Goal: Task Accomplishment & Management: Complete application form

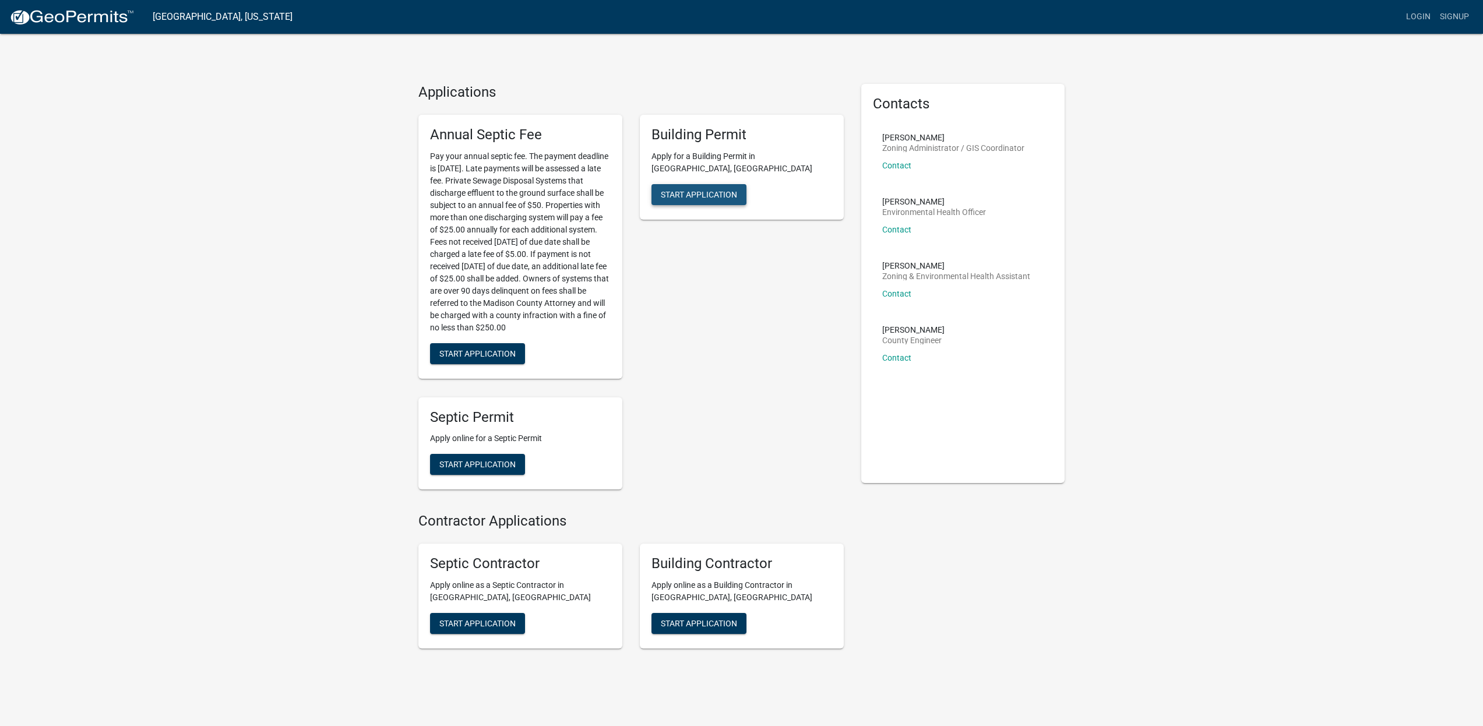
click at [685, 189] on span "Start Application" at bounding box center [699, 193] width 76 height 9
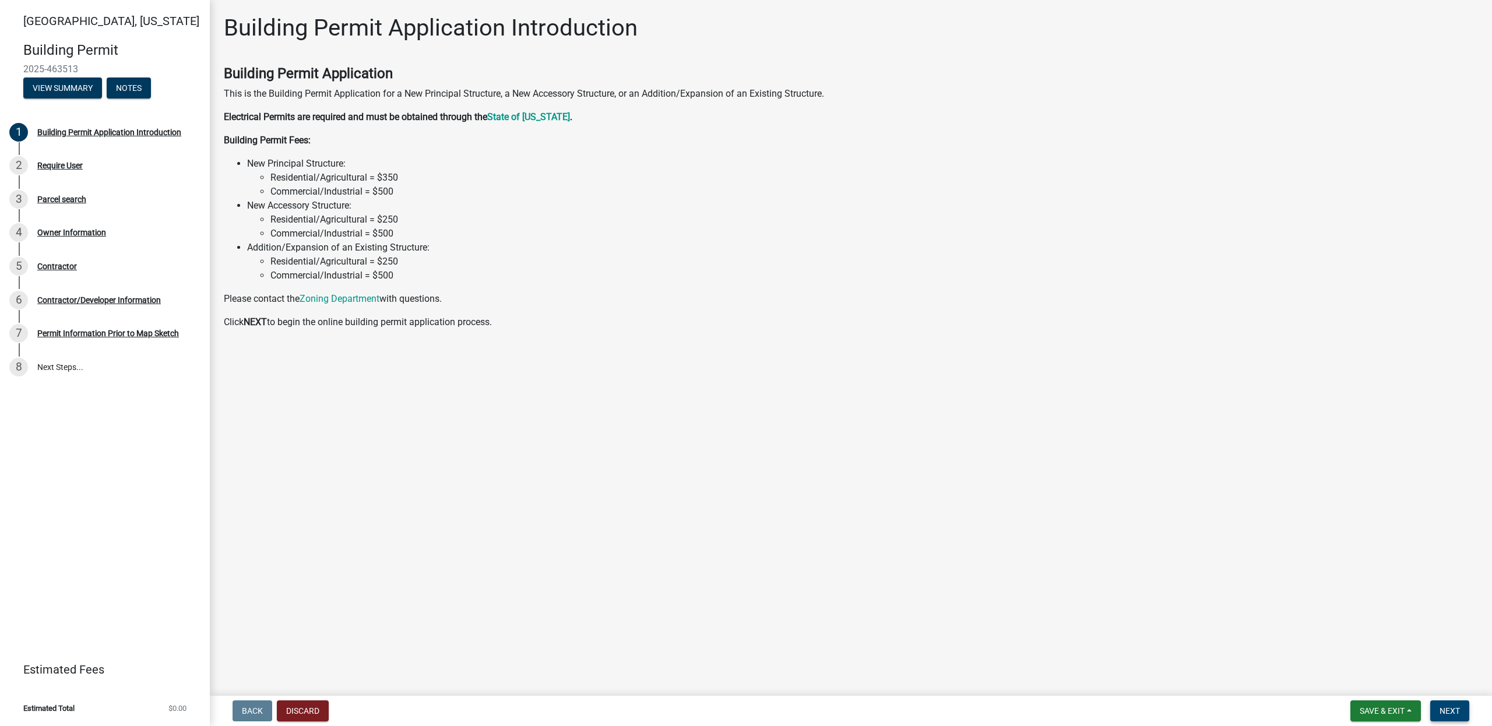
click at [1452, 713] on span "Next" at bounding box center [1449, 710] width 20 height 9
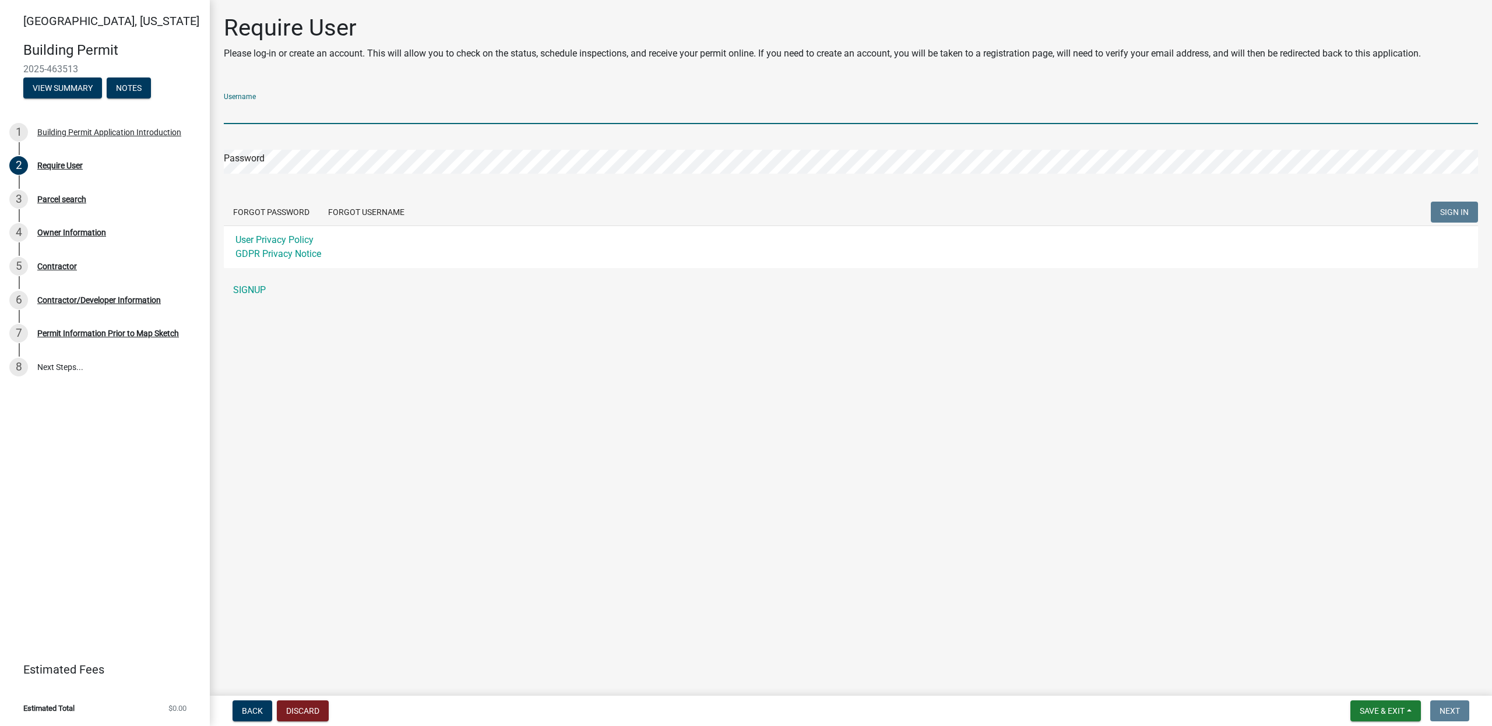
click at [305, 112] on input "Username" at bounding box center [851, 112] width 1254 height 24
click at [251, 285] on div "Username Password Forgot Password Forgot Username SIGN IN User Privacy Policy G…" at bounding box center [851, 193] width 1254 height 218
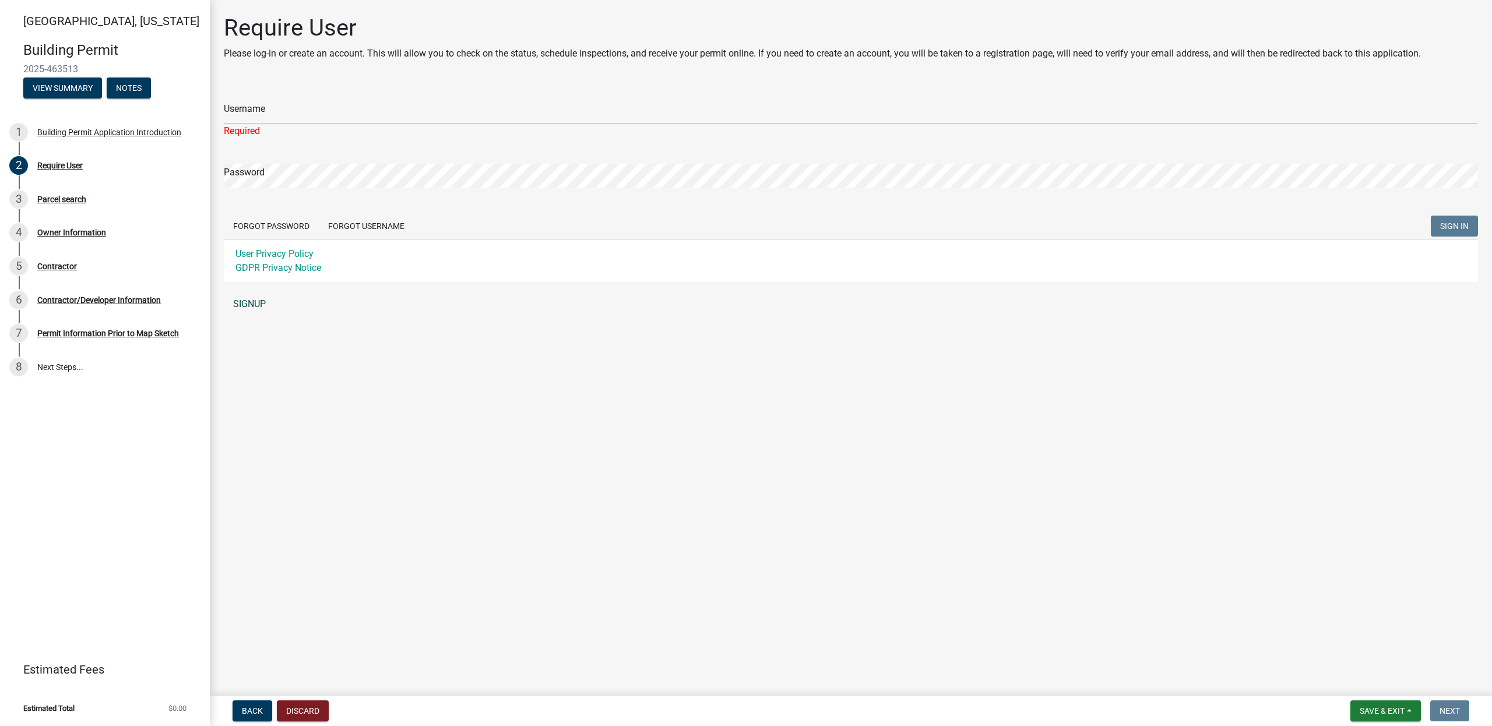
click at [252, 302] on link "SIGNUP" at bounding box center [851, 303] width 1254 height 23
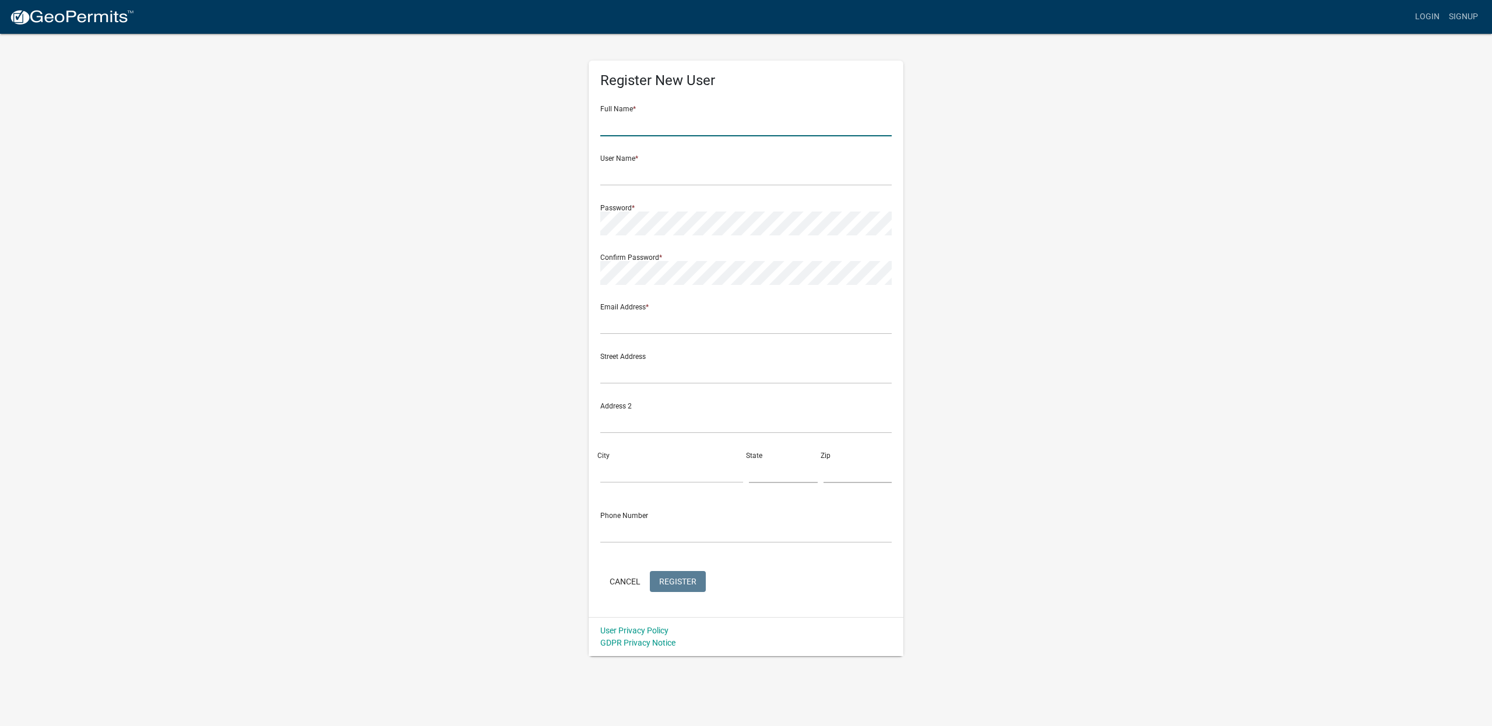
click at [623, 128] on input "text" at bounding box center [745, 124] width 291 height 24
type input "[PERSON_NAME]"
click at [693, 104] on div "Full Name * Cole" at bounding box center [745, 116] width 291 height 40
click at [649, 175] on input "text" at bounding box center [745, 174] width 291 height 24
type input "[PERSON_NAME]"
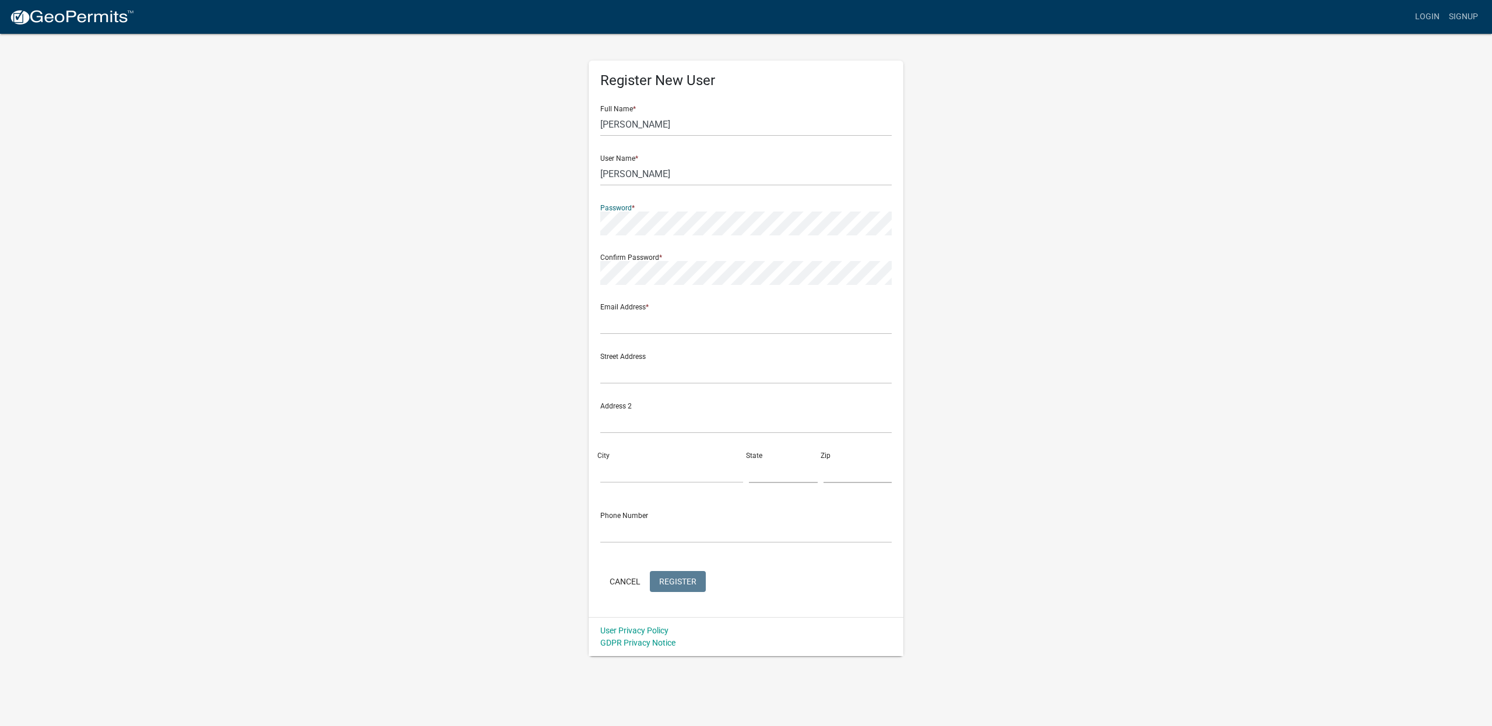
click at [493, 234] on div "Register New User Full Name * Cole User Name * Stuedemann Password * Confirm Pa…" at bounding box center [746, 344] width 664 height 623
click at [531, 281] on div "Register New User Full Name * Cole User Name * Stuedemann Password * Confirm Pa…" at bounding box center [746, 344] width 664 height 623
click at [637, 323] on input "text" at bounding box center [745, 323] width 291 height 24
type input "[PERSON_NAME][EMAIL_ADDRESS][DOMAIN_NAME]"
click at [619, 379] on input "text" at bounding box center [745, 372] width 291 height 24
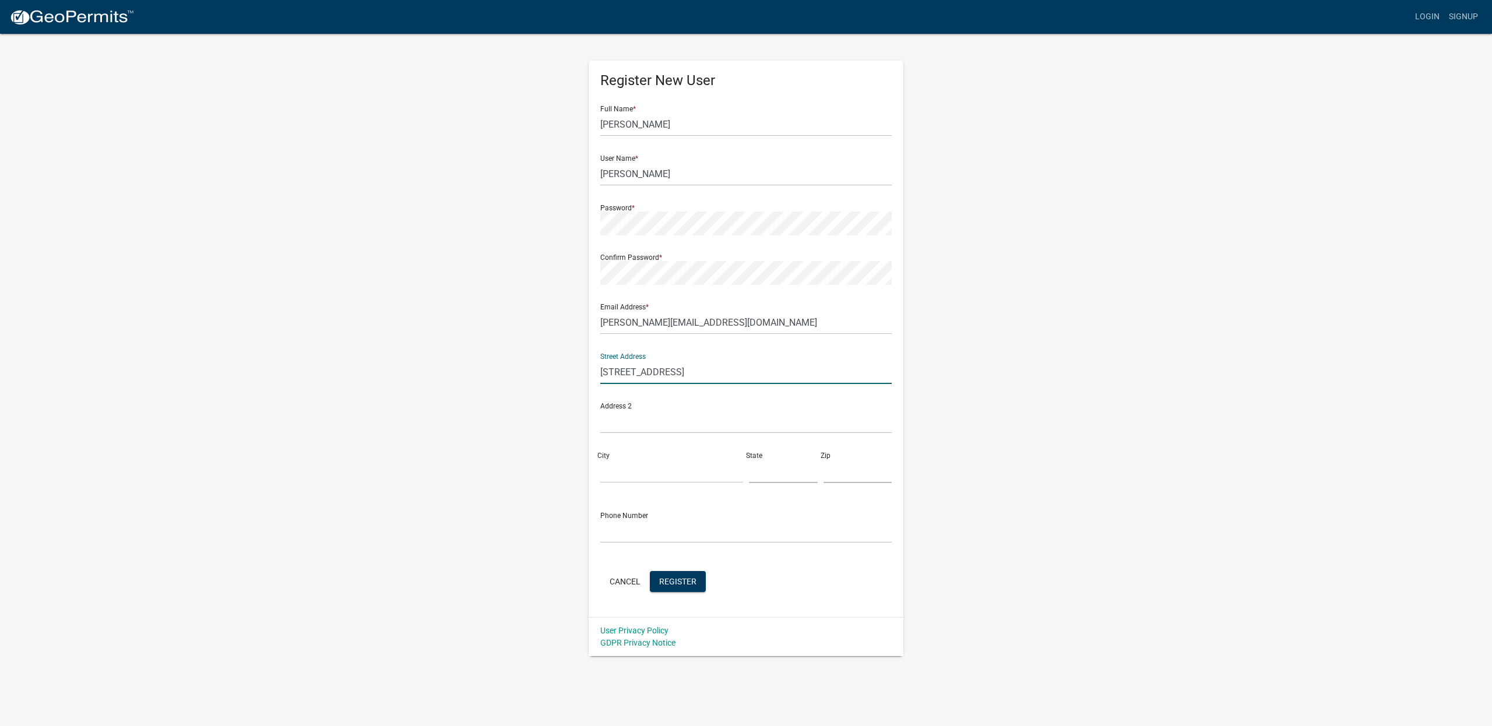
type input "[STREET_ADDRESS]"
click at [632, 464] on input "City" at bounding box center [671, 471] width 143 height 24
type input "Ankeny"
type input "IA"
type input "50021"
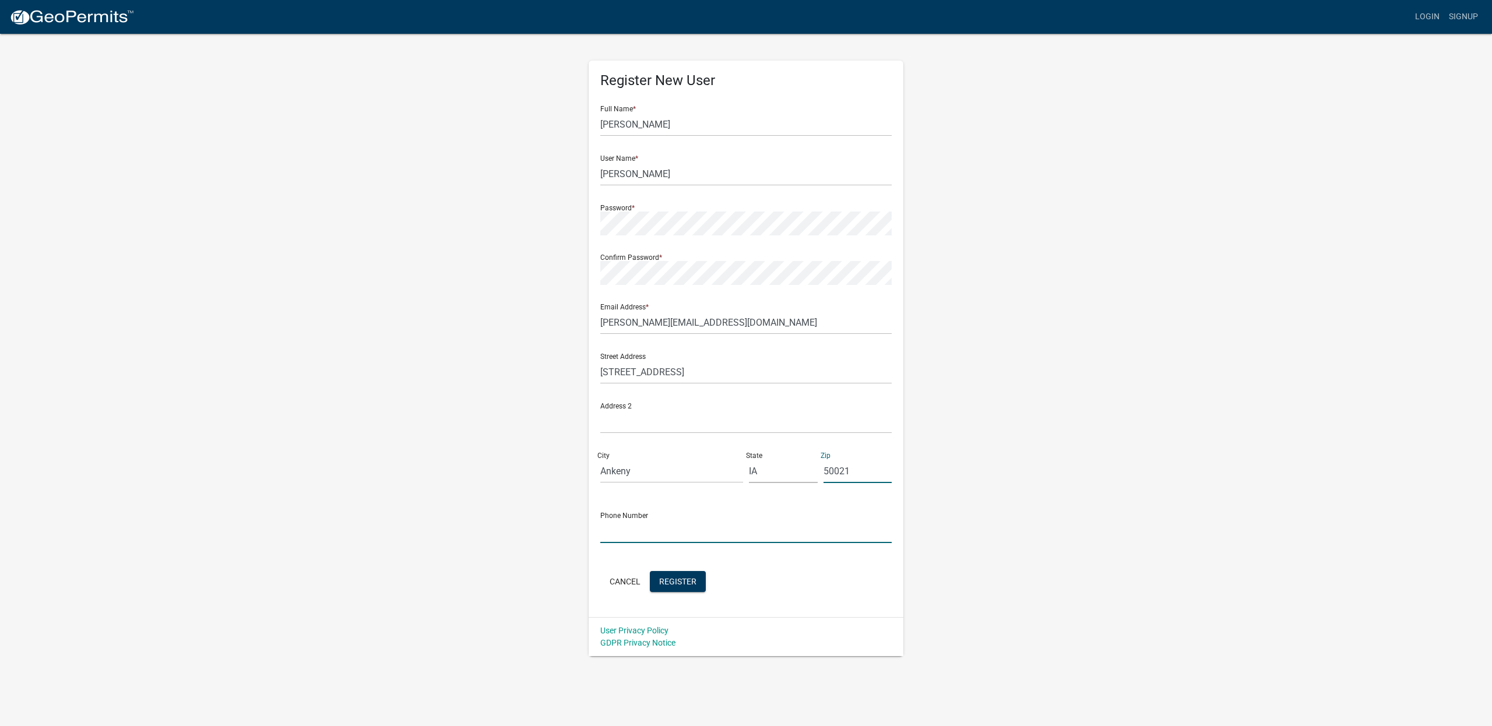
click at [623, 528] on input "text" at bounding box center [745, 531] width 291 height 24
type input "[PHONE_NUMBER]"
click at [690, 581] on span "Register" at bounding box center [677, 580] width 37 height 9
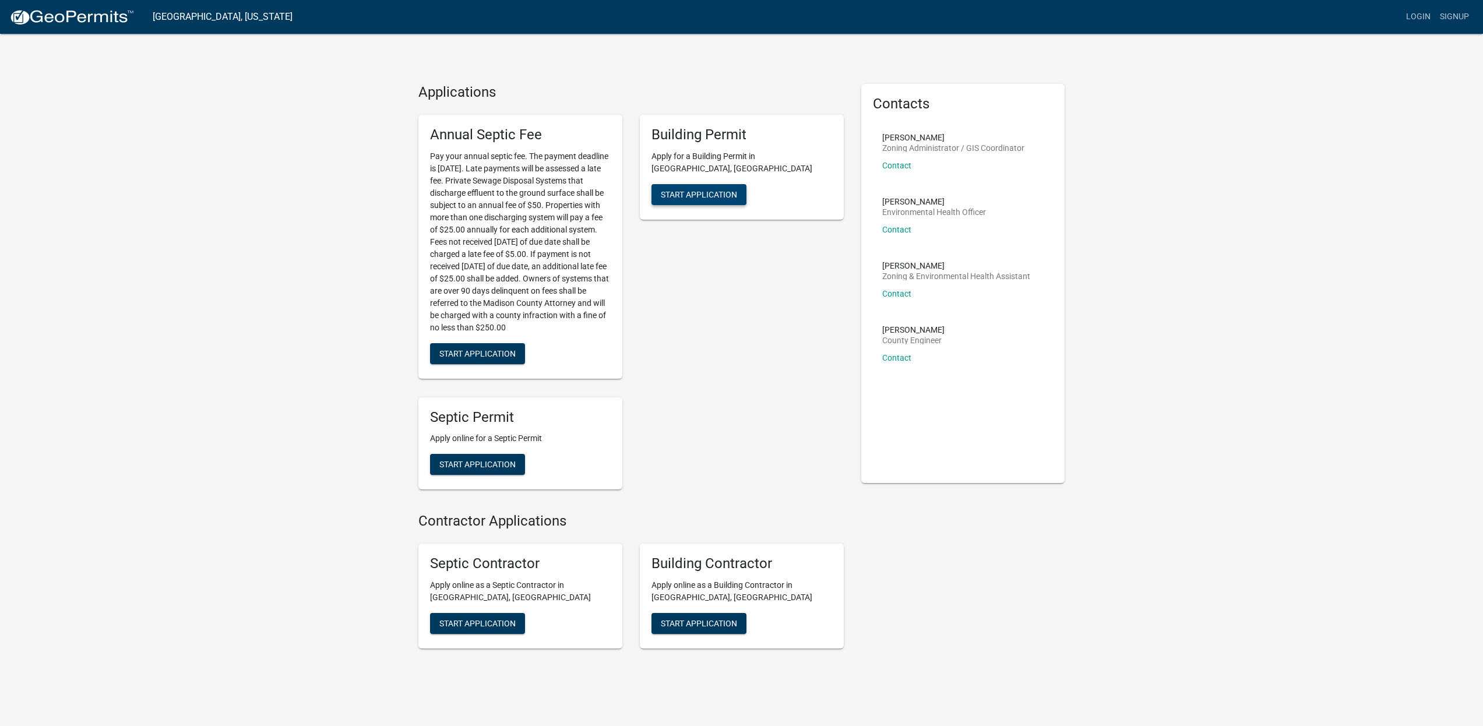
click at [679, 188] on button "Start Application" at bounding box center [698, 194] width 95 height 21
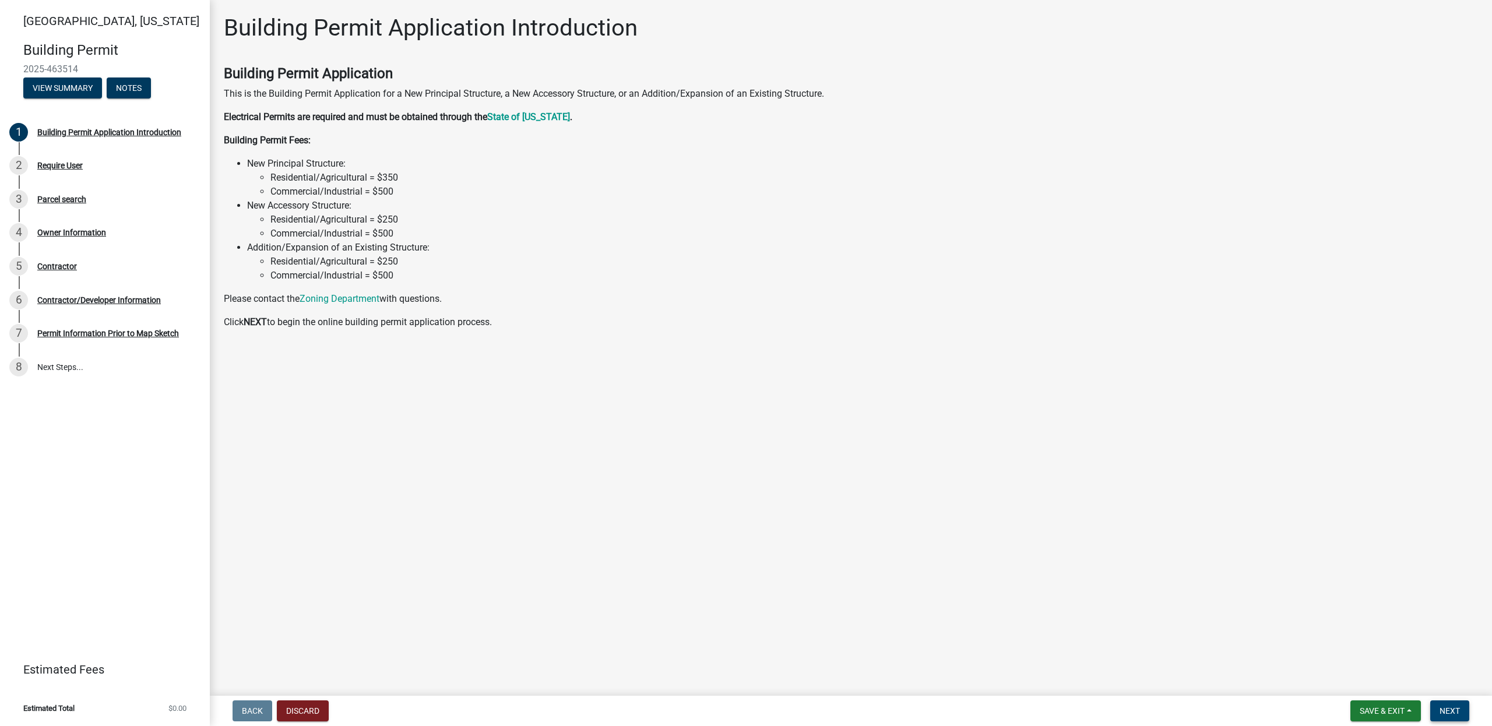
click at [1447, 704] on button "Next" at bounding box center [1449, 710] width 39 height 21
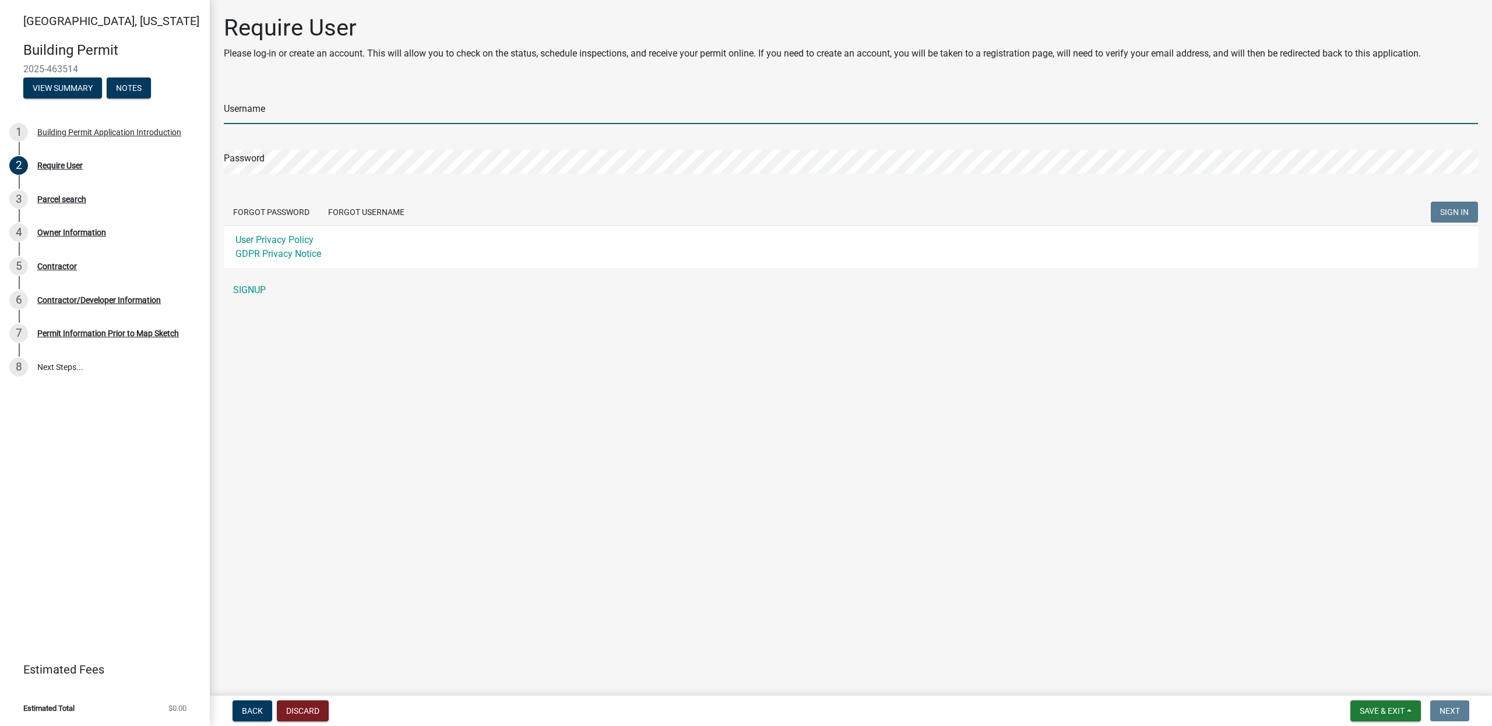
type input "[PERSON_NAME]"
click at [1456, 207] on span "SIGN IN" at bounding box center [1454, 211] width 29 height 9
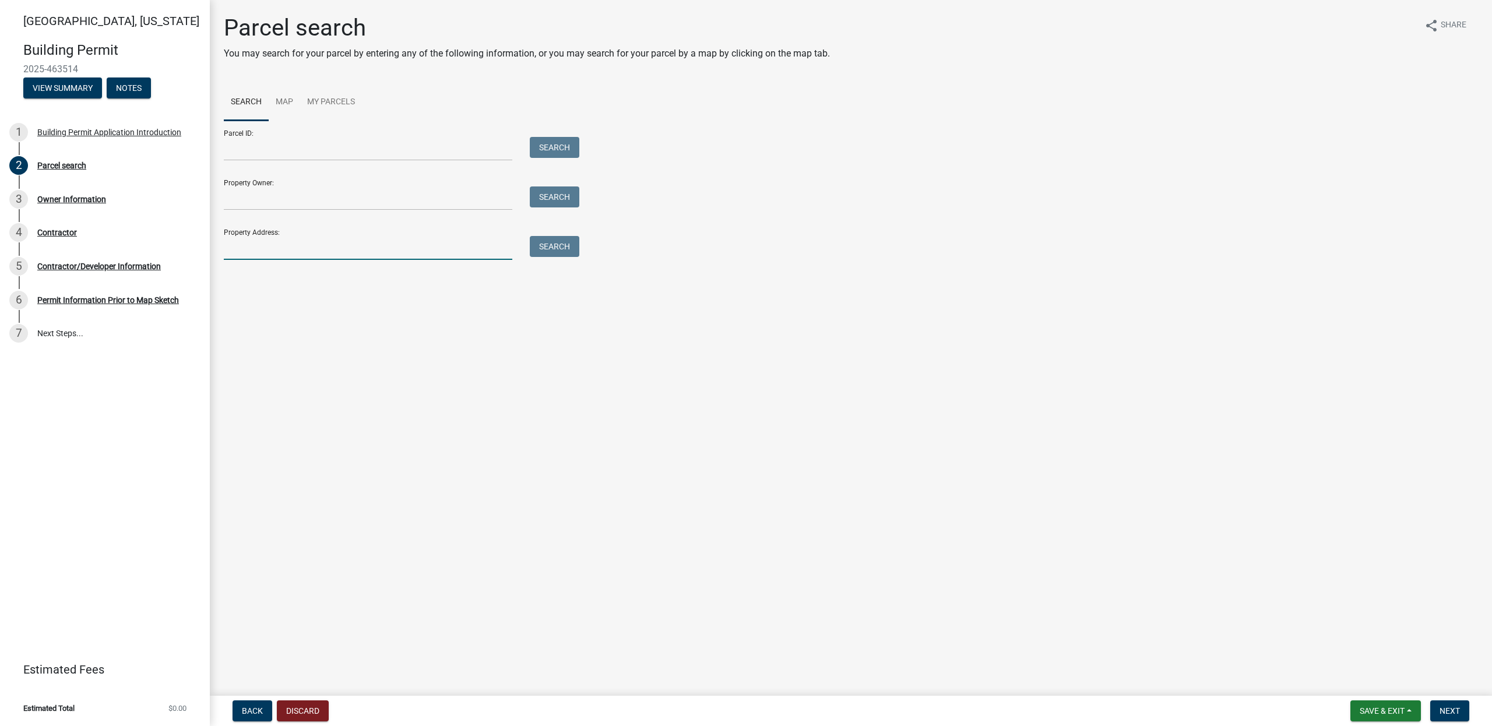
click at [256, 252] on input "Property Address:" at bounding box center [368, 248] width 288 height 24
type input "[STREET_ADDRESS]"
click at [557, 249] on button "Search" at bounding box center [555, 246] width 50 height 21
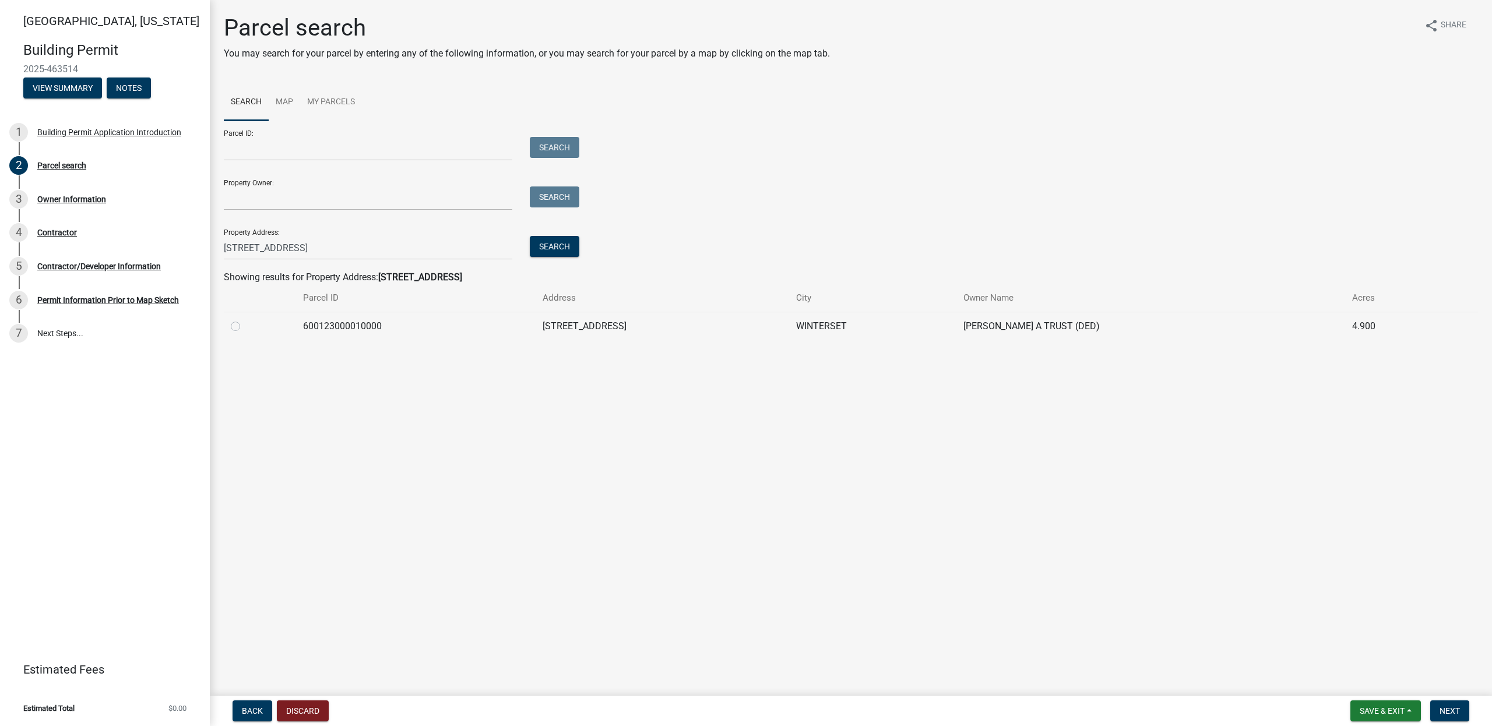
click at [245, 319] on label at bounding box center [245, 319] width 0 height 0
click at [245, 327] on input "radio" at bounding box center [249, 323] width 8 height 8
radio input "true"
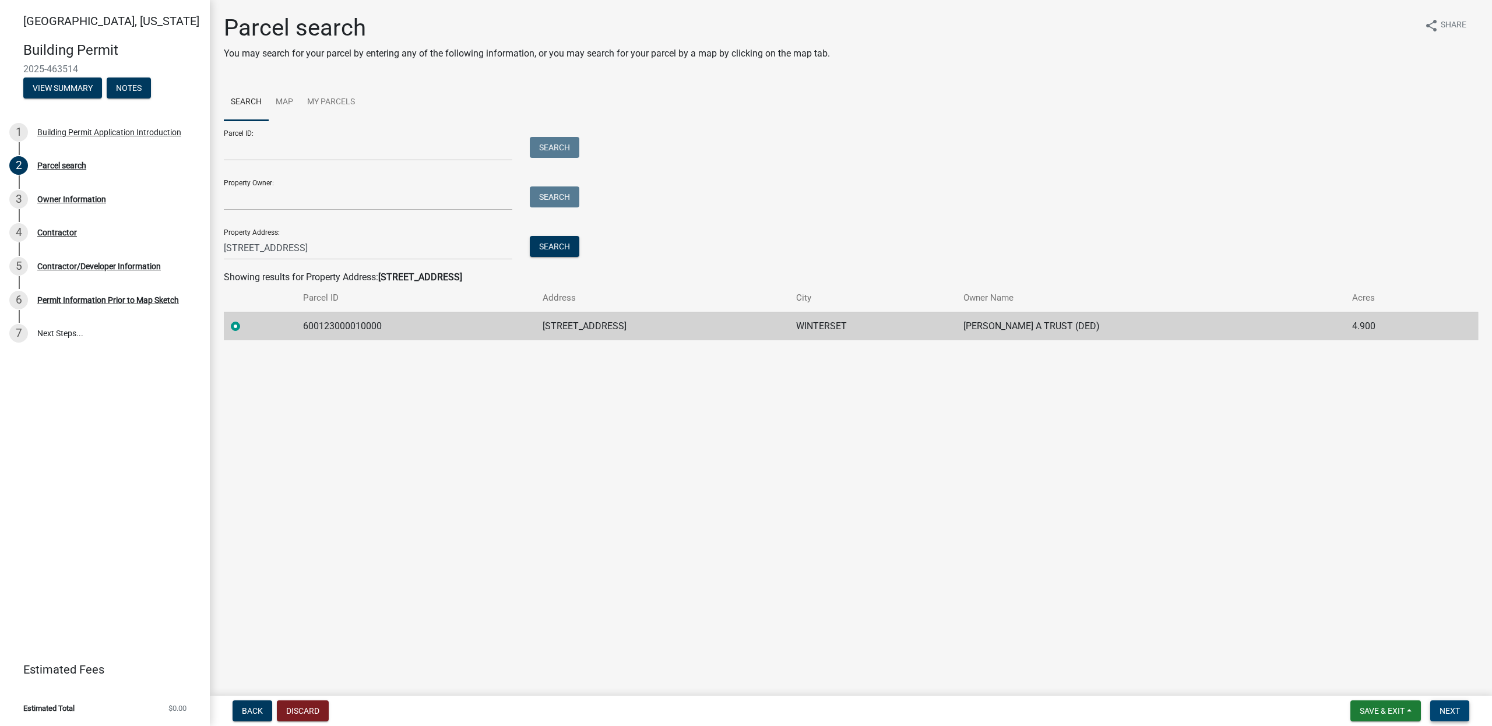
click at [1448, 705] on button "Next" at bounding box center [1449, 710] width 39 height 21
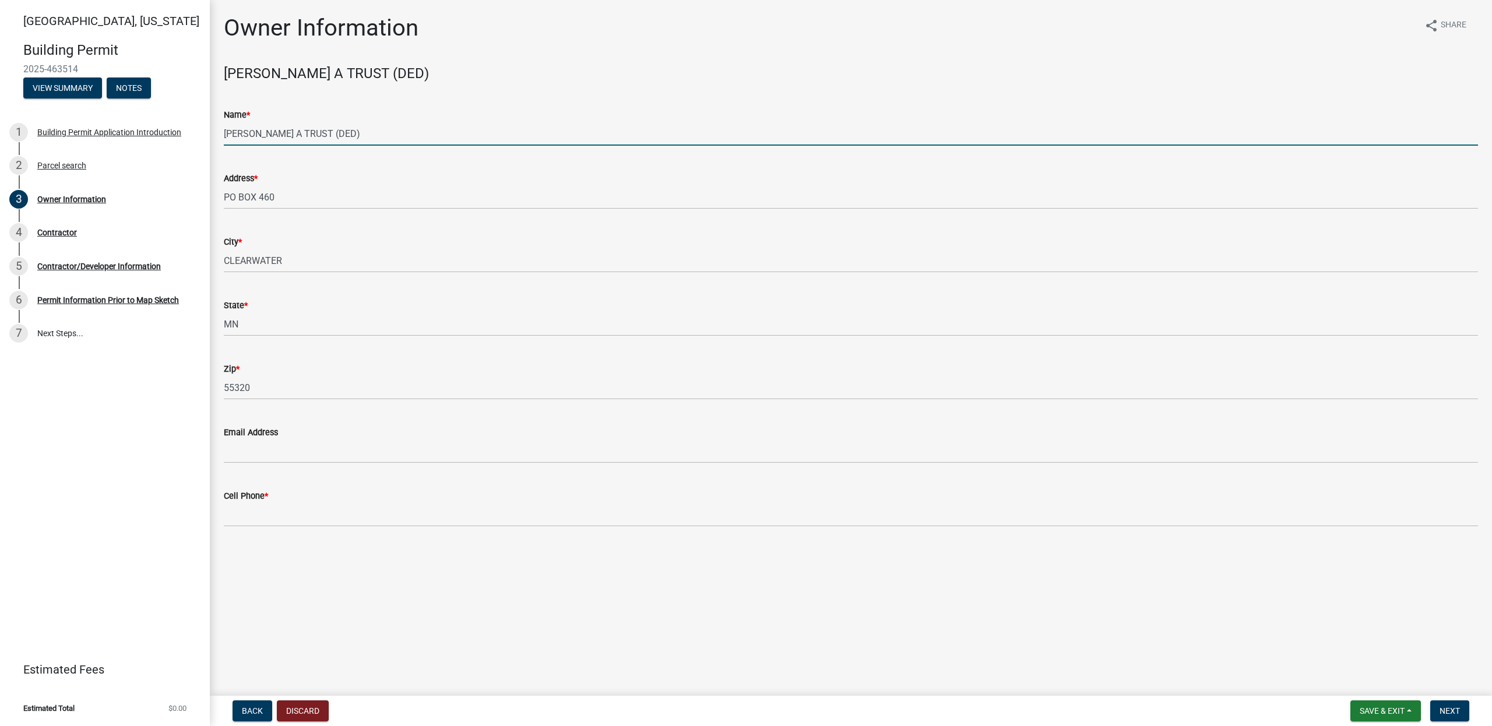
click at [262, 135] on input "[PERSON_NAME] A TRUST (DED)" at bounding box center [851, 134] width 1254 height 24
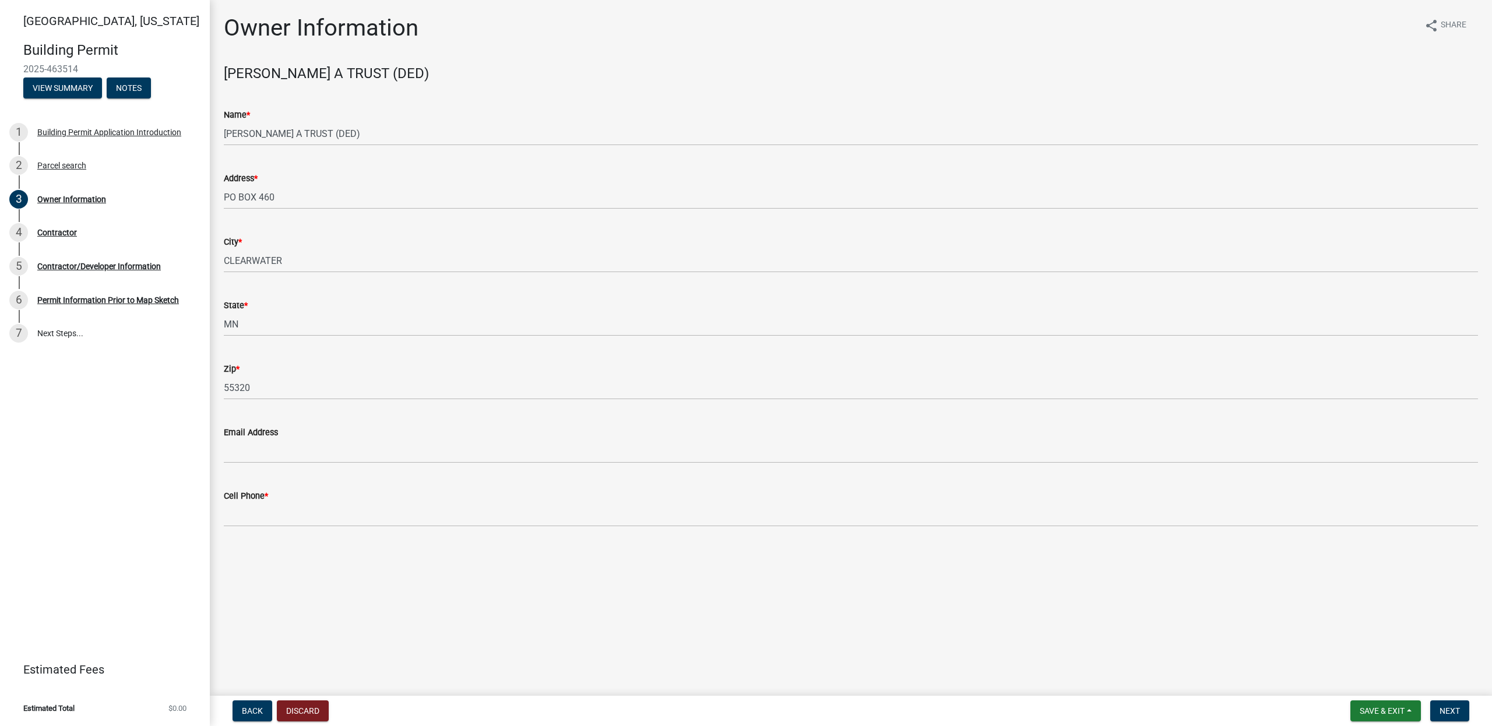
click at [265, 582] on main "Owner Information share Share [PERSON_NAME] A TRUST (DED) Name * [PERSON_NAME] …" at bounding box center [851, 345] width 1282 height 691
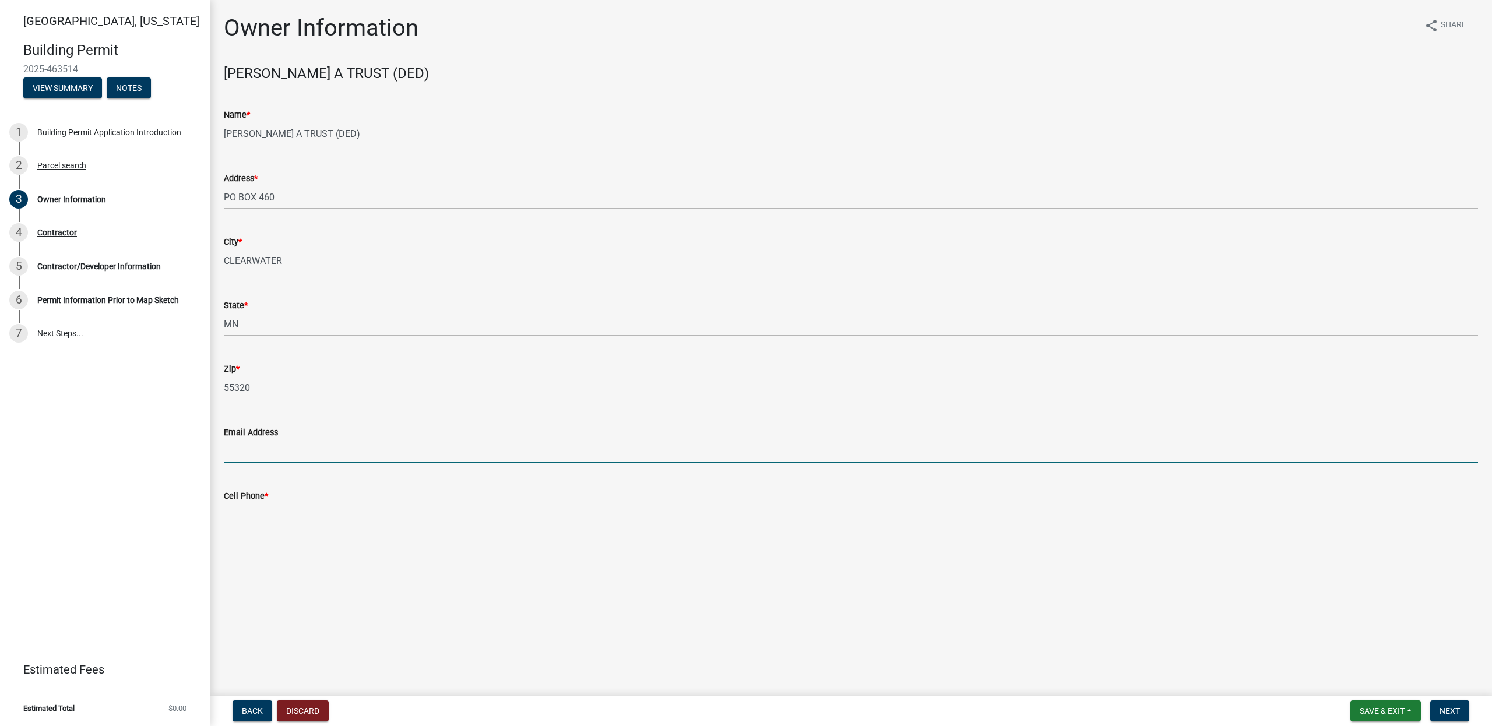
click at [259, 452] on input "Email Address" at bounding box center [851, 451] width 1254 height 24
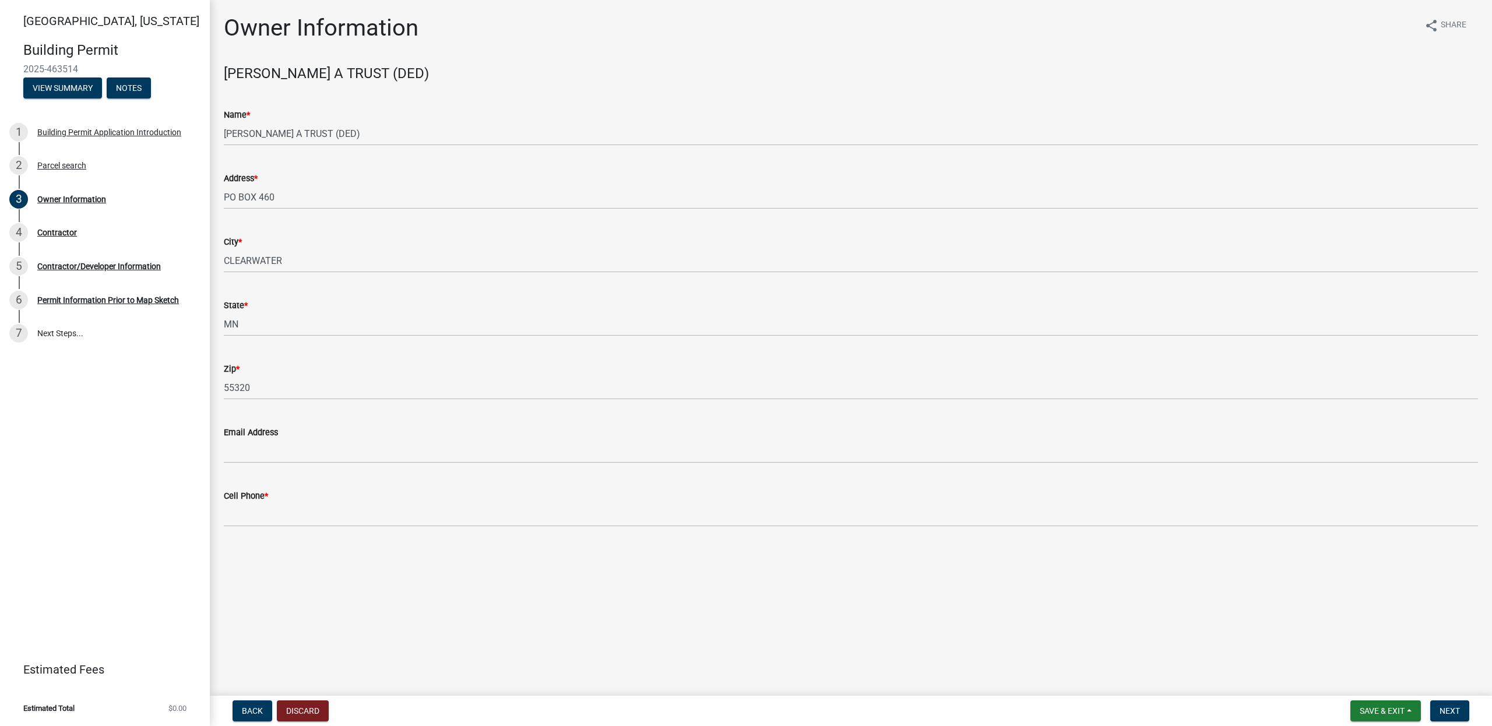
click at [251, 607] on main "Owner Information share Share [PERSON_NAME] A TRUST (DED) Name * [PERSON_NAME] …" at bounding box center [851, 345] width 1282 height 691
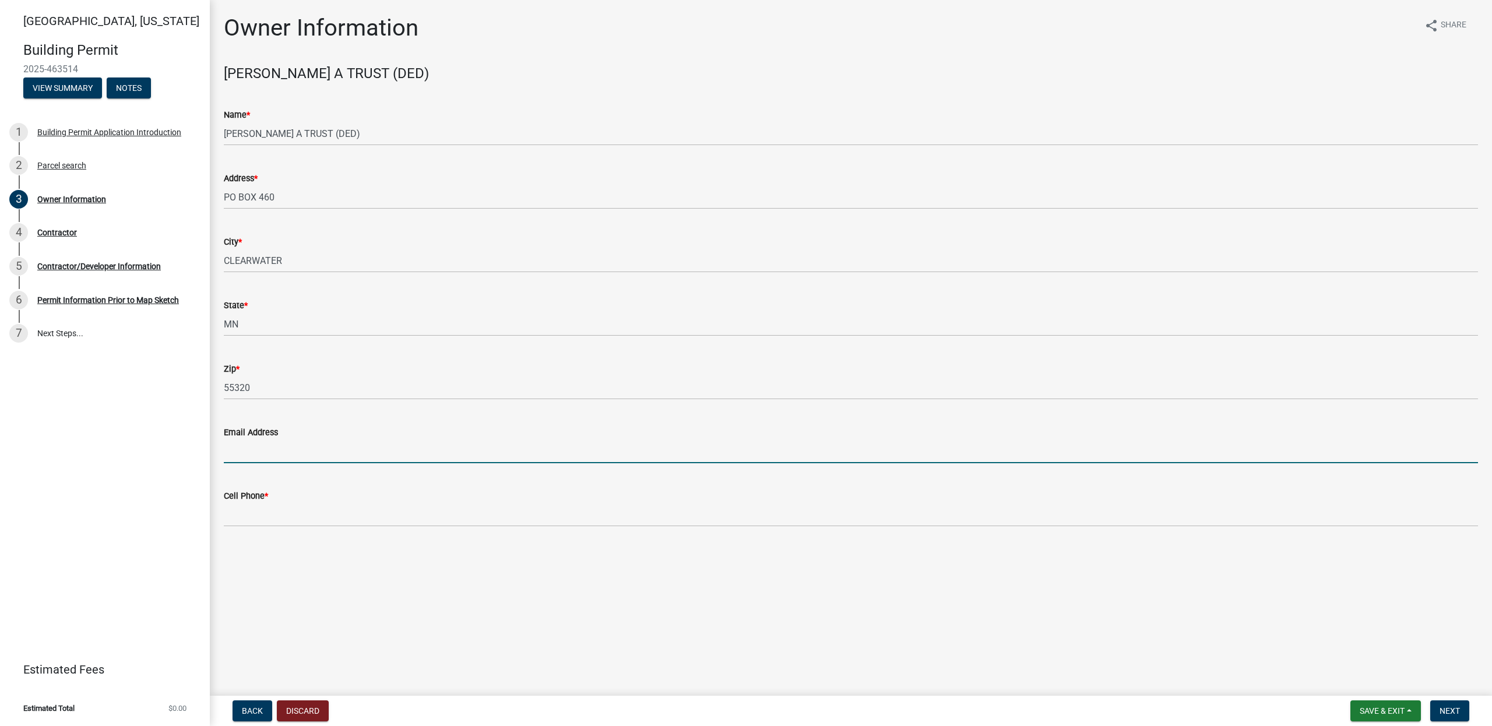
click at [281, 451] on input "Email Address" at bounding box center [851, 451] width 1254 height 24
click at [141, 514] on div "[GEOGRAPHIC_DATA], [US_STATE][GEOGRAPHIC_DATA] Permit 2025-463514 View Summary …" at bounding box center [105, 363] width 210 height 726
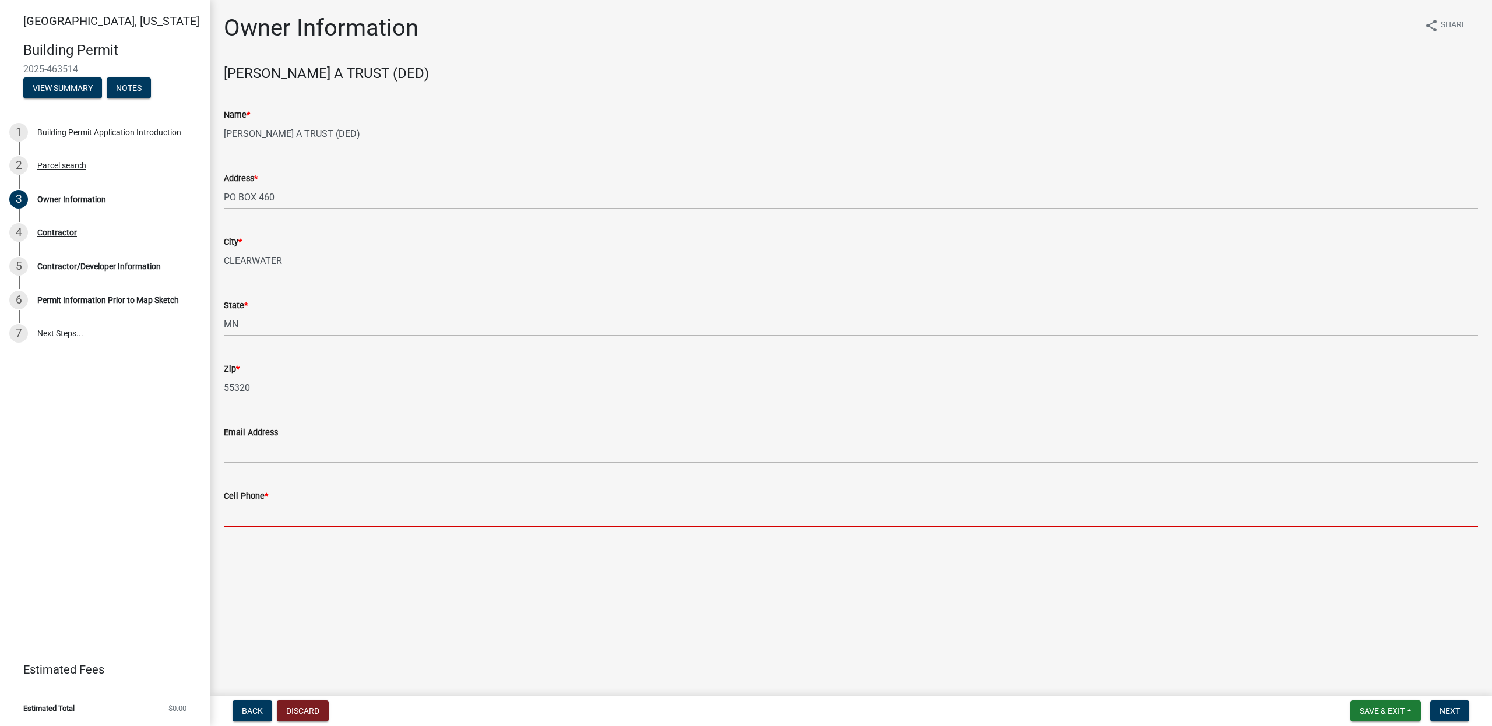
click at [279, 515] on input "Cell Phone *" at bounding box center [851, 515] width 1254 height 24
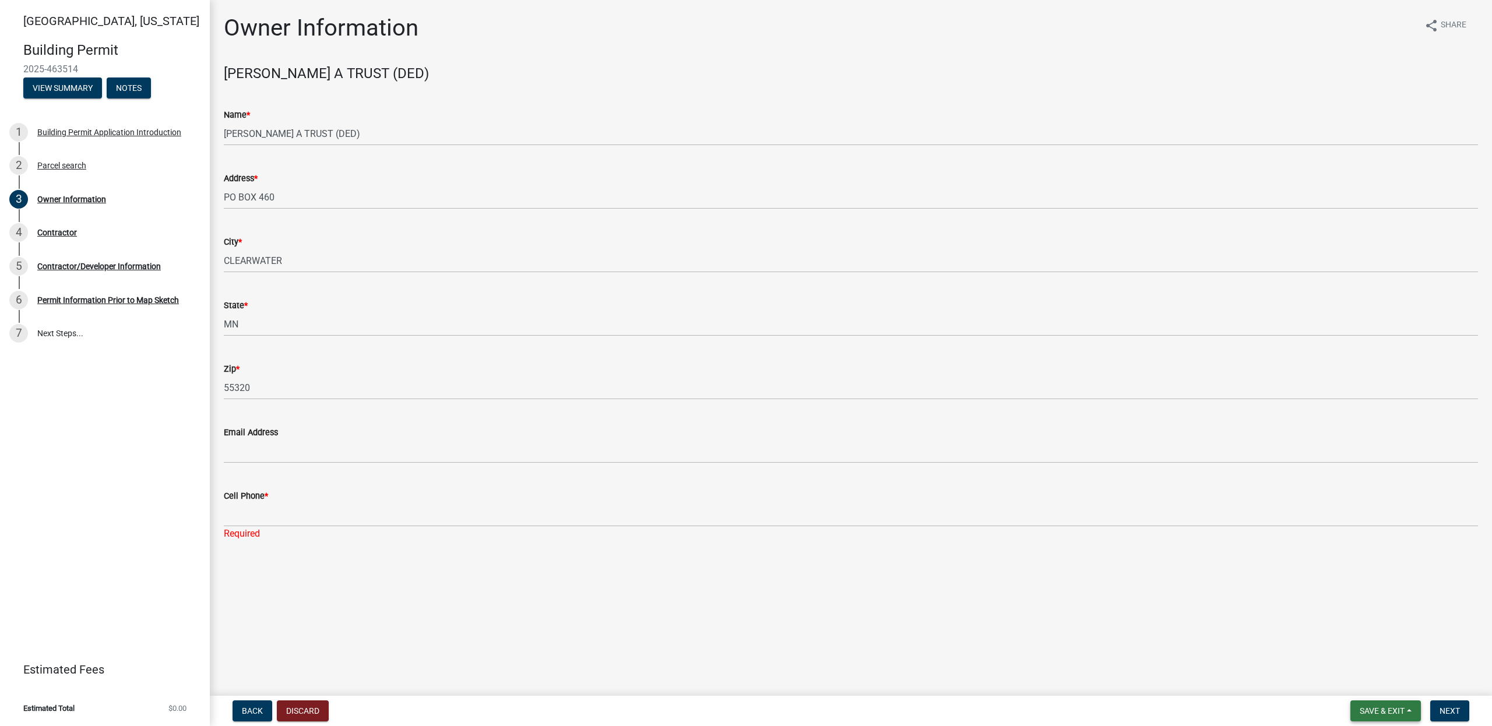
click at [1373, 713] on span "Save & Exit" at bounding box center [1381, 710] width 45 height 9
click at [1362, 659] on button "Save" at bounding box center [1373, 653] width 93 height 28
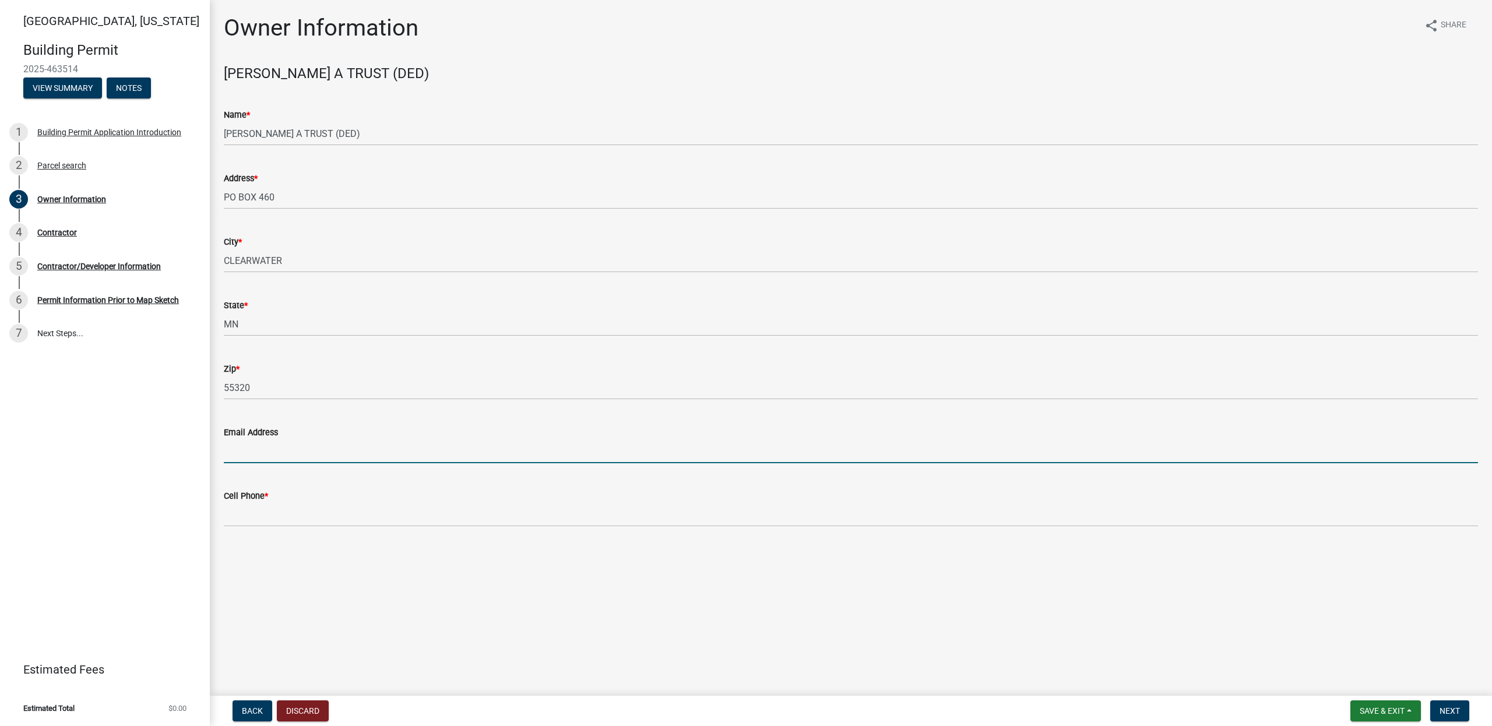
click at [302, 449] on input "Email Address" at bounding box center [851, 451] width 1254 height 24
click at [156, 447] on div "[GEOGRAPHIC_DATA], [US_STATE][GEOGRAPHIC_DATA] Permit 2025-463514 View Summary …" at bounding box center [105, 363] width 210 height 726
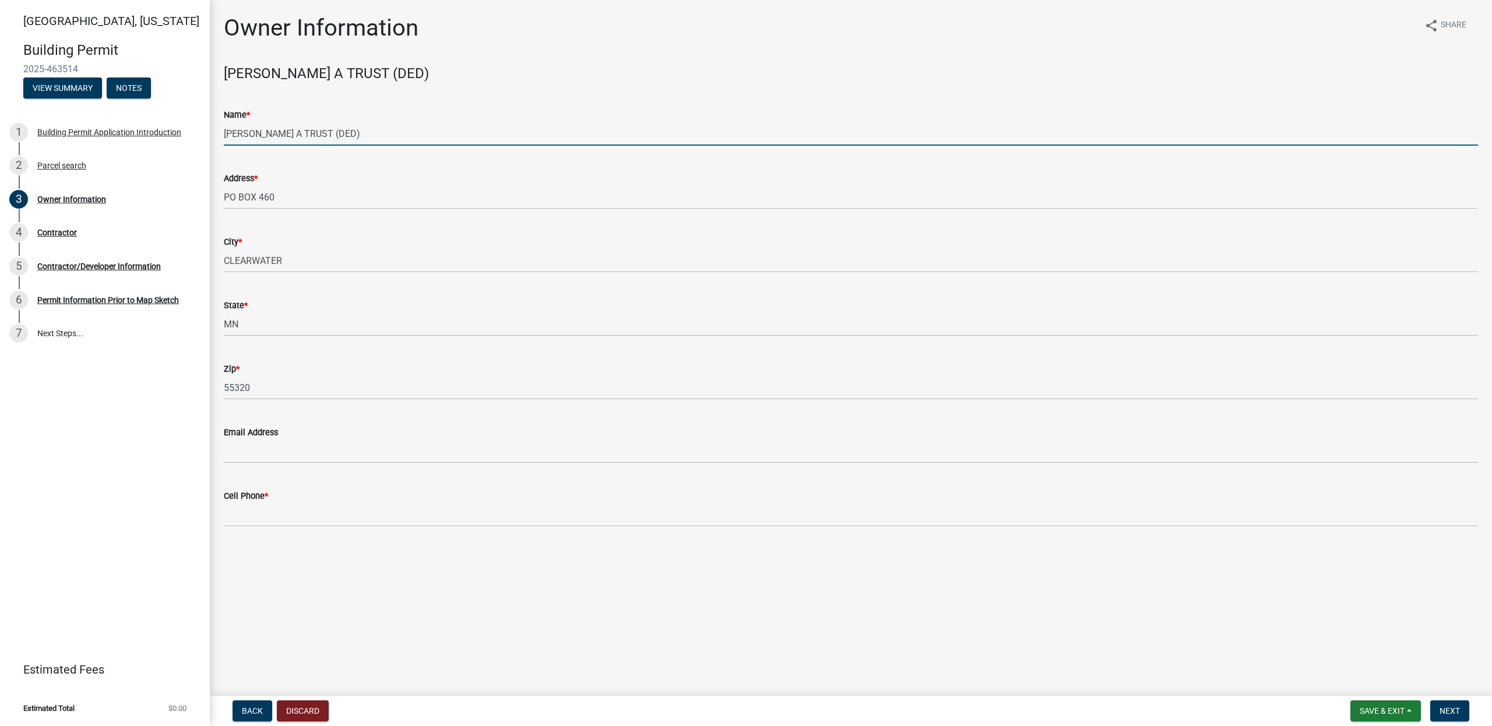
click at [375, 132] on input "[PERSON_NAME] A TRUST (DED)" at bounding box center [851, 134] width 1254 height 24
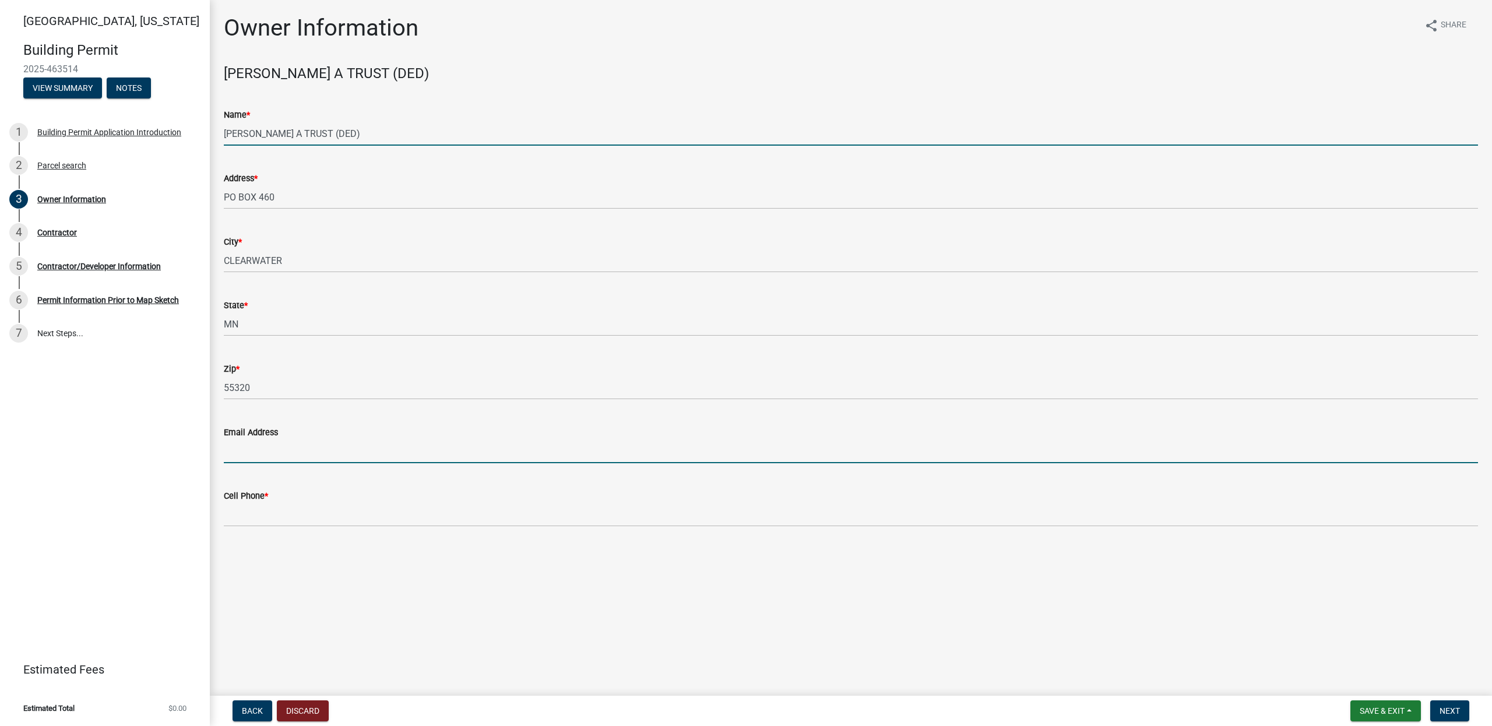
click at [263, 456] on input "Email Address" at bounding box center [851, 451] width 1254 height 24
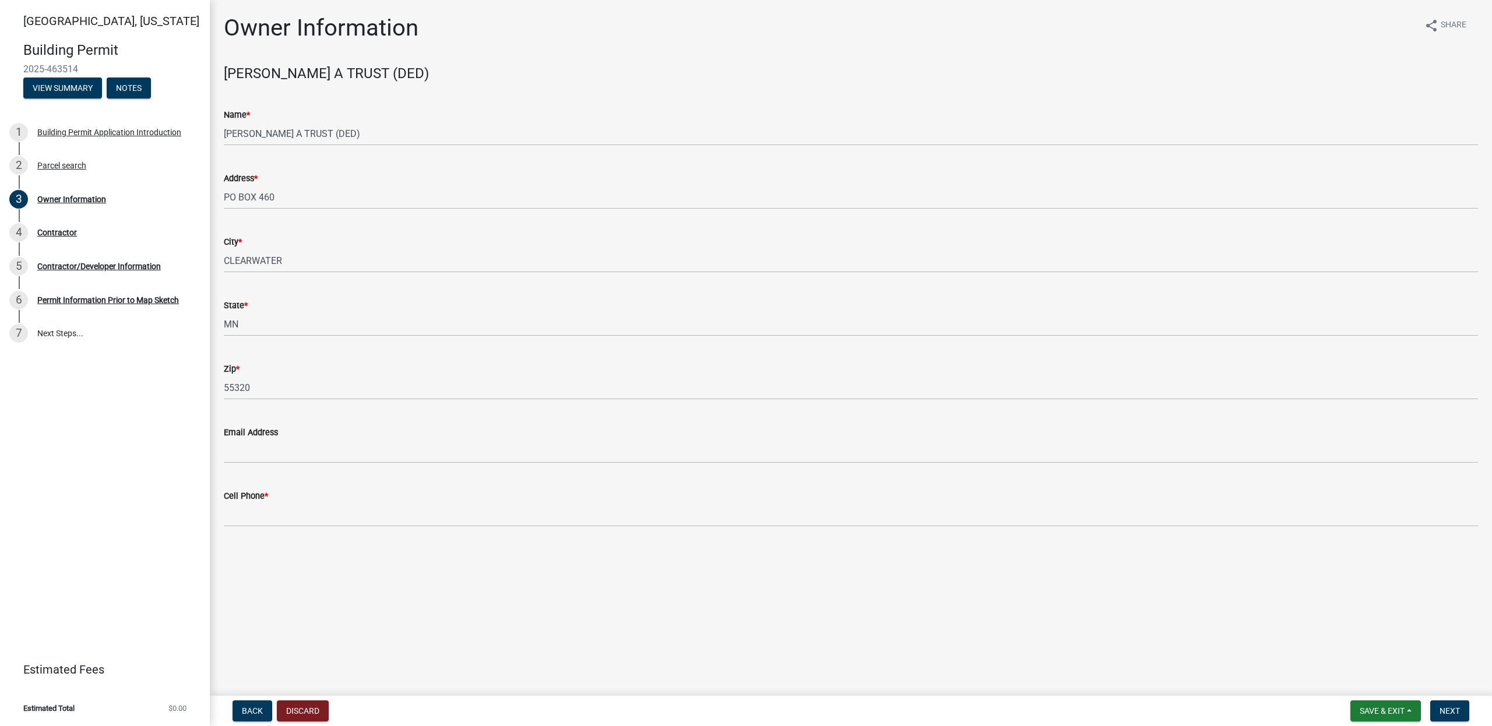
click at [189, 451] on div "[GEOGRAPHIC_DATA], [US_STATE][GEOGRAPHIC_DATA] Permit 2025-463514 View Summary …" at bounding box center [105, 363] width 210 height 726
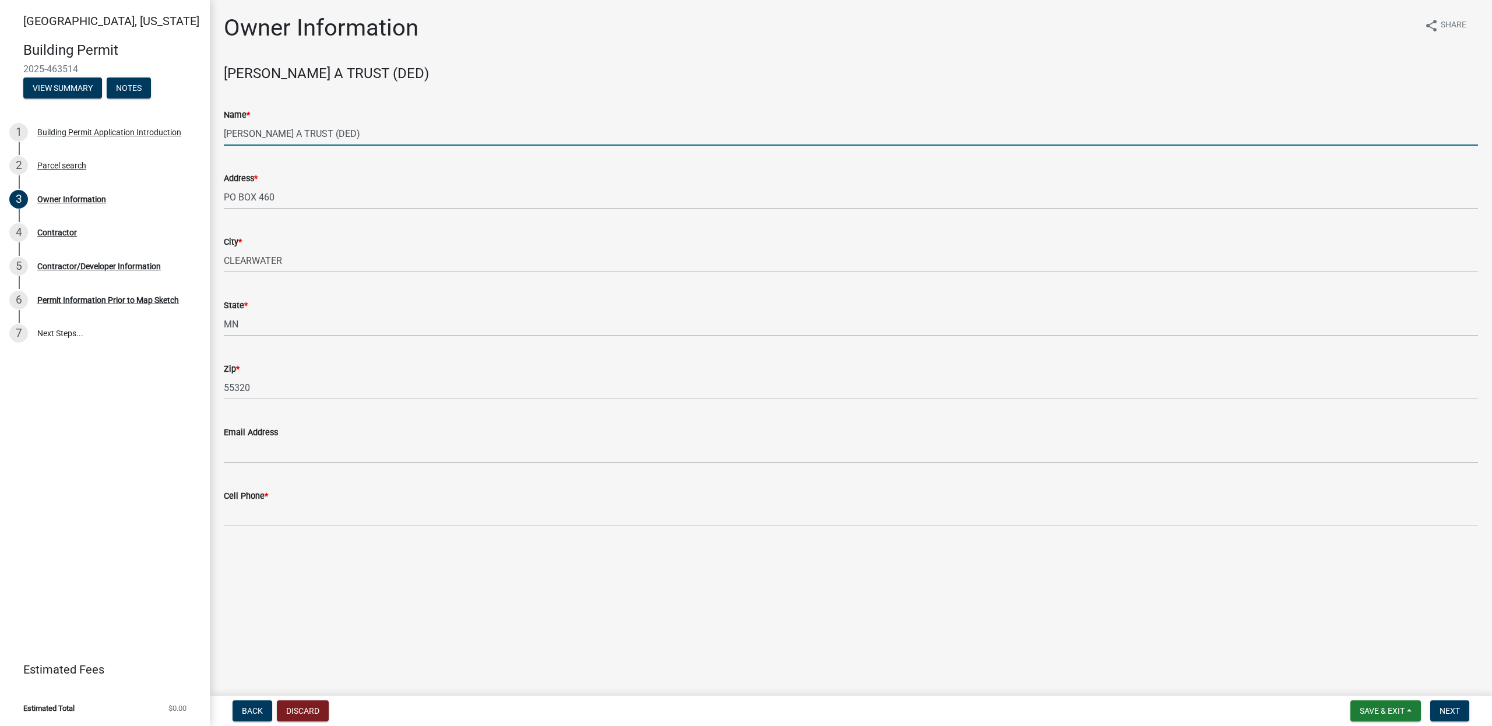
click at [389, 132] on input "[PERSON_NAME] A TRUST (DED)" at bounding box center [851, 134] width 1254 height 24
click at [368, 136] on input "[PERSON_NAME] TRUST (DED)- [PERSON_NAME]" at bounding box center [851, 134] width 1254 height 24
type input "[PERSON_NAME] TRUST (DED)-- [PERSON_NAME]"
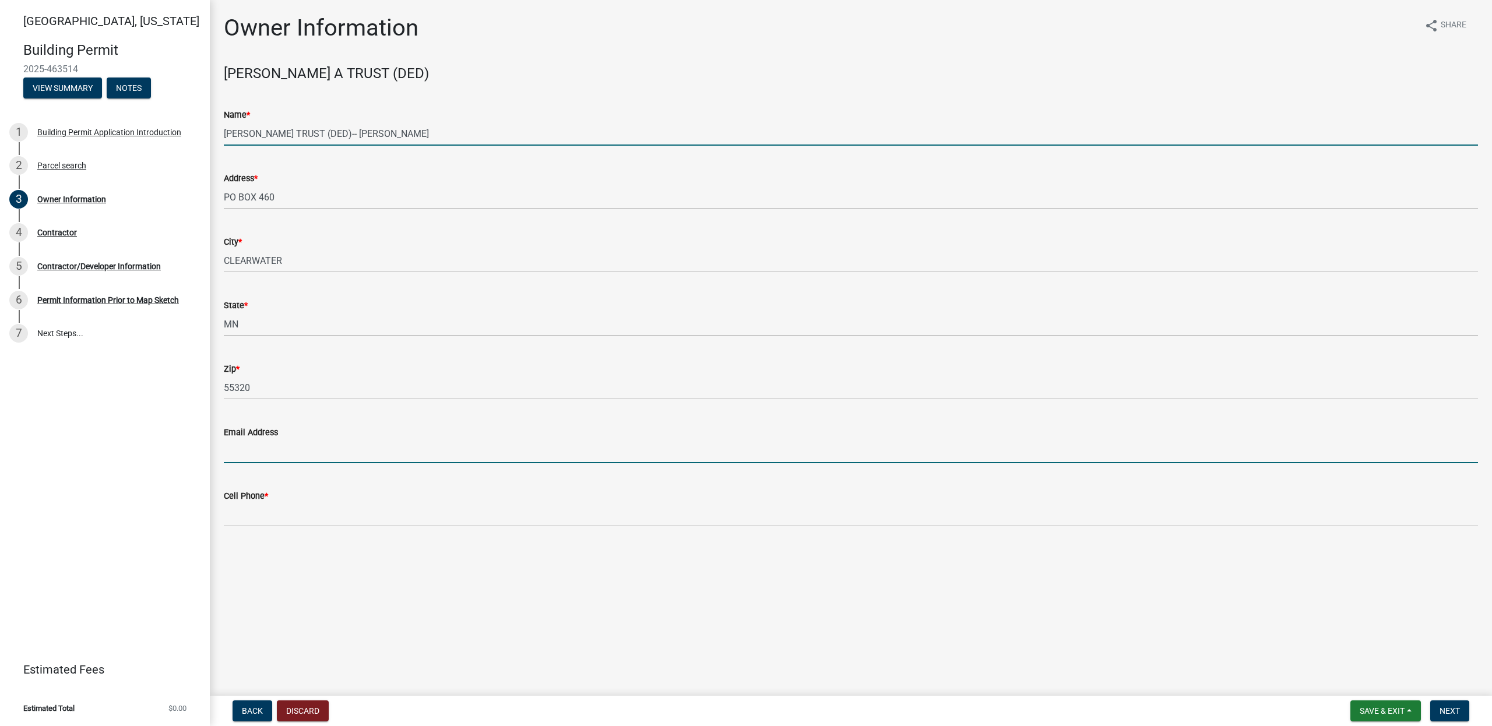
click at [263, 454] on input "Email Address" at bounding box center [851, 451] width 1254 height 24
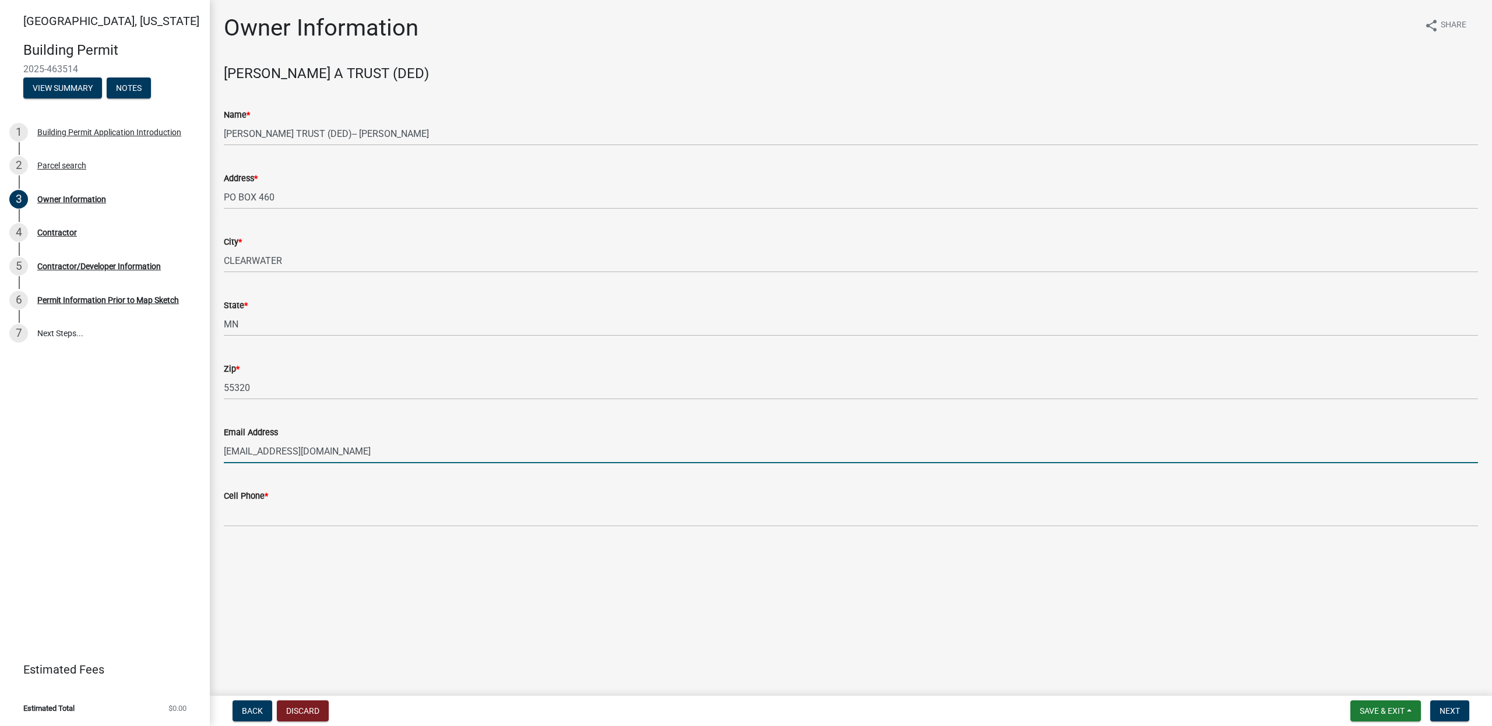
type input "[EMAIL_ADDRESS][DOMAIN_NAME]"
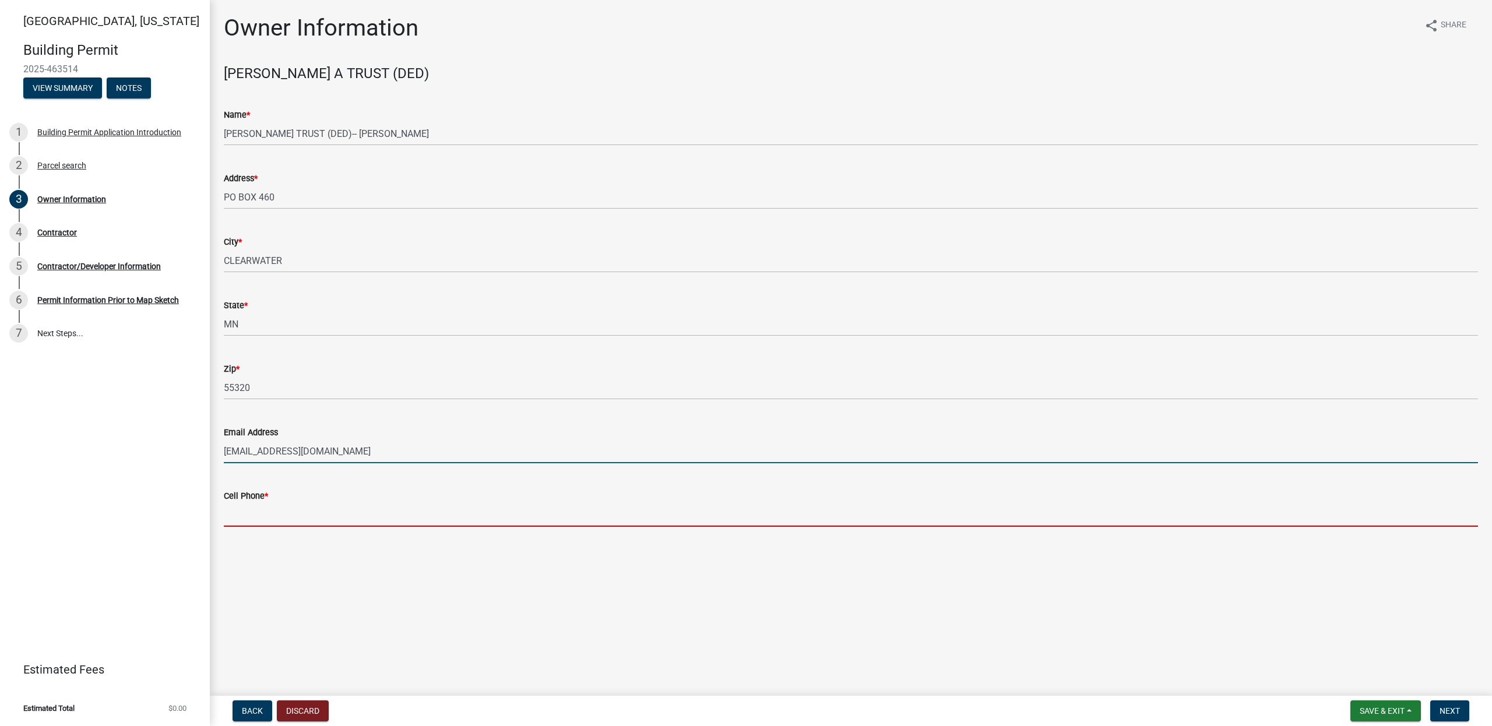
click at [276, 520] on input "Cell Phone *" at bounding box center [851, 515] width 1254 height 24
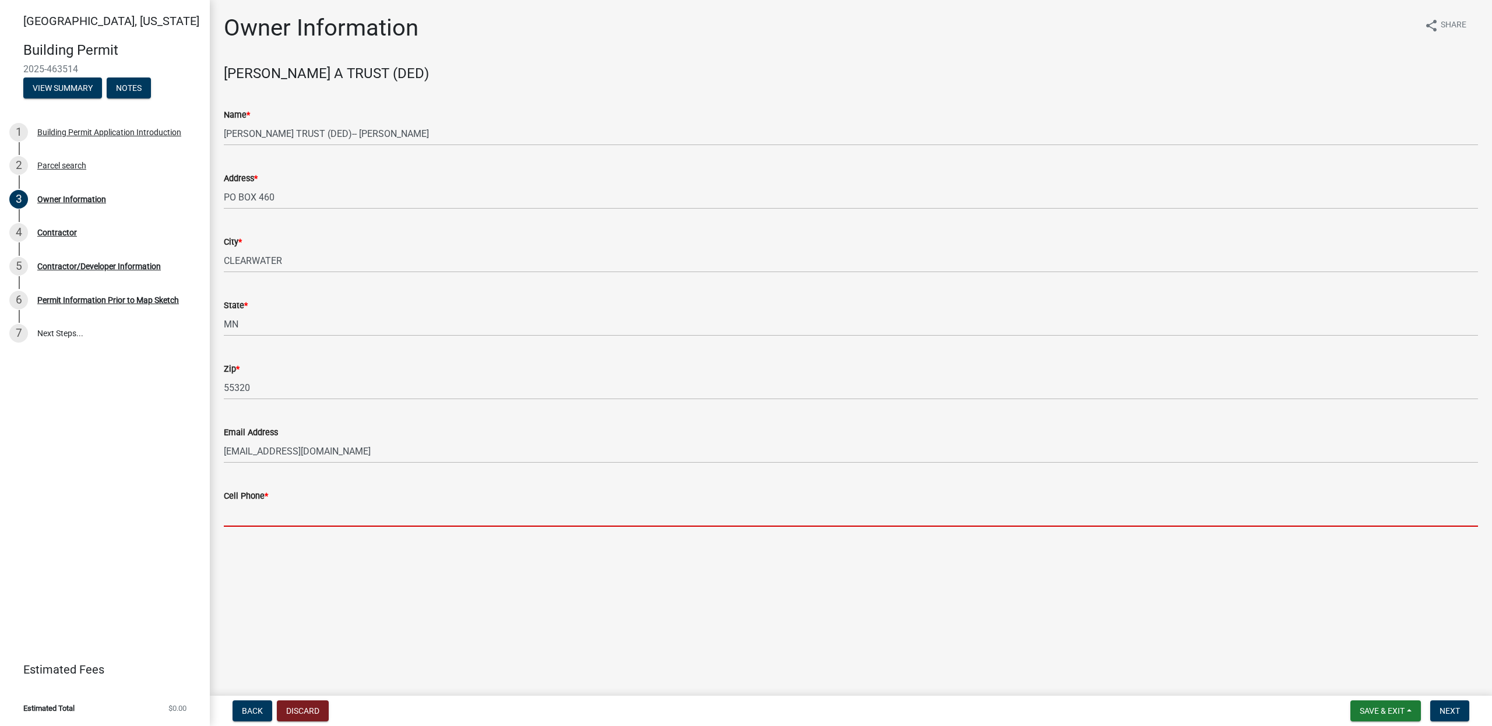
click at [171, 519] on div "[GEOGRAPHIC_DATA], [US_STATE][GEOGRAPHIC_DATA] Permit 2025-463514 View Summary …" at bounding box center [105, 363] width 210 height 726
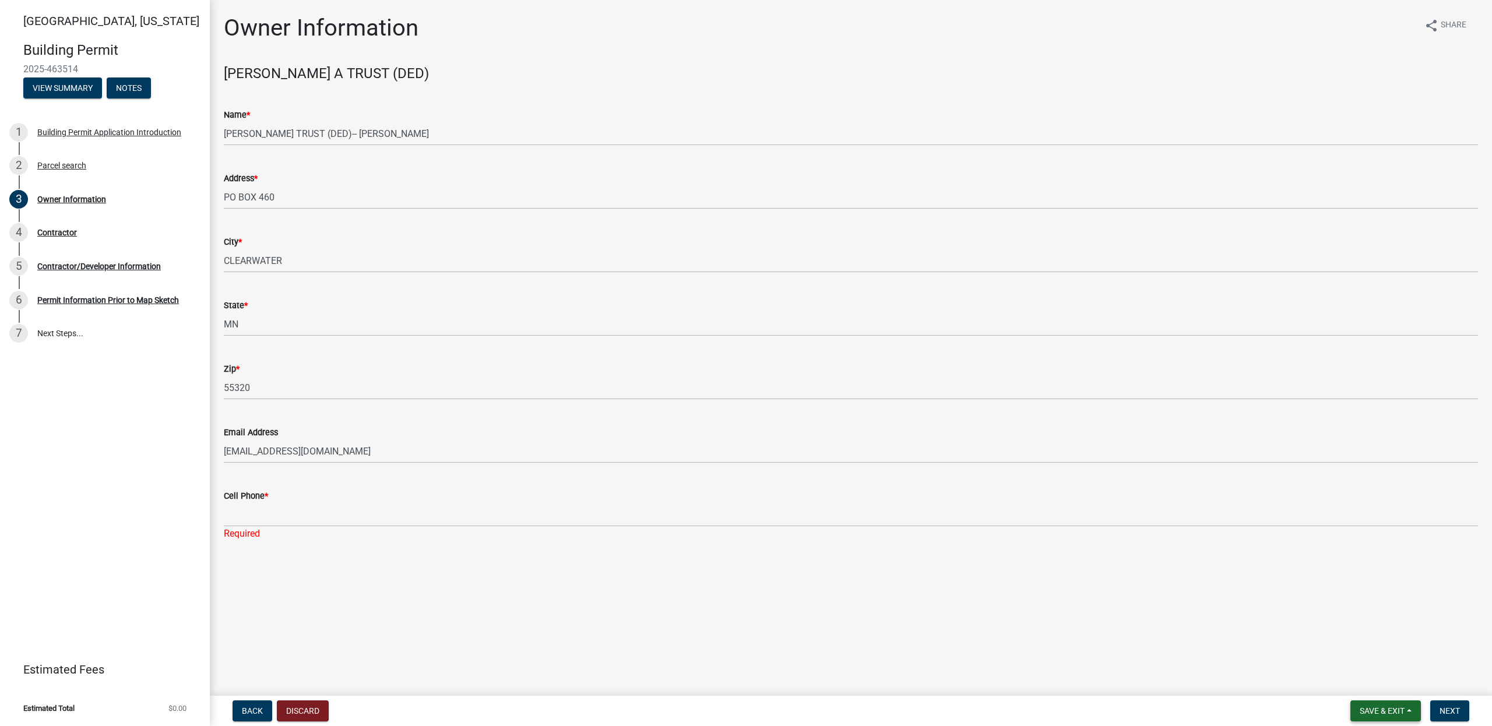
click at [1367, 709] on span "Save & Exit" at bounding box center [1381, 710] width 45 height 9
click at [1357, 648] on button "Save" at bounding box center [1373, 653] width 93 height 28
click at [1458, 712] on span "Next" at bounding box center [1449, 710] width 20 height 9
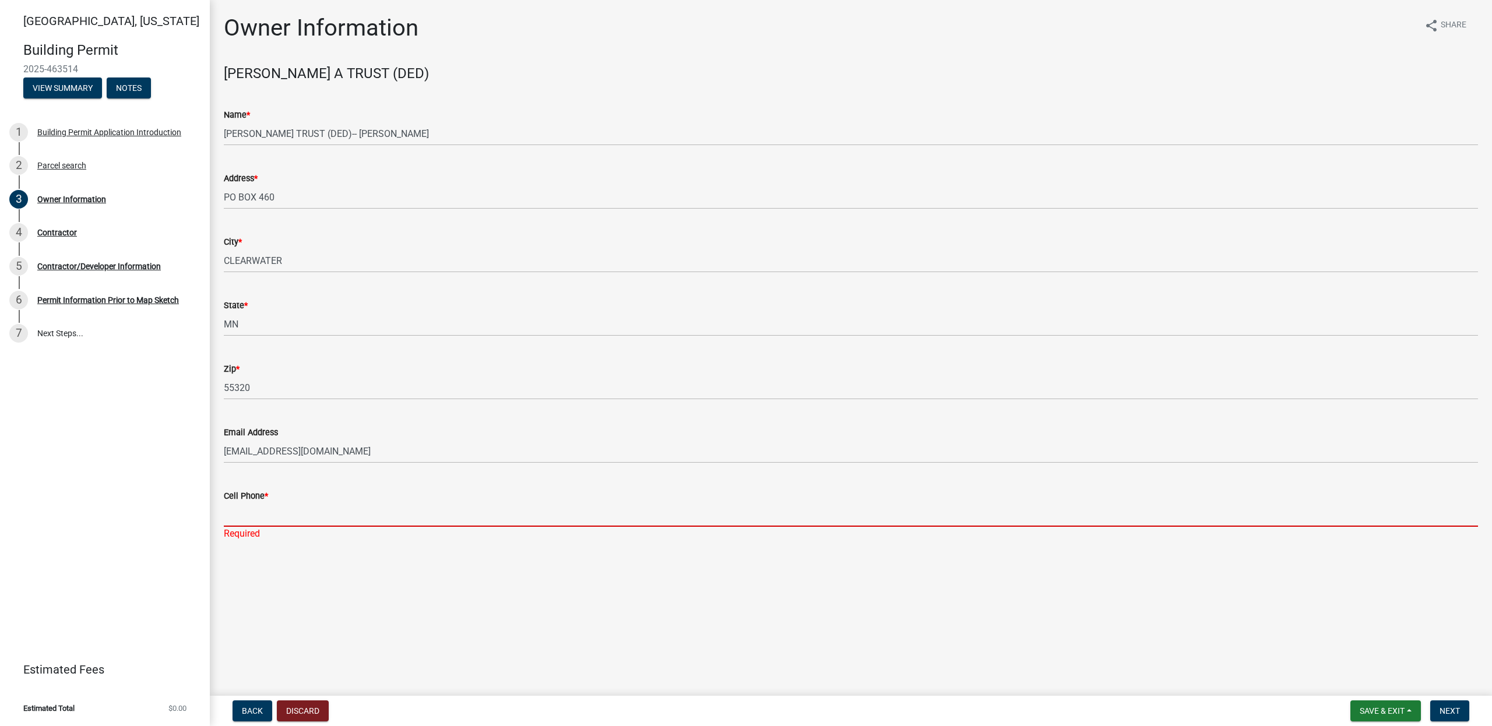
click at [267, 520] on input "Cell Phone *" at bounding box center [851, 515] width 1254 height 24
click at [145, 512] on div "[GEOGRAPHIC_DATA], [US_STATE][GEOGRAPHIC_DATA] Permit 2025-463514 View Summary …" at bounding box center [105, 363] width 210 height 726
click at [277, 509] on input "Cell Phone *" at bounding box center [851, 515] width 1254 height 24
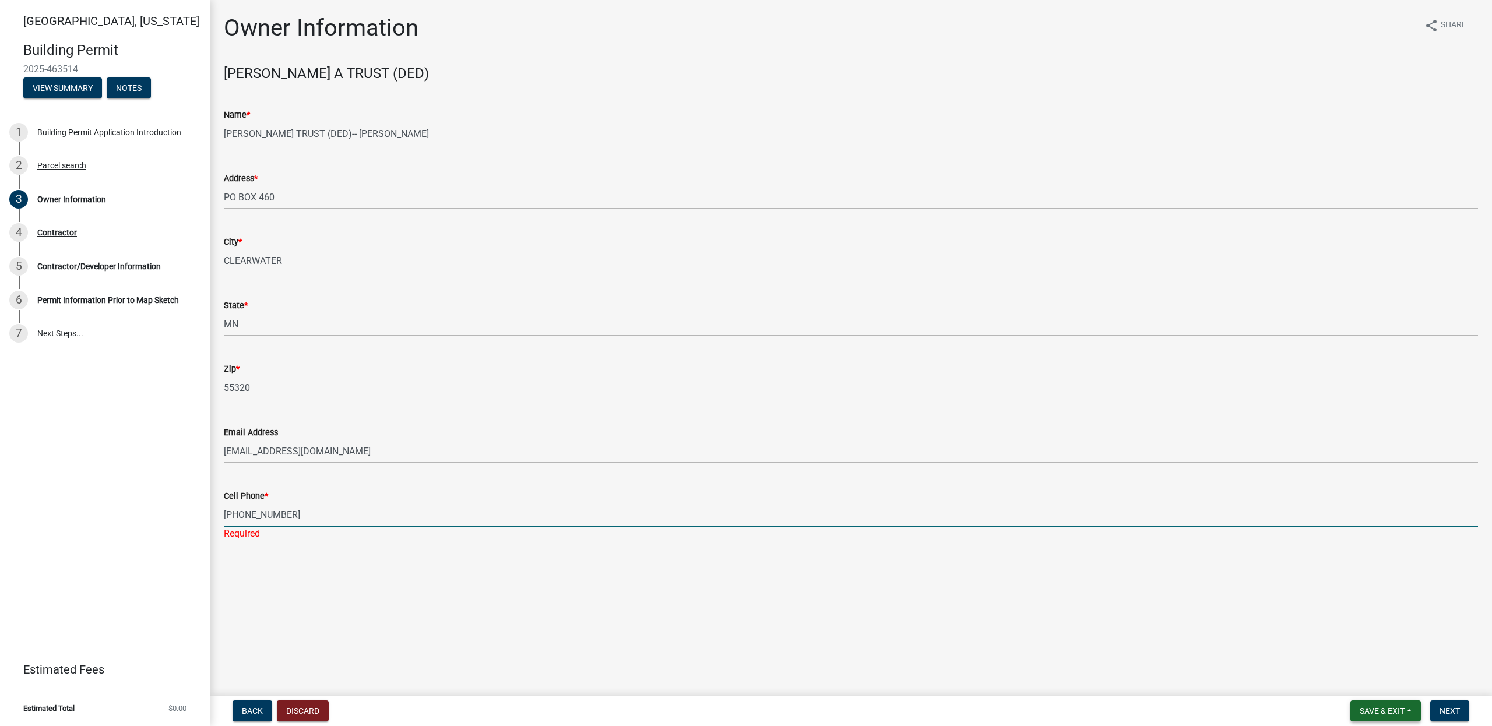
type input "[PHONE_NUMBER]"
click at [1380, 712] on span "Save & Exit" at bounding box center [1381, 710] width 45 height 9
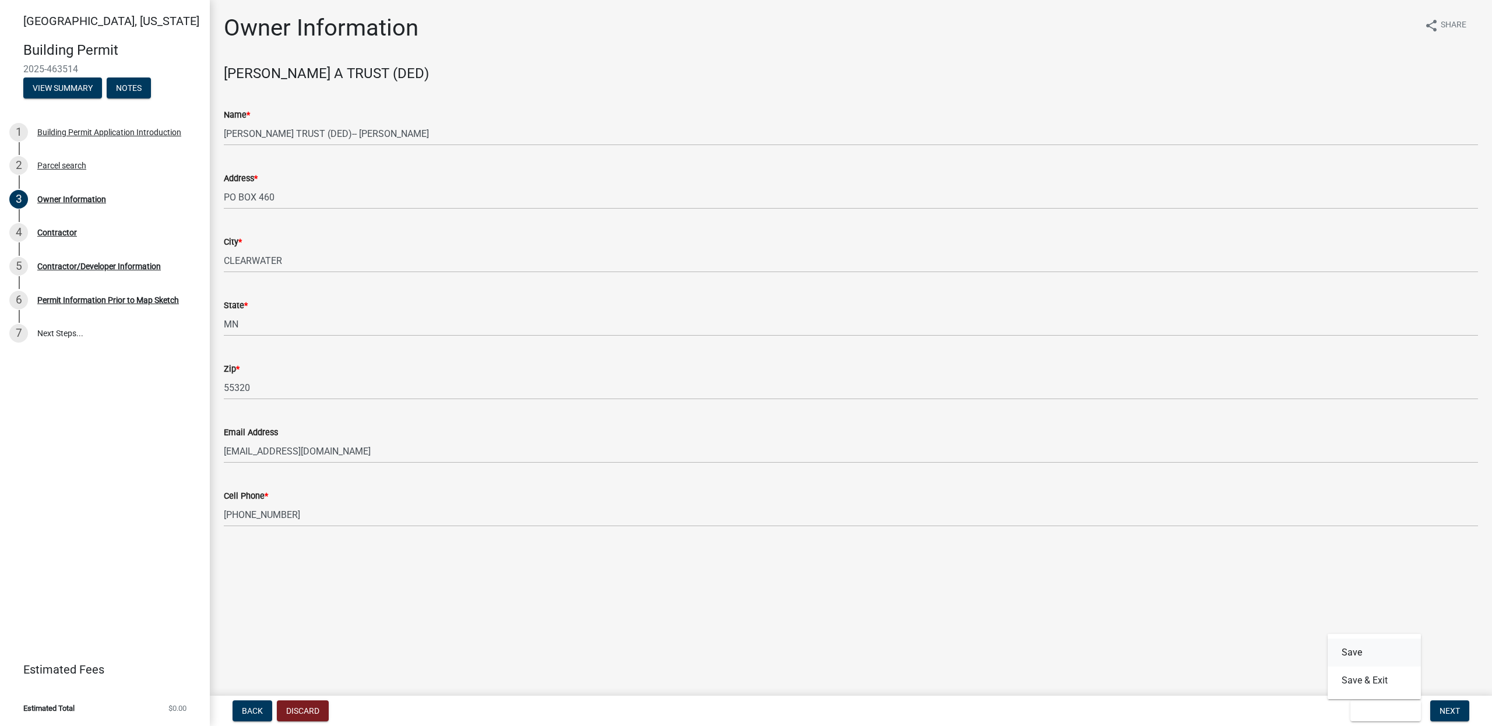
click at [1349, 658] on button "Save" at bounding box center [1373, 653] width 93 height 28
click at [1447, 709] on span "Next" at bounding box center [1449, 710] width 20 height 9
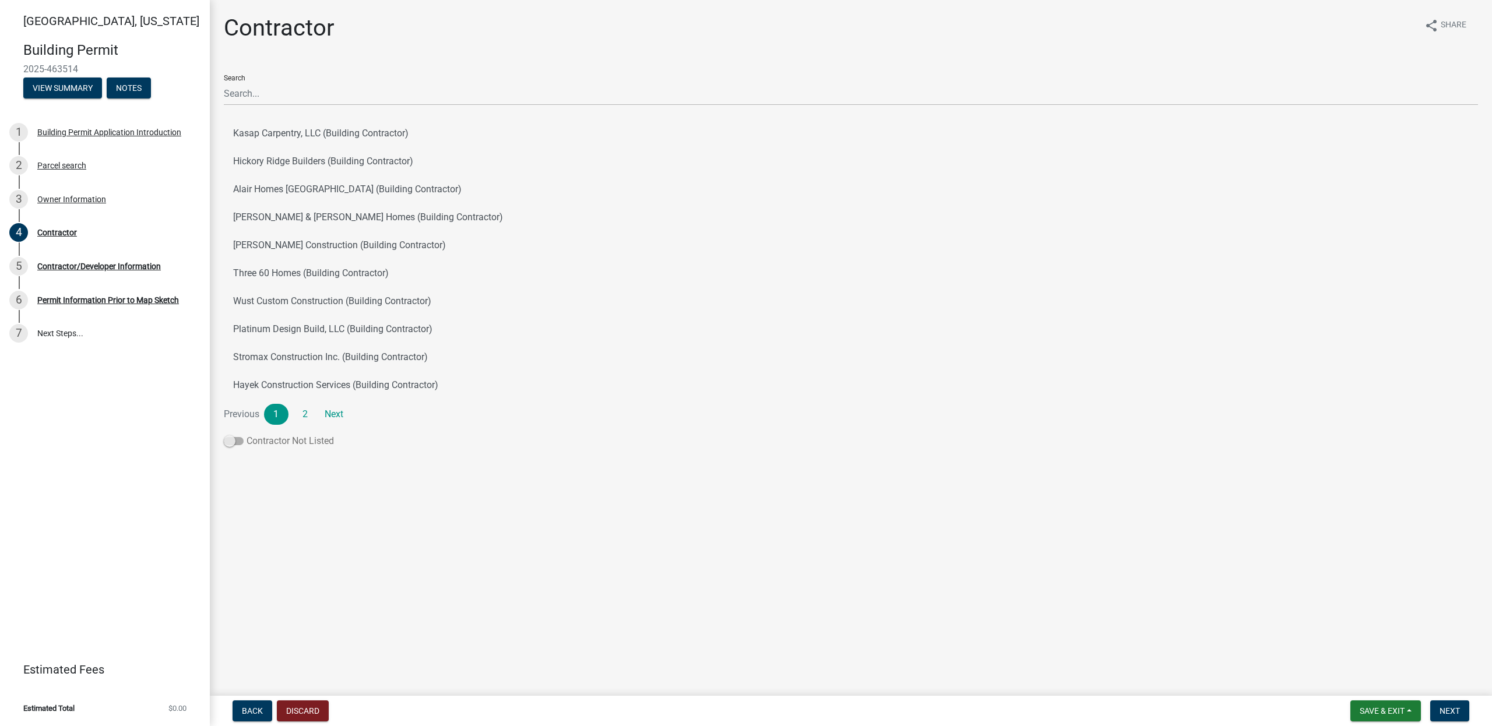
click at [237, 442] on span at bounding box center [234, 441] width 20 height 8
click at [246, 434] on input "Contractor Not Listed" at bounding box center [246, 434] width 0 height 0
click at [301, 415] on link "2" at bounding box center [305, 414] width 24 height 21
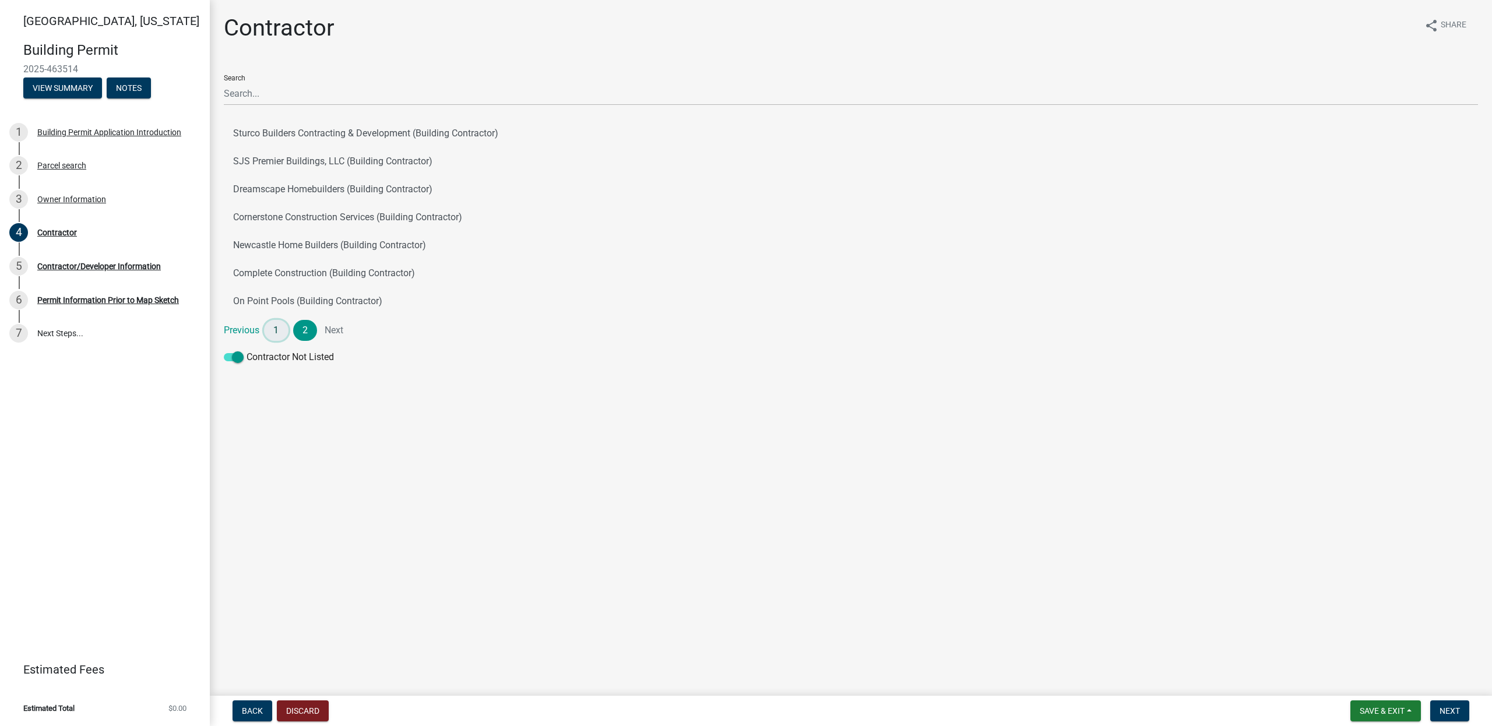
click at [284, 335] on link "1" at bounding box center [276, 330] width 24 height 21
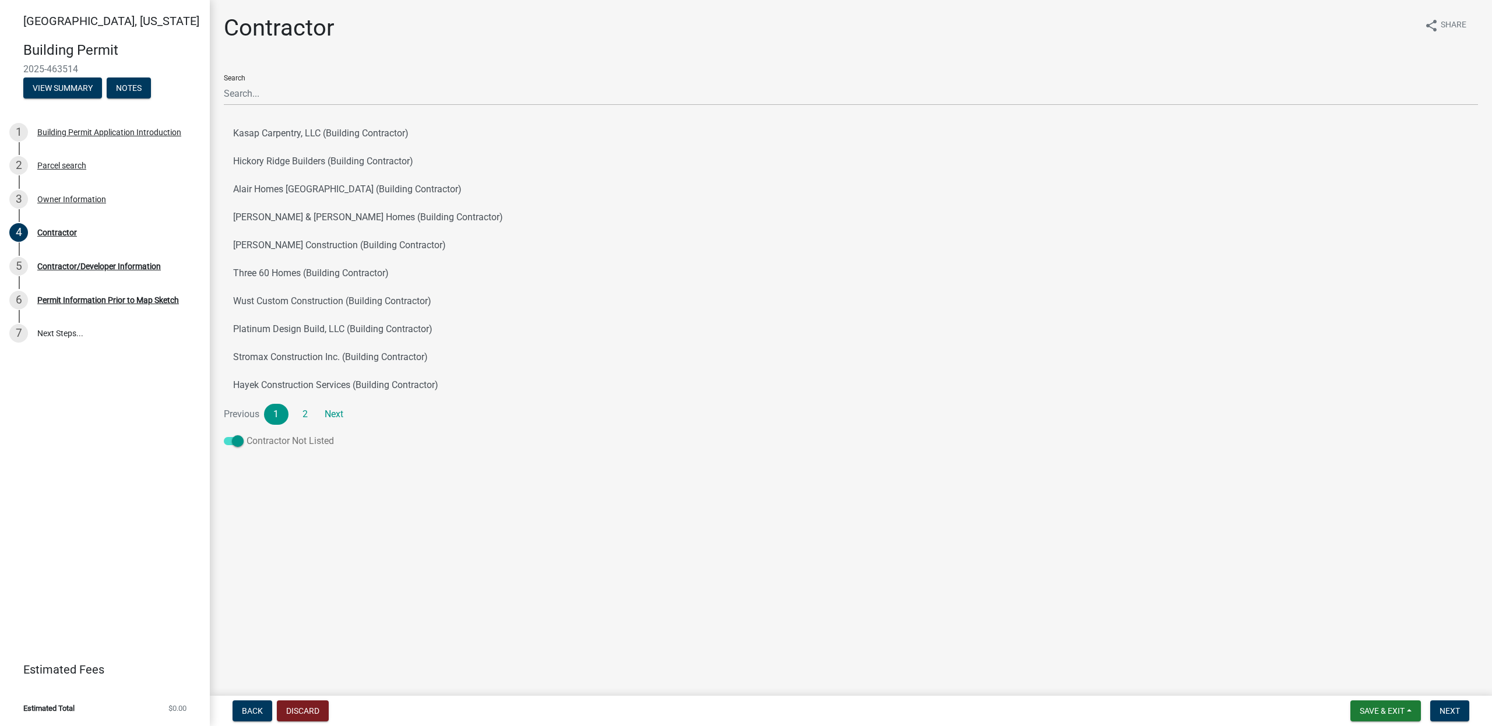
click at [235, 440] on span at bounding box center [234, 441] width 20 height 8
click at [246, 434] on input "Contractor Not Listed" at bounding box center [246, 434] width 0 height 0
click at [238, 441] on span at bounding box center [234, 441] width 20 height 8
click at [246, 434] on input "Contractor Not Listed" at bounding box center [246, 434] width 0 height 0
click at [1458, 710] on span "Next" at bounding box center [1449, 710] width 20 height 9
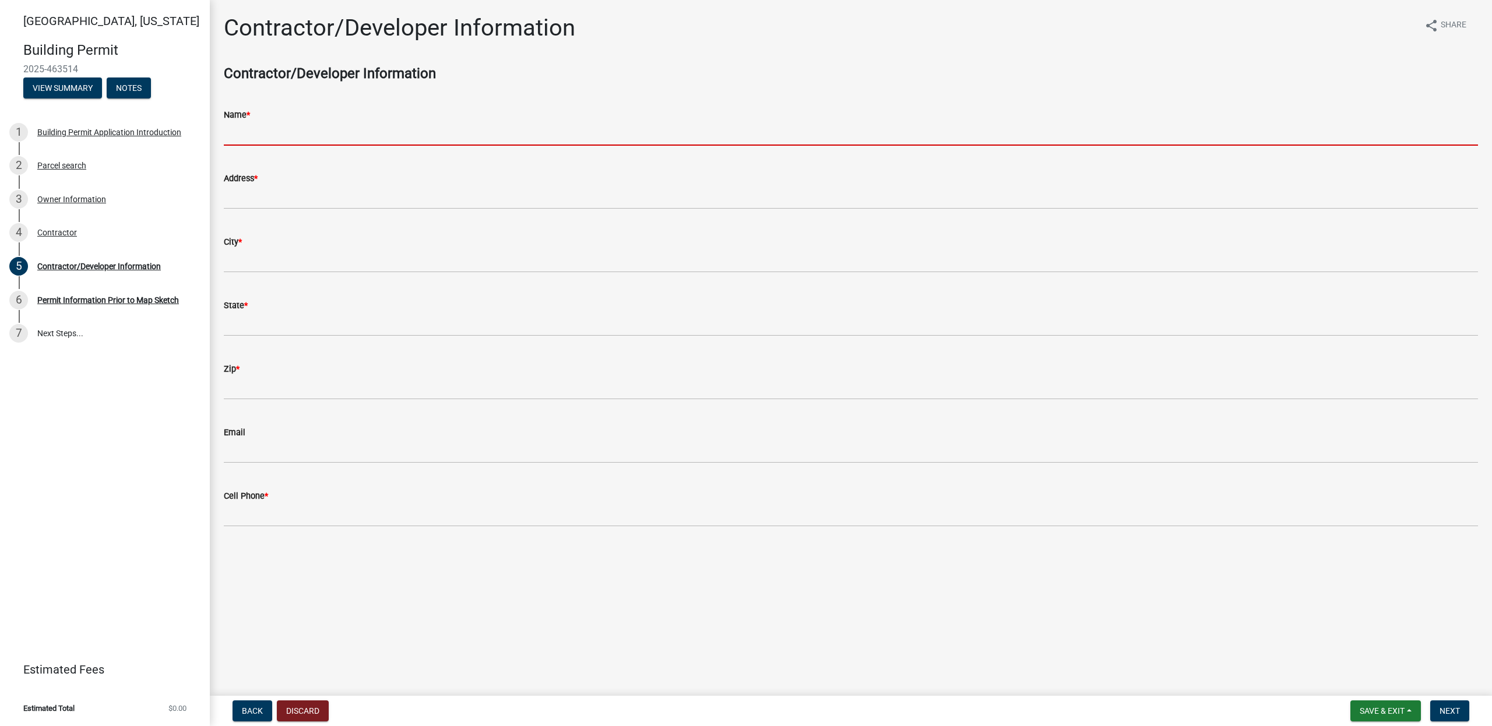
click at [290, 136] on input "Name *" at bounding box center [851, 134] width 1254 height 24
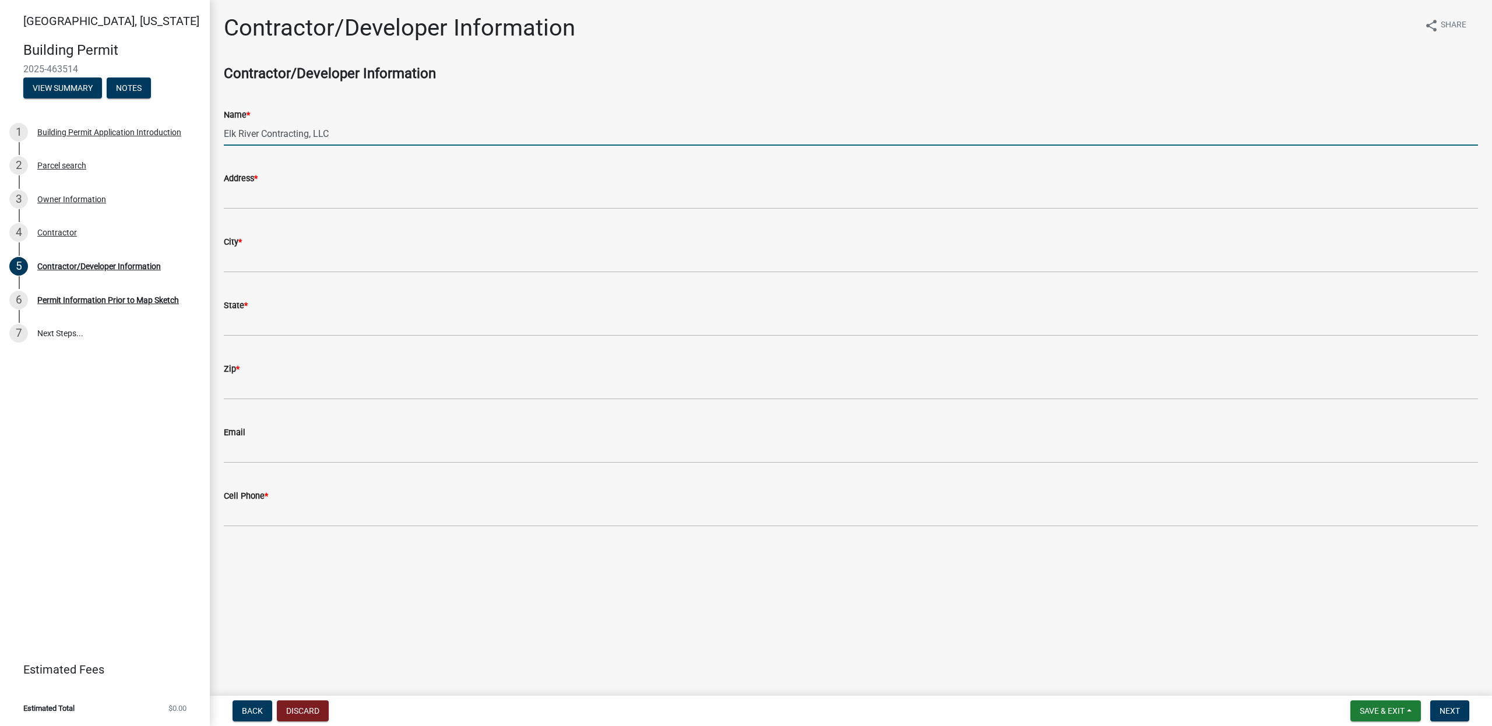
type input "Elk River Contracting, LLC"
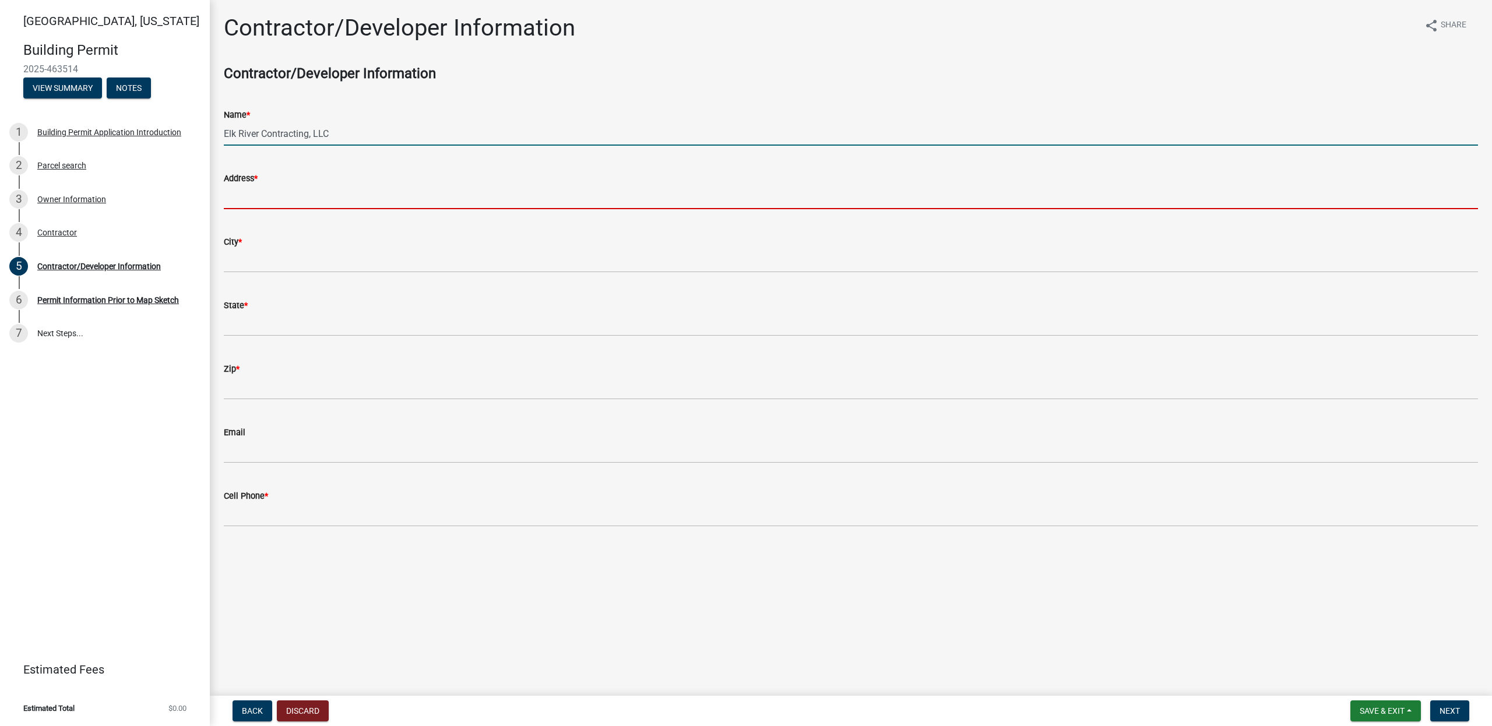
click at [329, 199] on input "Address *" at bounding box center [851, 197] width 1254 height 24
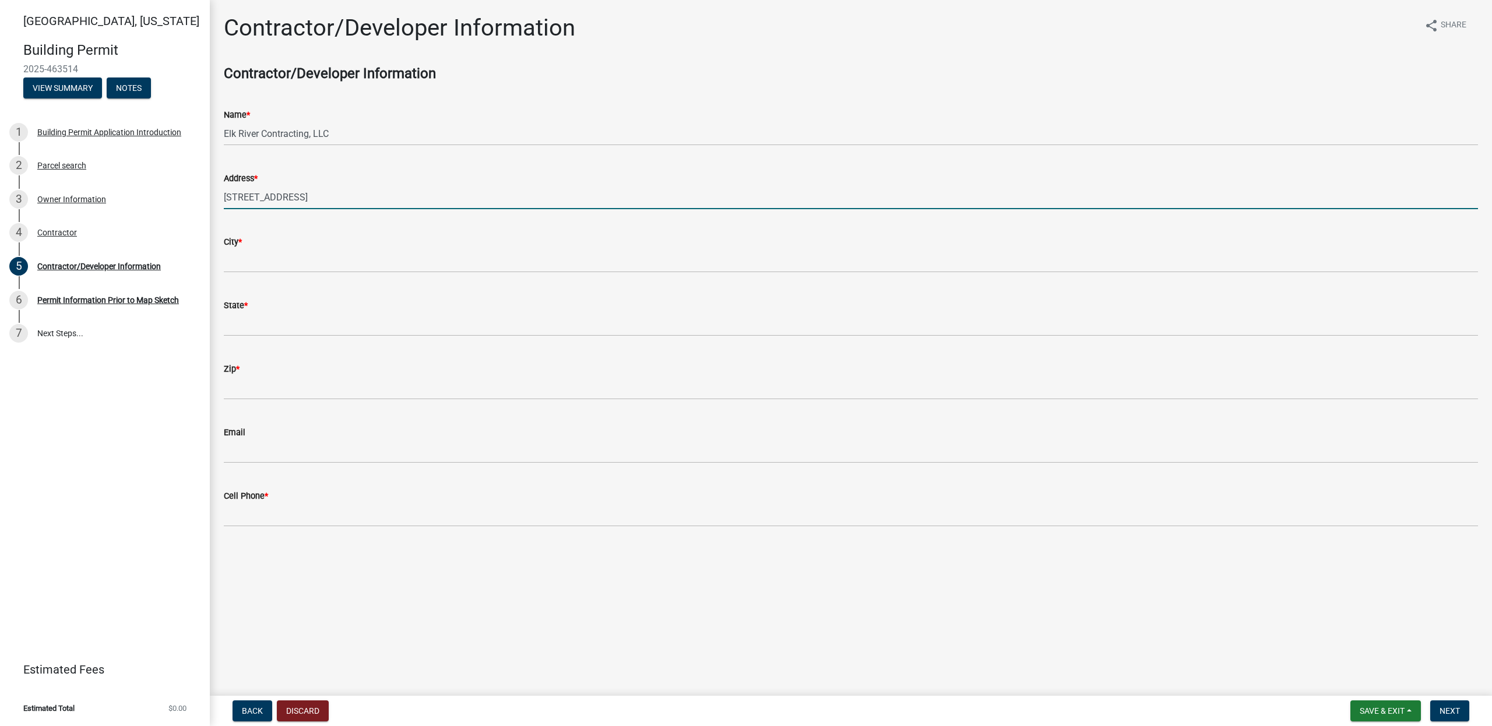
type input "[STREET_ADDRESS]"
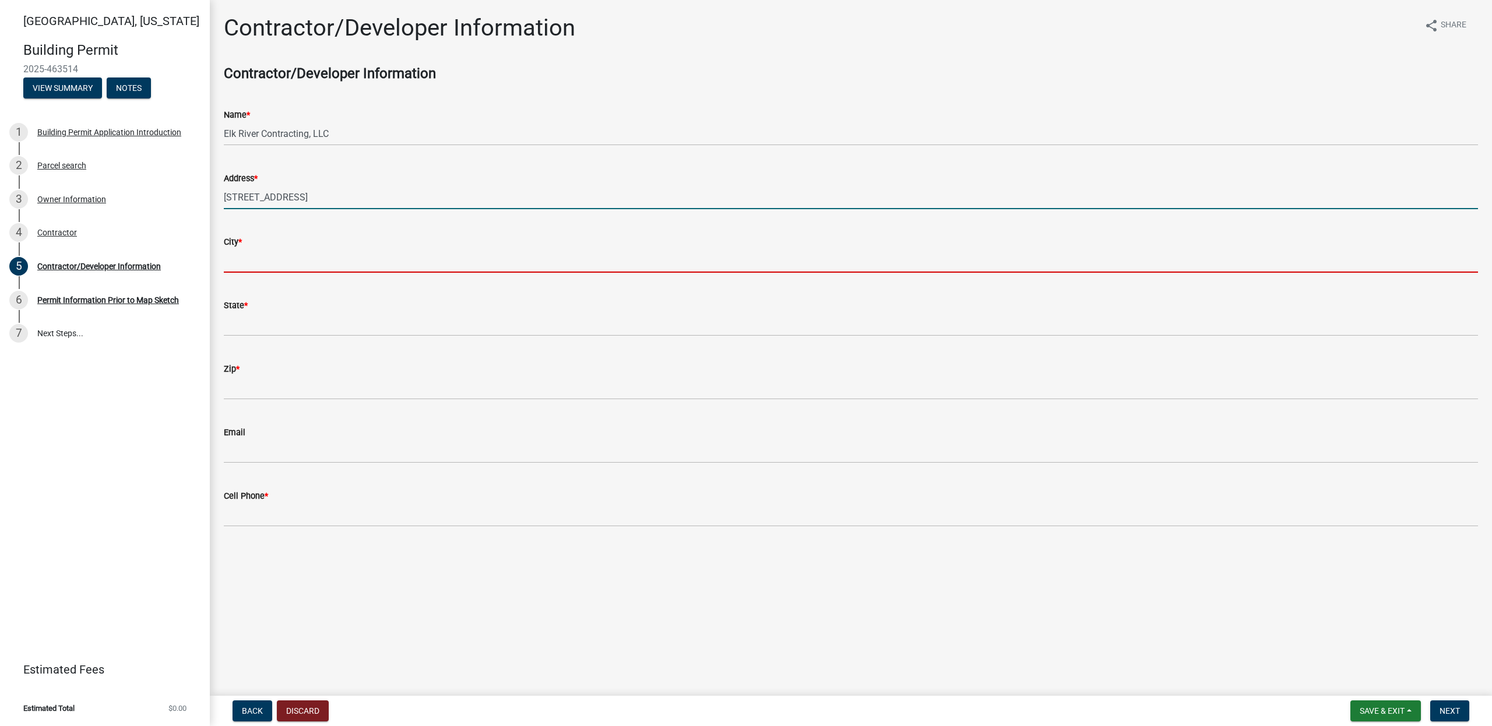
click at [293, 259] on input "City *" at bounding box center [851, 261] width 1254 height 24
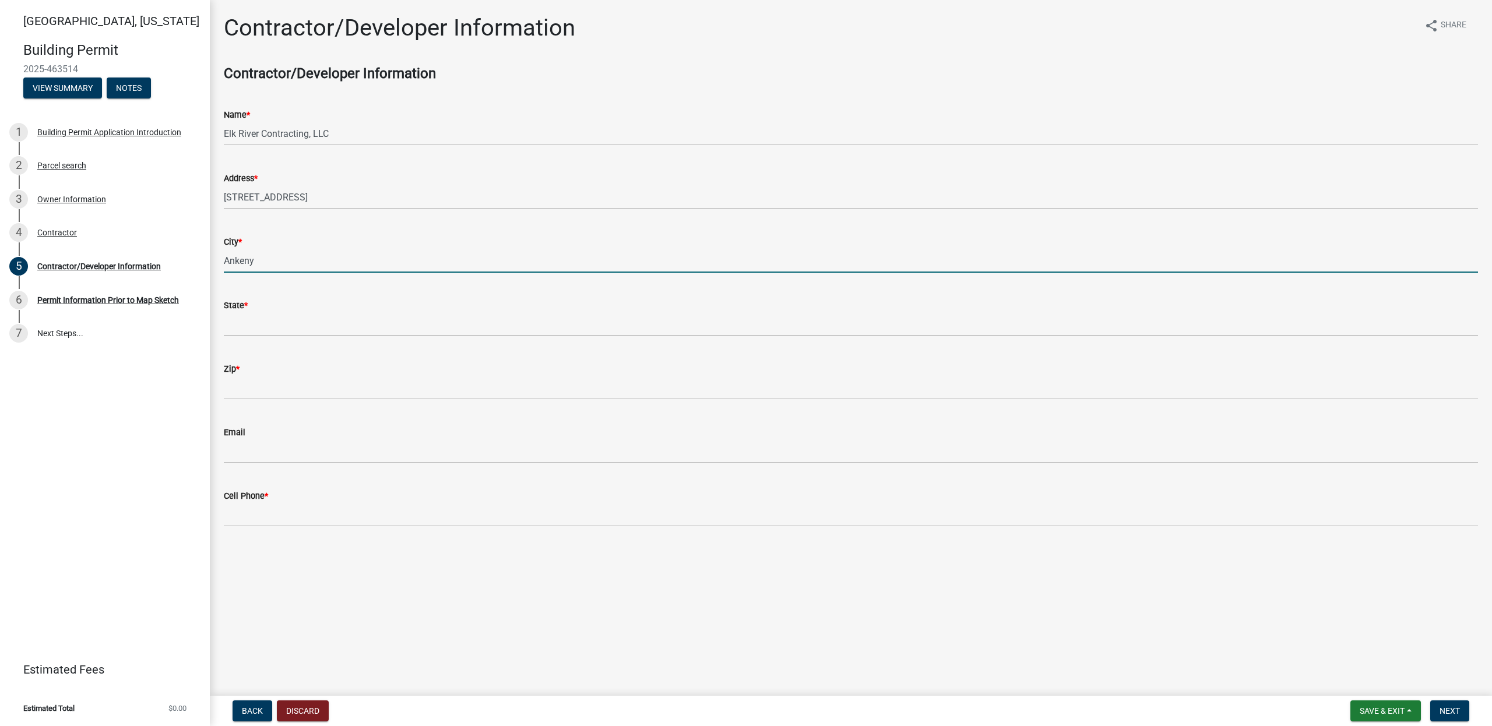
type input "Ankeny"
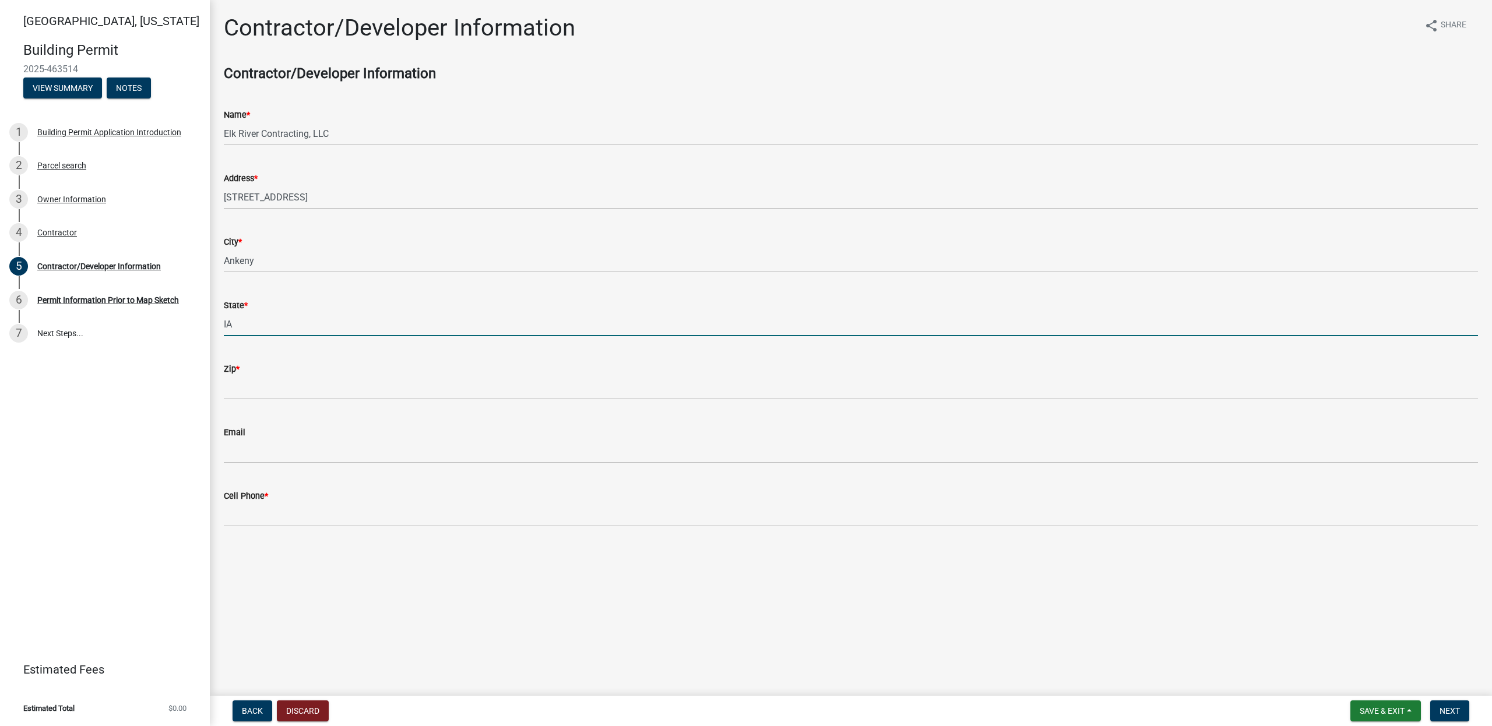
type input "IA"
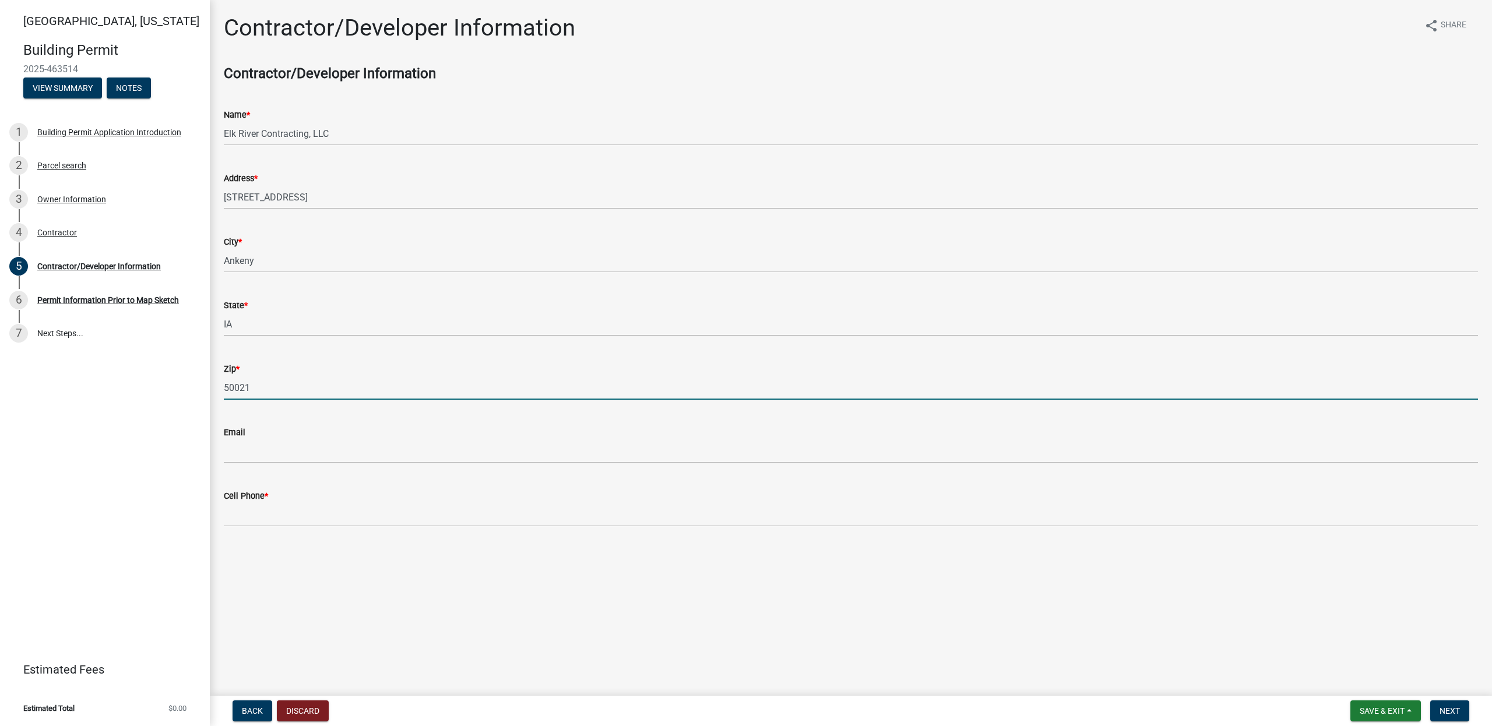
type input "50021"
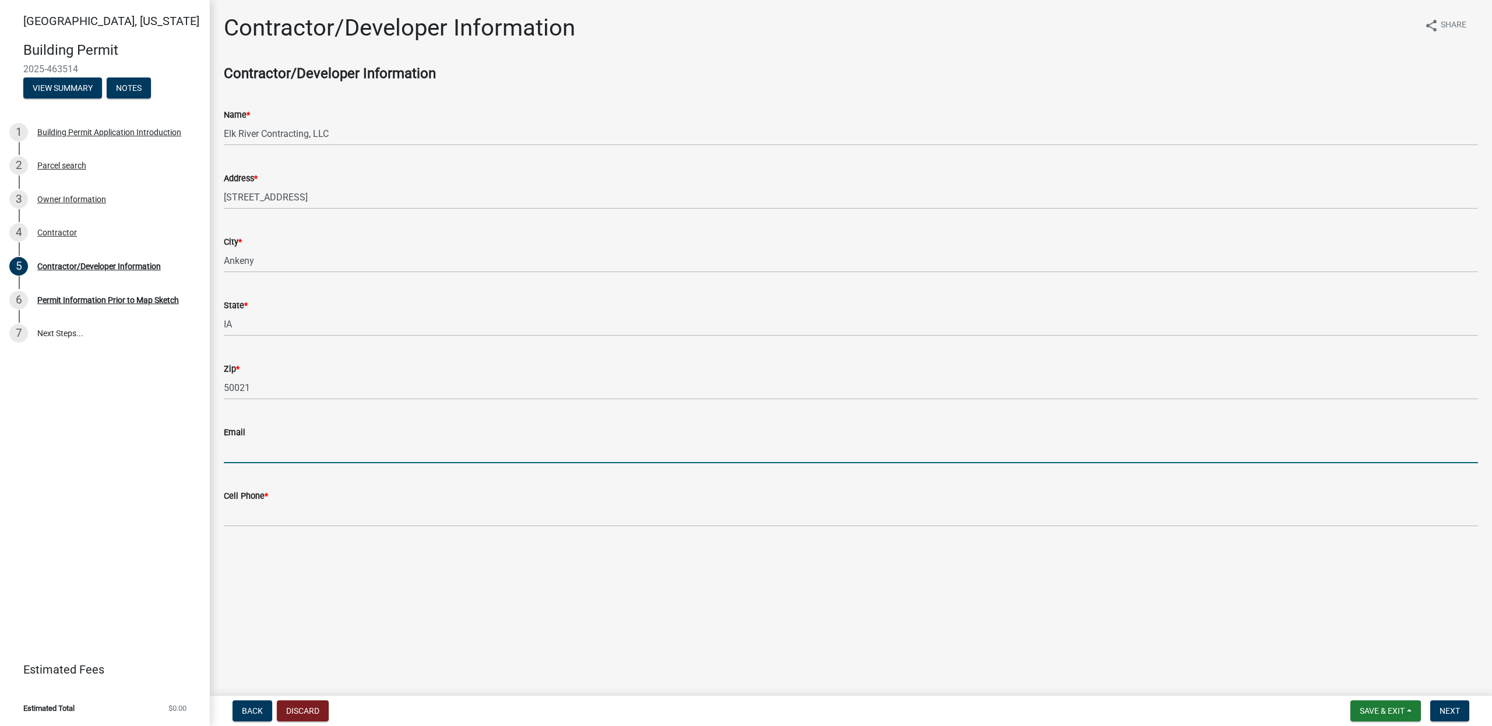
click at [249, 453] on input "Email" at bounding box center [851, 451] width 1254 height 24
type input "[PERSON_NAME][EMAIL_ADDRESS][DOMAIN_NAME]"
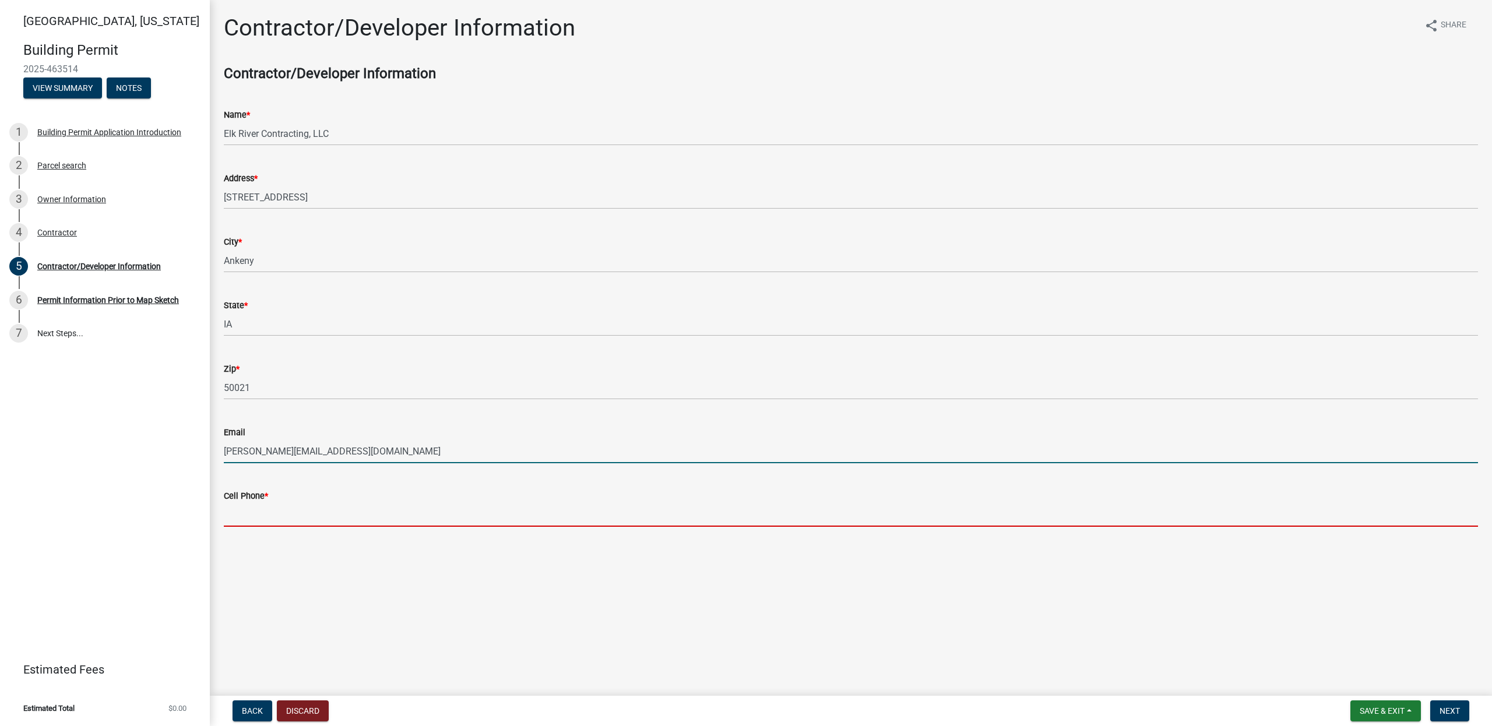
click at [267, 511] on input "Cell Phone *" at bounding box center [851, 515] width 1254 height 24
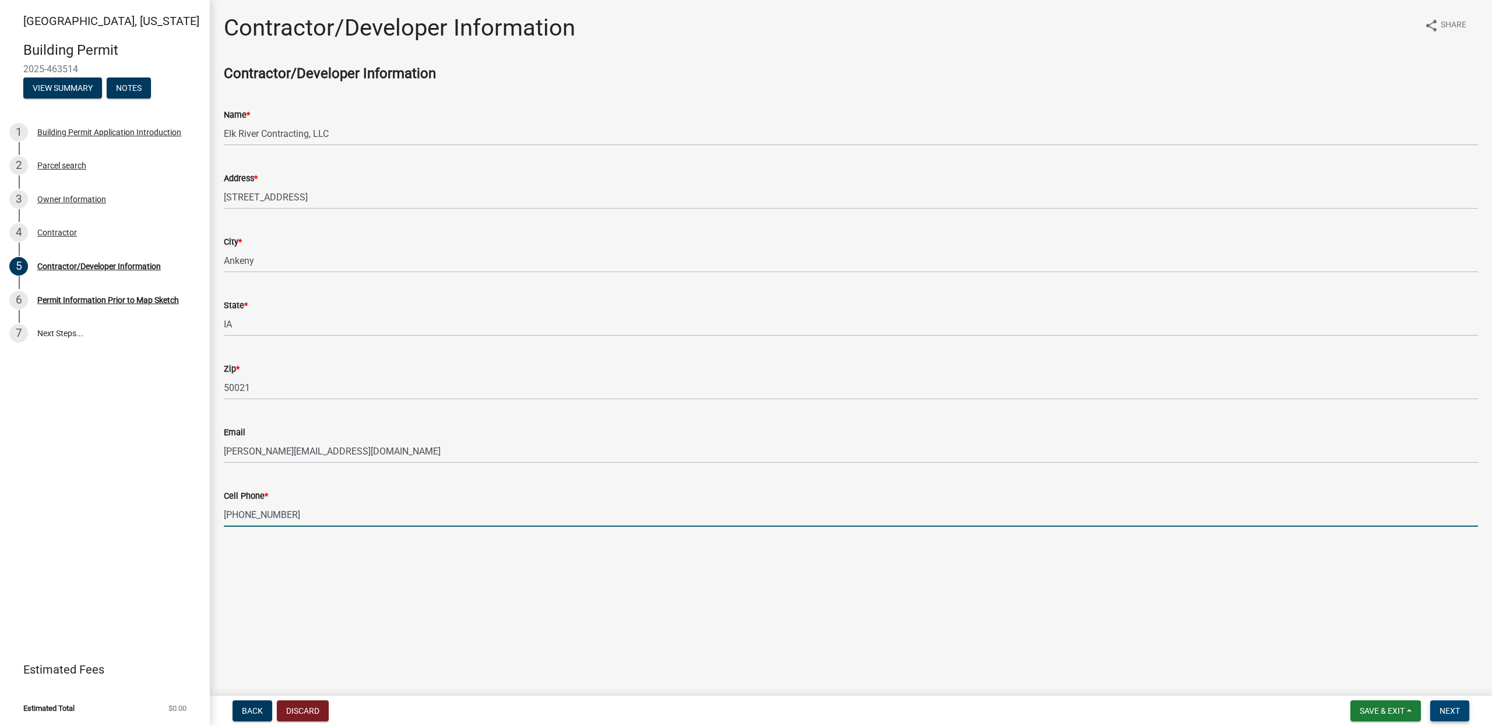
type input "[PHONE_NUMBER]"
click at [1438, 705] on button "Next" at bounding box center [1449, 710] width 39 height 21
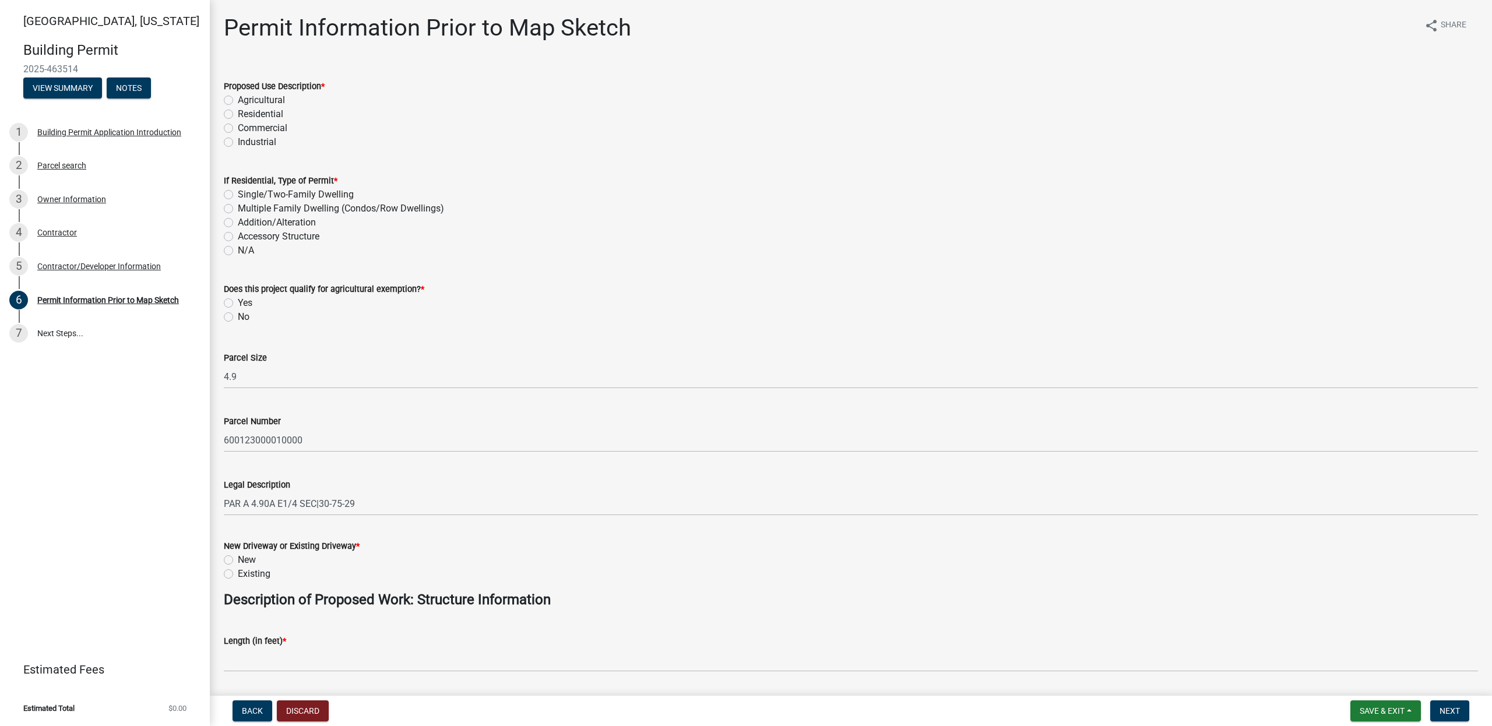
click at [238, 112] on label "Residential" at bounding box center [260, 114] width 45 height 14
click at [238, 112] on input "Residential" at bounding box center [242, 111] width 8 height 8
radio input "true"
click at [238, 224] on label "Addition/Alteration" at bounding box center [277, 223] width 78 height 14
click at [238, 223] on input "Addition/Alteration" at bounding box center [242, 220] width 8 height 8
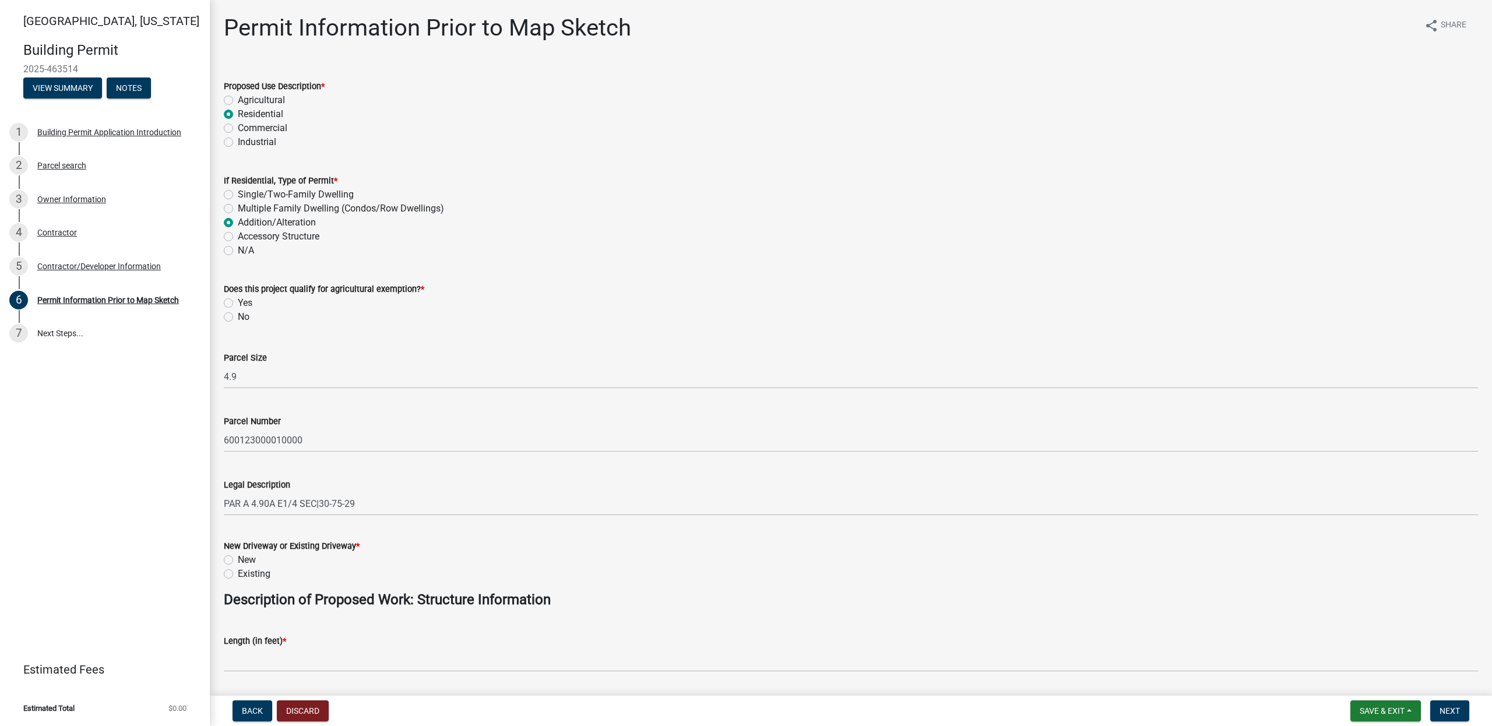
radio input "true"
click at [238, 318] on label "No" at bounding box center [244, 317] width 12 height 14
click at [238, 318] on input "No" at bounding box center [242, 314] width 8 height 8
radio input "true"
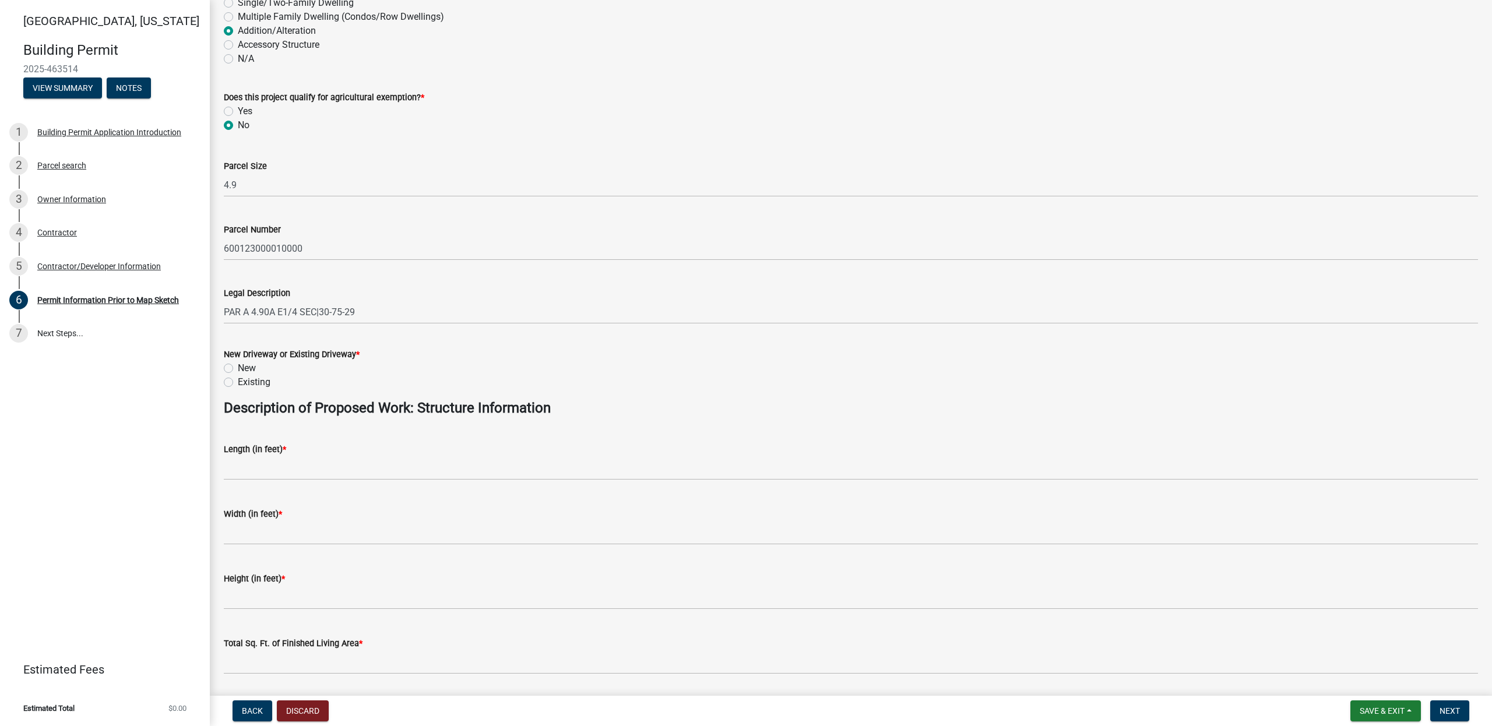
scroll to position [199, 0]
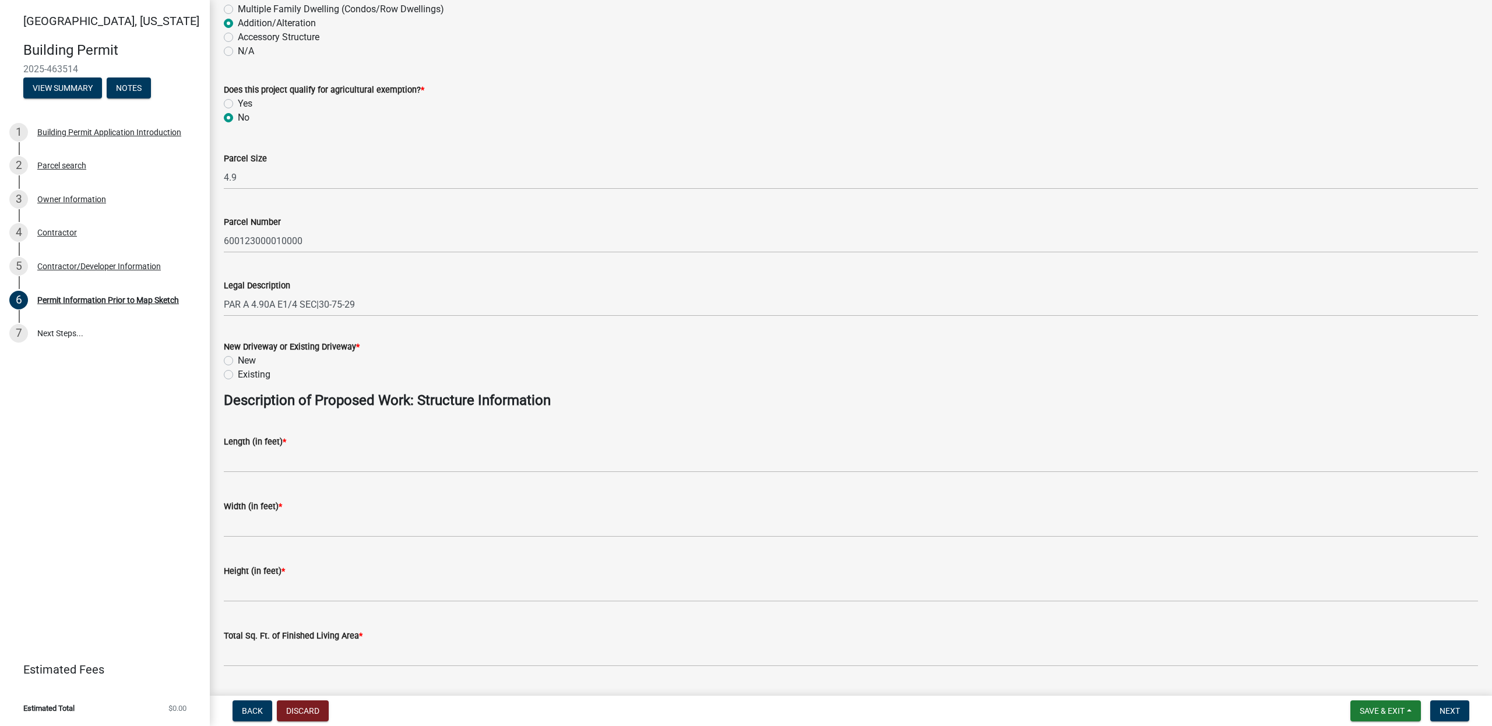
click at [238, 375] on label "Existing" at bounding box center [254, 375] width 33 height 14
click at [238, 375] on input "Existing" at bounding box center [242, 372] width 8 height 8
radio input "true"
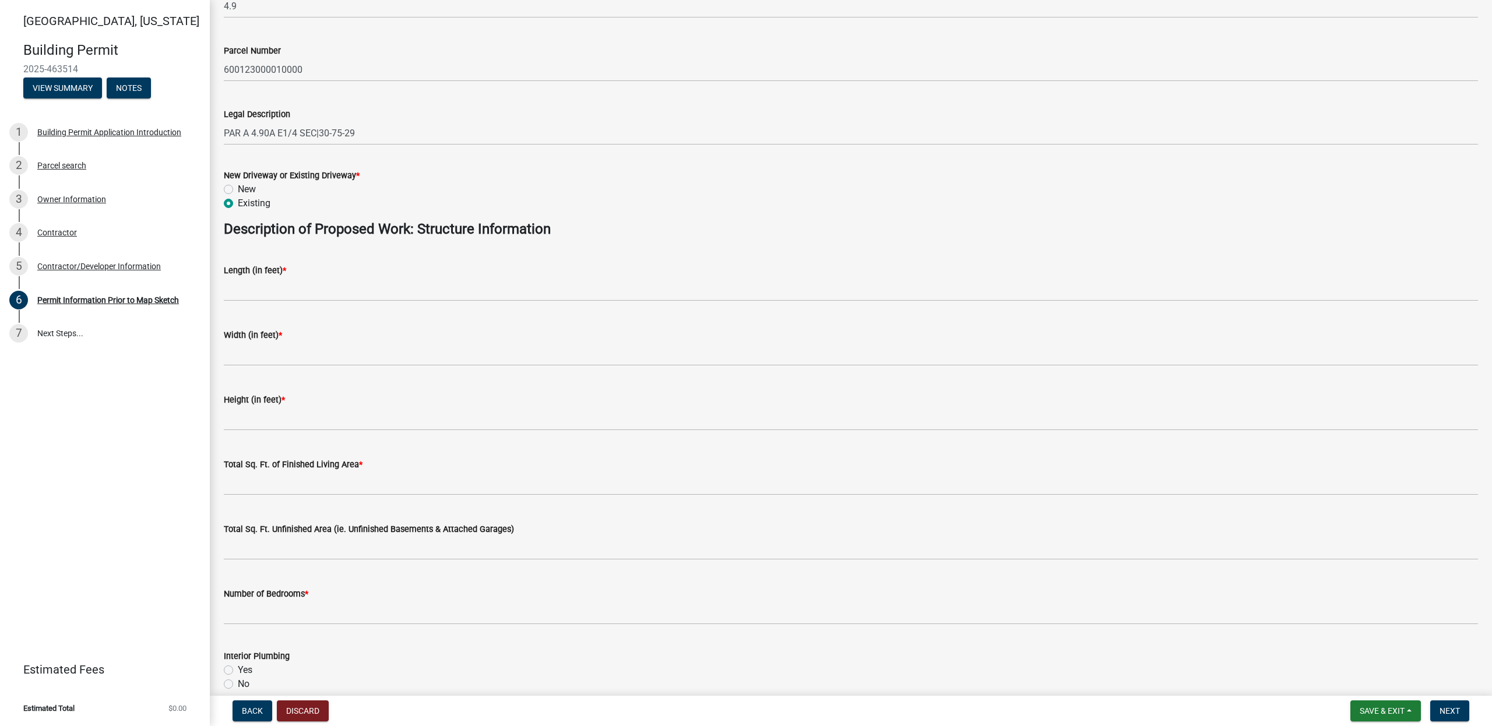
scroll to position [260, 0]
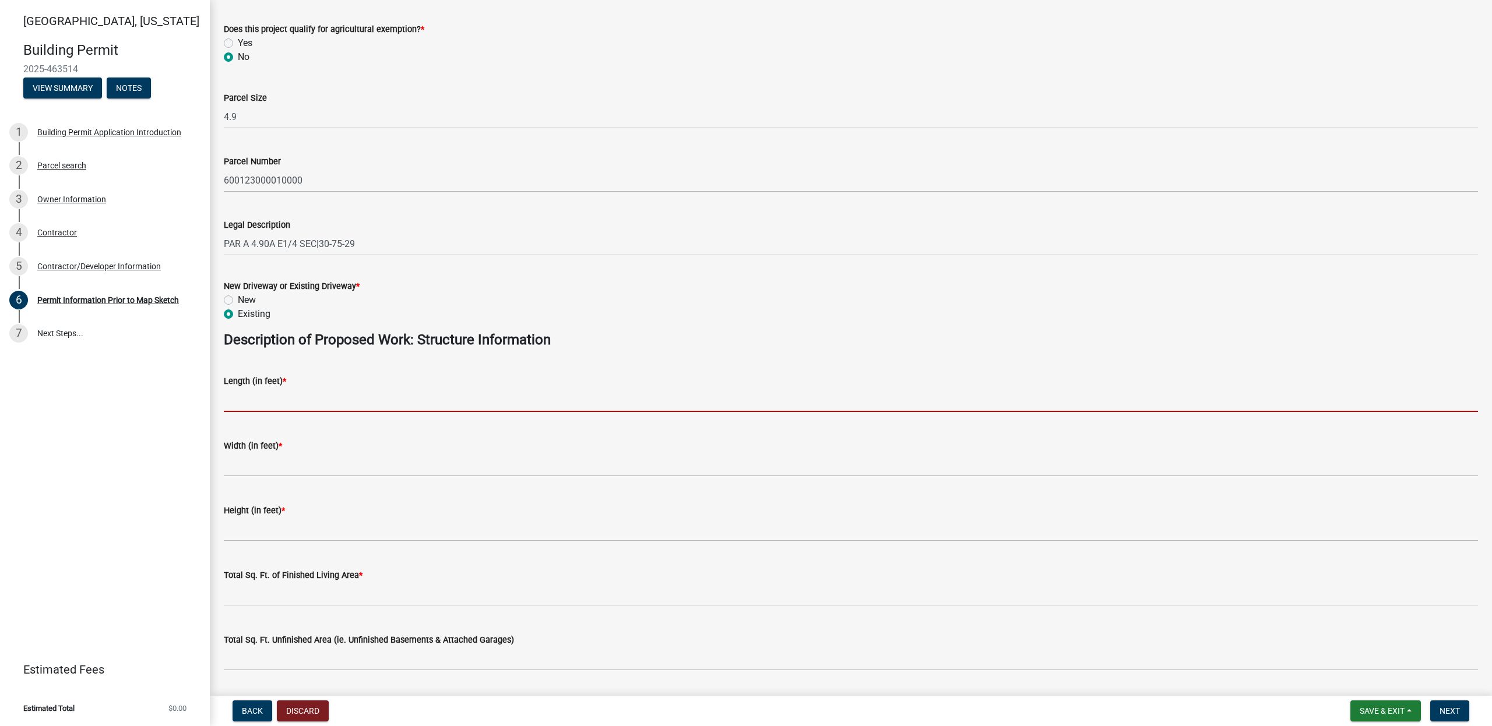
click at [249, 400] on input "text" at bounding box center [851, 400] width 1254 height 24
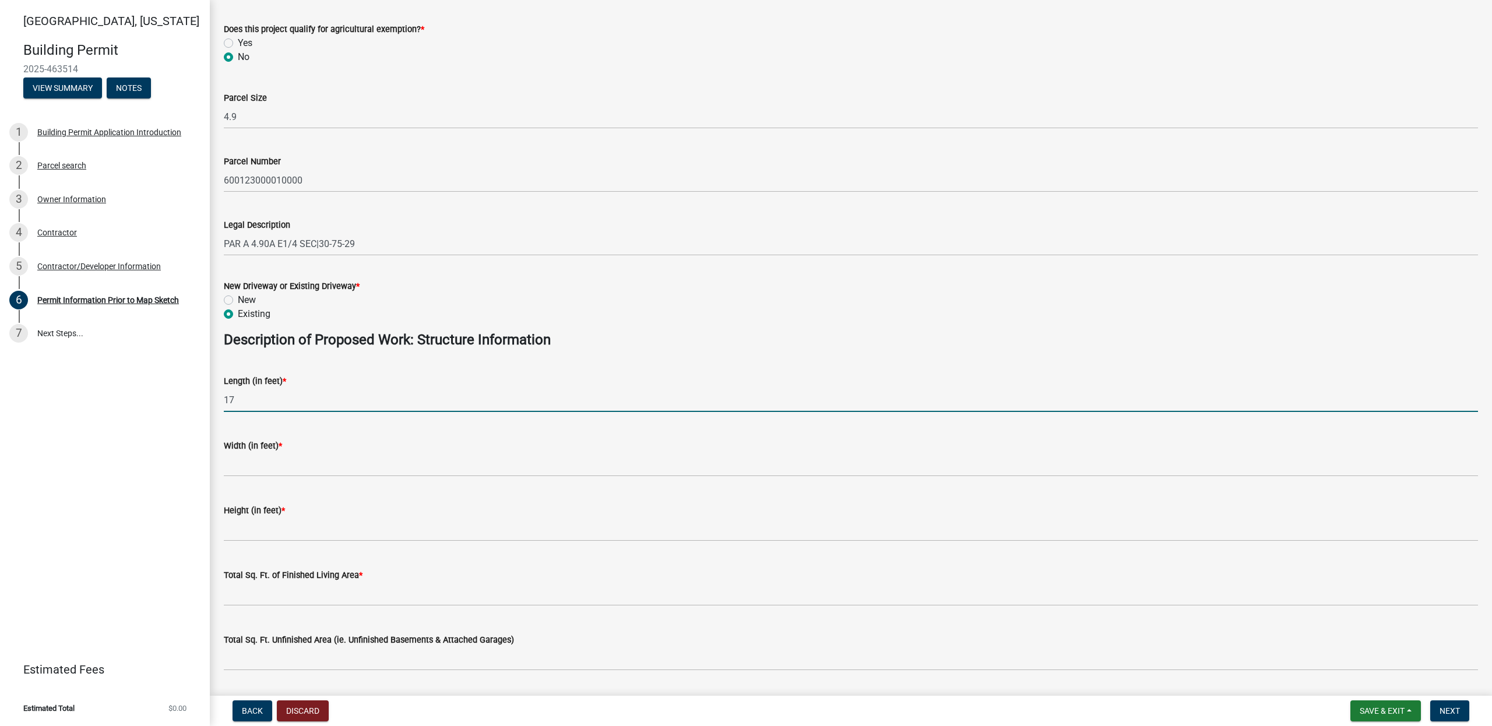
type input "17"
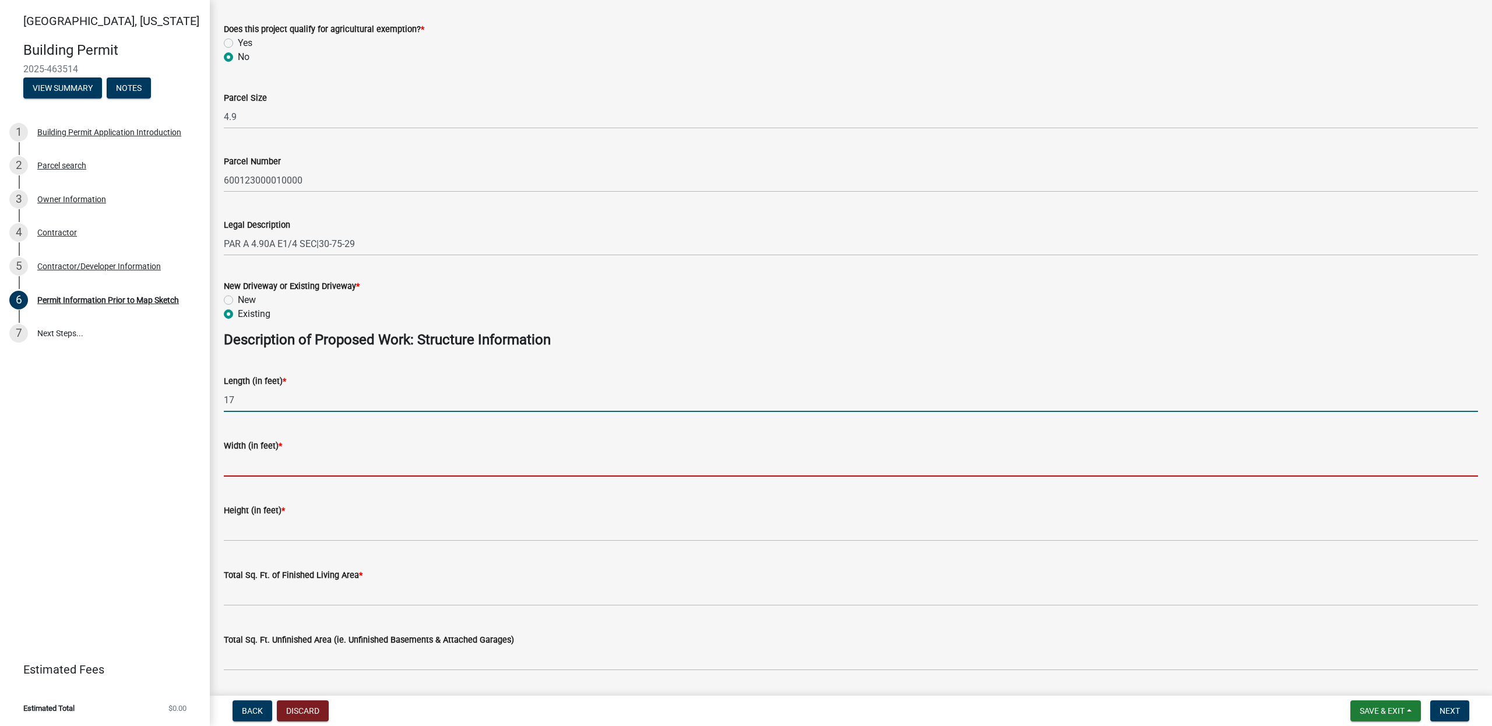
click at [255, 468] on input "text" at bounding box center [851, 465] width 1254 height 24
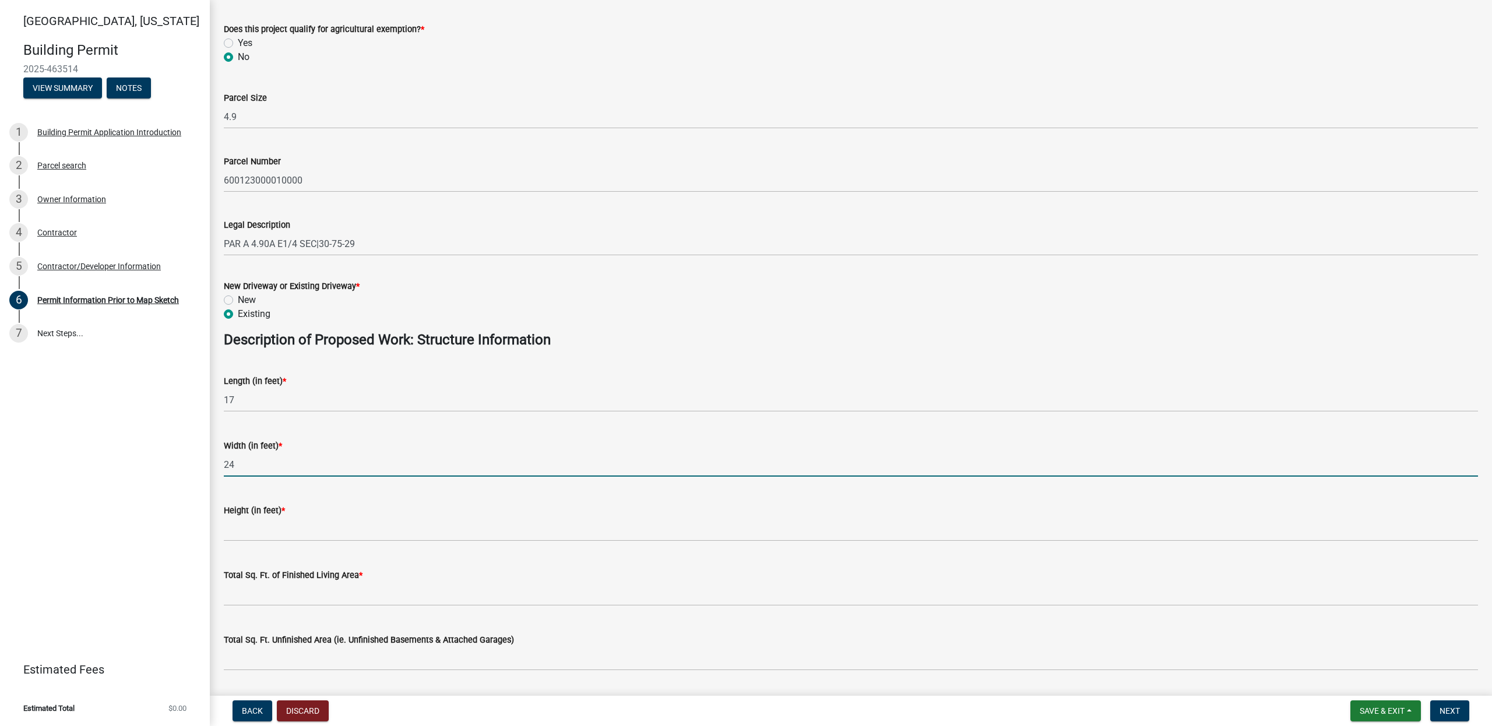
type input "24"
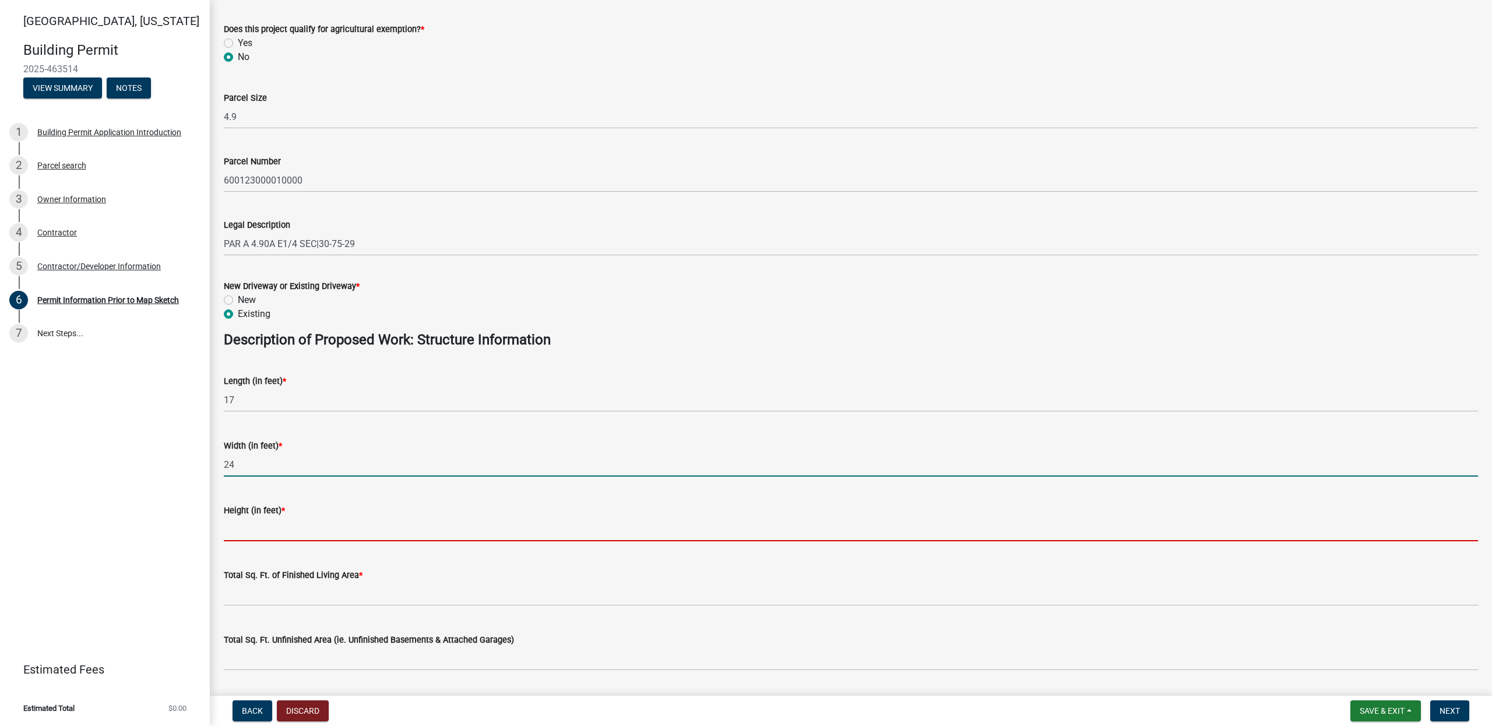
click at [255, 534] on input "text" at bounding box center [851, 529] width 1254 height 24
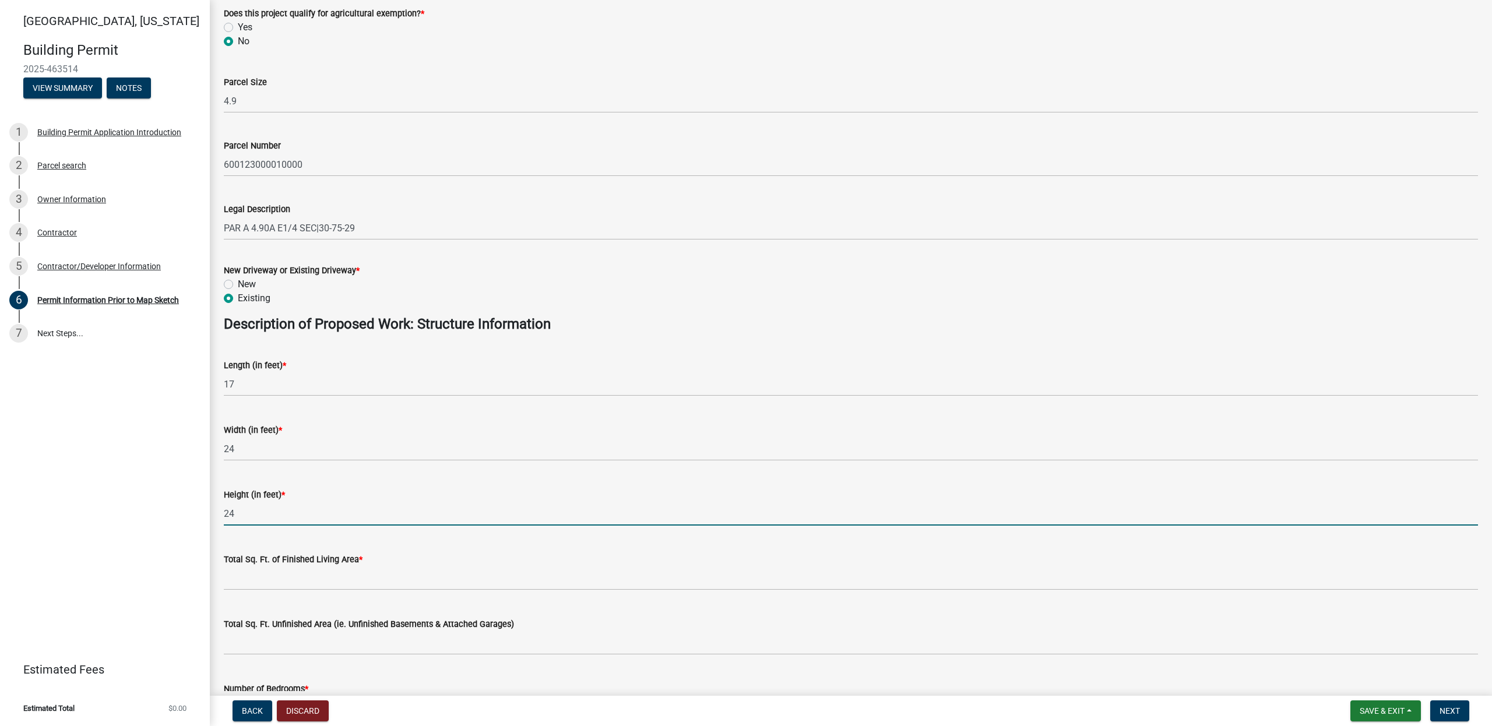
scroll to position [315, 0]
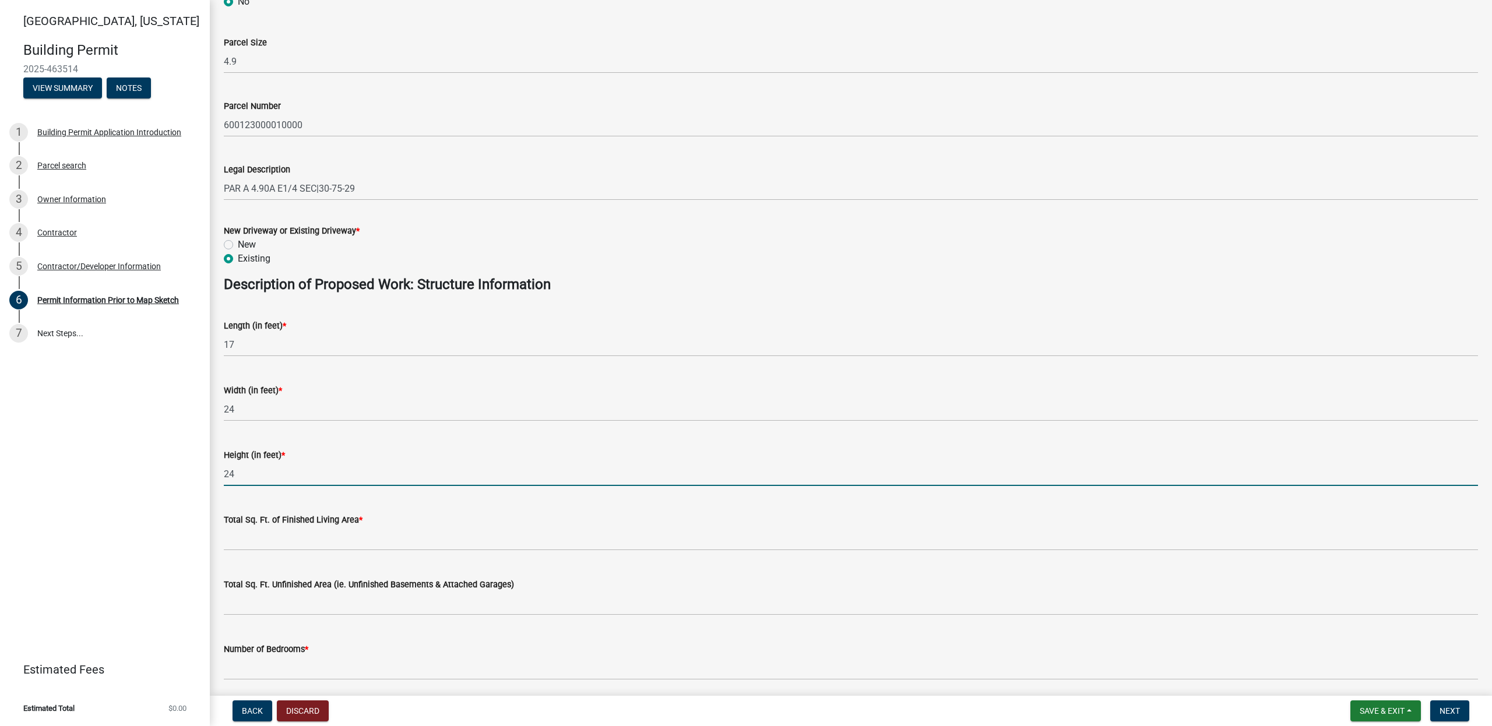
type input "24"
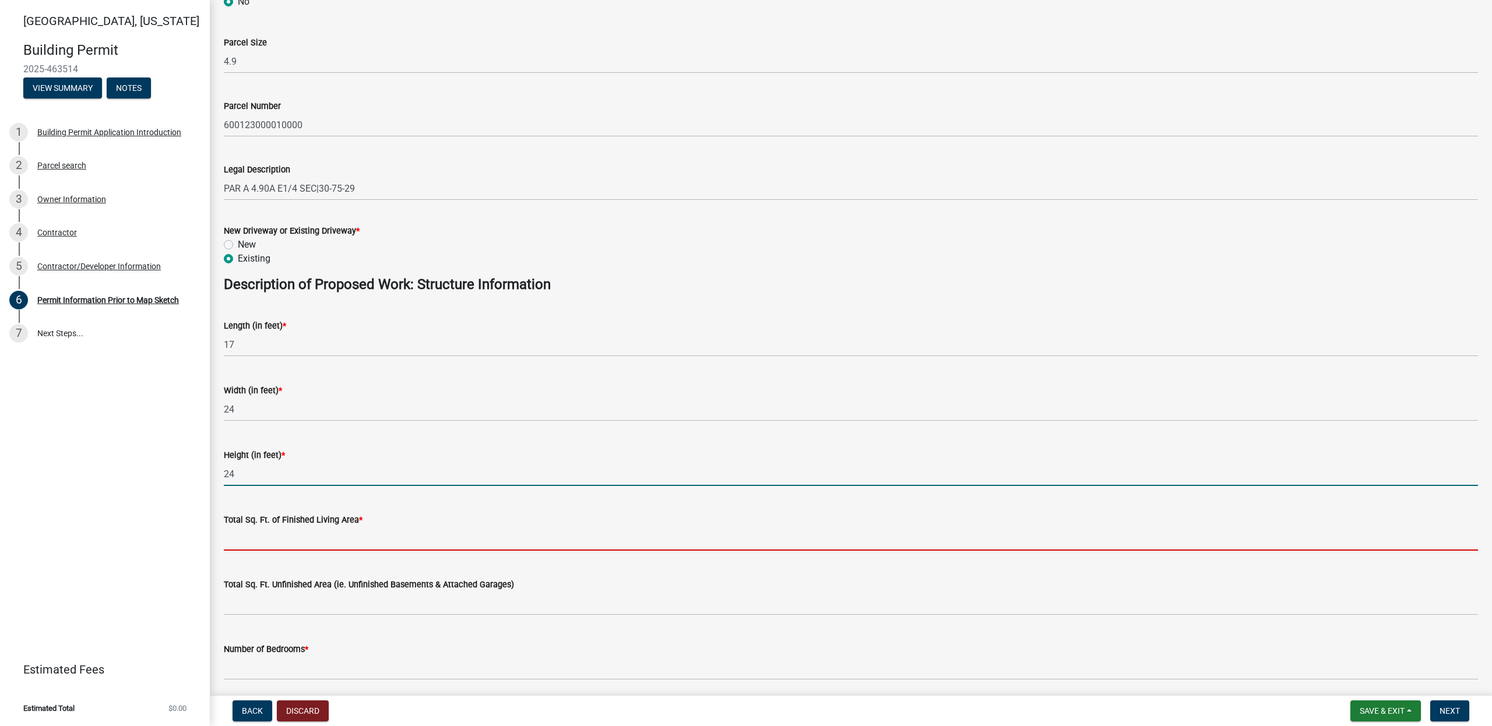
click at [258, 537] on input "text" at bounding box center [851, 539] width 1254 height 24
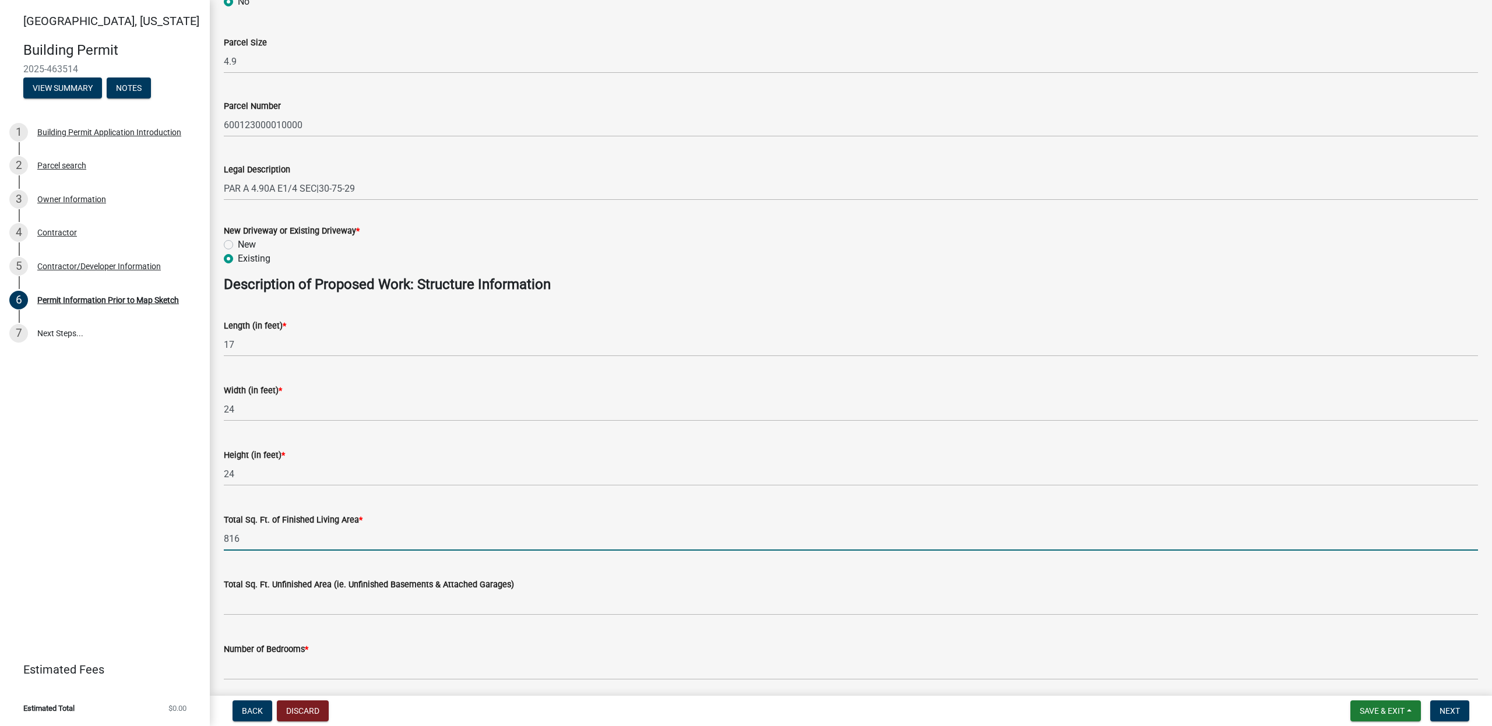
type input "816"
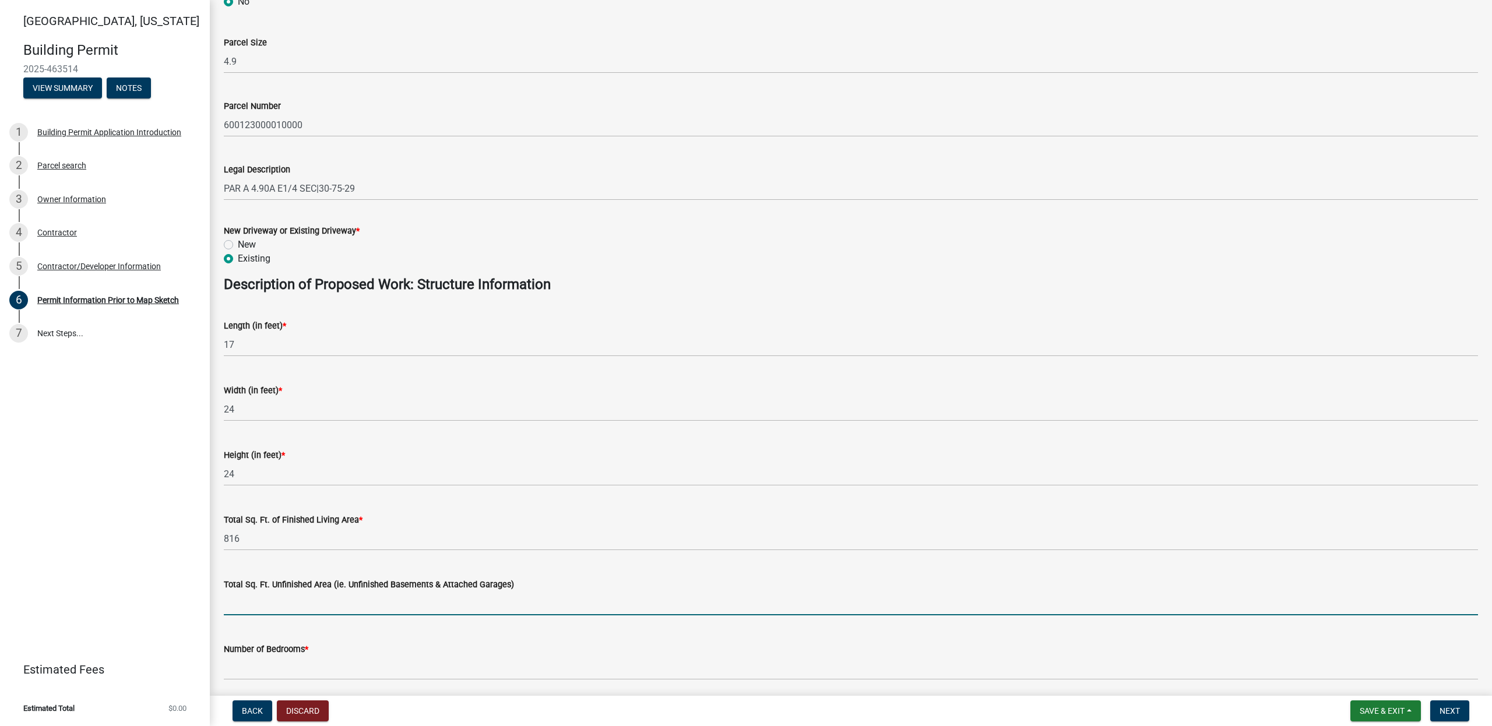
click at [261, 610] on input "text" at bounding box center [851, 603] width 1254 height 24
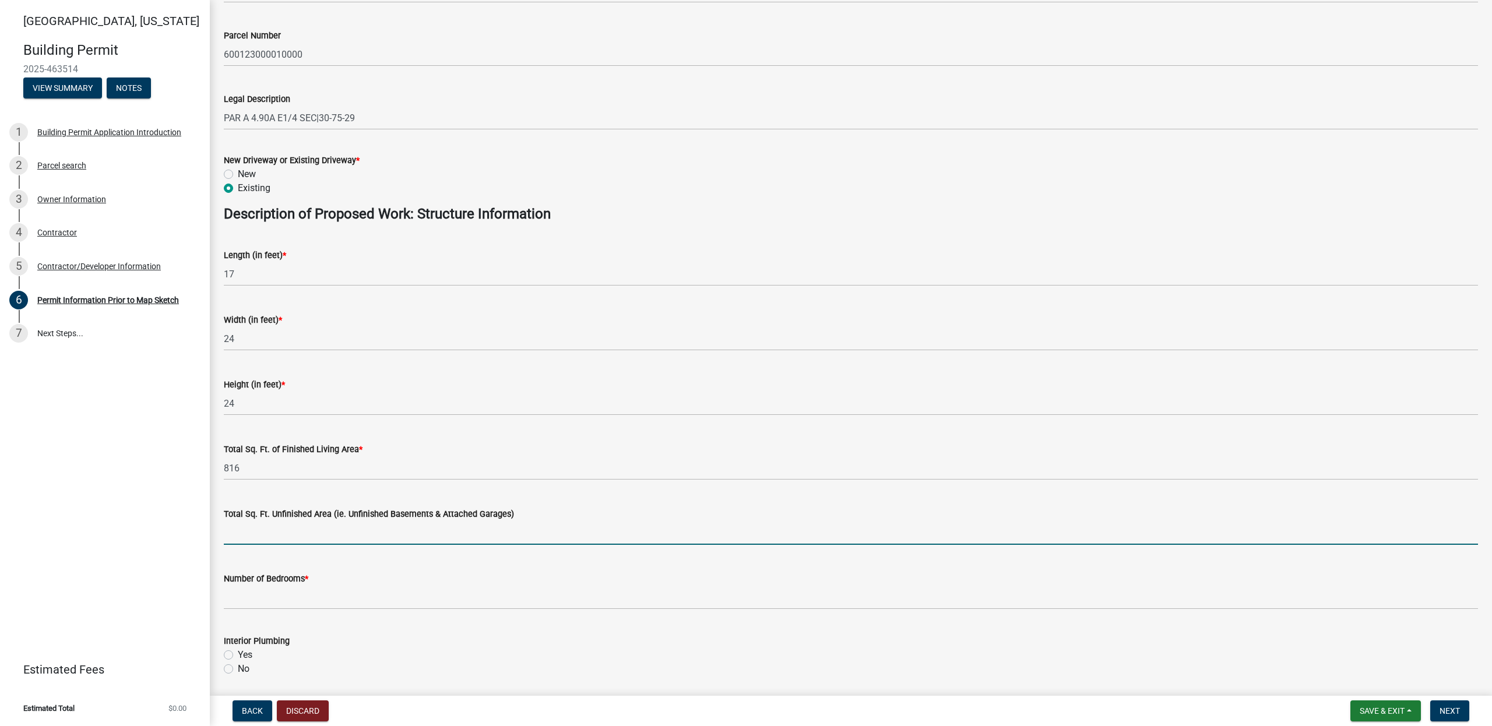
scroll to position [393, 0]
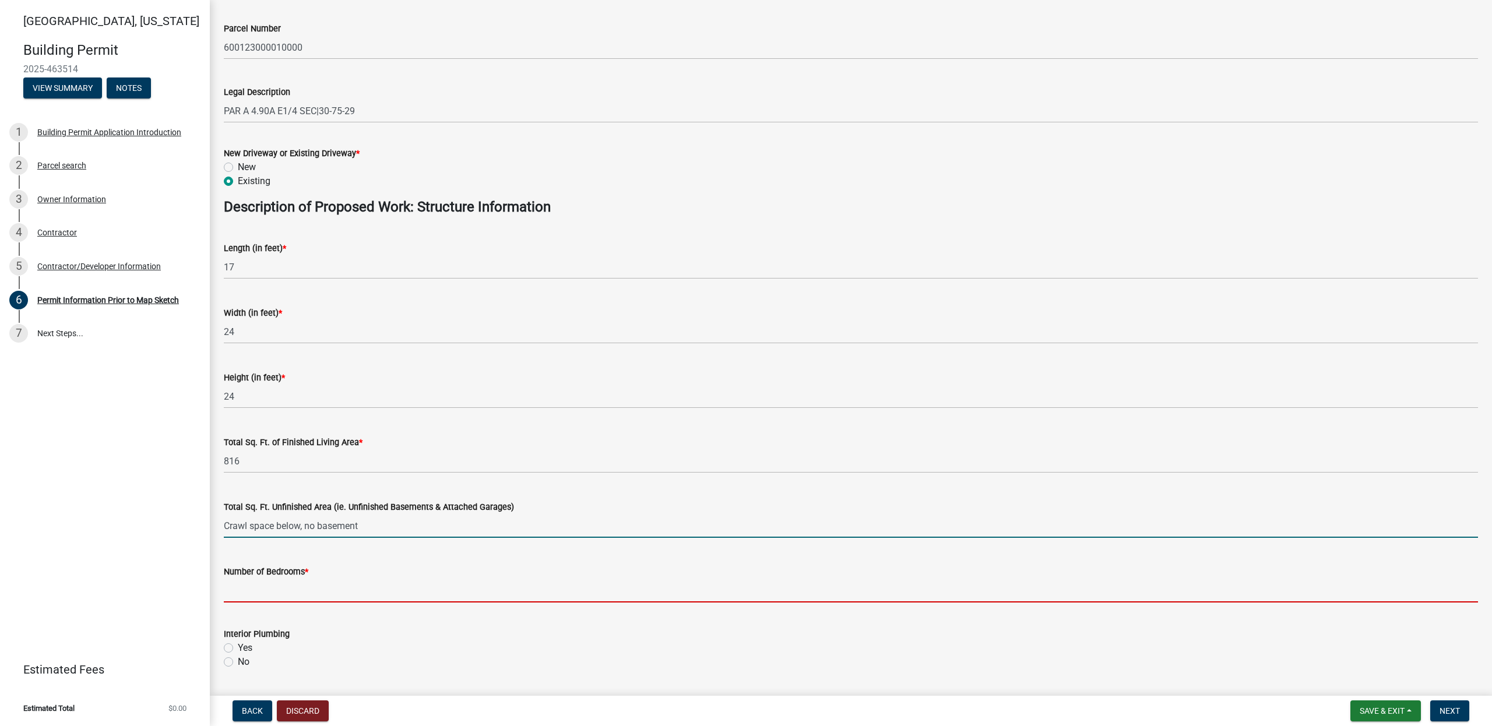
type input "0"
click at [297, 597] on input "text" at bounding box center [851, 591] width 1254 height 24
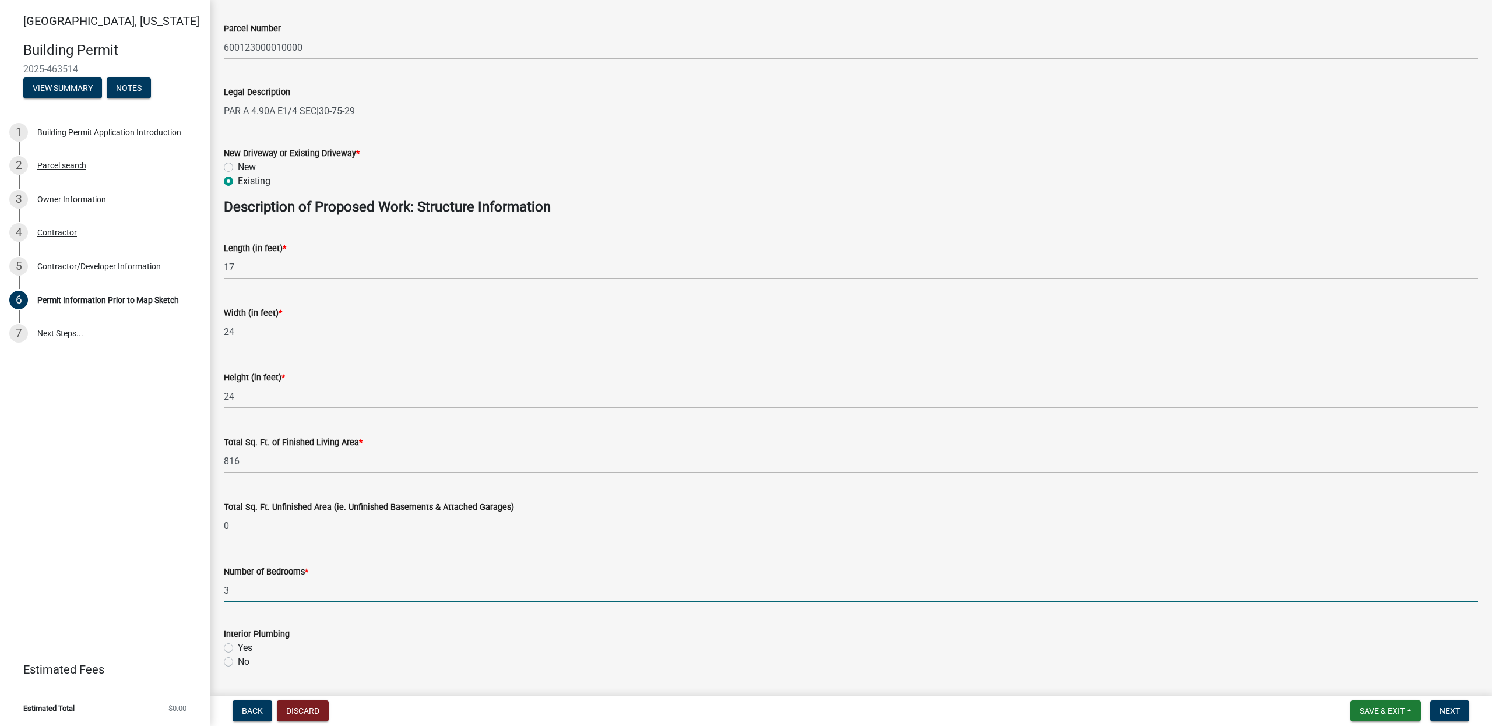
scroll to position [526, 0]
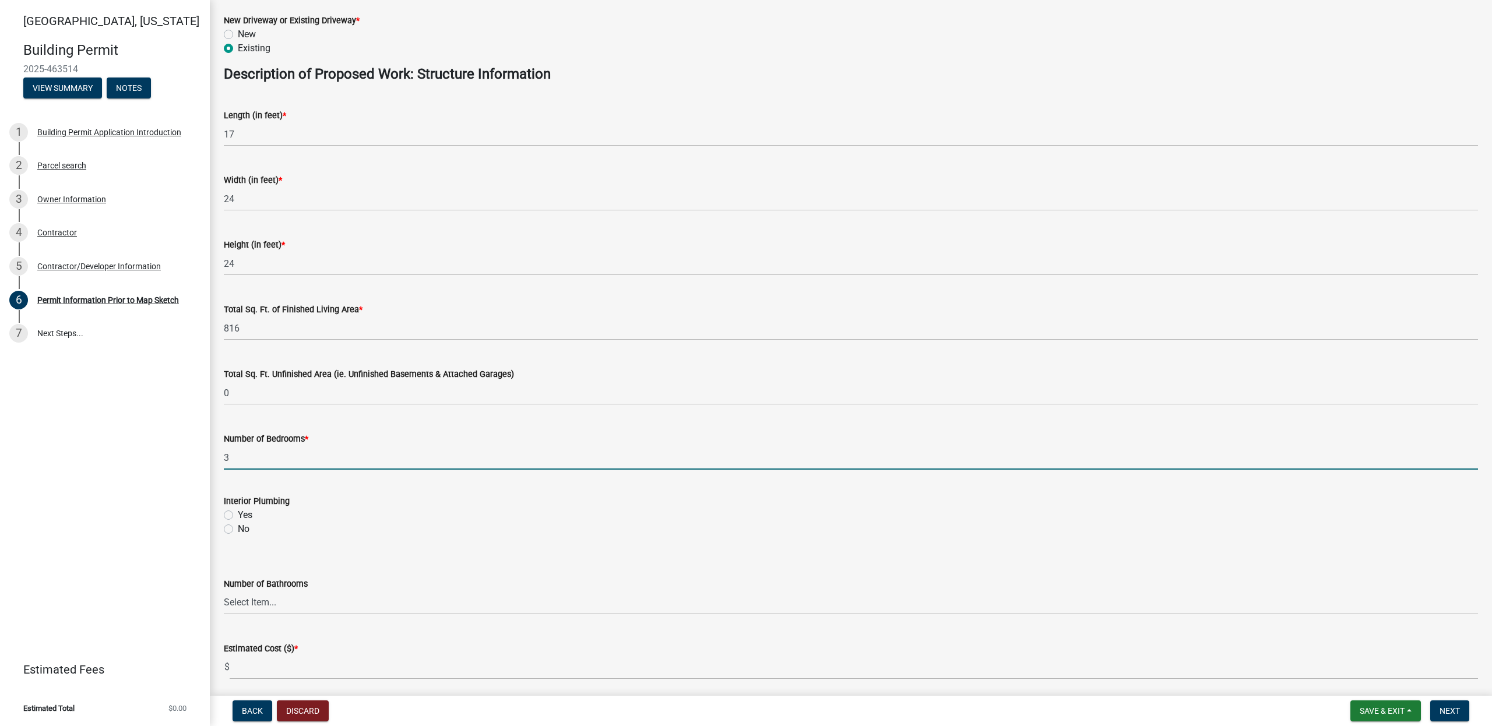
type input "3"
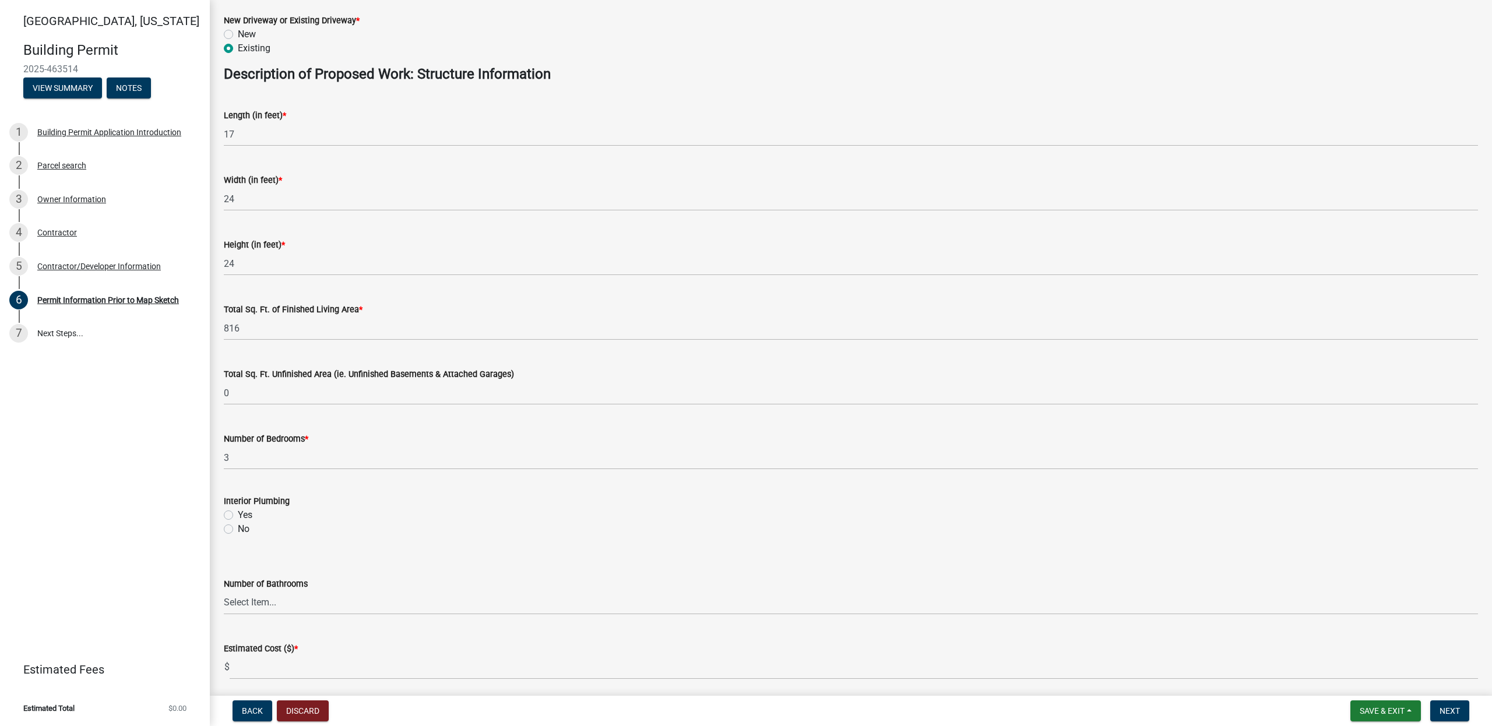
click at [238, 517] on label "Yes" at bounding box center [245, 515] width 15 height 14
click at [238, 516] on input "Yes" at bounding box center [242, 512] width 8 height 8
radio input "true"
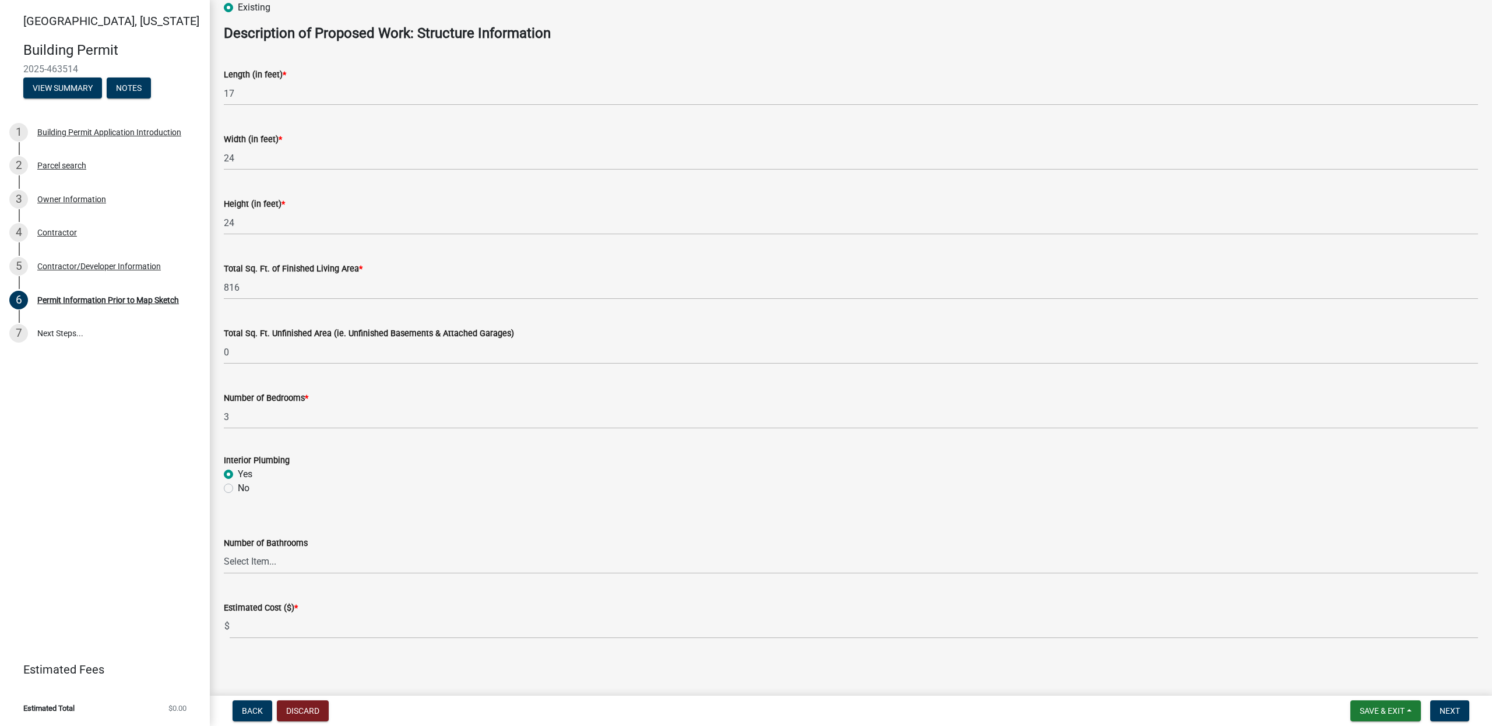
scroll to position [570, 0]
click option "1" at bounding box center [0, 0] width 0 height 0
select select "a084ace3-cc4d-4a19-ba90-9713ee32dfc0"
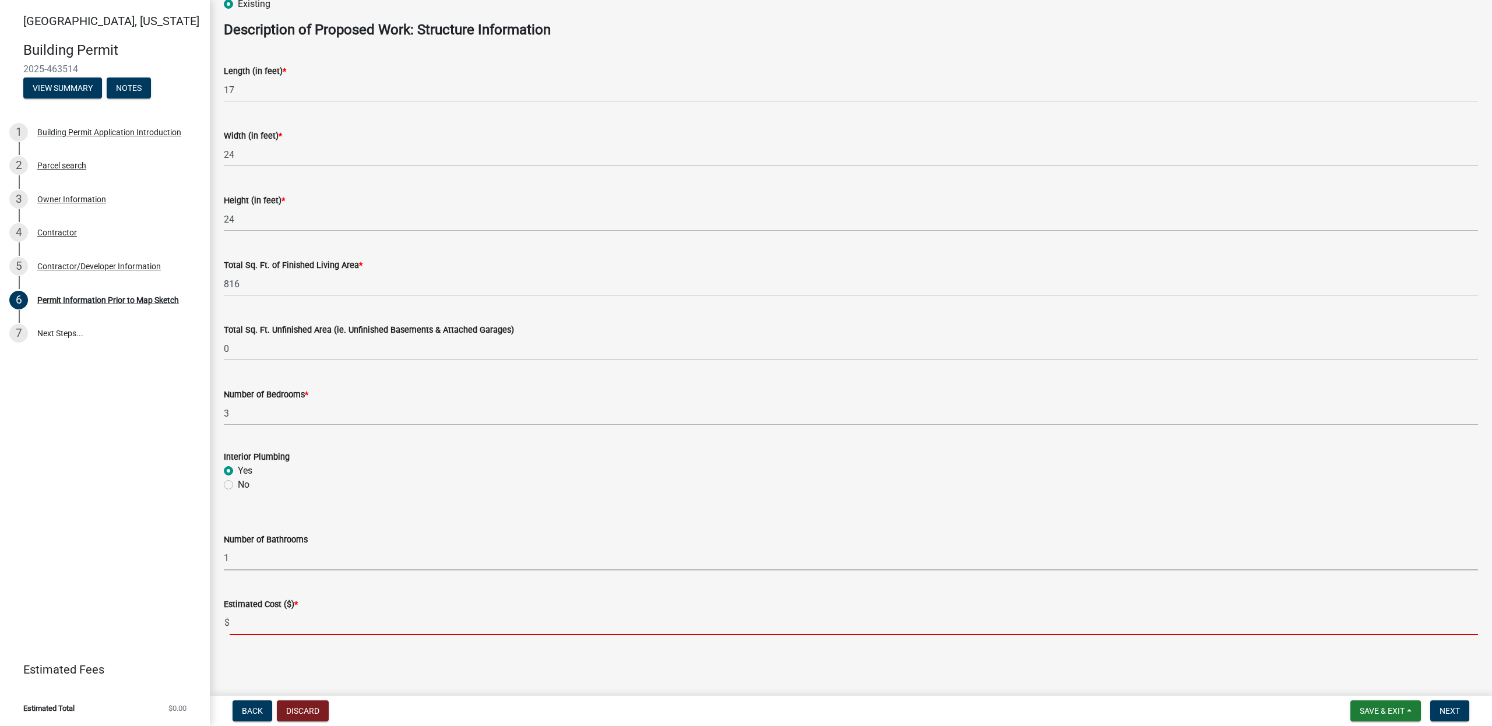
click at [268, 626] on input "text" at bounding box center [854, 623] width 1248 height 24
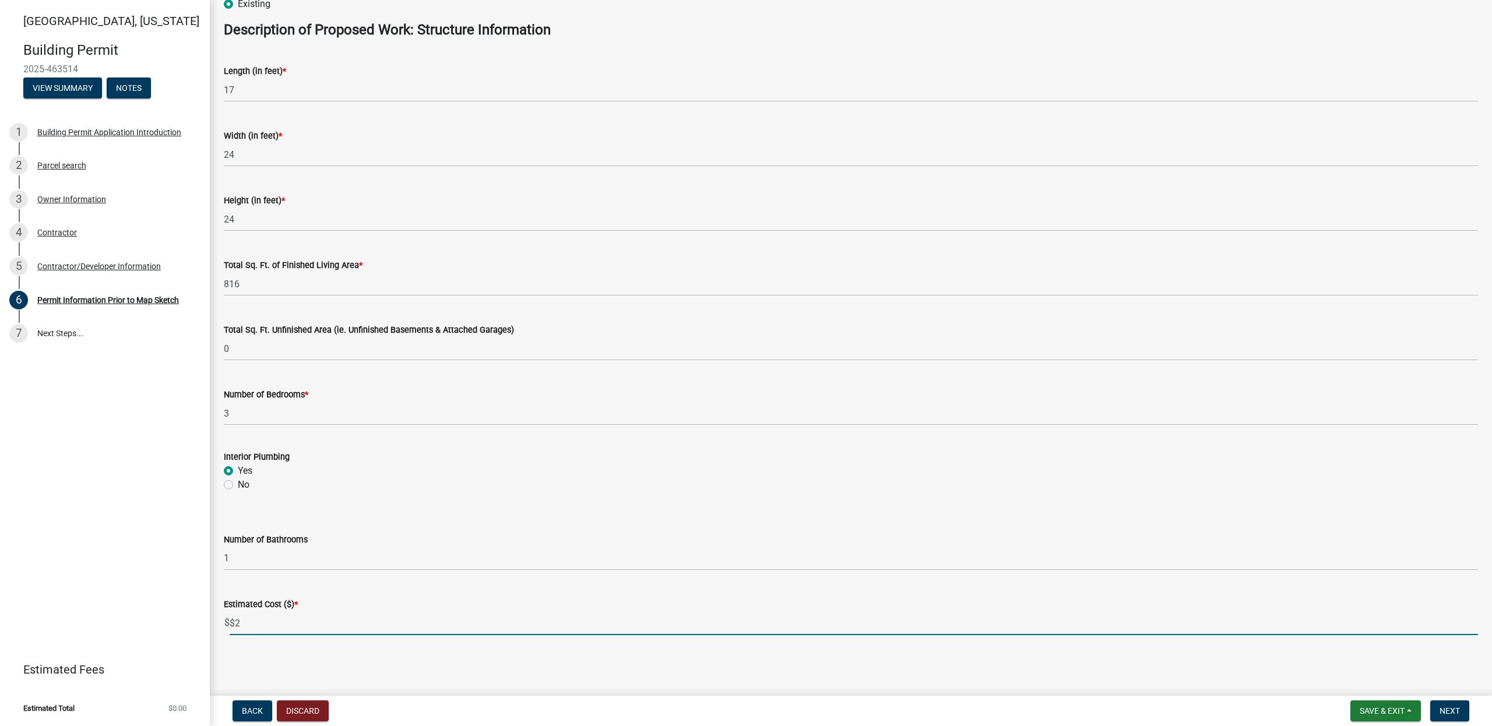
type input "$"
type input "220000"
click at [1450, 707] on span "Next" at bounding box center [1449, 710] width 20 height 9
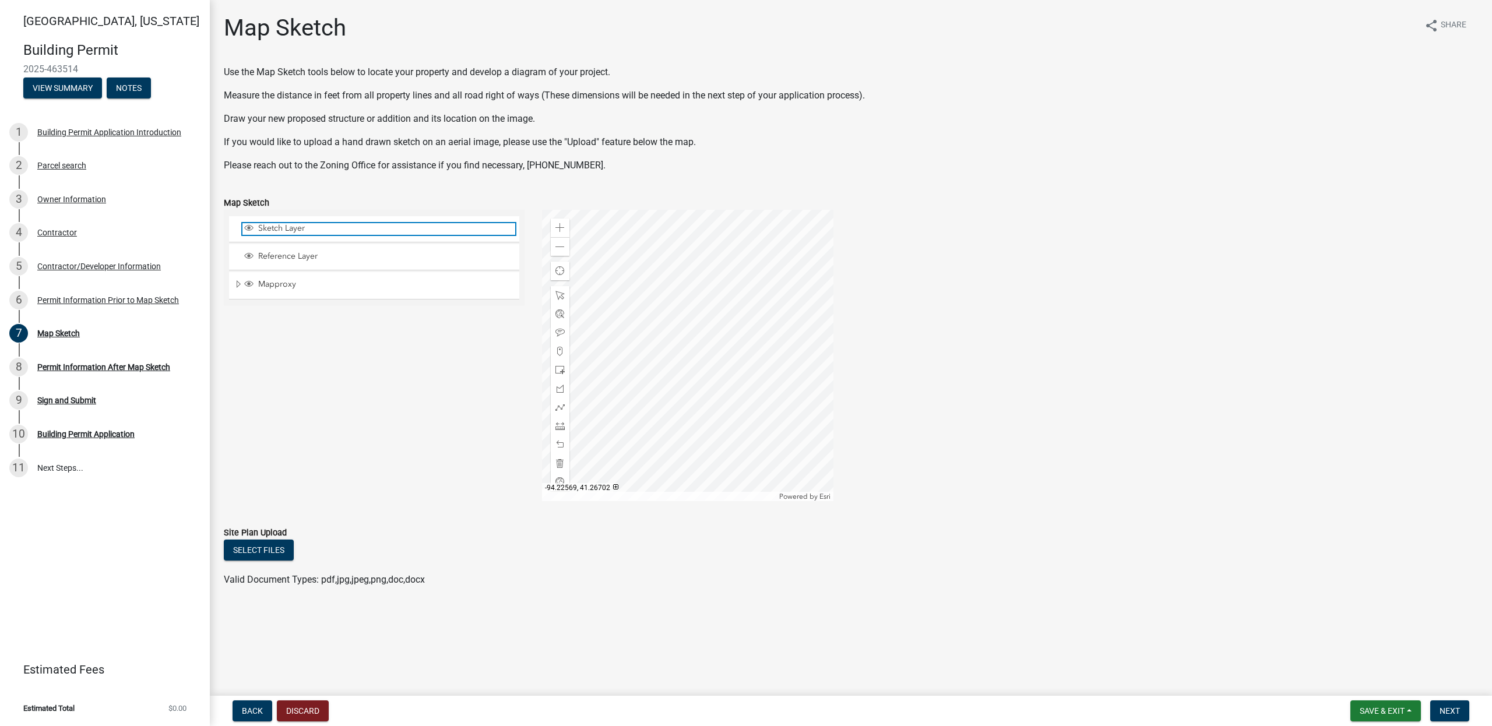
click at [285, 232] on span "Sketch Layer" at bounding box center [385, 228] width 260 height 10
click at [277, 227] on span "Sketch Layer" at bounding box center [385, 228] width 260 height 10
click at [562, 227] on span at bounding box center [559, 227] width 9 height 9
click at [700, 322] on div at bounding box center [687, 355] width 291 height 291
click at [563, 227] on span at bounding box center [559, 227] width 9 height 9
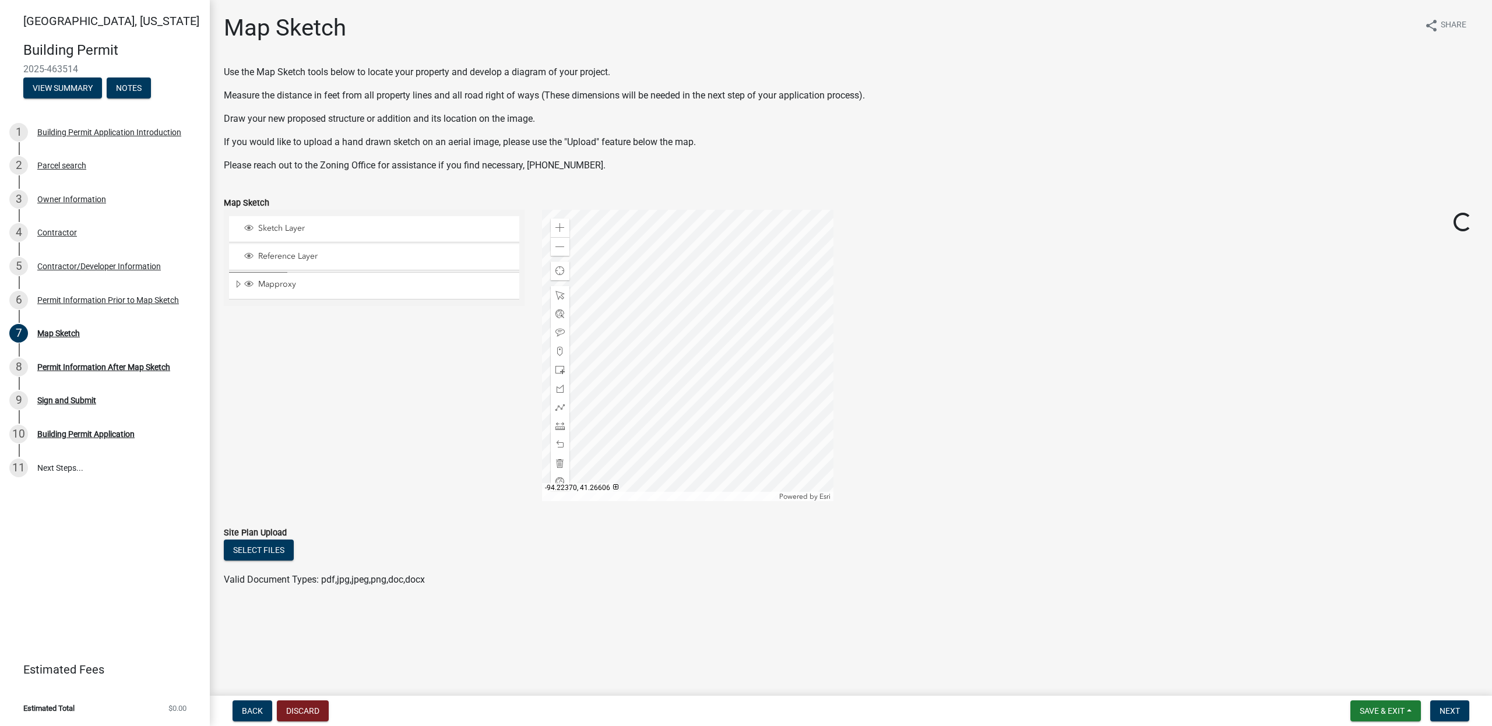
click at [633, 362] on div at bounding box center [687, 355] width 291 height 291
click at [560, 224] on span at bounding box center [559, 227] width 9 height 9
click at [563, 408] on span at bounding box center [559, 407] width 9 height 9
click at [713, 330] on div at bounding box center [687, 355] width 291 height 291
click at [555, 245] on span at bounding box center [559, 246] width 9 height 9
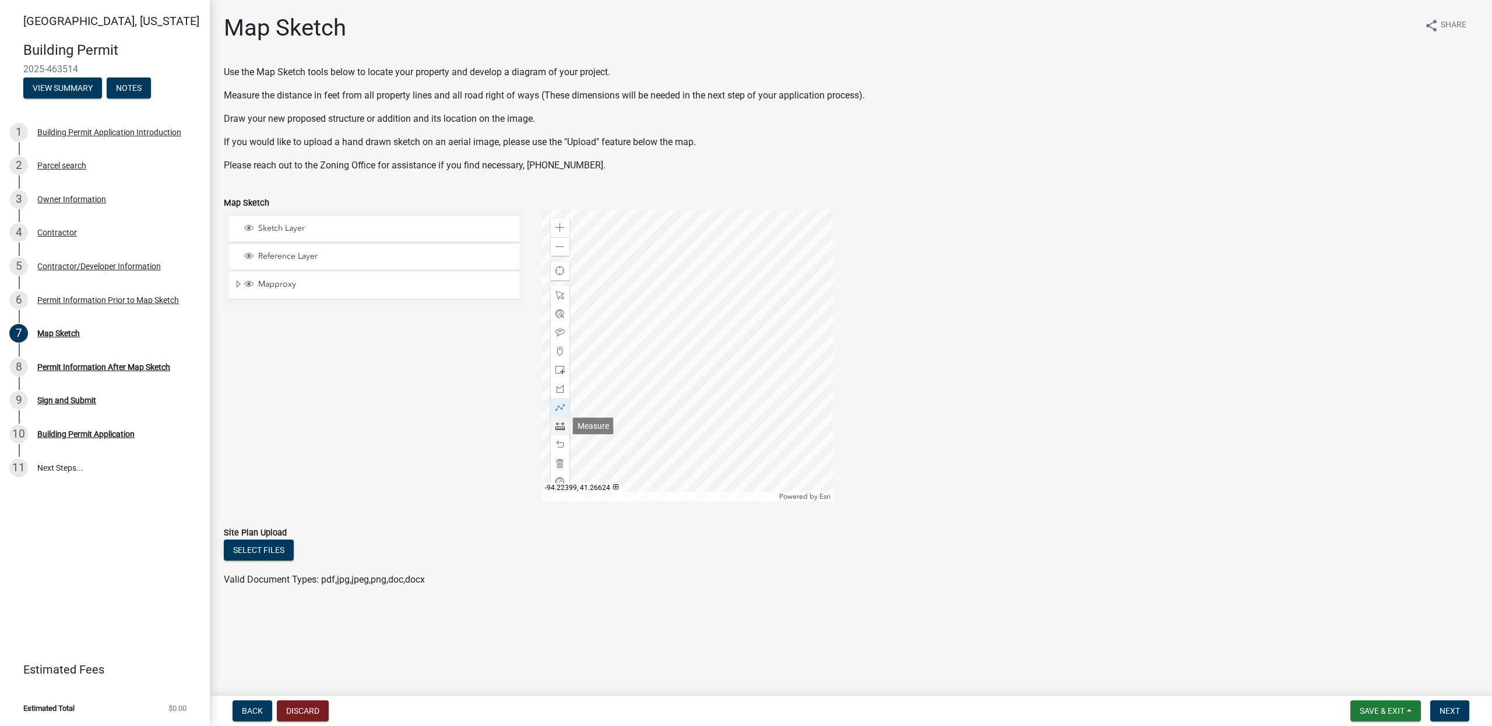
click at [561, 424] on span at bounding box center [559, 425] width 9 height 9
click at [564, 228] on span at bounding box center [559, 227] width 9 height 9
click at [737, 304] on div at bounding box center [687, 355] width 291 height 291
click at [737, 251] on div at bounding box center [687, 355] width 291 height 291
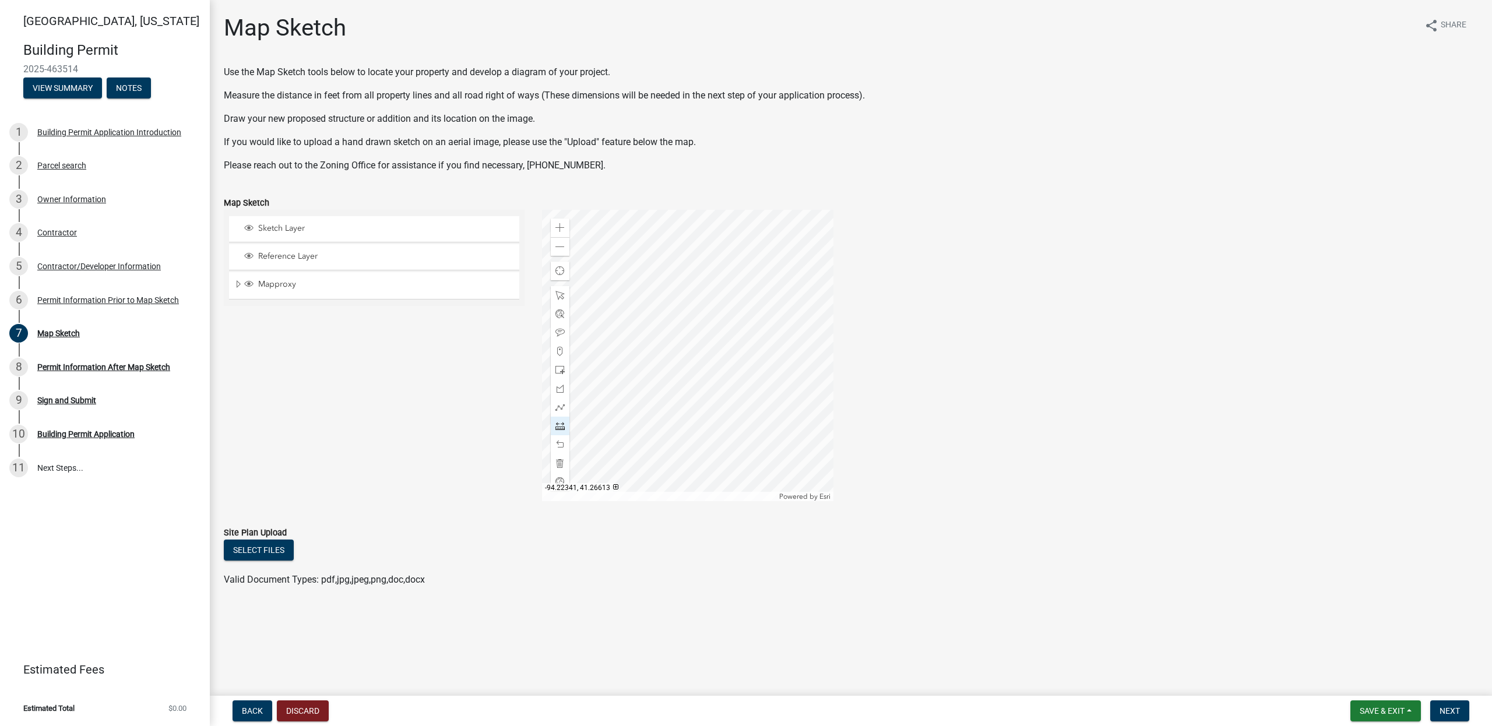
click at [724, 301] on div at bounding box center [687, 355] width 291 height 291
click at [724, 249] on div at bounding box center [687, 355] width 291 height 291
click at [651, 249] on div at bounding box center [687, 355] width 291 height 291
click at [563, 366] on span at bounding box center [559, 369] width 9 height 9
click at [728, 262] on div at bounding box center [687, 355] width 291 height 291
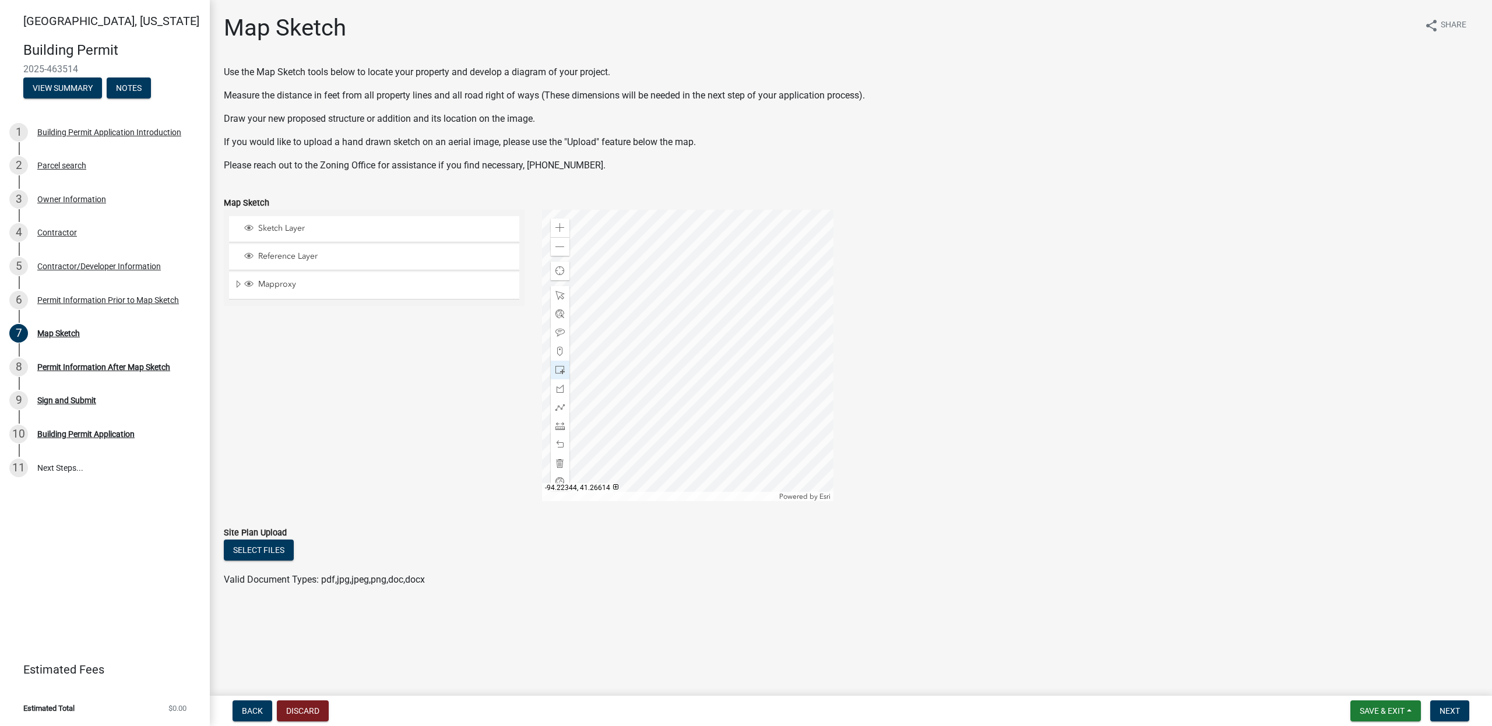
click at [699, 288] on div at bounding box center [687, 355] width 291 height 291
click at [559, 444] on span at bounding box center [559, 444] width 9 height 9
click at [559, 299] on span at bounding box center [559, 295] width 9 height 9
click at [690, 290] on div at bounding box center [687, 355] width 291 height 291
click at [555, 297] on div at bounding box center [560, 295] width 19 height 19
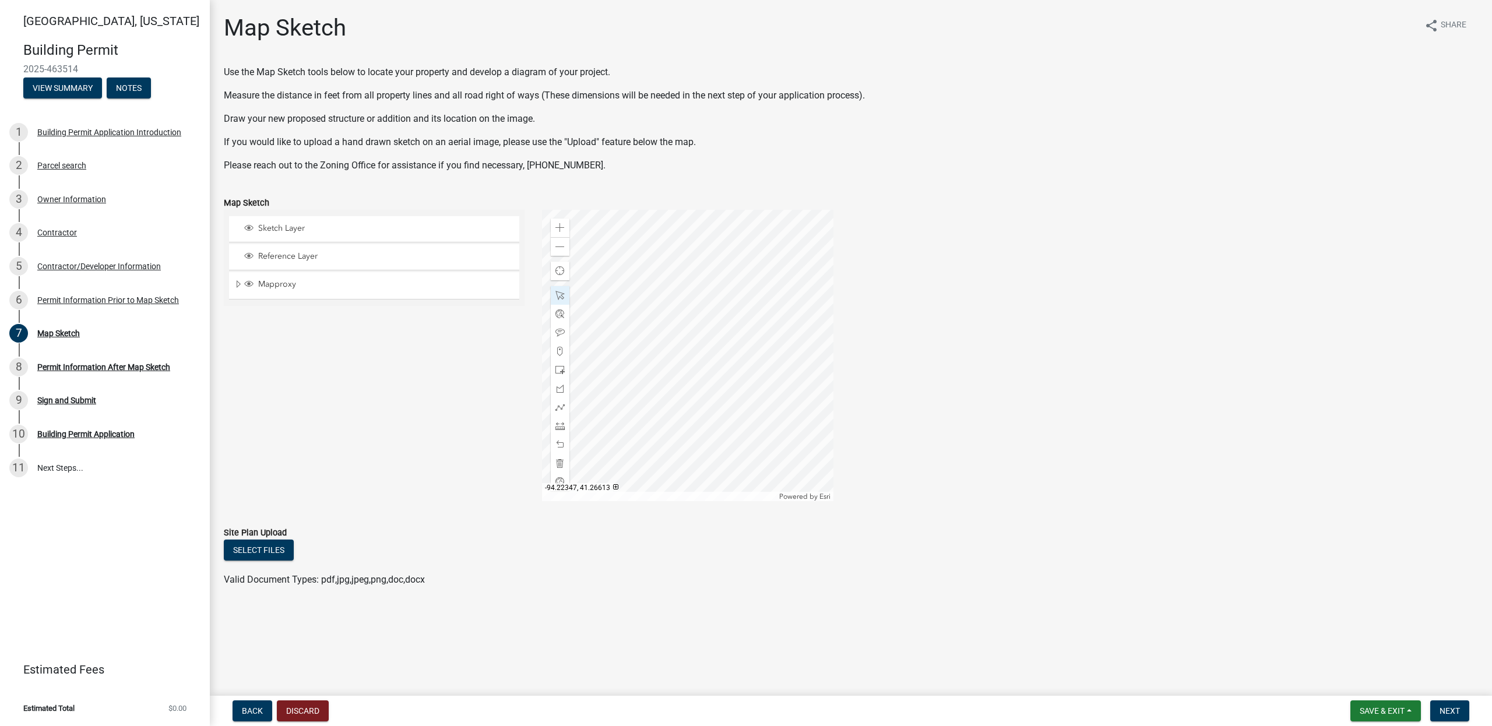
click at [667, 305] on div at bounding box center [687, 355] width 291 height 291
click at [680, 284] on div at bounding box center [687, 355] width 291 height 291
click at [682, 274] on div at bounding box center [687, 355] width 291 height 291
click at [559, 297] on span at bounding box center [559, 295] width 9 height 9
click at [654, 287] on div at bounding box center [687, 355] width 291 height 291
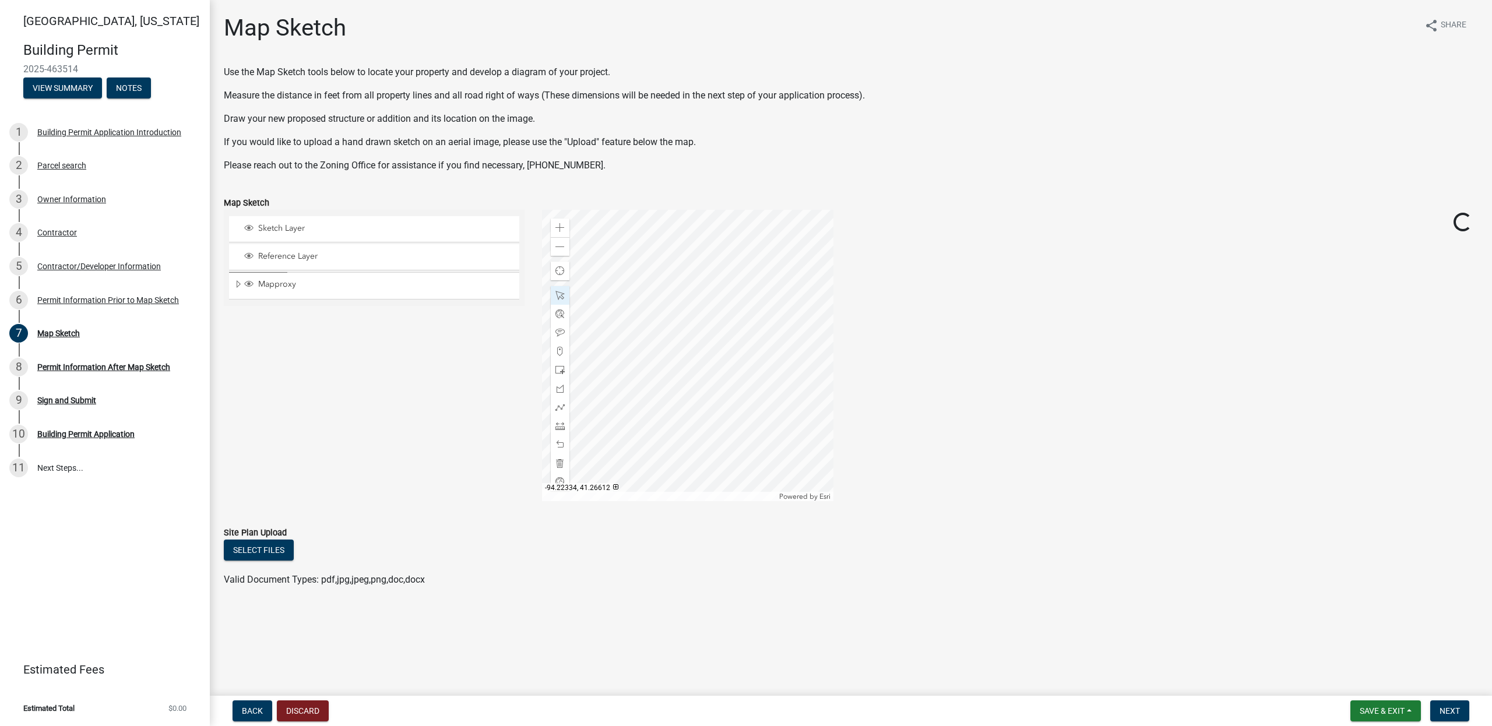
click at [755, 332] on div at bounding box center [687, 355] width 291 height 291
click at [560, 254] on div "Zoom out" at bounding box center [560, 246] width 19 height 19
click at [559, 228] on span at bounding box center [559, 227] width 9 height 9
click at [560, 231] on span at bounding box center [559, 227] width 9 height 9
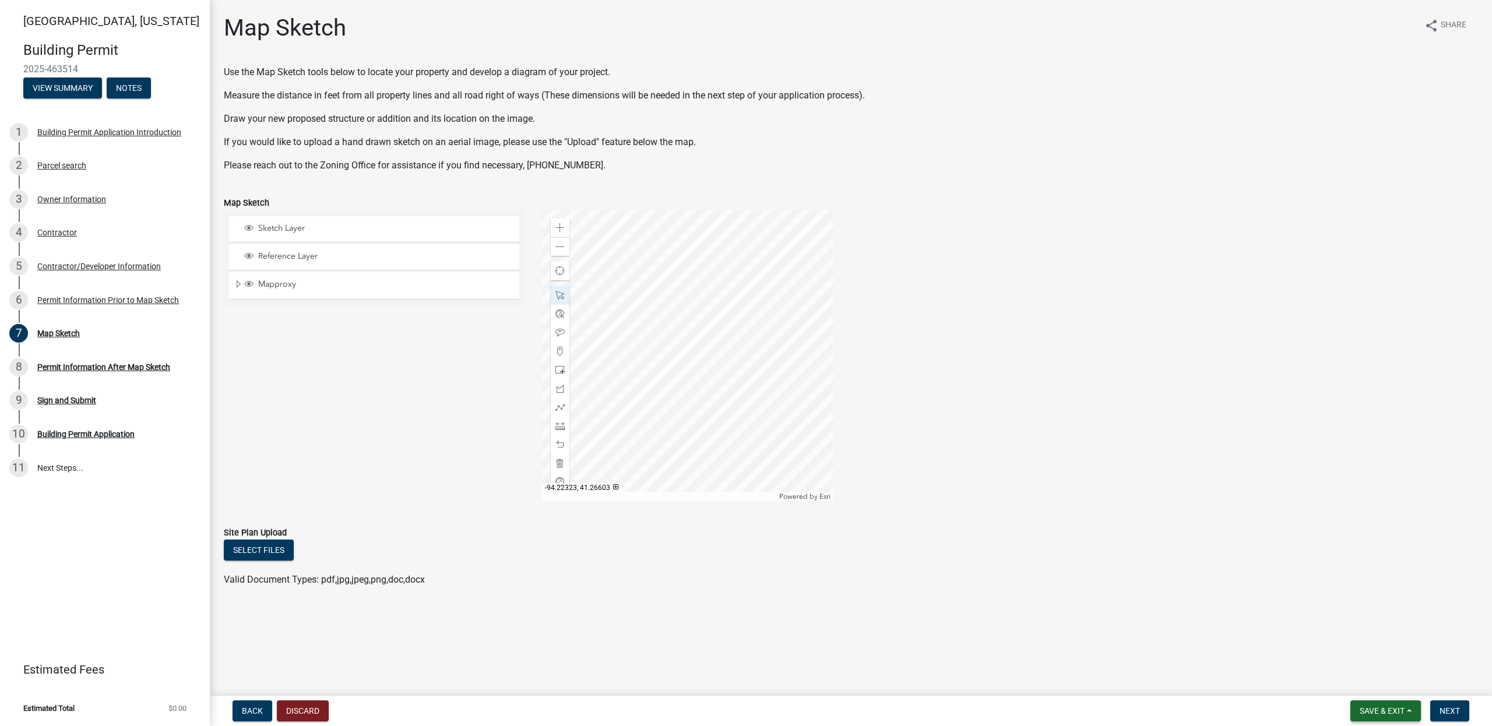
click at [1365, 706] on span "Save & Exit" at bounding box center [1381, 710] width 45 height 9
click at [1345, 649] on button "Save" at bounding box center [1373, 653] width 93 height 28
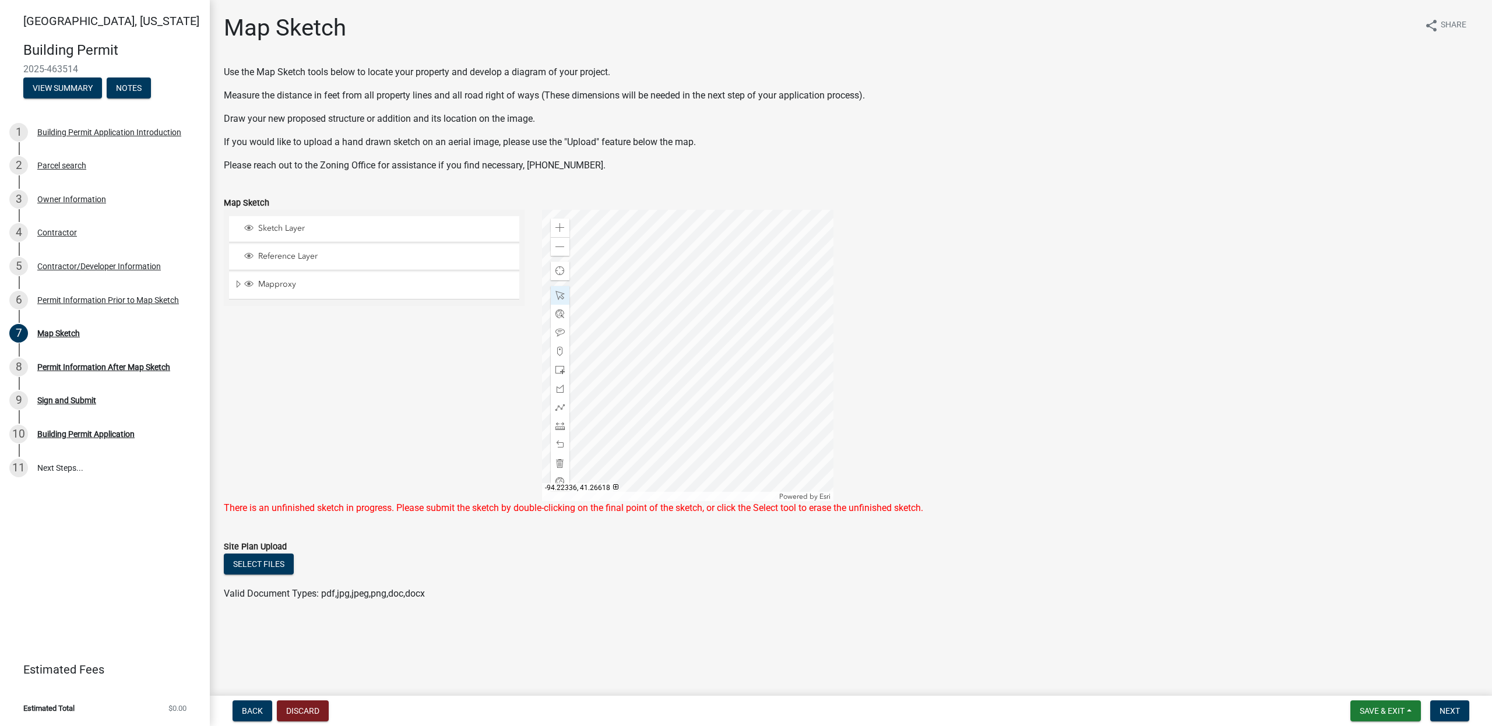
click at [703, 284] on div at bounding box center [687, 355] width 291 height 291
click at [660, 346] on div at bounding box center [687, 355] width 291 height 291
click at [656, 347] on div at bounding box center [687, 355] width 291 height 291
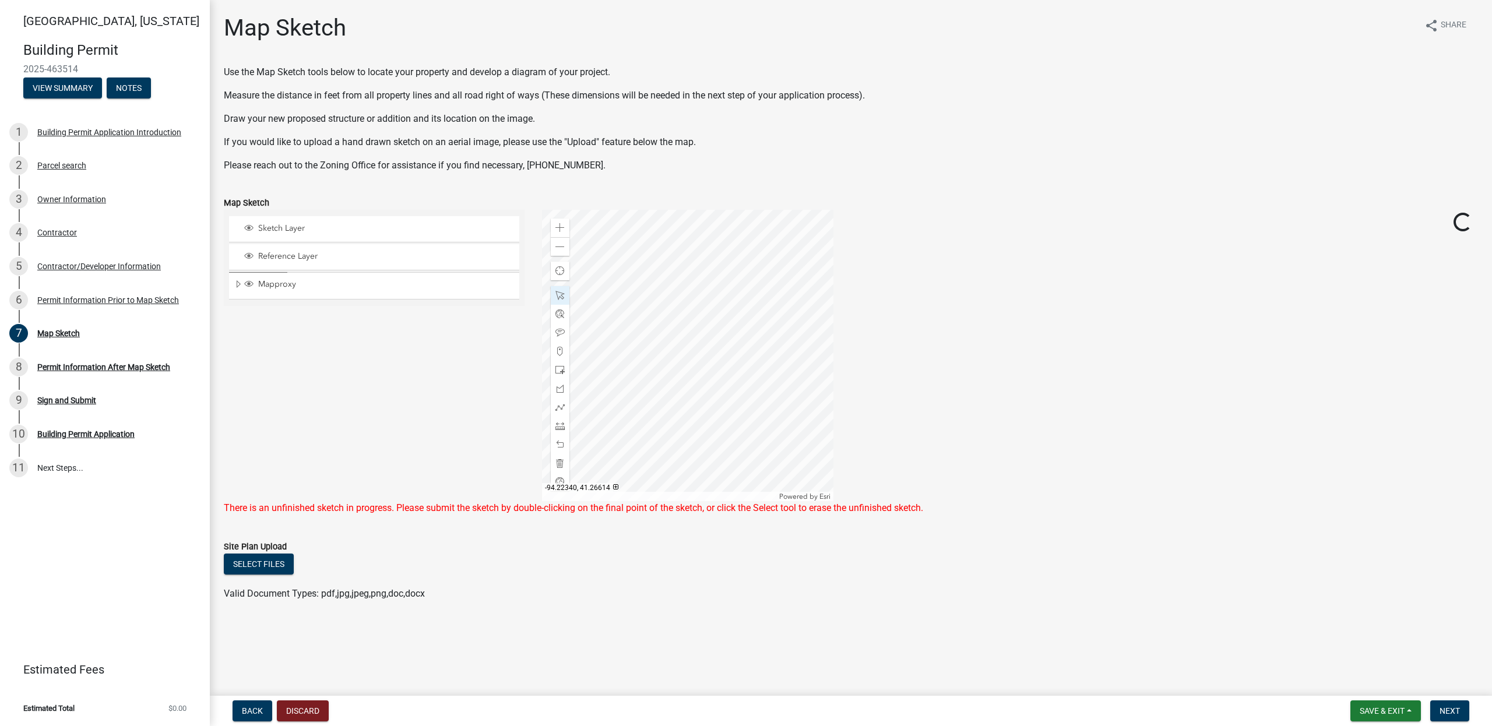
click at [656, 347] on div at bounding box center [687, 355] width 291 height 291
click at [562, 256] on div at bounding box center [687, 355] width 291 height 291
click at [562, 253] on div "Zoom out" at bounding box center [560, 246] width 19 height 19
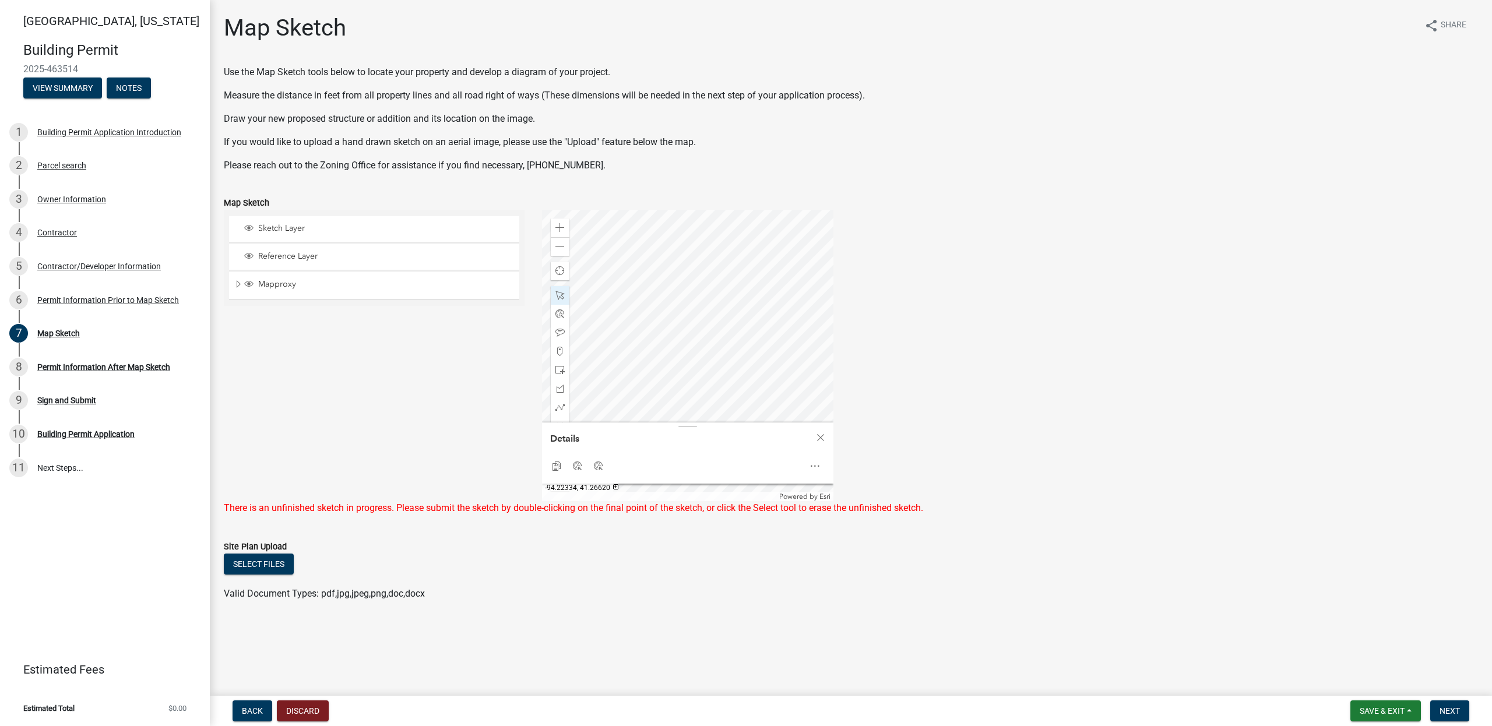
click at [719, 310] on div at bounding box center [687, 355] width 291 height 291
click at [435, 381] on div "Sketch Layer Reference Layer Mapproxy CADASTRAL_ANNO Corp Name 100 Corp Name 40…" at bounding box center [374, 355] width 318 height 291
click at [435, 387] on div "Sketch Layer Reference Layer Mapproxy CADASTRAL_ANNO Corp Name 100 Corp Name 40…" at bounding box center [374, 355] width 318 height 291
click at [662, 355] on div at bounding box center [687, 355] width 291 height 291
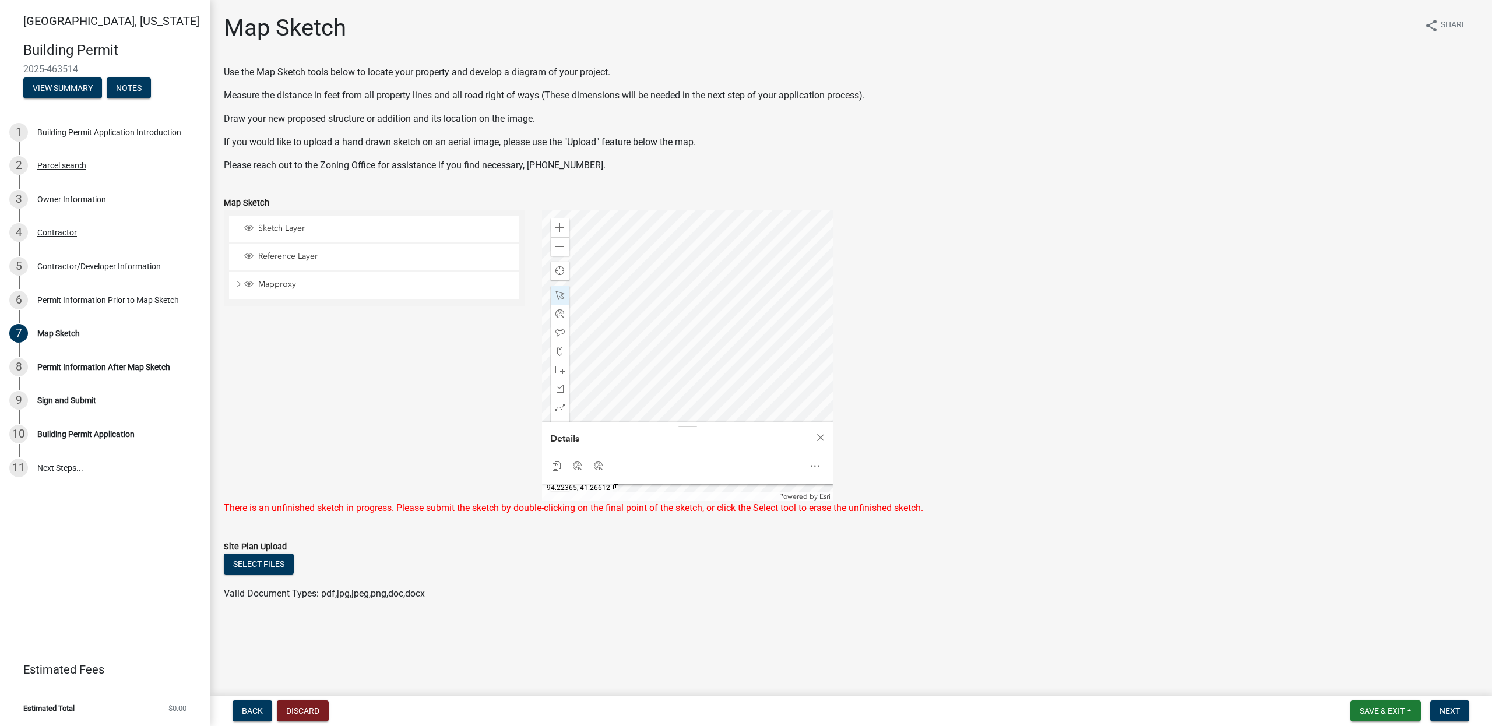
click at [431, 376] on div "Sketch Layer Reference Layer Mapproxy CADASTRAL_ANNO Corp Name 100 Corp Name 40…" at bounding box center [374, 355] width 318 height 291
click at [823, 438] on span "Close" at bounding box center [820, 437] width 9 height 9
click at [1360, 708] on span "Save & Exit" at bounding box center [1381, 710] width 45 height 9
click at [1342, 653] on button "Save" at bounding box center [1373, 653] width 93 height 28
click at [257, 562] on button "Select files" at bounding box center [259, 563] width 70 height 21
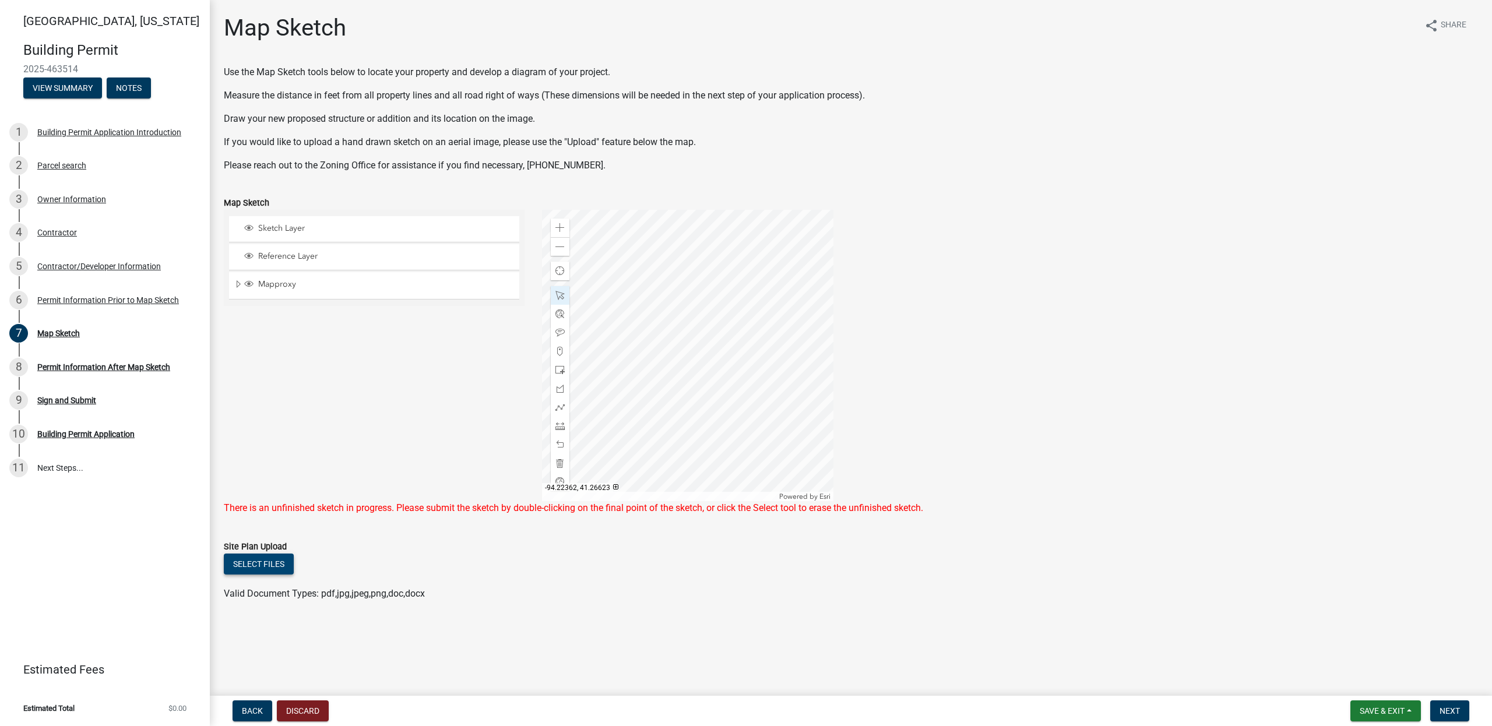
click at [281, 559] on button "Select files" at bounding box center [259, 563] width 70 height 21
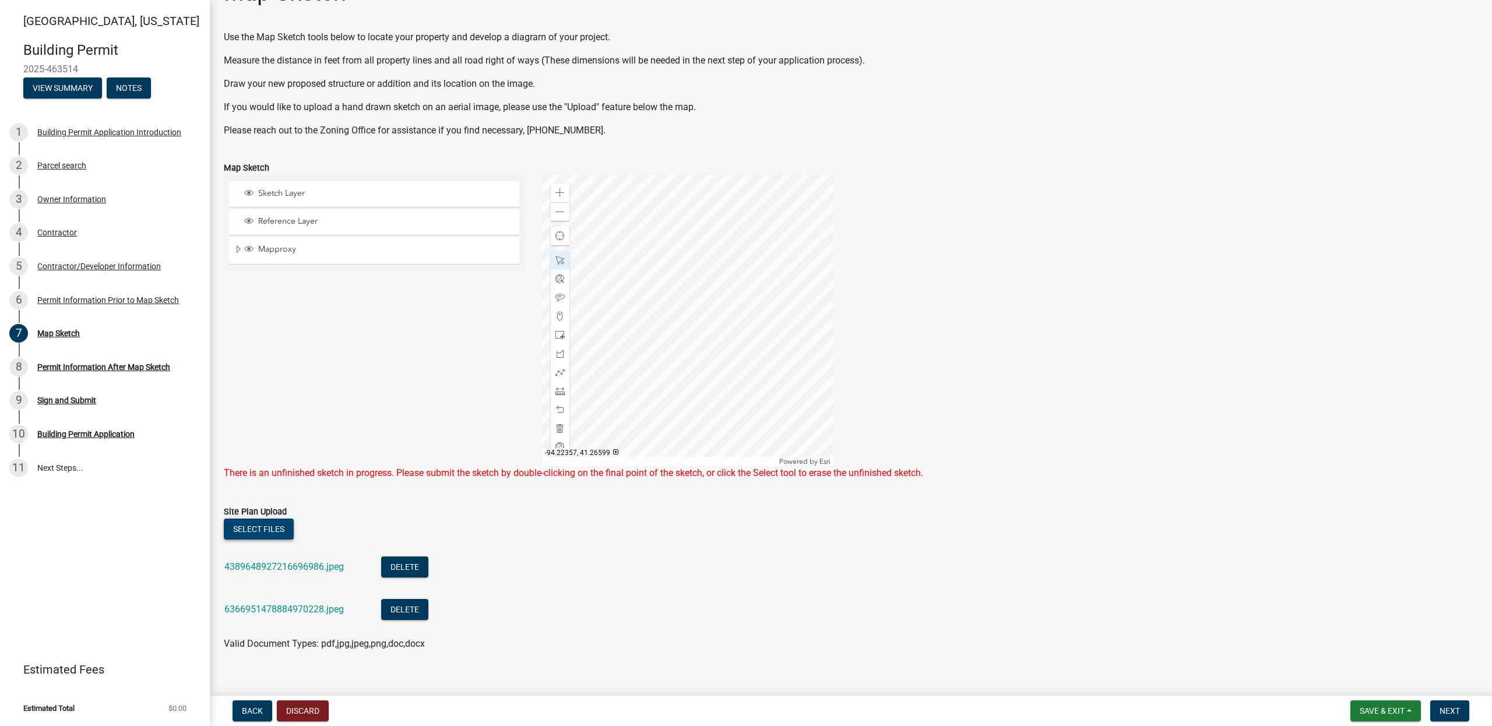
scroll to position [51, 0]
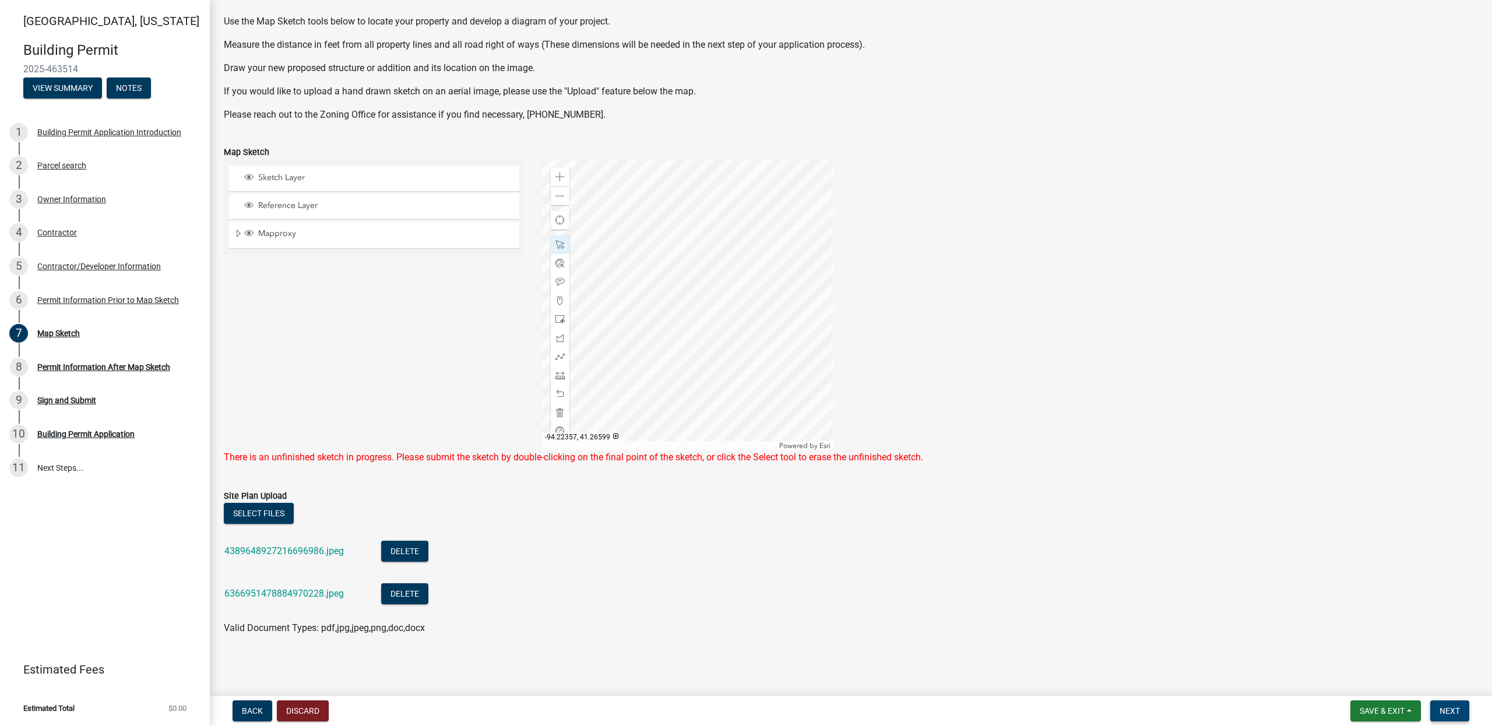
click at [1456, 710] on span "Next" at bounding box center [1449, 710] width 20 height 9
click at [562, 241] on span at bounding box center [559, 244] width 9 height 9
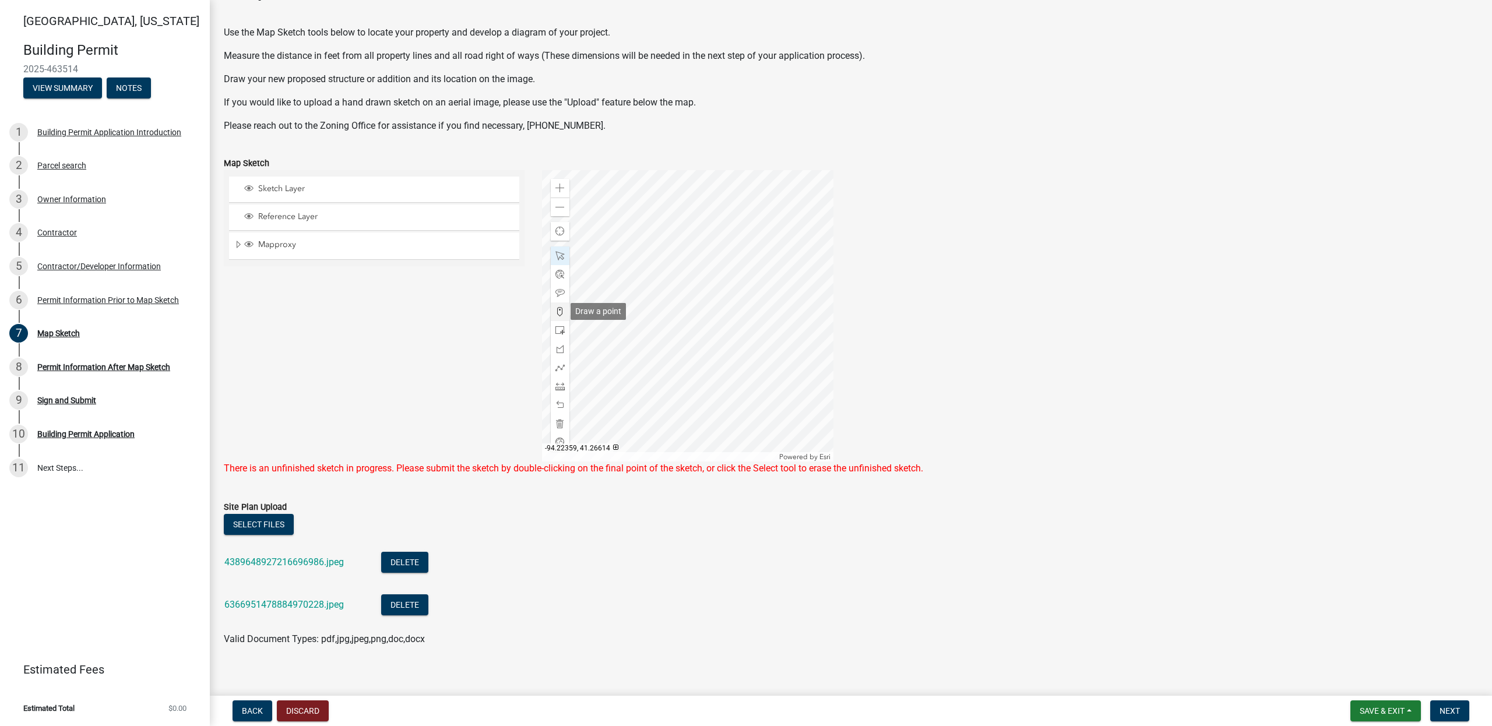
click at [558, 312] on span at bounding box center [559, 311] width 9 height 9
click at [683, 309] on div at bounding box center [687, 315] width 291 height 291
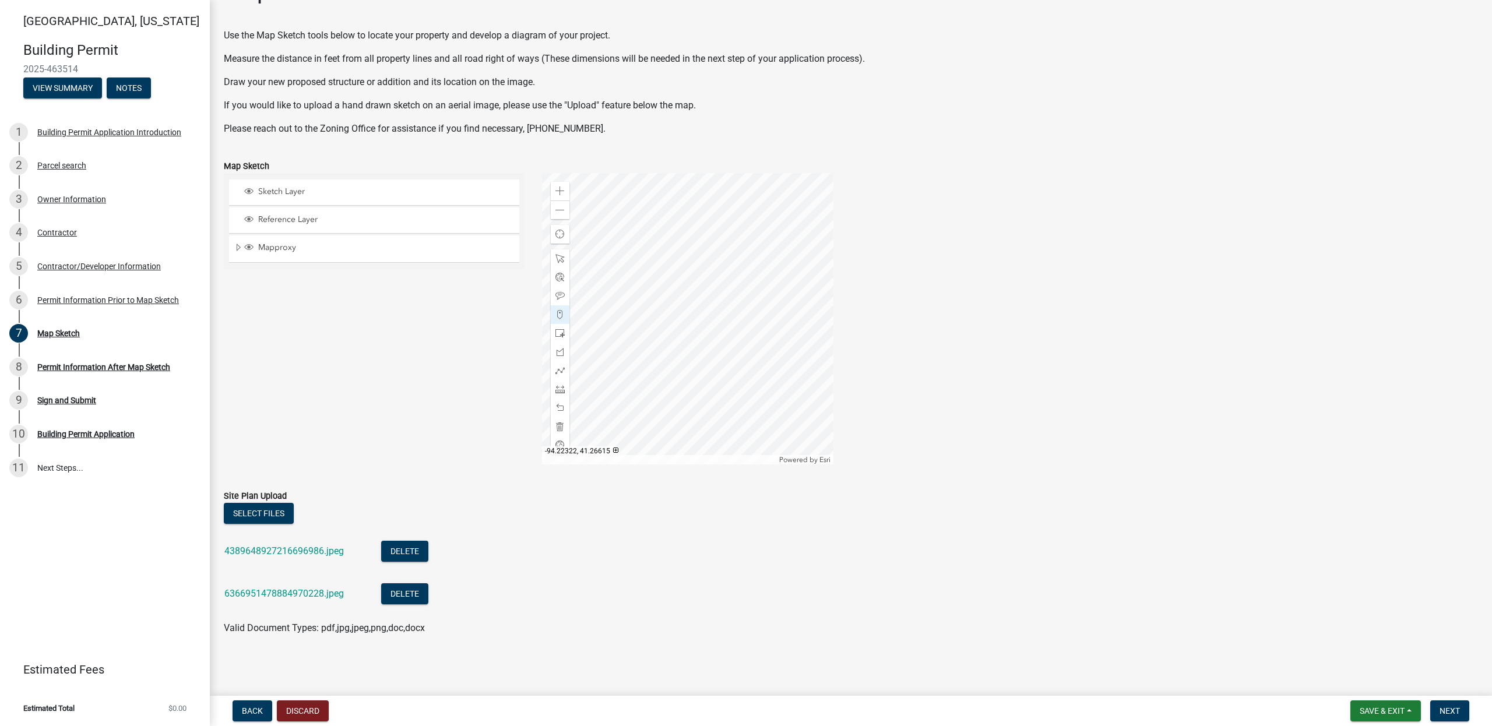
click at [788, 313] on div at bounding box center [687, 318] width 291 height 291
click at [558, 404] on span at bounding box center [559, 407] width 9 height 9
click at [560, 387] on span at bounding box center [559, 389] width 9 height 9
click at [682, 315] on div at bounding box center [687, 318] width 291 height 291
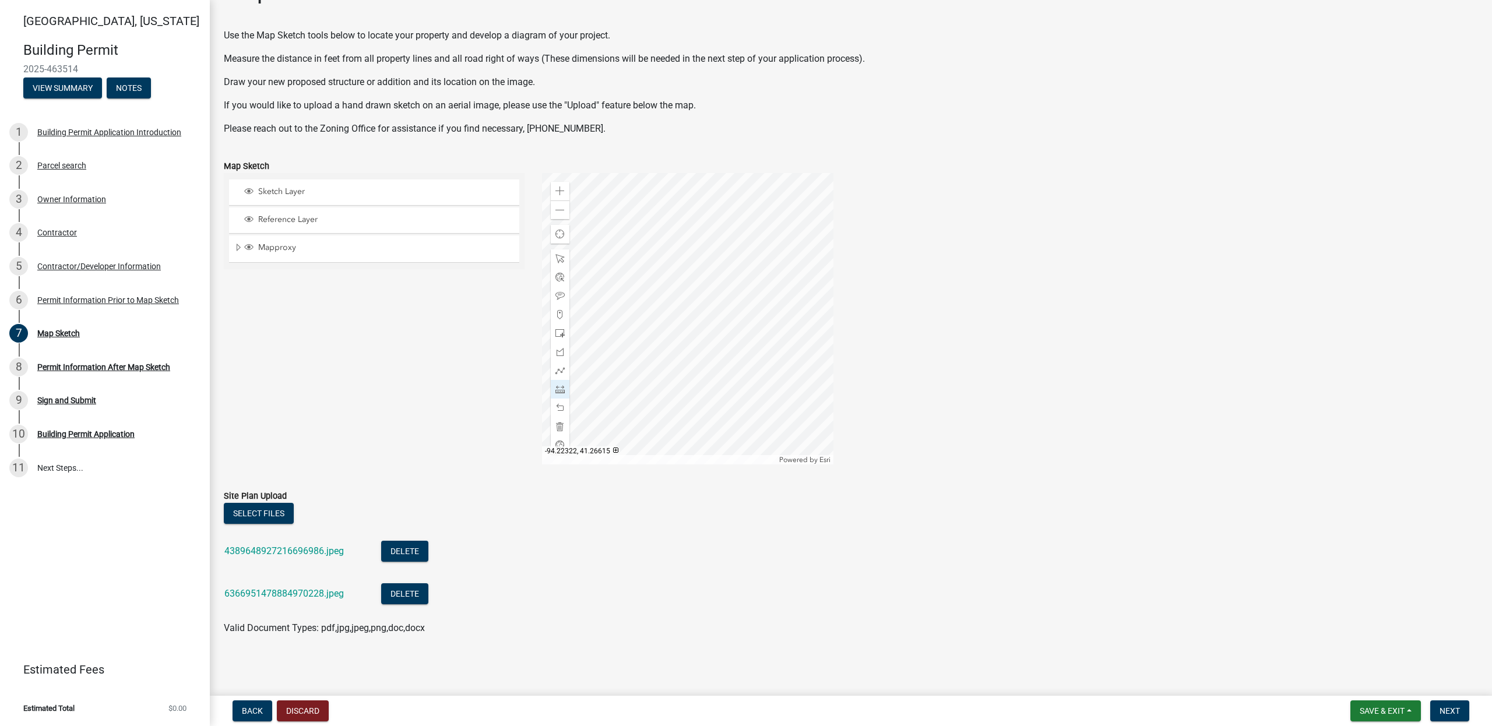
click at [789, 315] on div at bounding box center [687, 318] width 291 height 291
click at [560, 259] on span at bounding box center [559, 258] width 9 height 9
click at [235, 249] on span "Expand" at bounding box center [238, 247] width 9 height 11
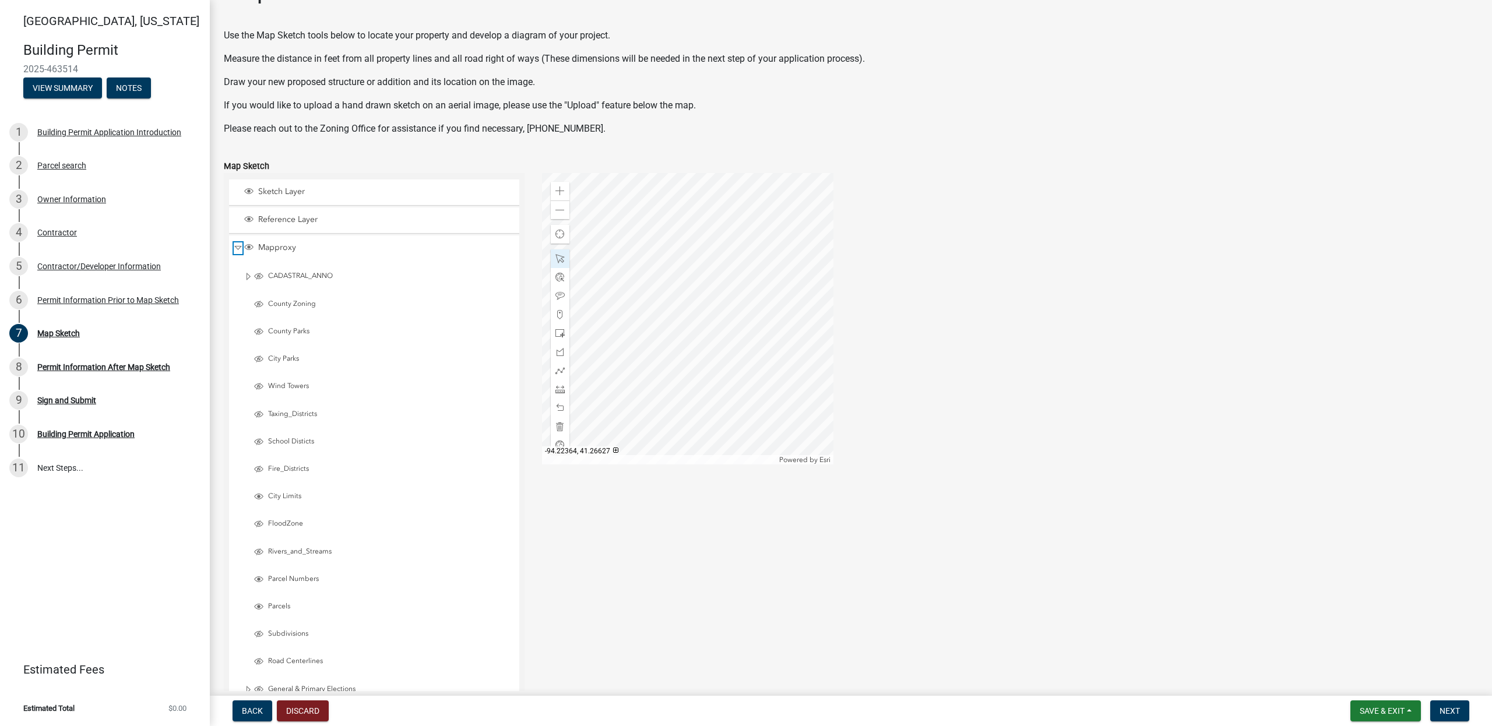
click at [238, 248] on span "Collapse" at bounding box center [238, 247] width 9 height 11
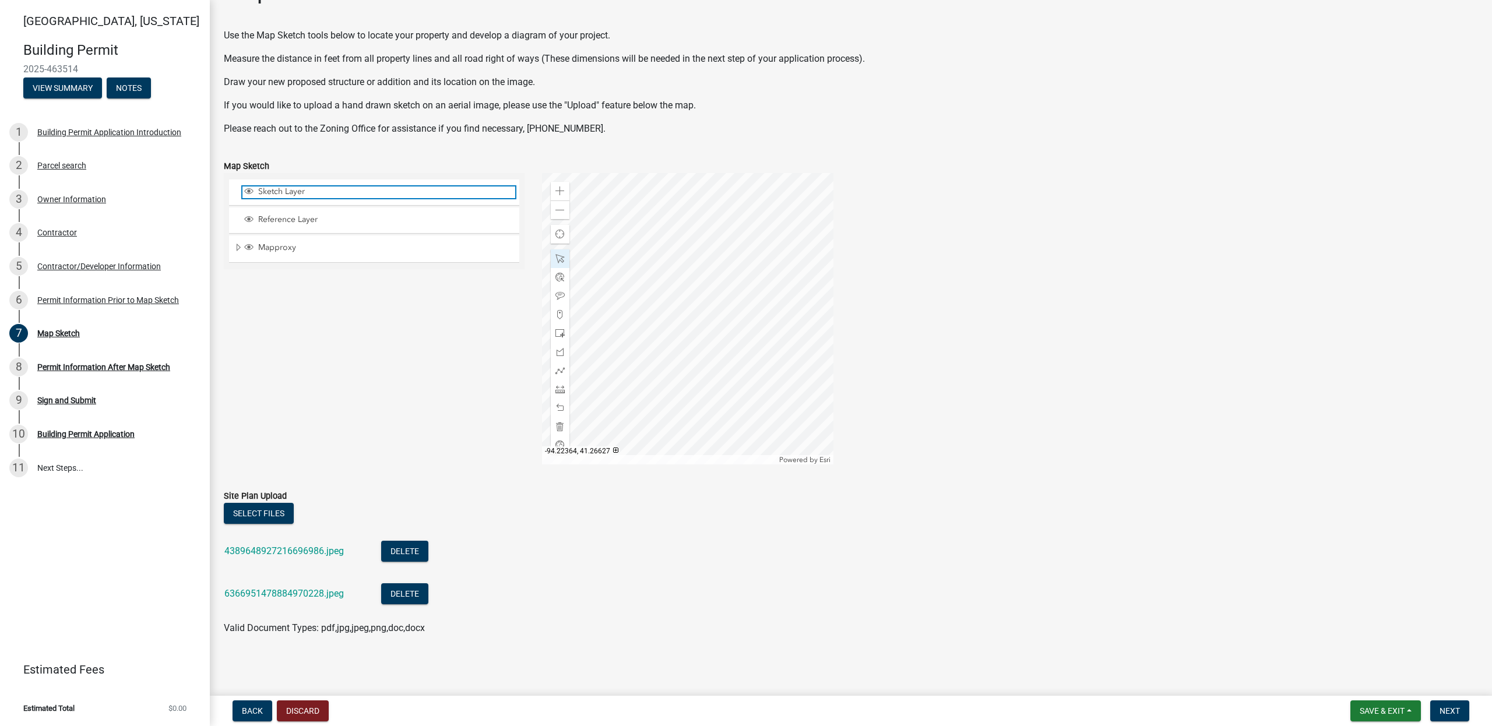
click at [281, 190] on span "Sketch Layer" at bounding box center [385, 191] width 260 height 10
click at [278, 222] on span "Reference Layer" at bounding box center [385, 219] width 260 height 10
click at [1461, 707] on button "Next" at bounding box center [1449, 710] width 39 height 21
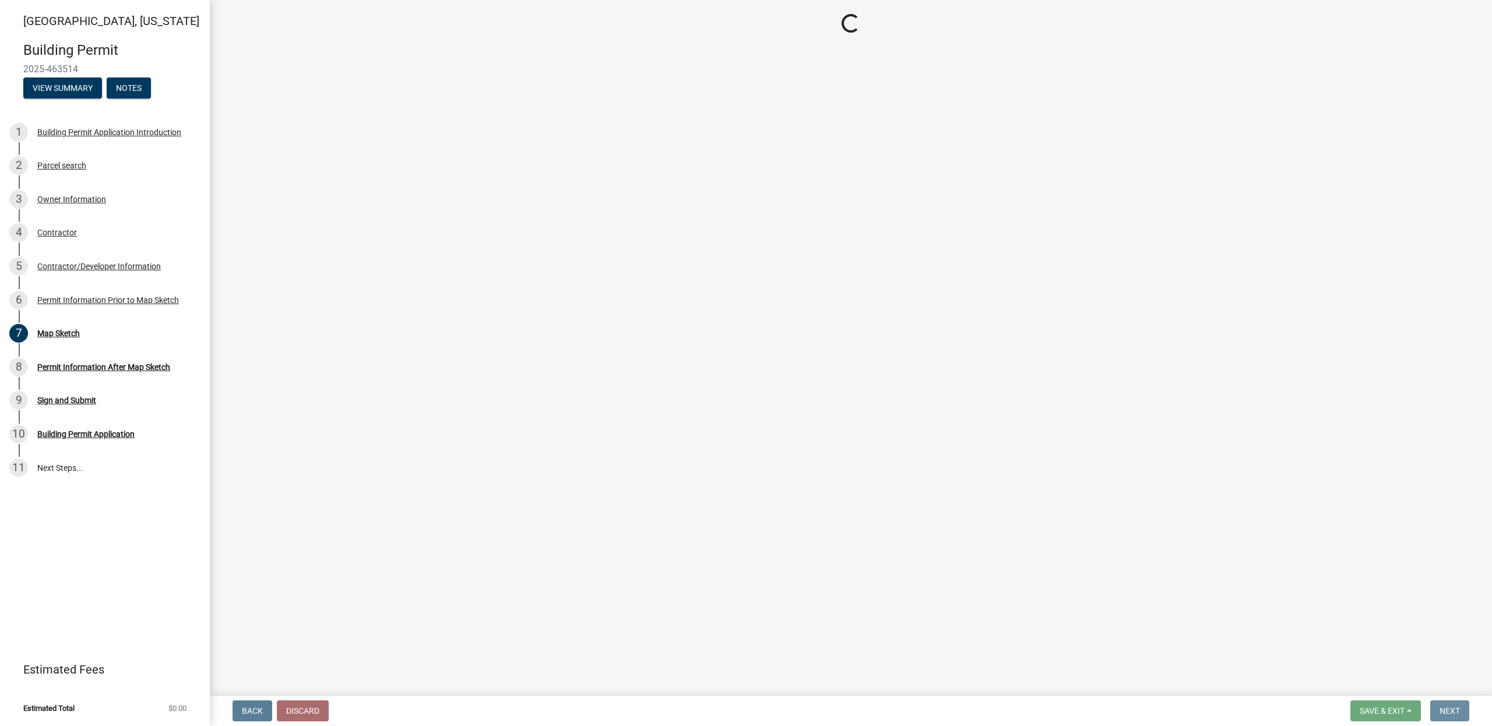
scroll to position [0, 0]
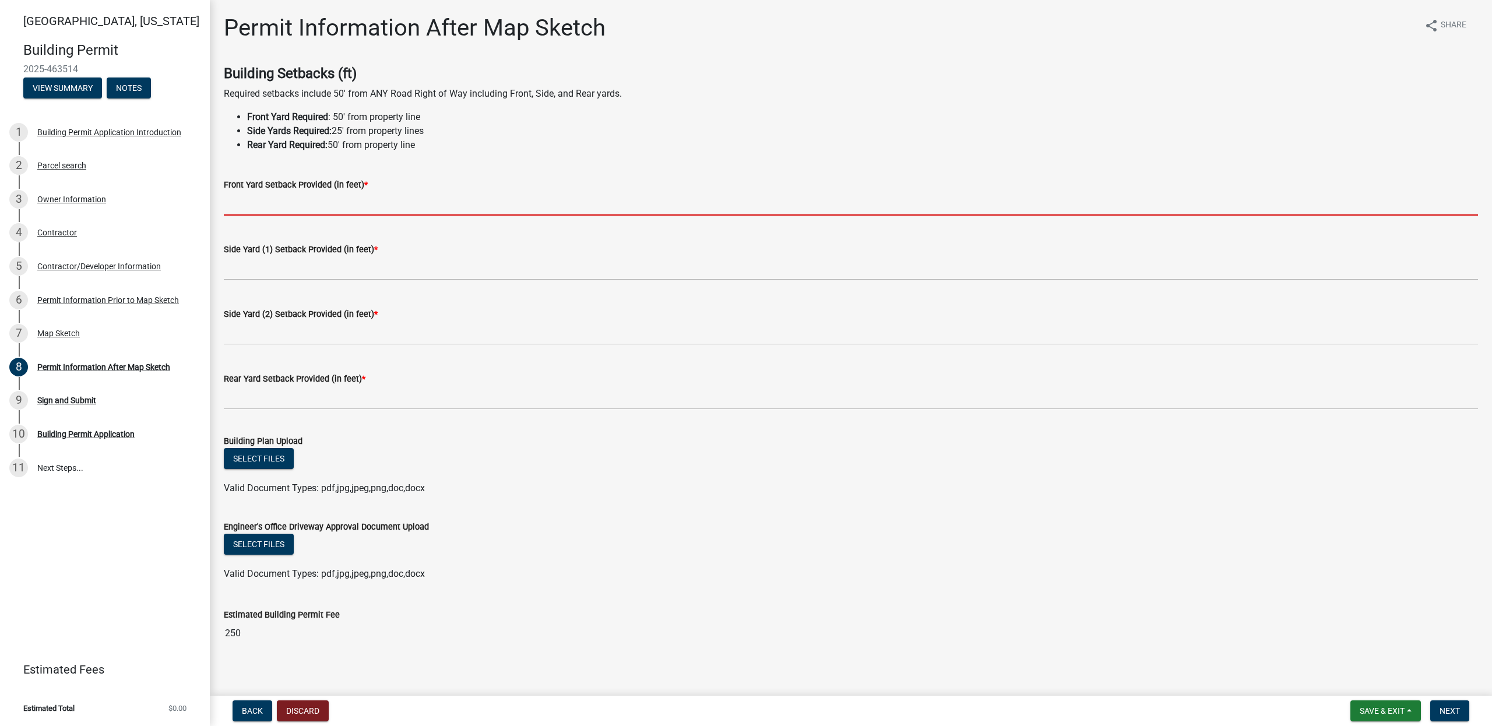
click at [282, 206] on input "text" at bounding box center [851, 204] width 1254 height 24
type input "50"
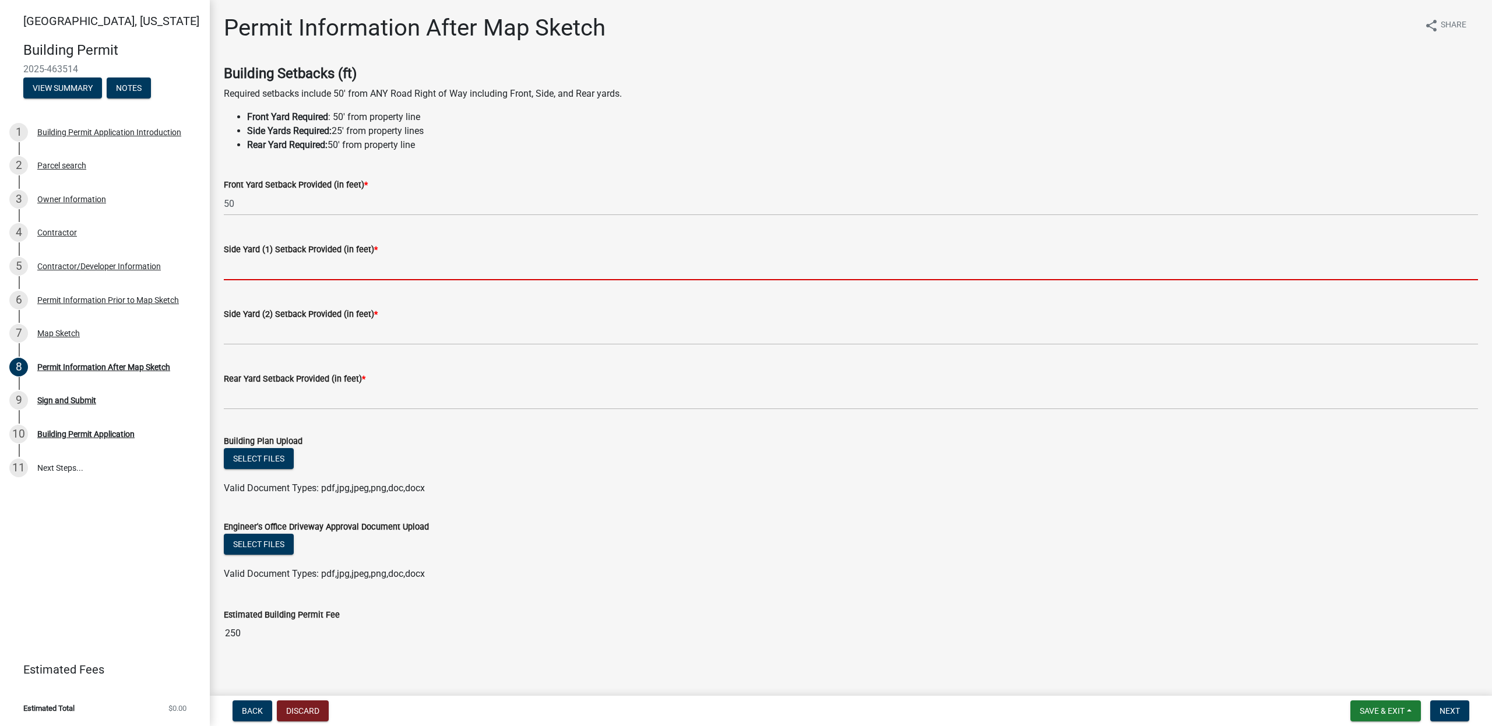
click at [289, 273] on input "text" at bounding box center [851, 268] width 1254 height 24
click at [70, 332] on div "Map Sketch" at bounding box center [58, 333] width 43 height 8
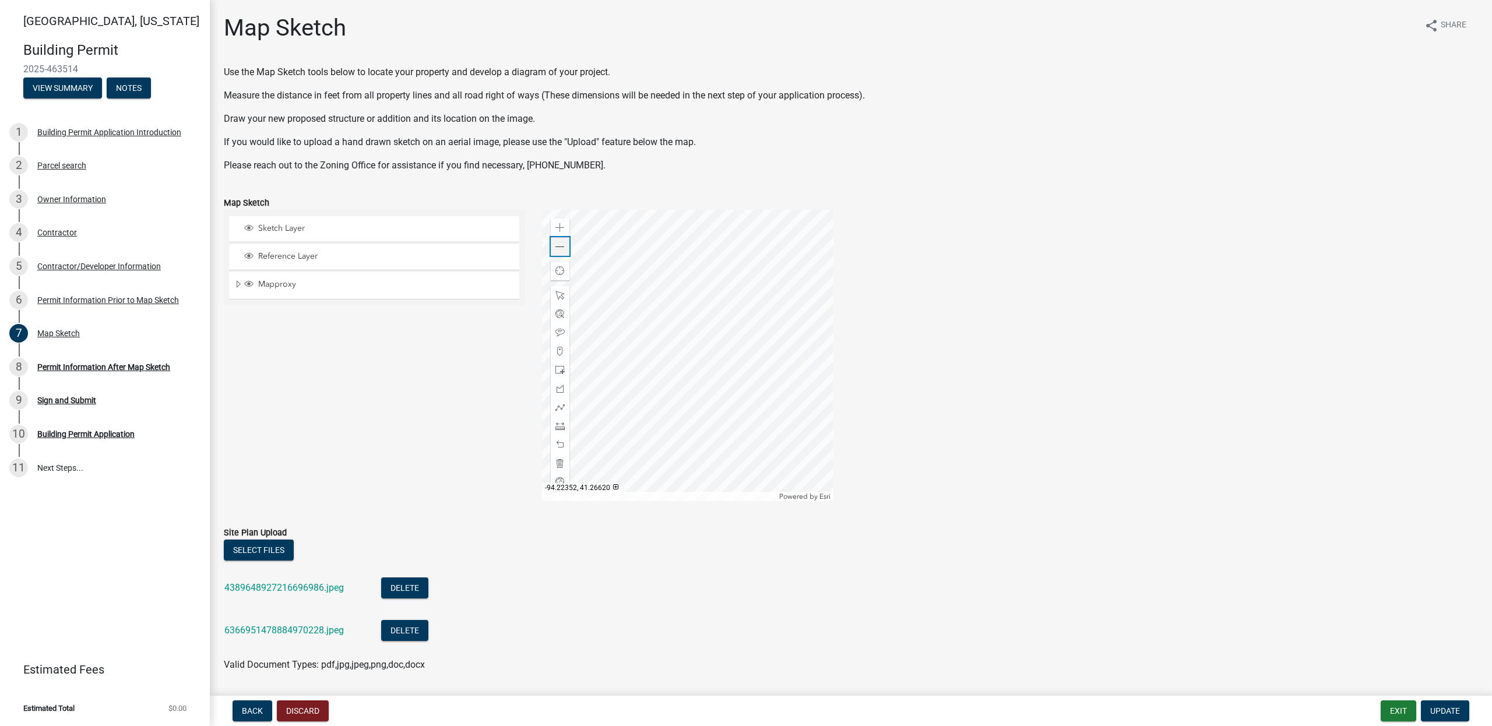
click at [560, 248] on span at bounding box center [559, 246] width 9 height 9
click at [559, 251] on span at bounding box center [559, 246] width 9 height 9
click at [558, 426] on span at bounding box center [559, 425] width 9 height 9
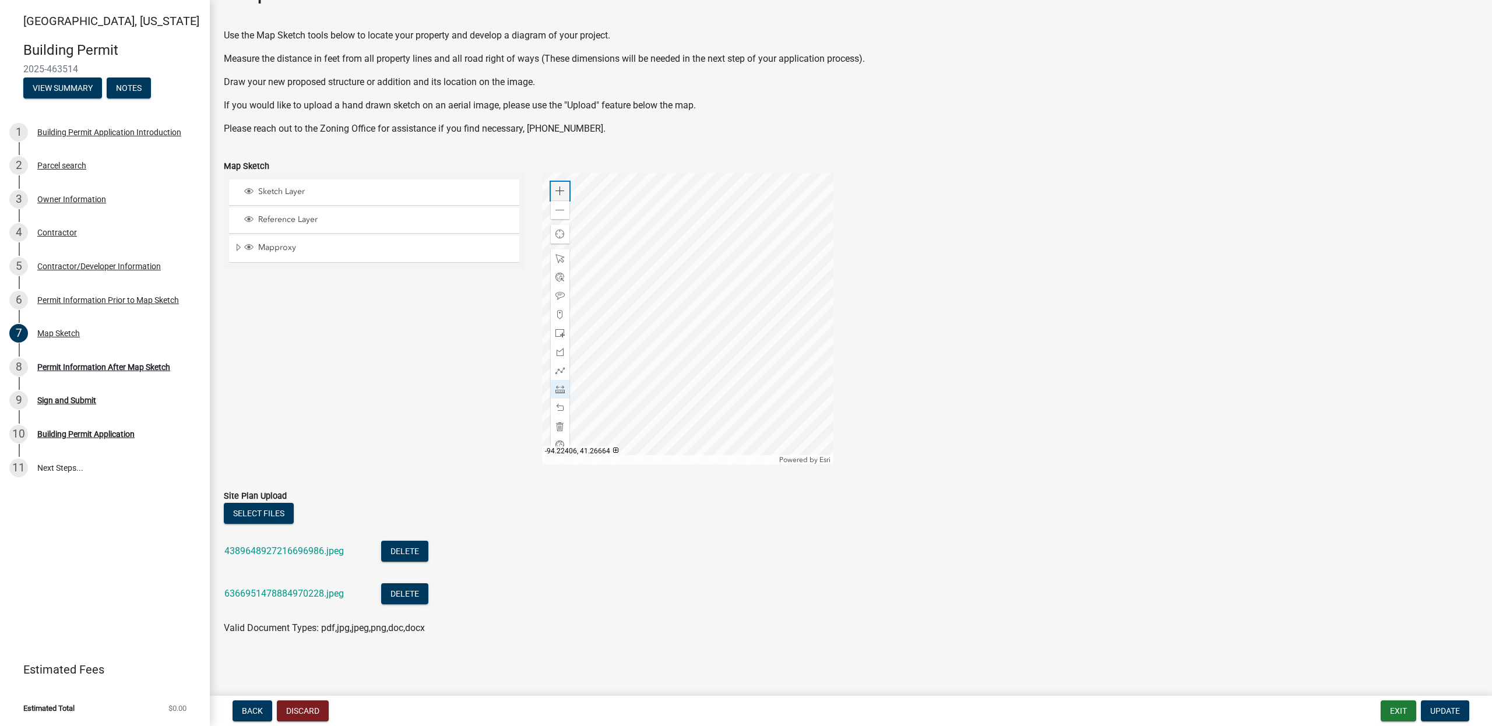
click at [559, 187] on span at bounding box center [559, 190] width 9 height 9
click at [556, 207] on span at bounding box center [559, 210] width 9 height 9
click at [565, 214] on div "Zoom out" at bounding box center [560, 209] width 19 height 19
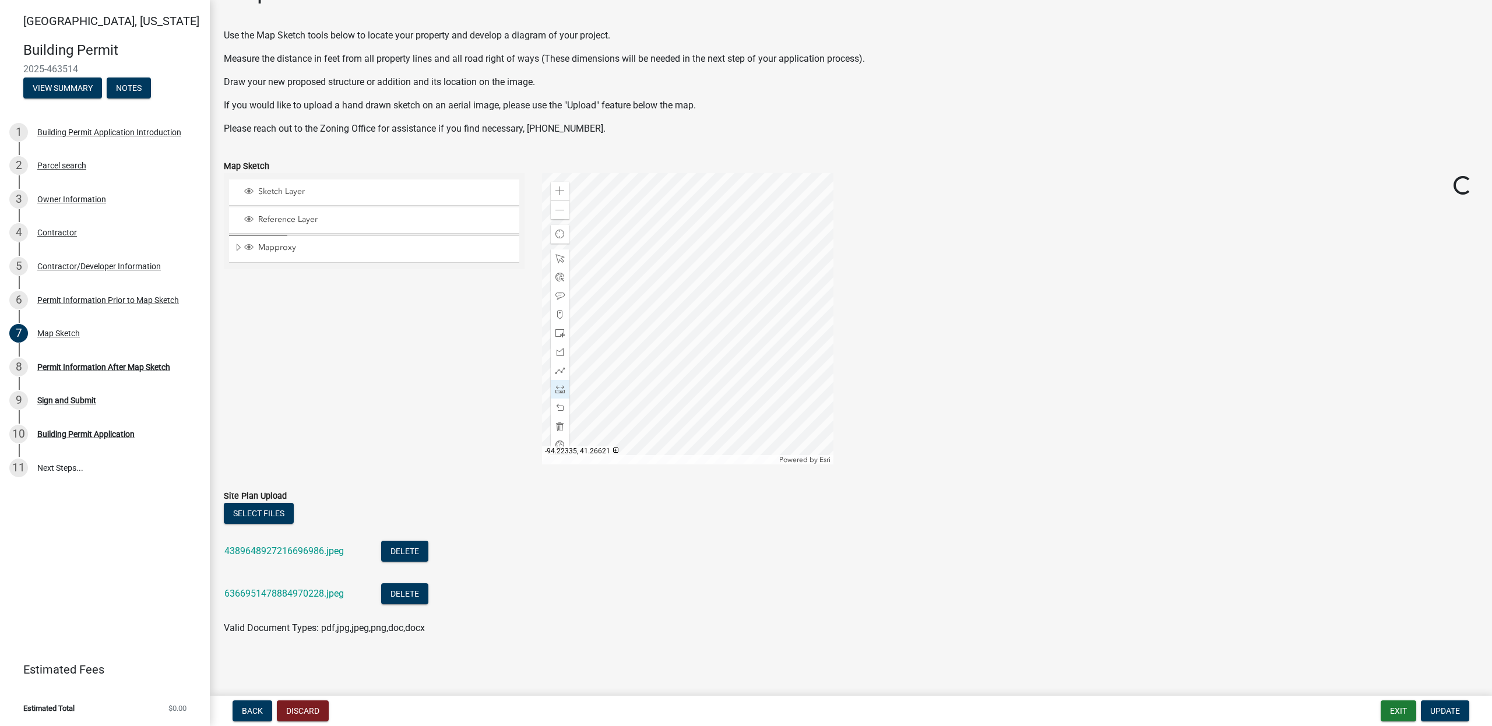
click at [689, 280] on div at bounding box center [687, 318] width 291 height 291
click at [668, 322] on div at bounding box center [687, 318] width 291 height 291
click at [667, 304] on div at bounding box center [687, 318] width 291 height 291
click at [556, 214] on div "Zoom out" at bounding box center [560, 209] width 19 height 19
click at [555, 390] on span at bounding box center [559, 389] width 9 height 9
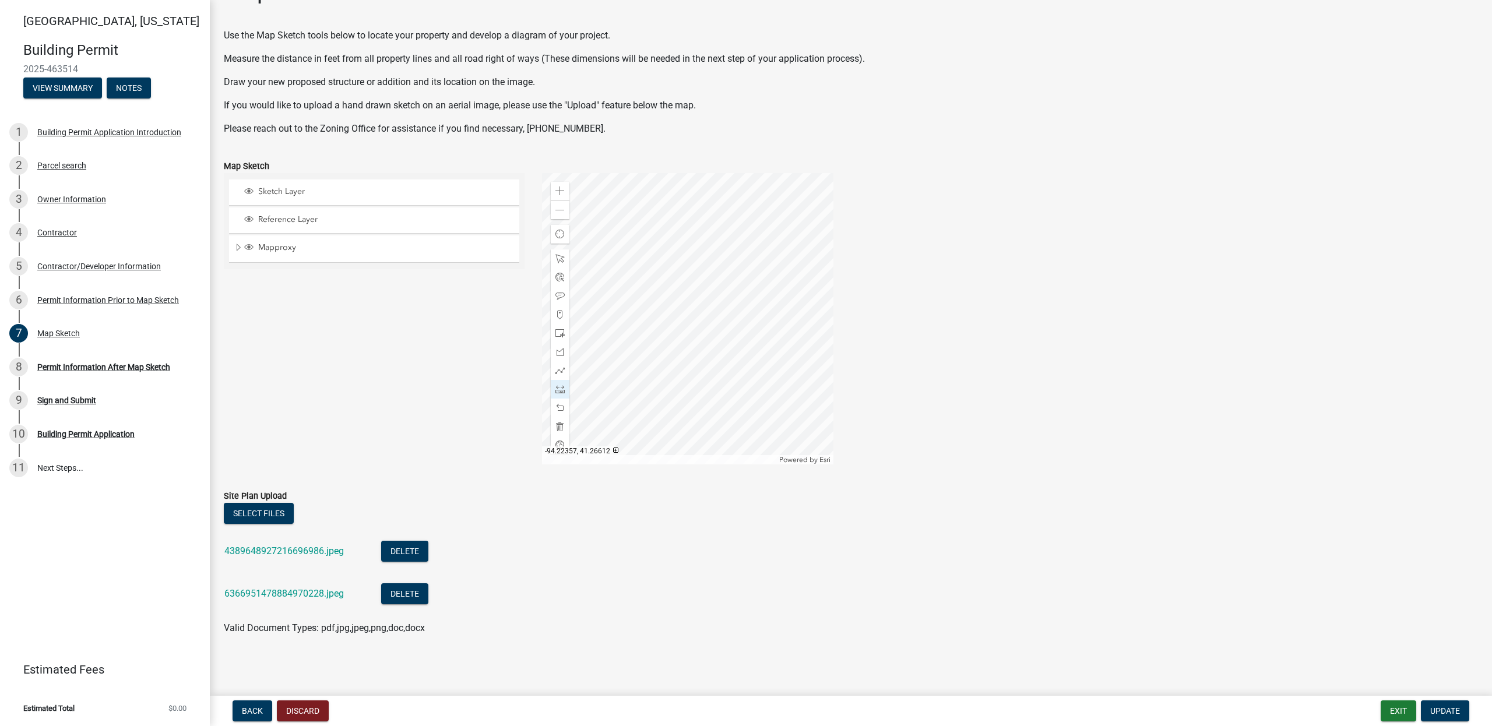
click at [732, 314] on div at bounding box center [687, 318] width 291 height 291
click at [749, 305] on div at bounding box center [687, 318] width 291 height 291
click at [128, 366] on div "Permit Information After Map Sketch" at bounding box center [103, 367] width 133 height 8
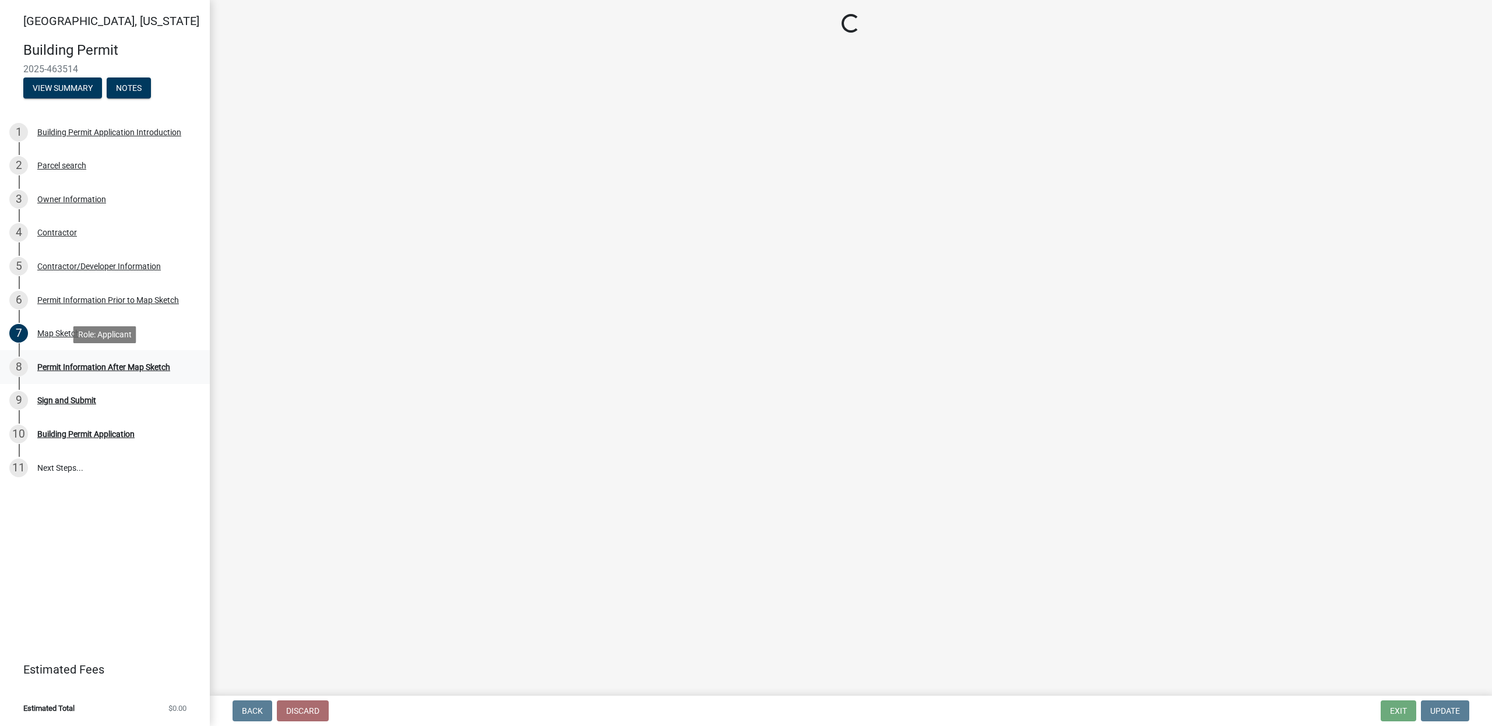
scroll to position [0, 0]
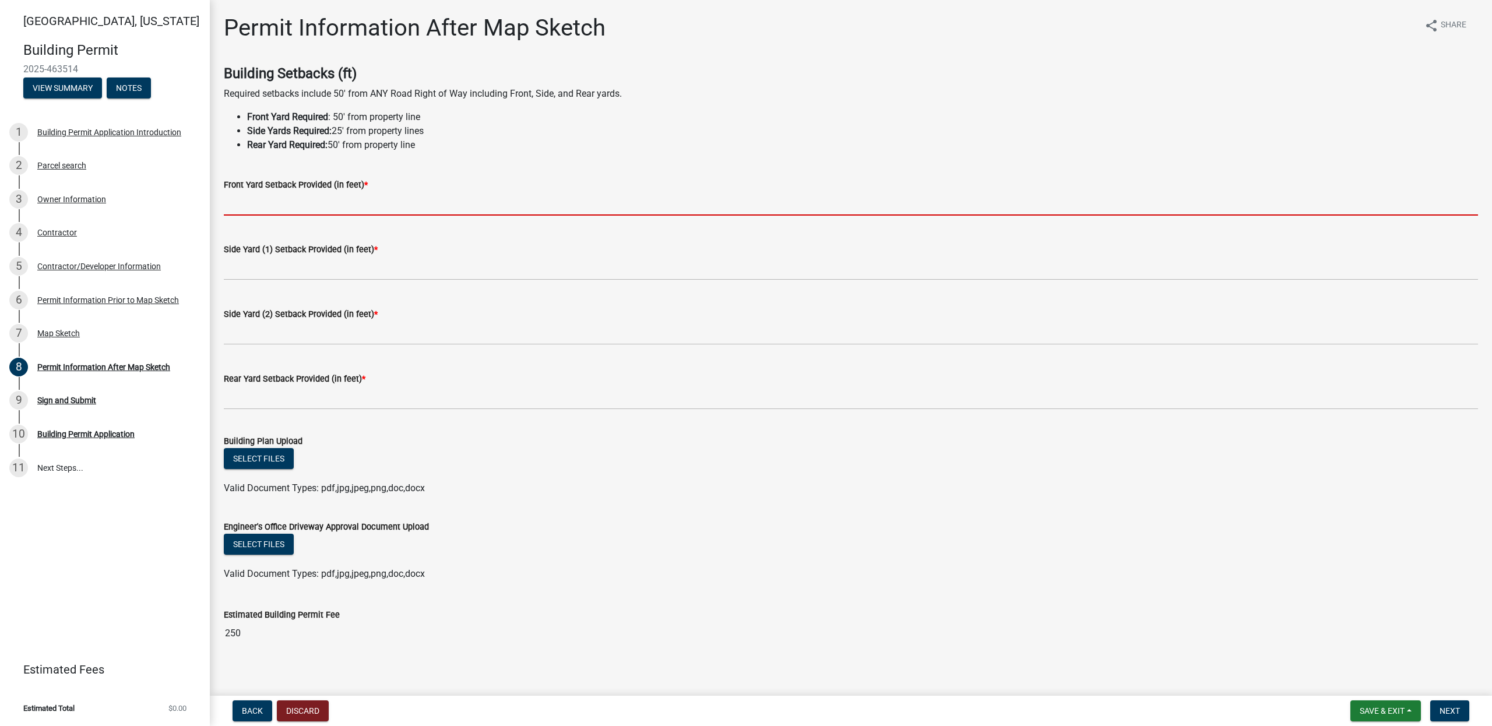
click at [277, 213] on input "text" at bounding box center [851, 204] width 1254 height 24
type input "52"
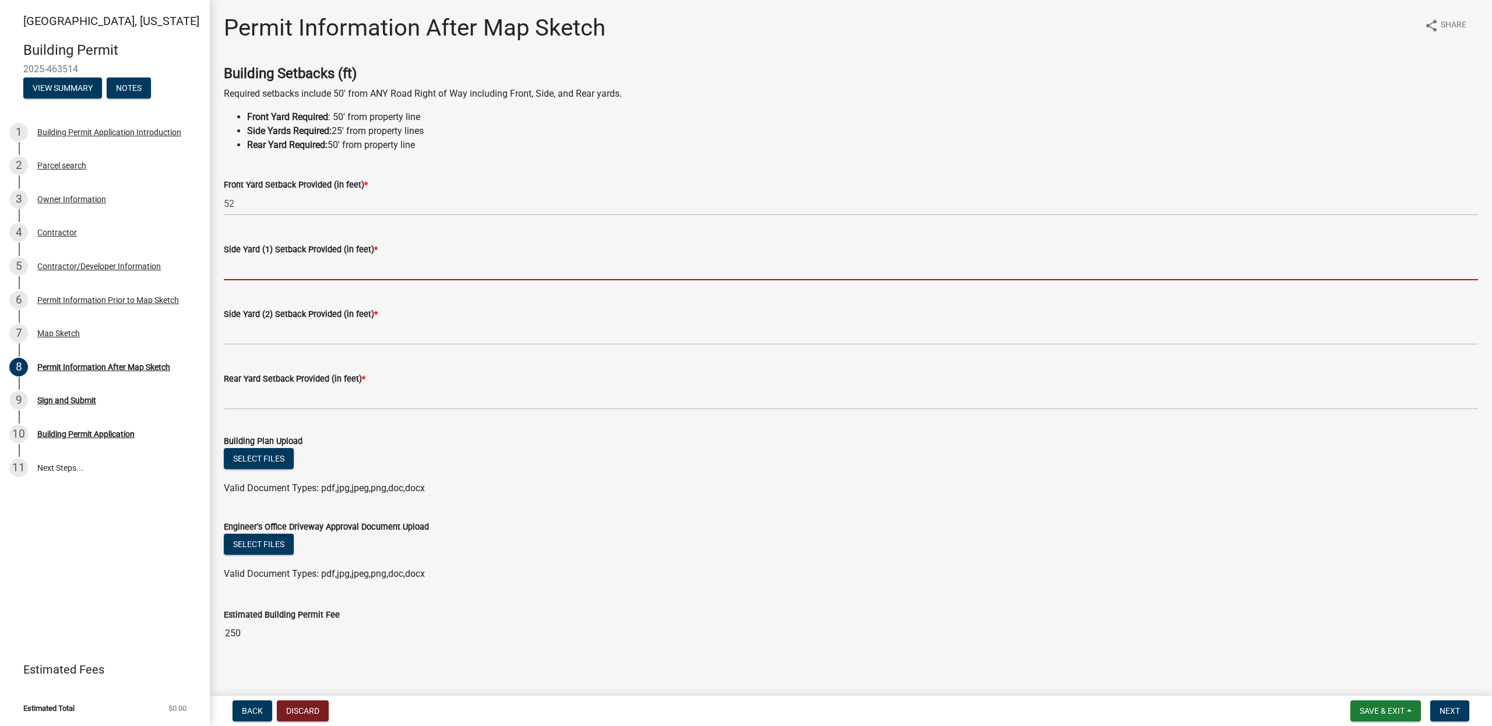
click at [257, 273] on input "text" at bounding box center [851, 268] width 1254 height 24
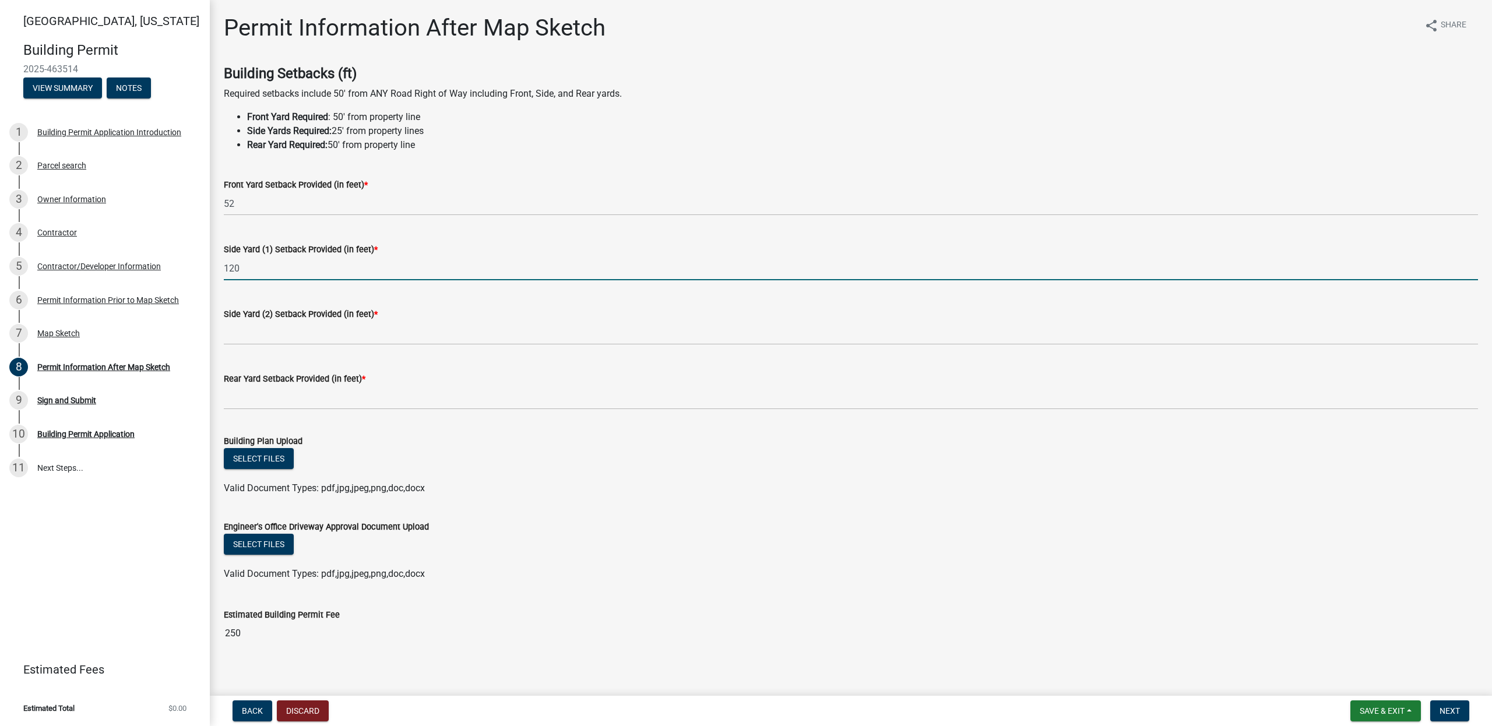
type input "120"
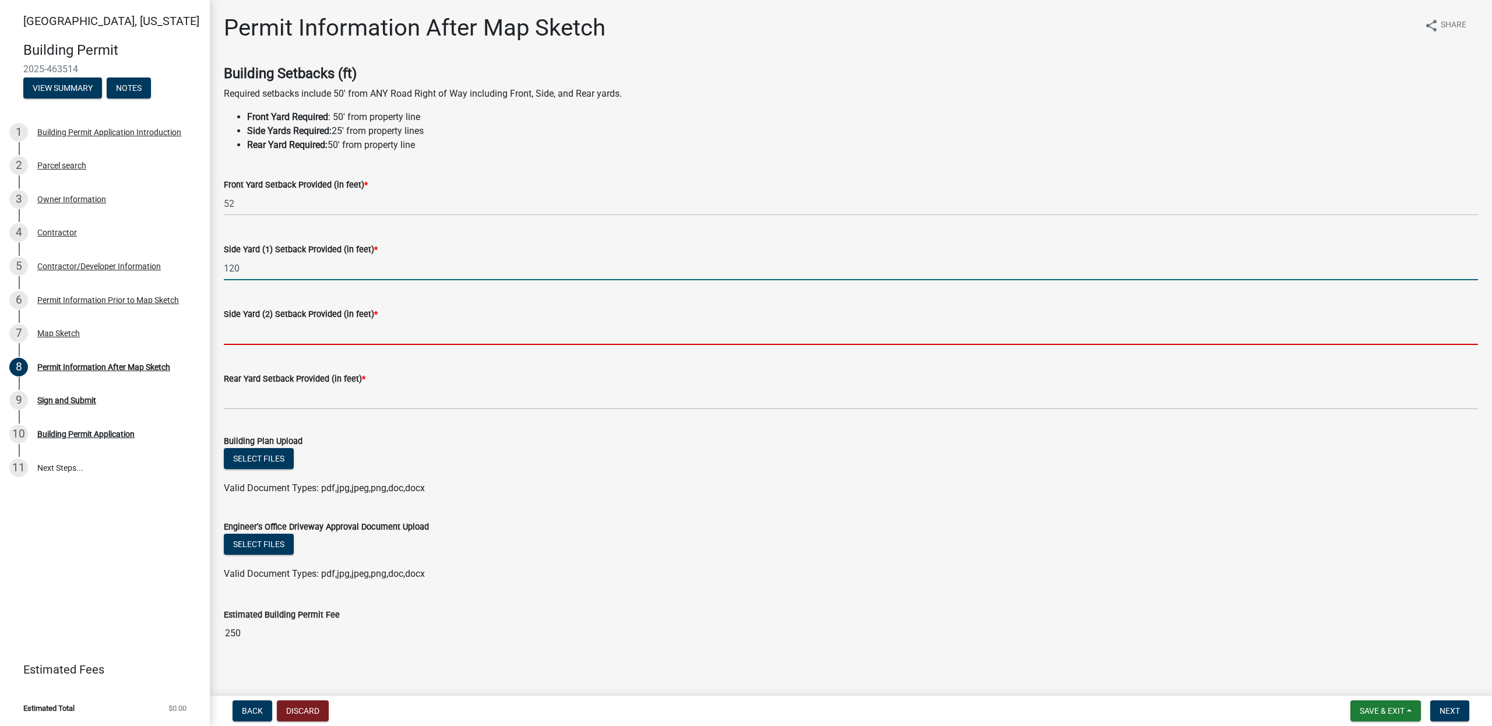
click at [241, 340] on input "text" at bounding box center [851, 333] width 1254 height 24
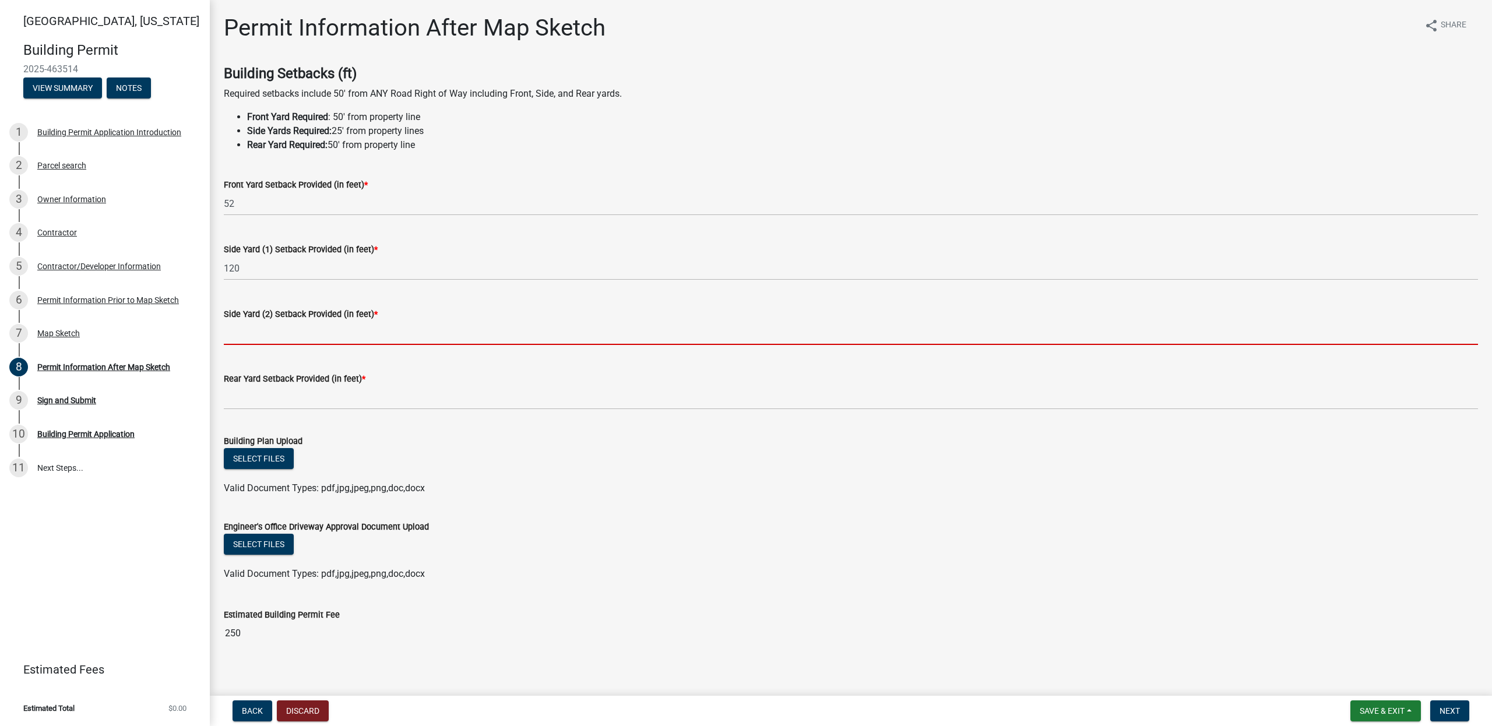
type input "0"
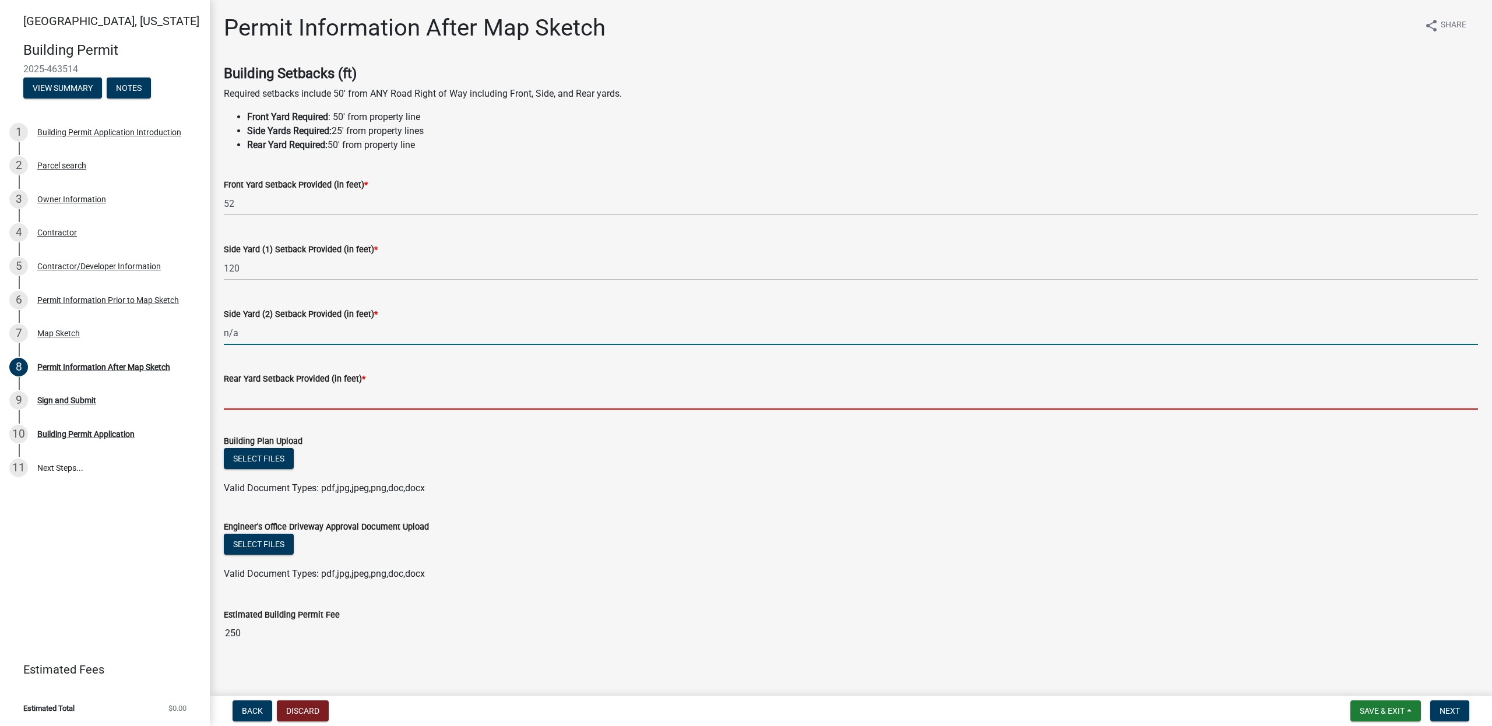
type input "0"
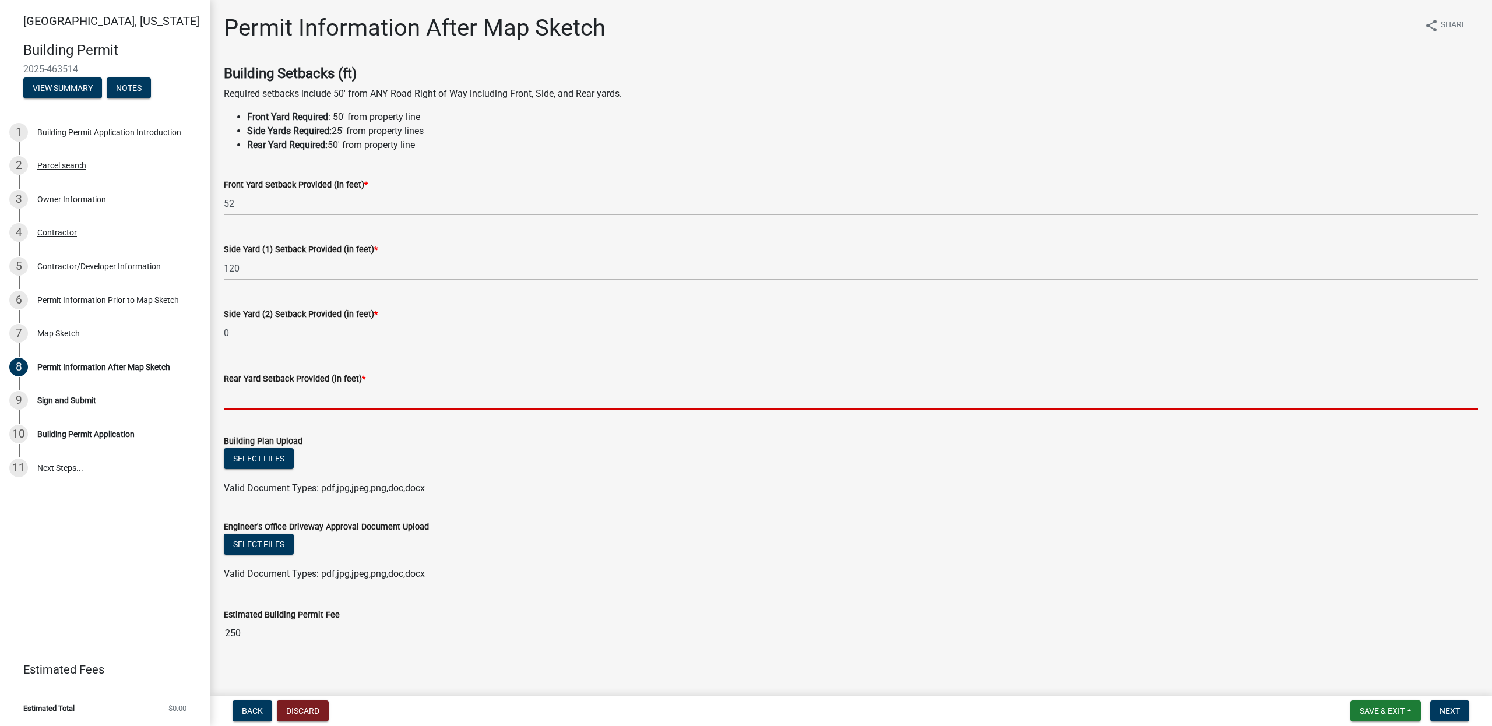
click at [246, 400] on input "text" at bounding box center [851, 398] width 1254 height 24
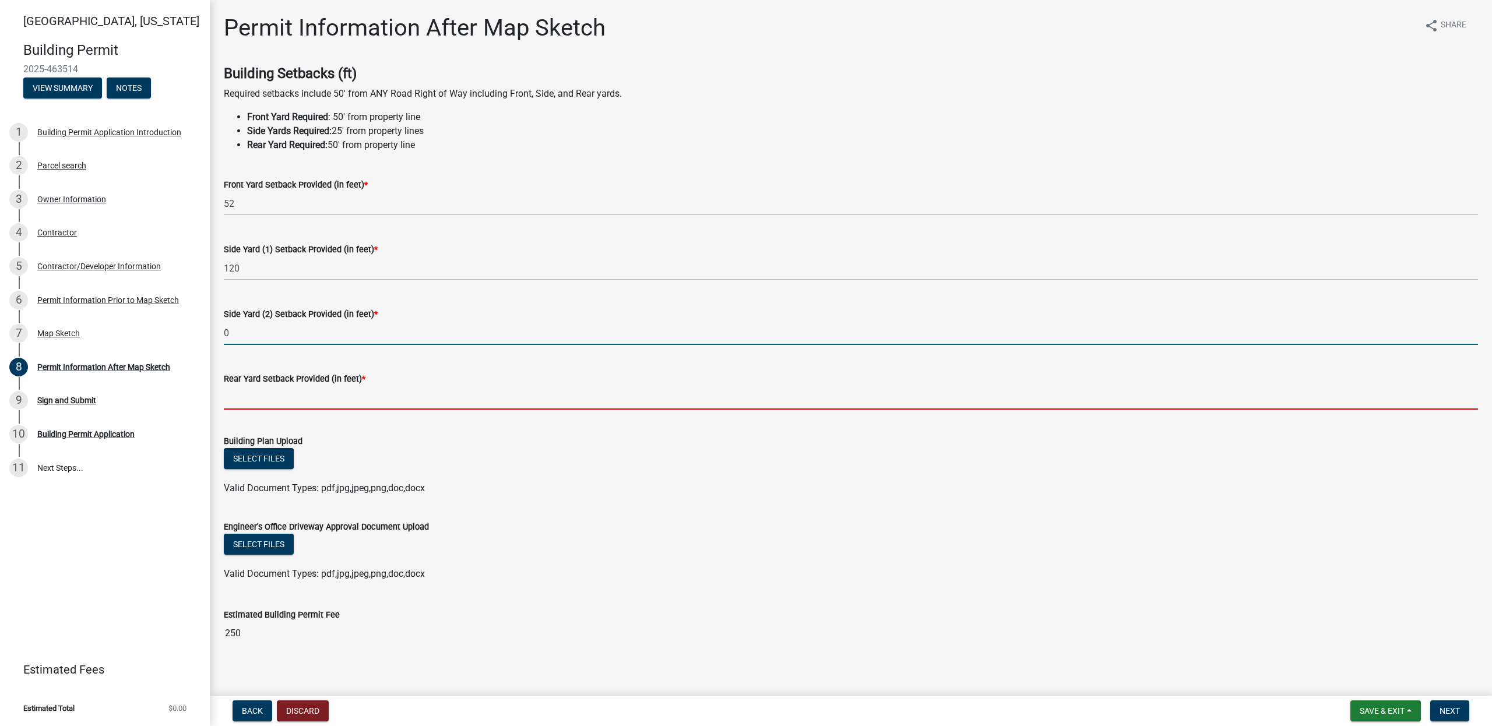
click at [246, 333] on input "0" at bounding box center [851, 333] width 1254 height 24
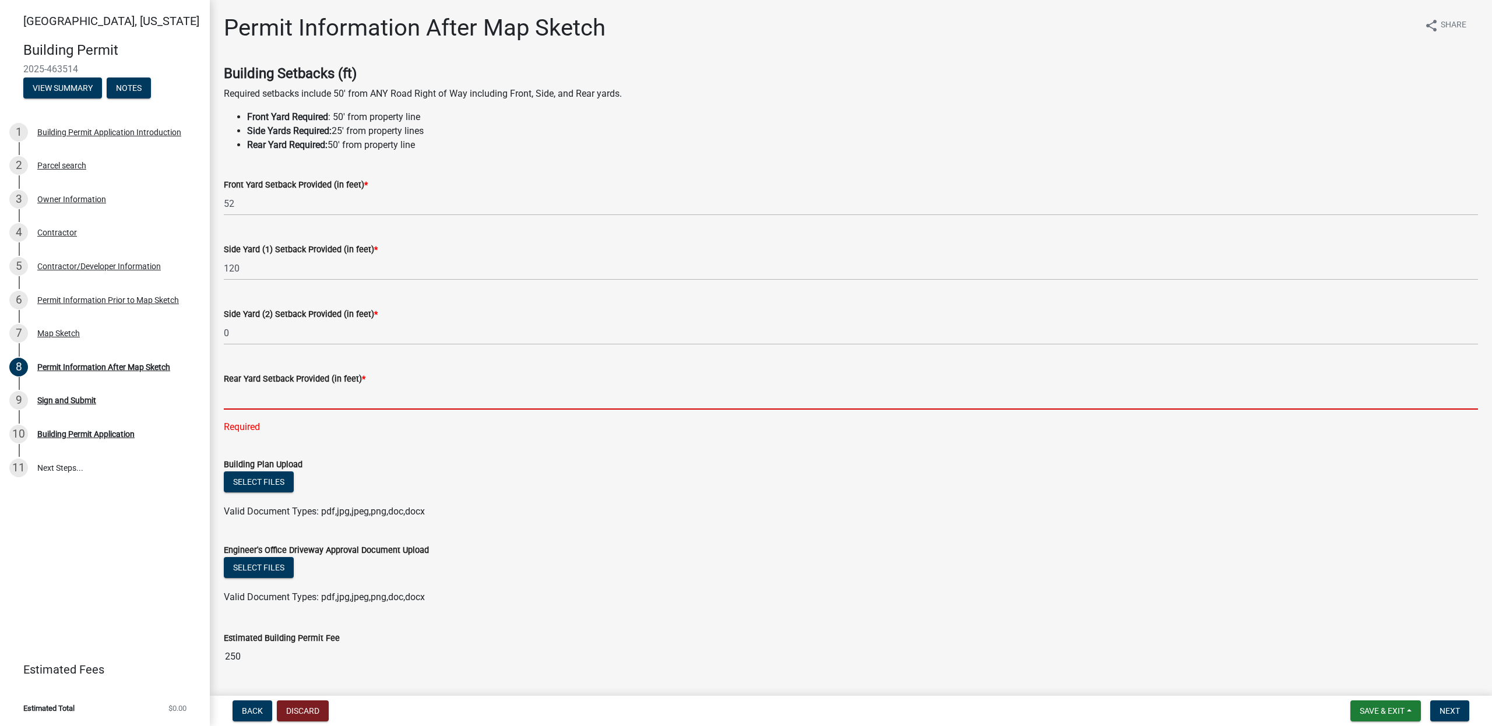
click at [252, 403] on input "text" at bounding box center [851, 398] width 1254 height 24
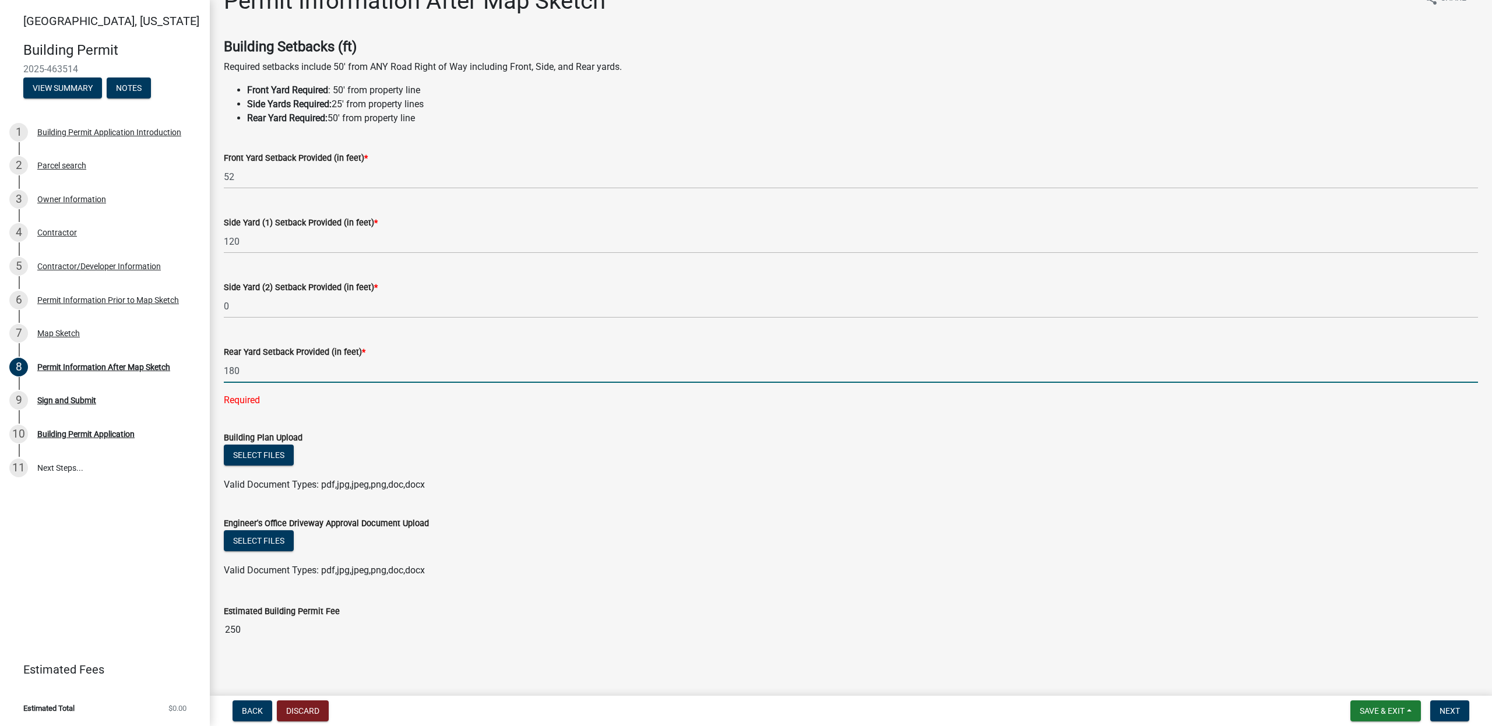
scroll to position [34, 0]
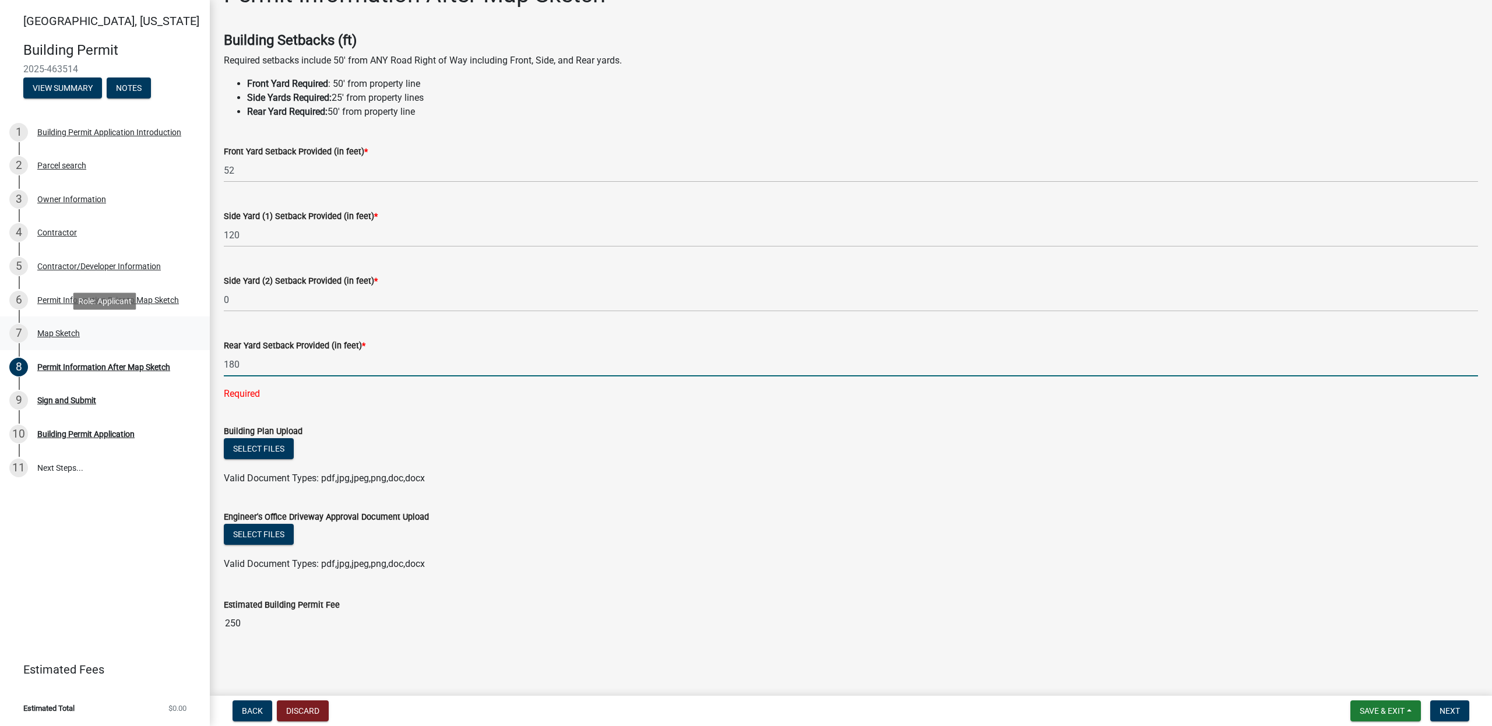
type input "180"
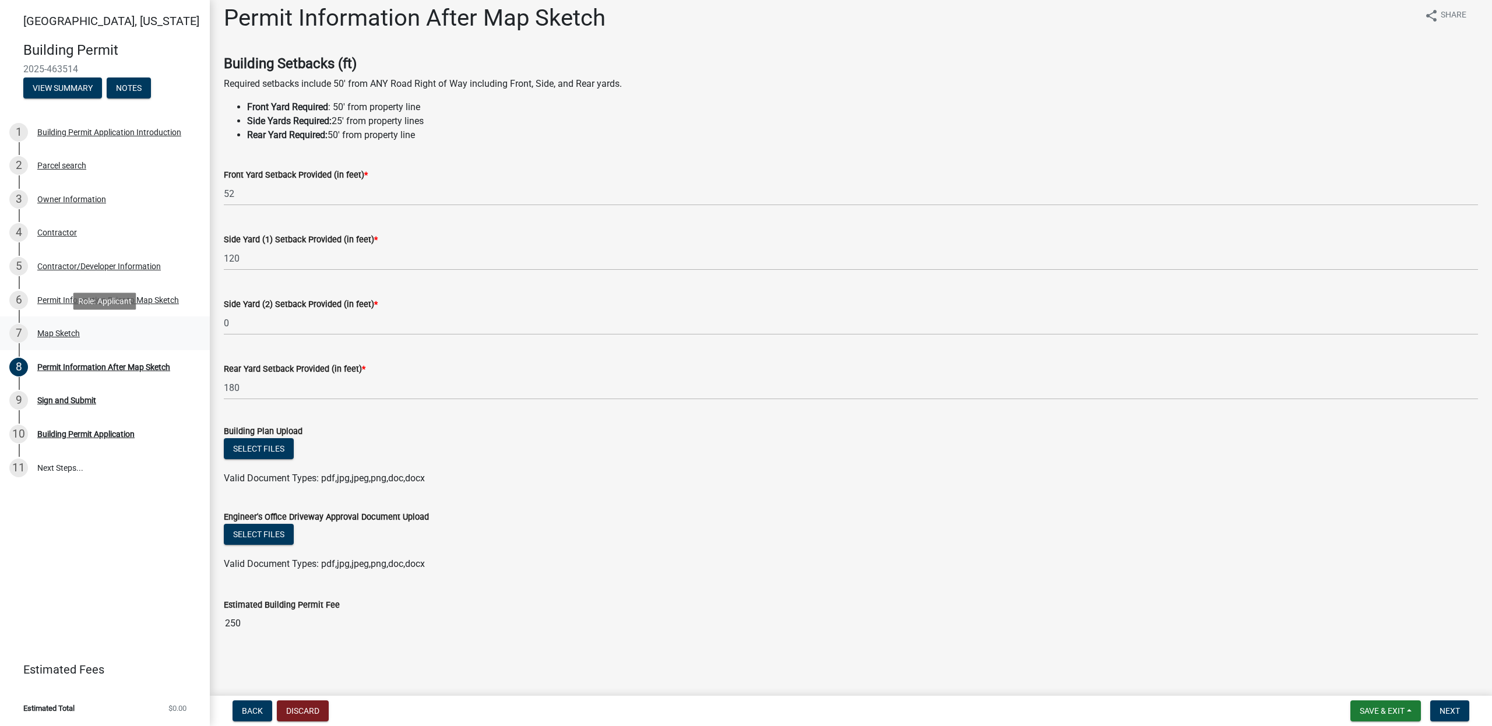
click at [61, 333] on div "Map Sketch" at bounding box center [58, 333] width 43 height 8
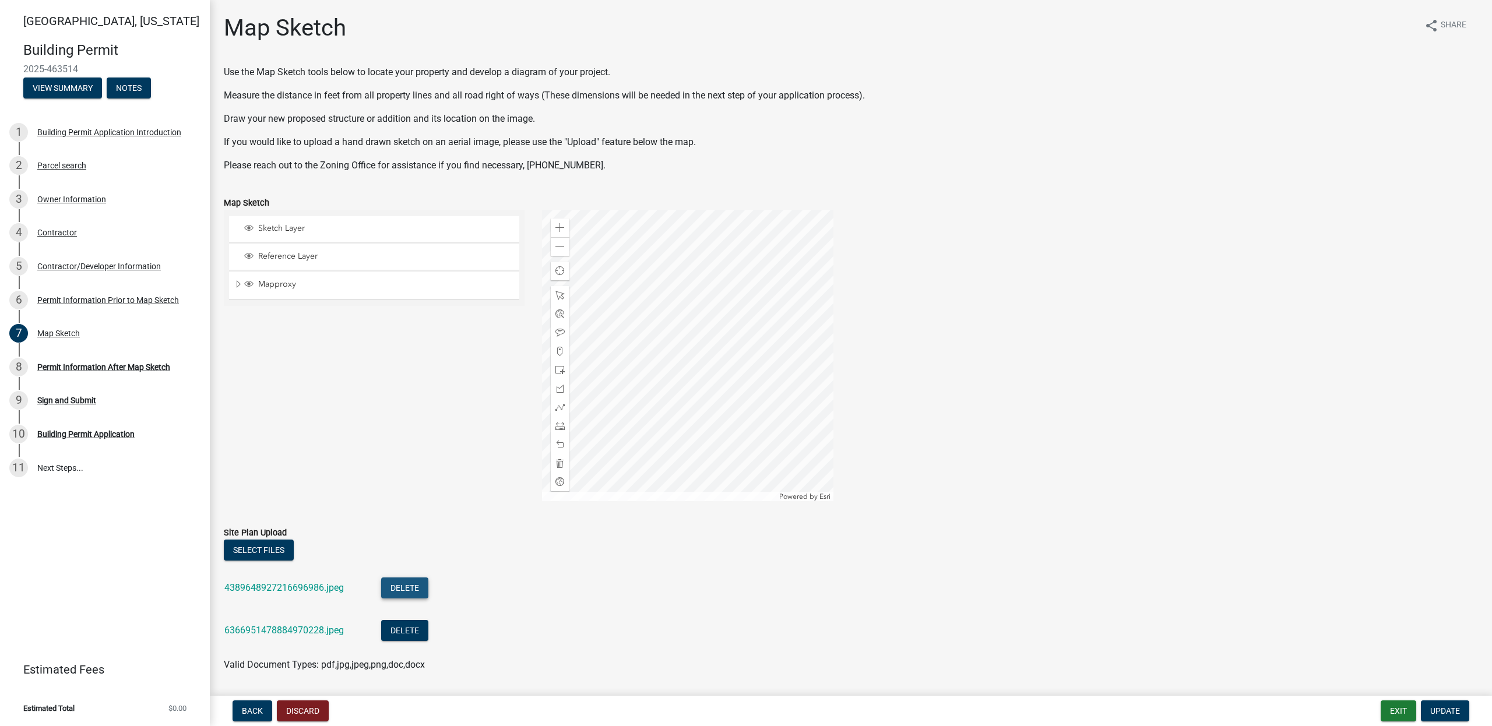
click at [410, 586] on button "Delete" at bounding box center [404, 587] width 47 height 21
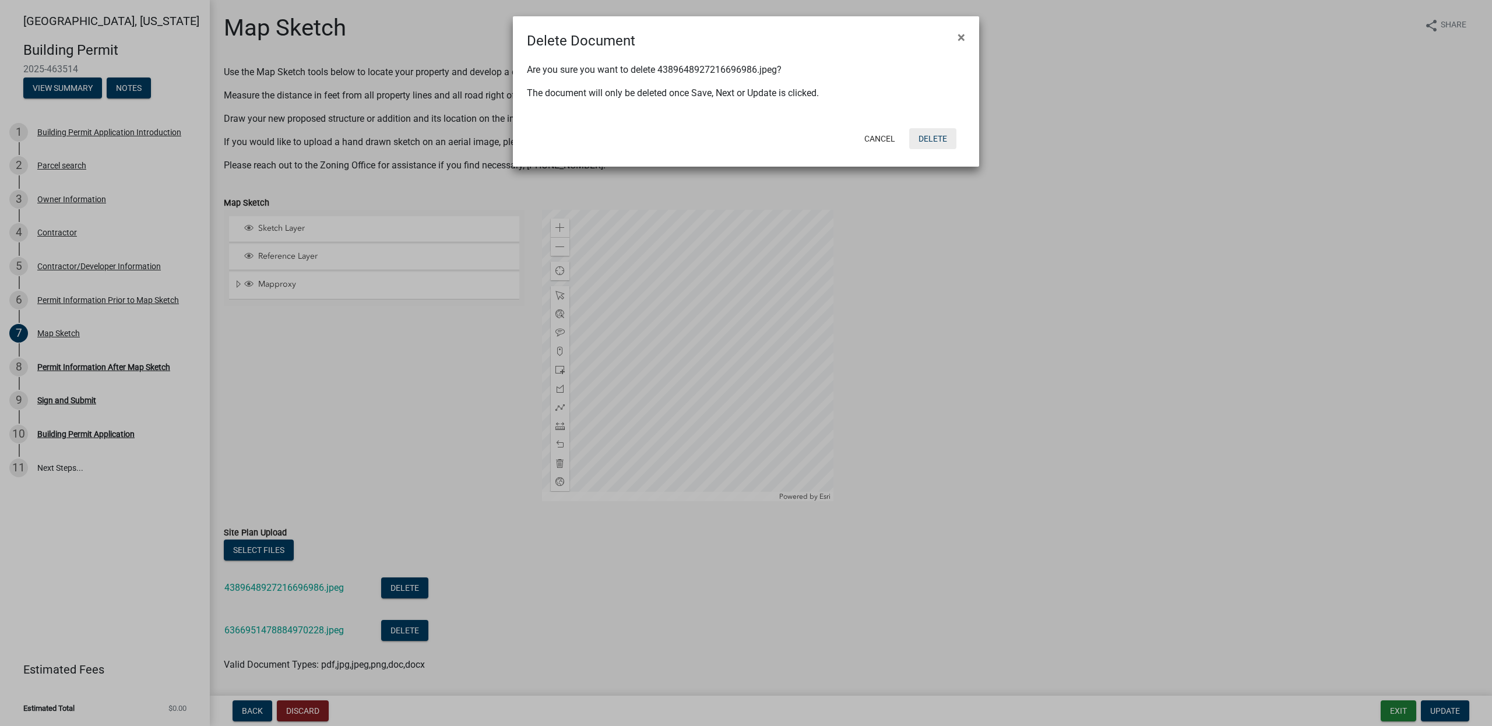
click at [926, 144] on button "Delete" at bounding box center [932, 138] width 47 height 21
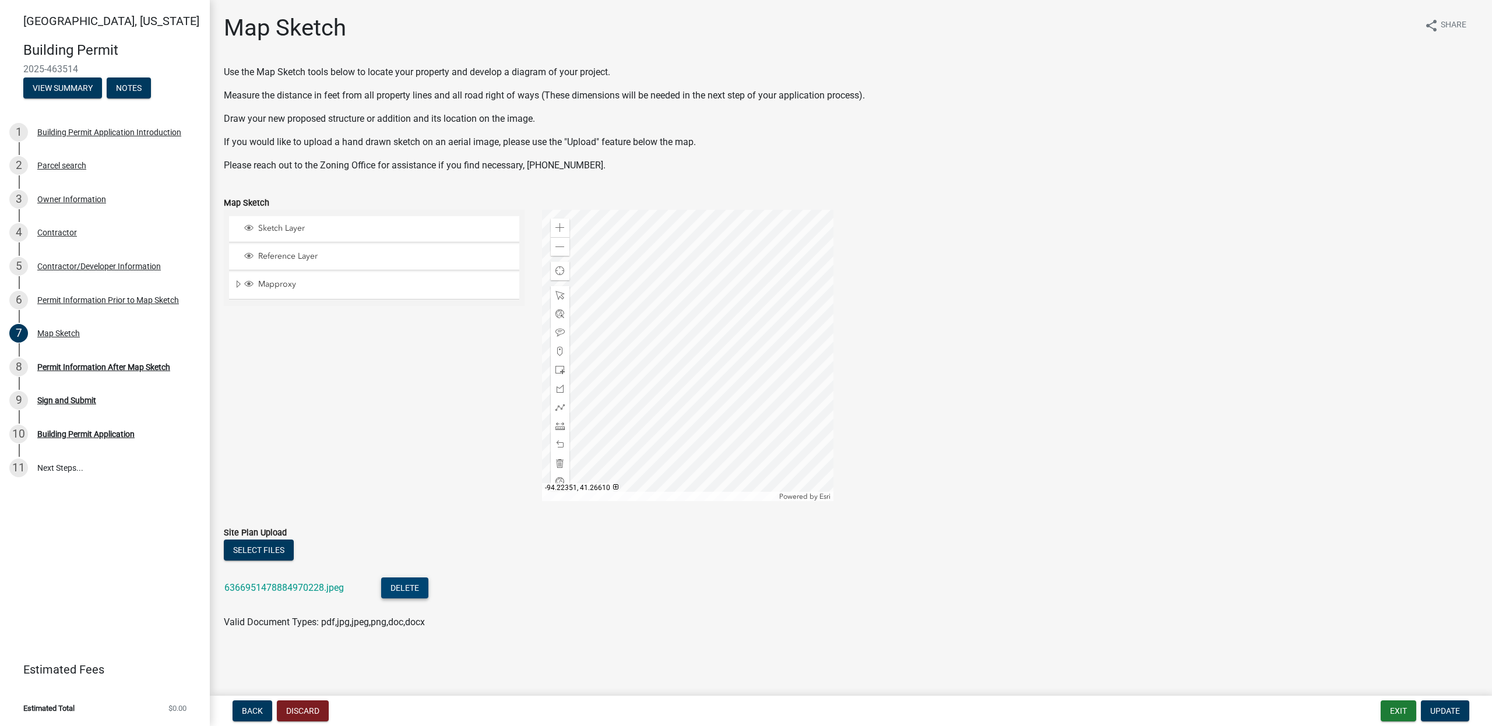
click at [404, 584] on button "Delete" at bounding box center [404, 587] width 47 height 21
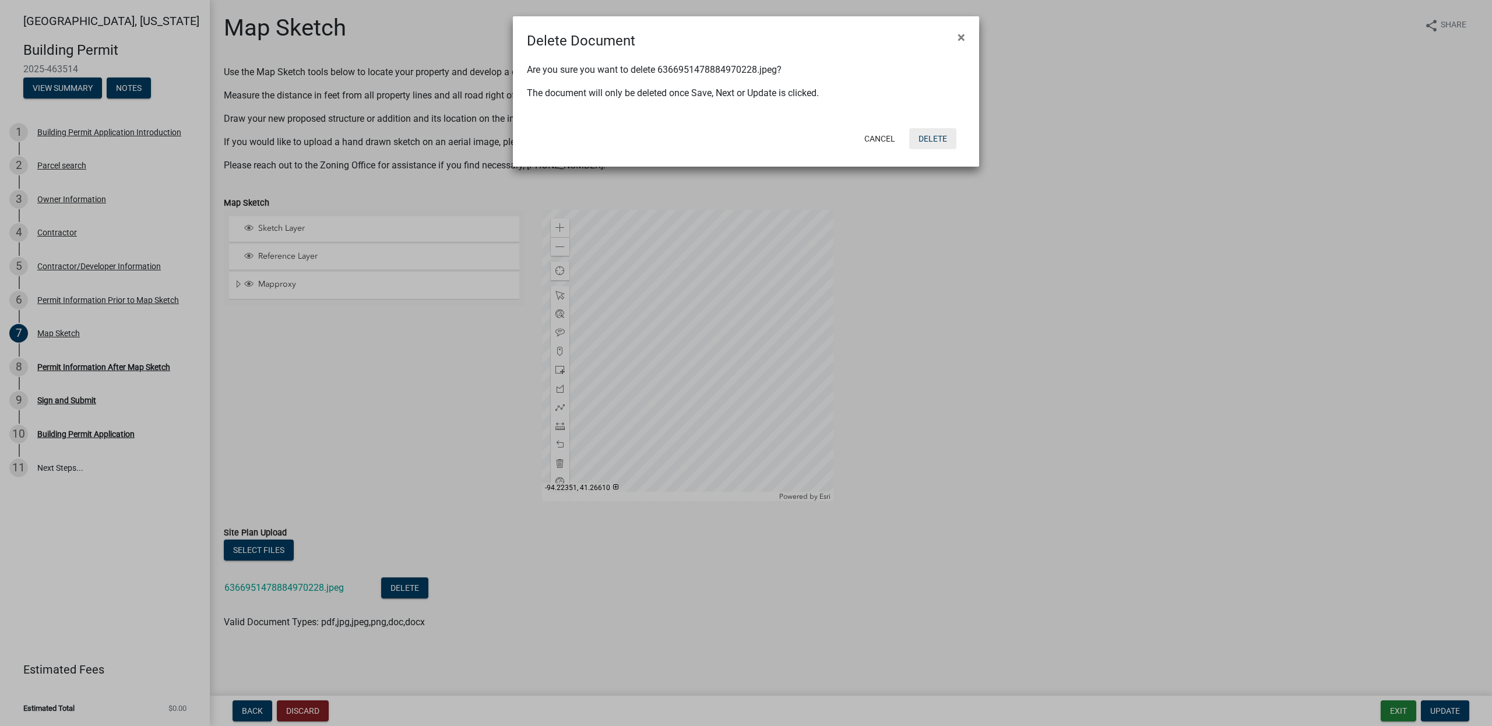
click at [935, 133] on button "Delete" at bounding box center [932, 138] width 47 height 21
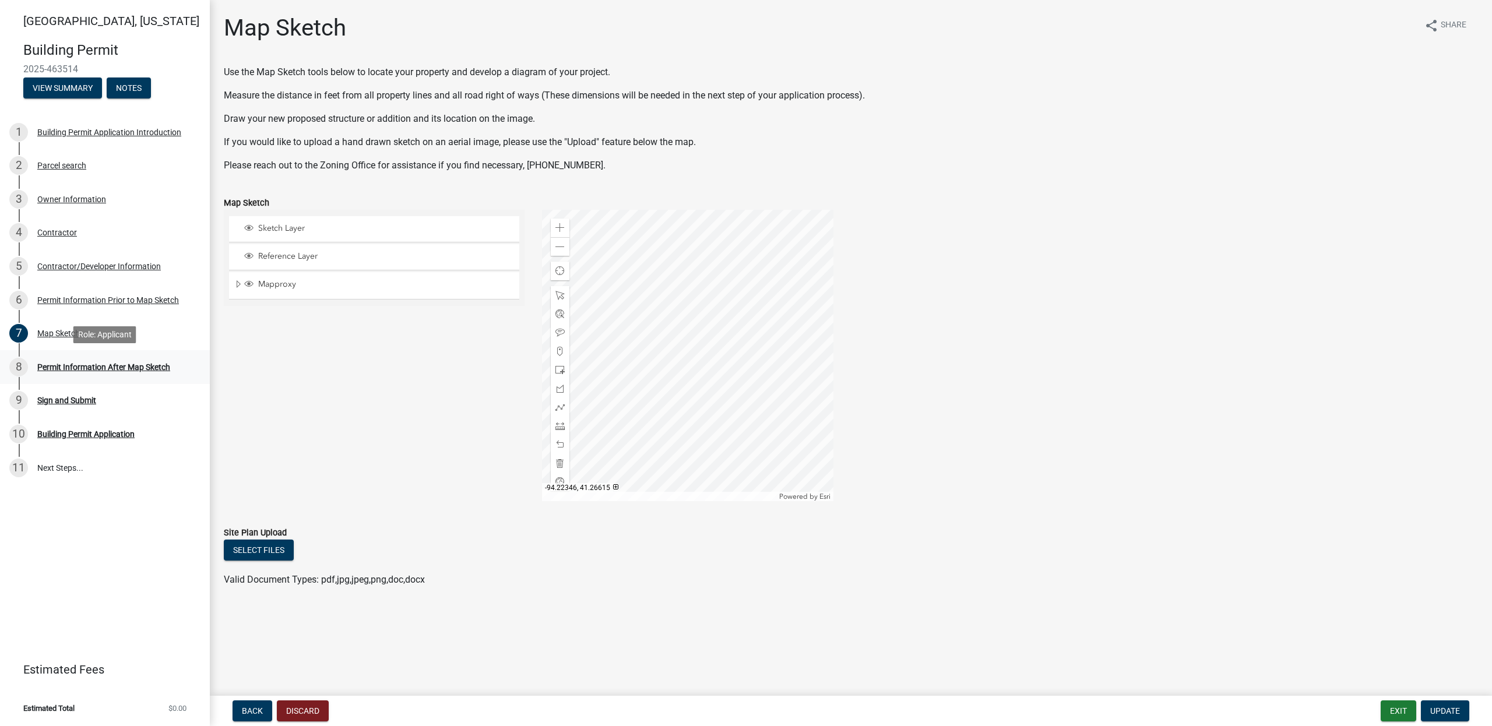
click at [76, 368] on div "Permit Information After Map Sketch" at bounding box center [103, 367] width 133 height 8
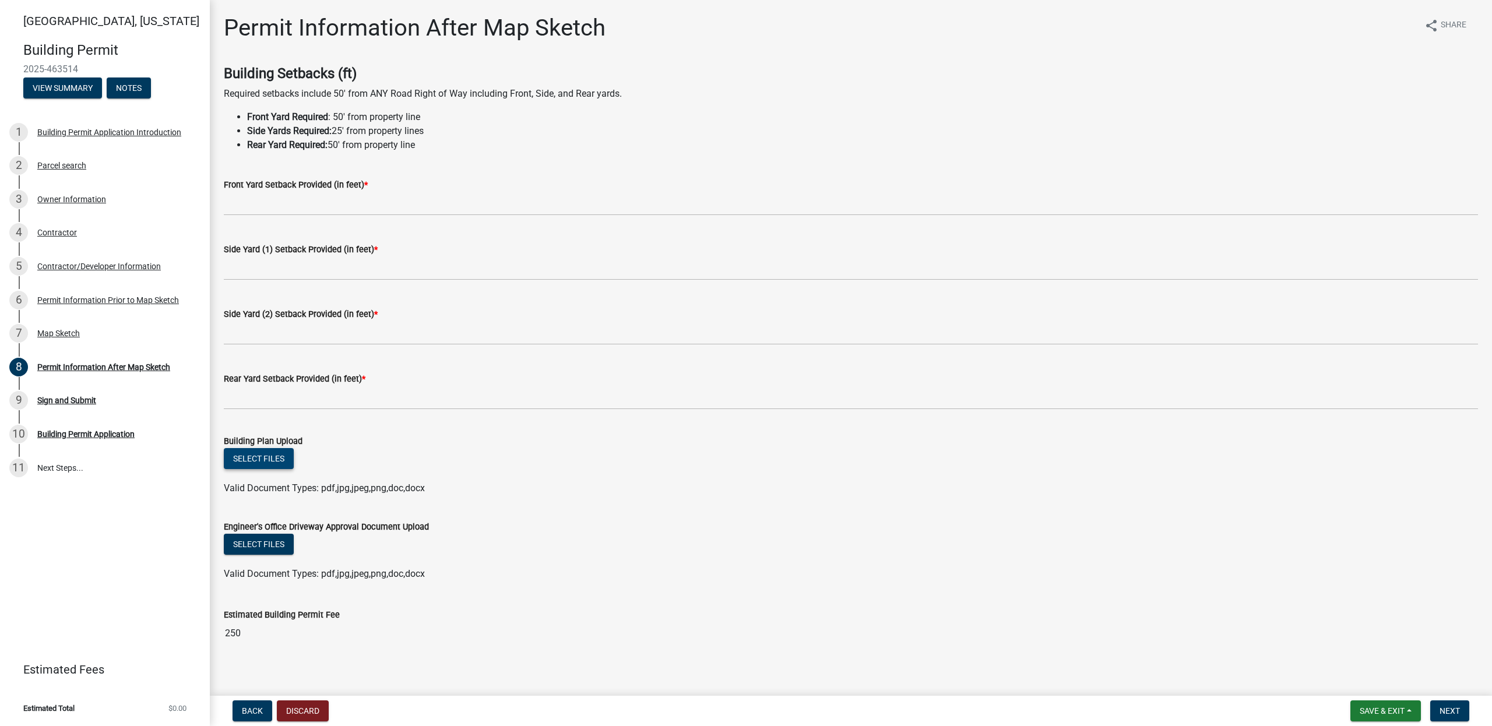
click at [269, 460] on button "Select files" at bounding box center [259, 458] width 70 height 21
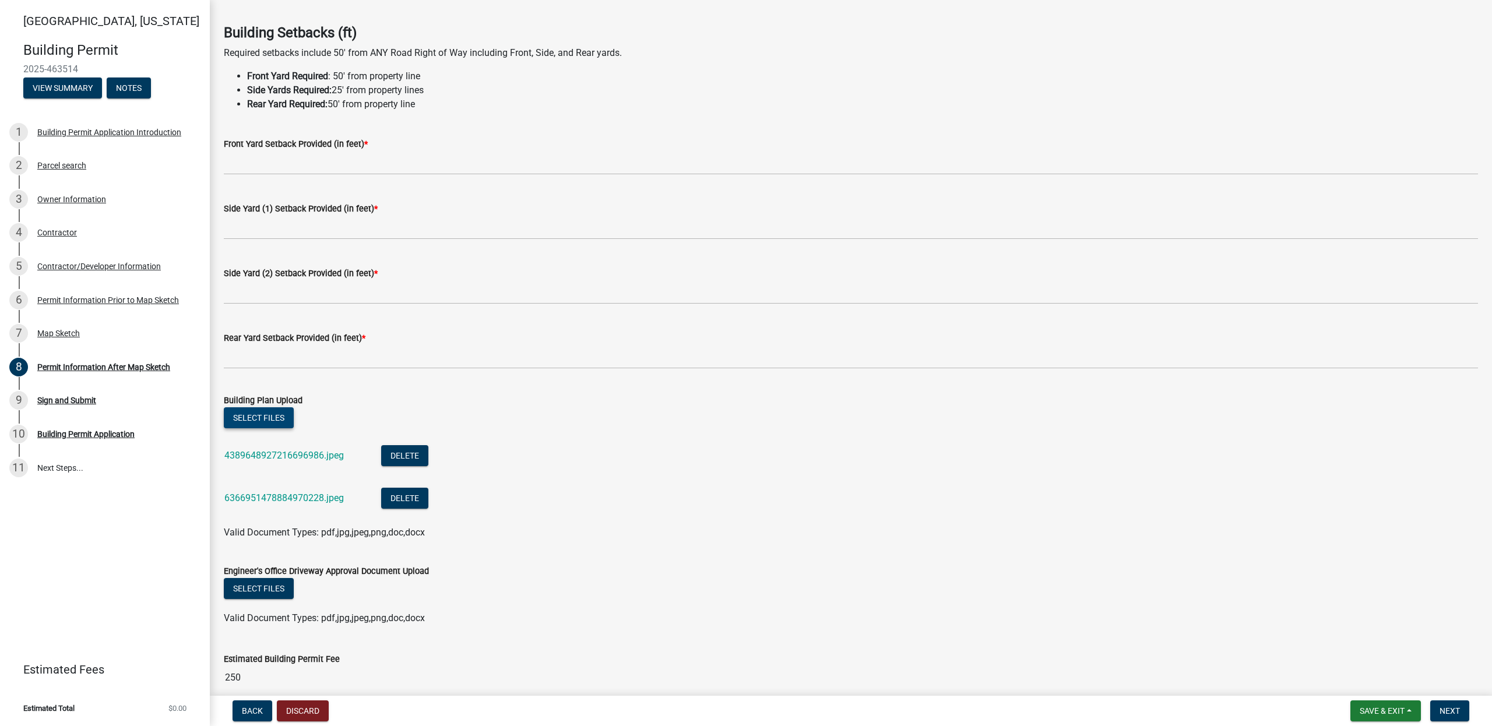
scroll to position [96, 0]
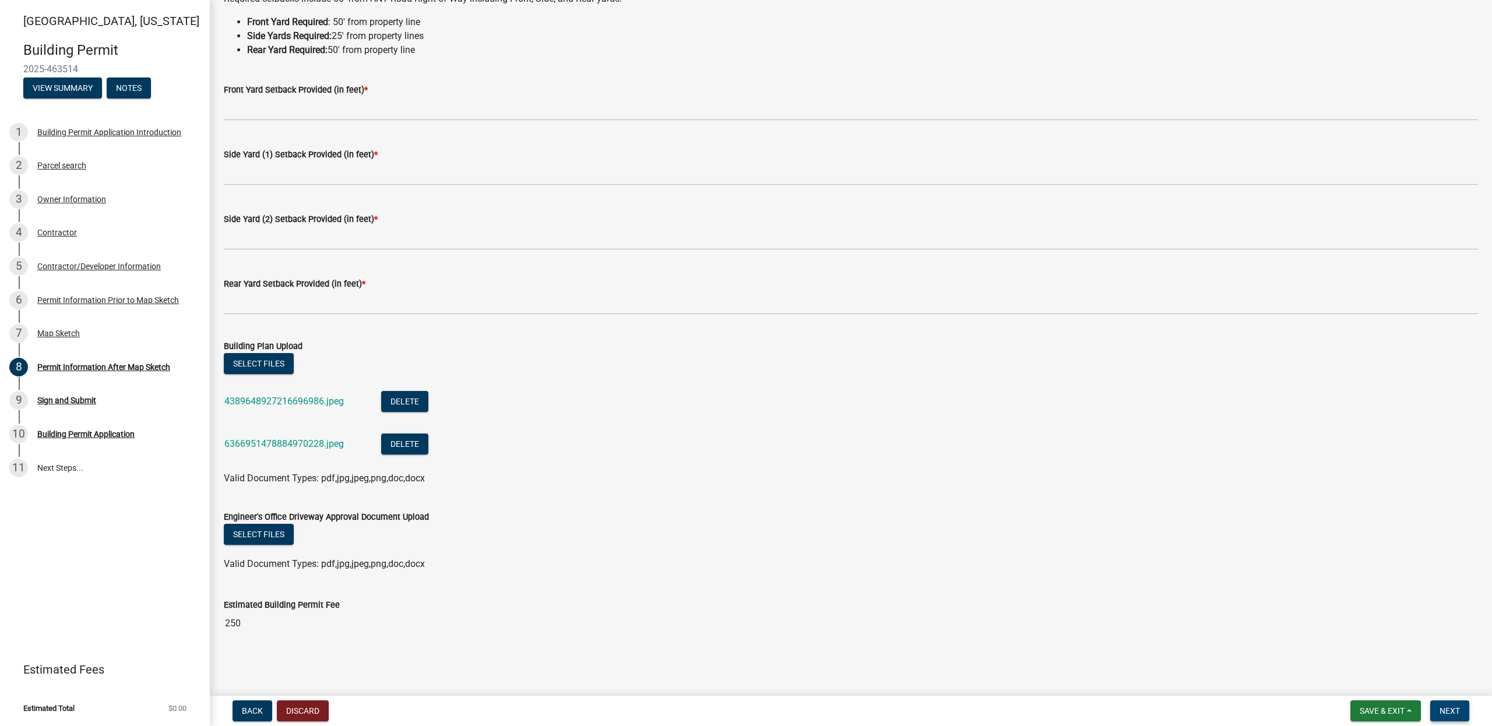
click at [1448, 708] on span "Next" at bounding box center [1449, 710] width 20 height 9
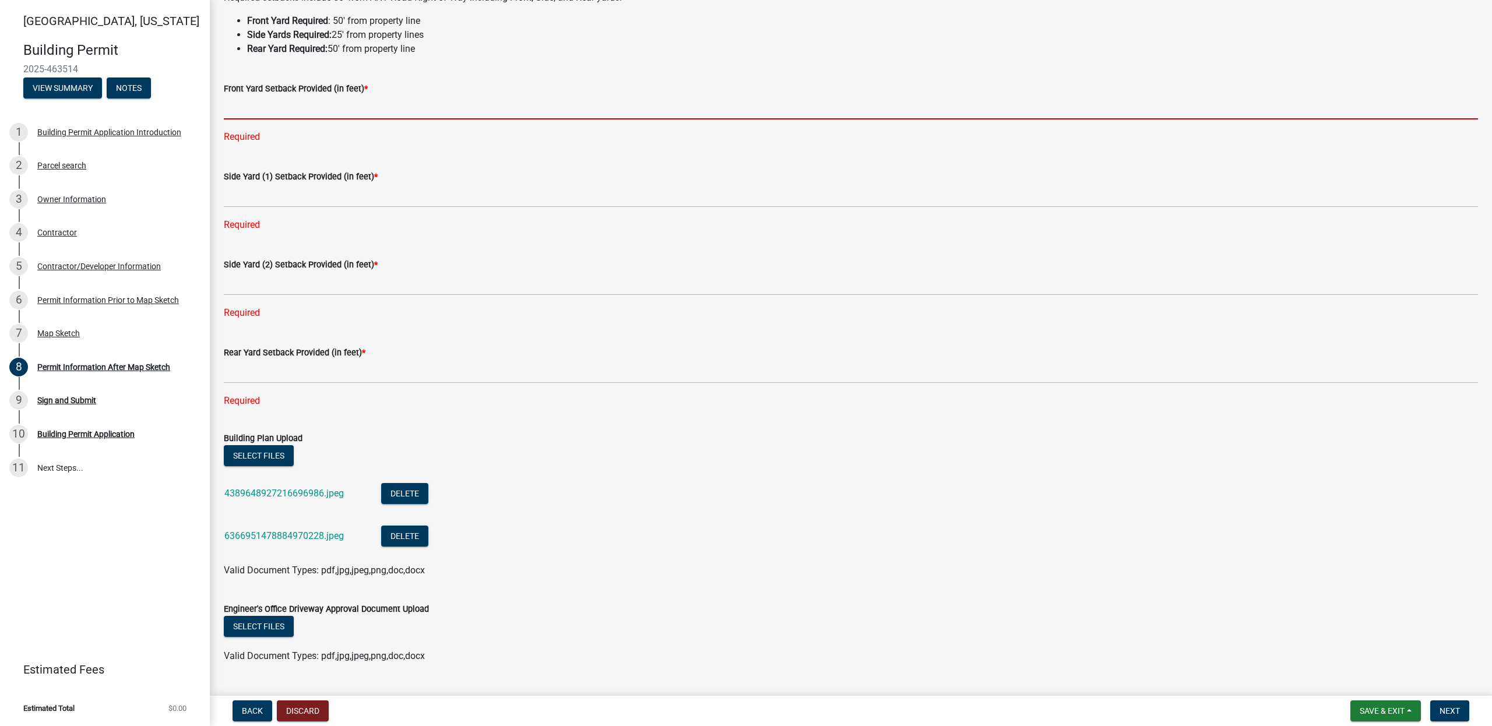
click at [277, 112] on input "text" at bounding box center [851, 108] width 1254 height 24
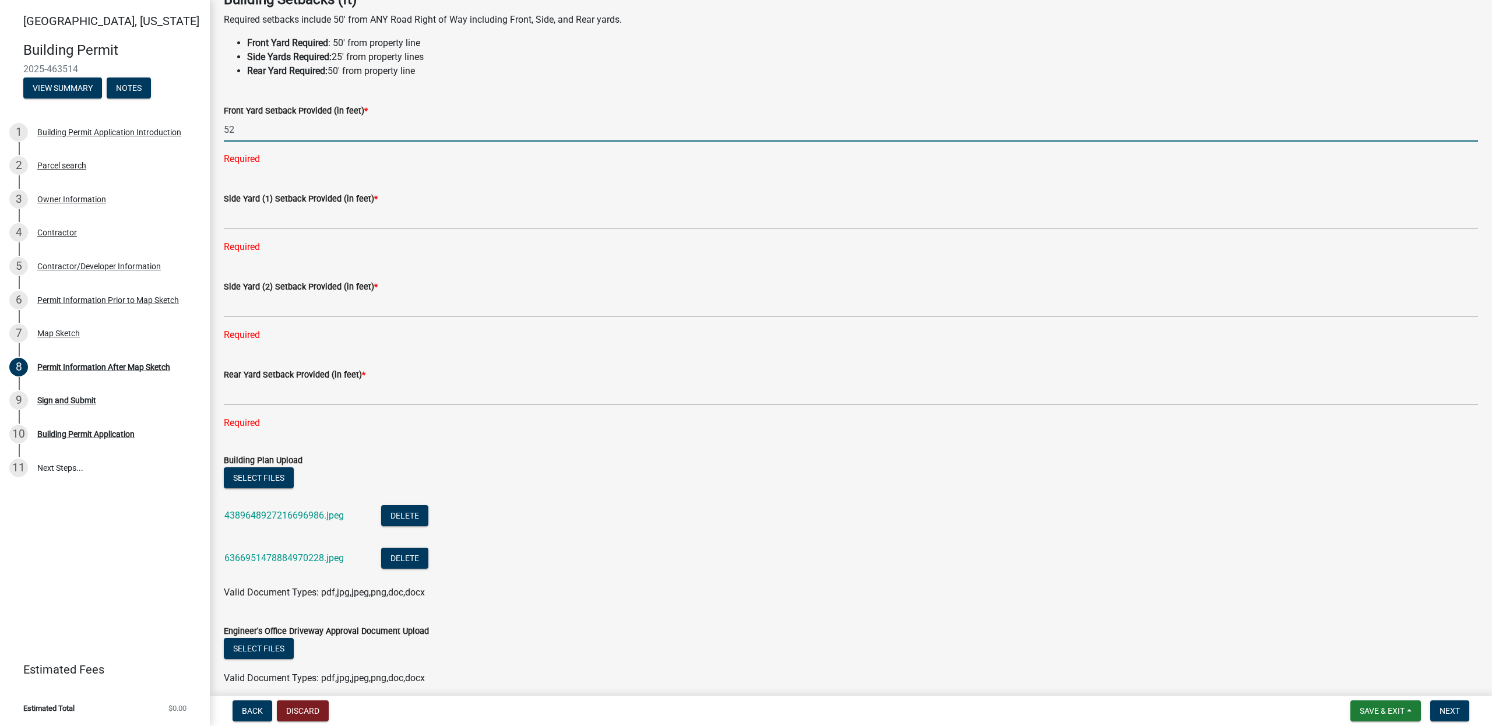
type input "52"
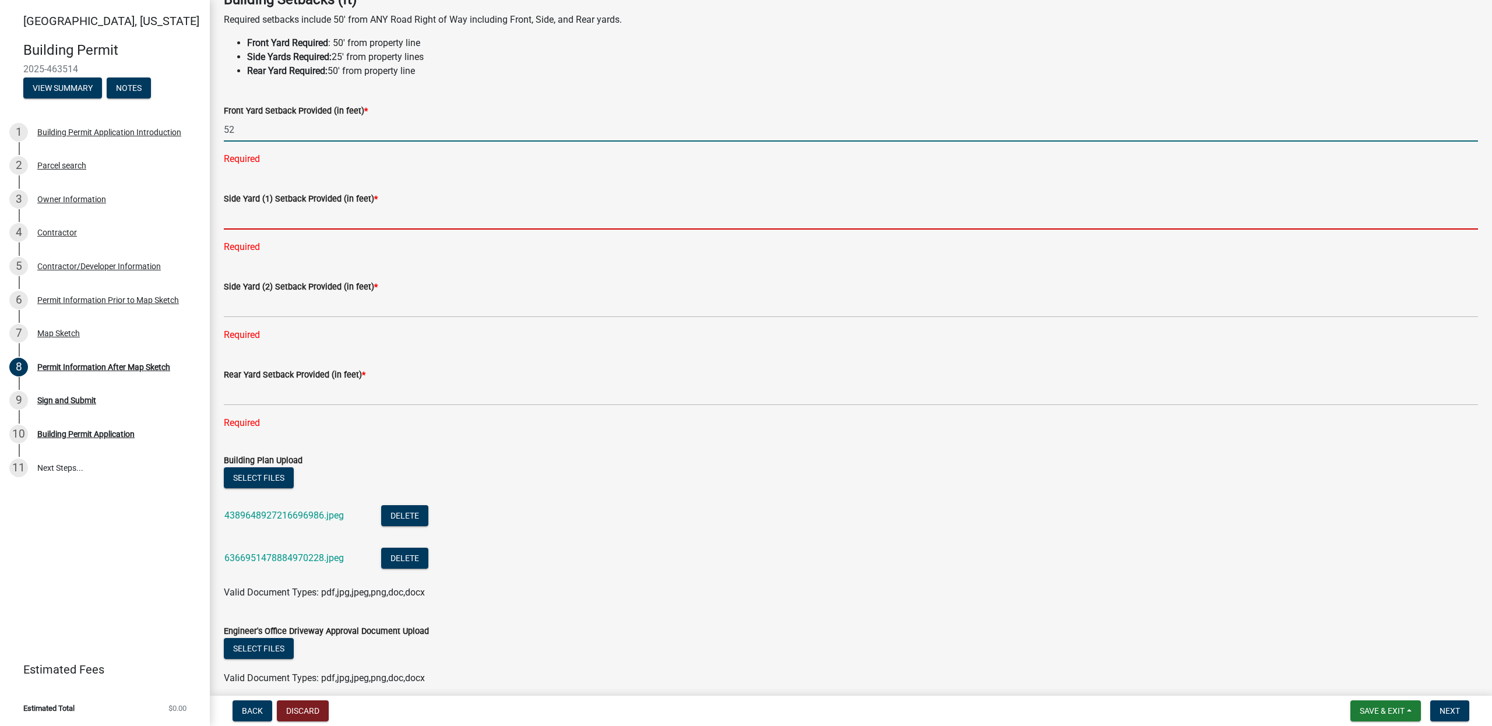
click at [287, 220] on input "text" at bounding box center [851, 218] width 1254 height 24
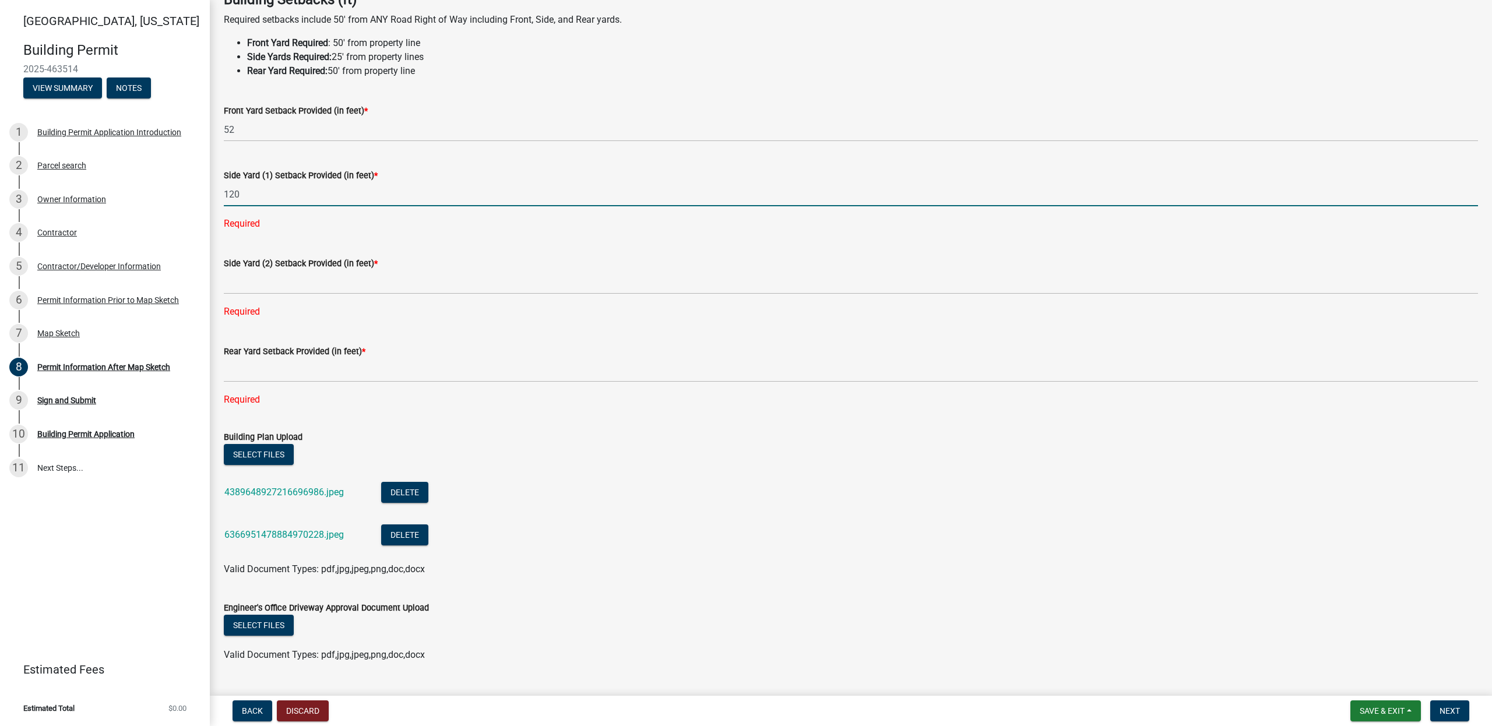
type input "120"
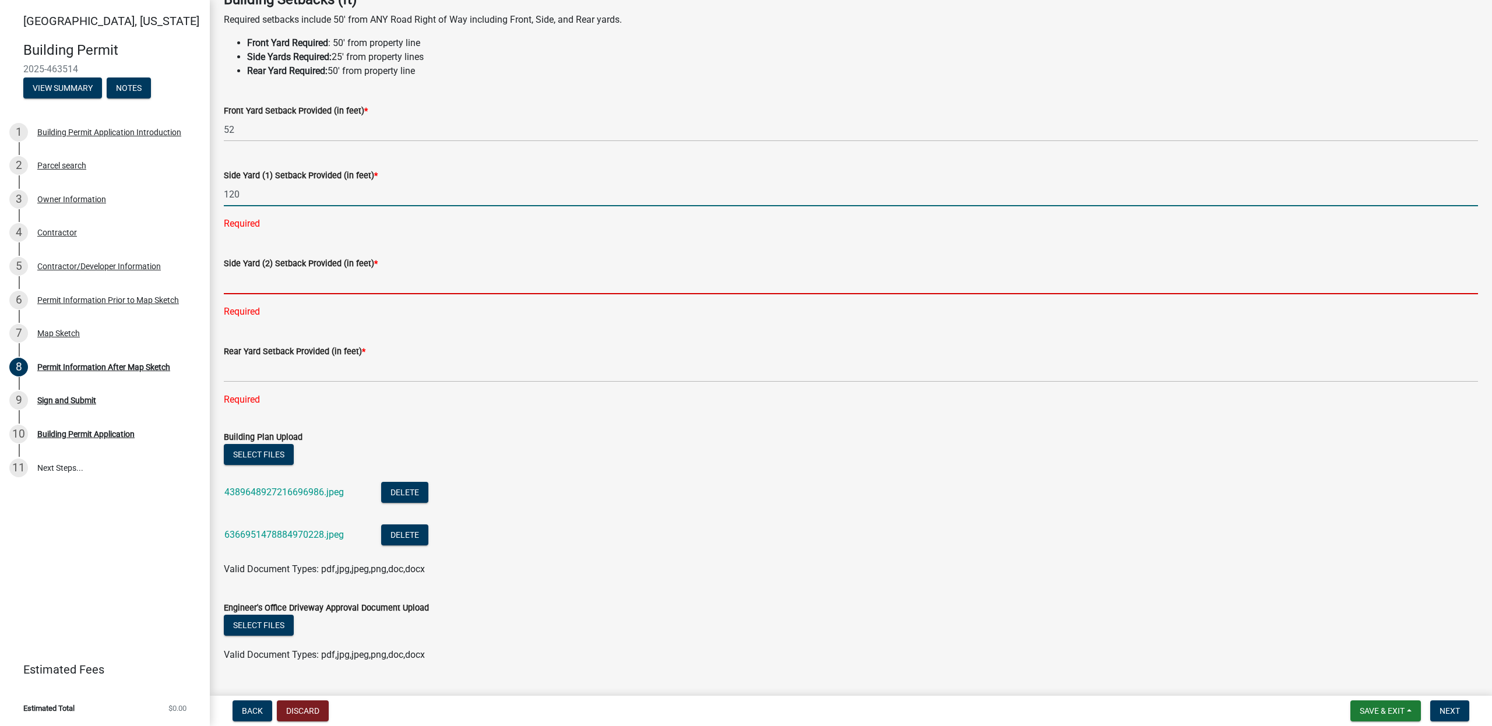
click at [262, 281] on input "text" at bounding box center [851, 282] width 1254 height 24
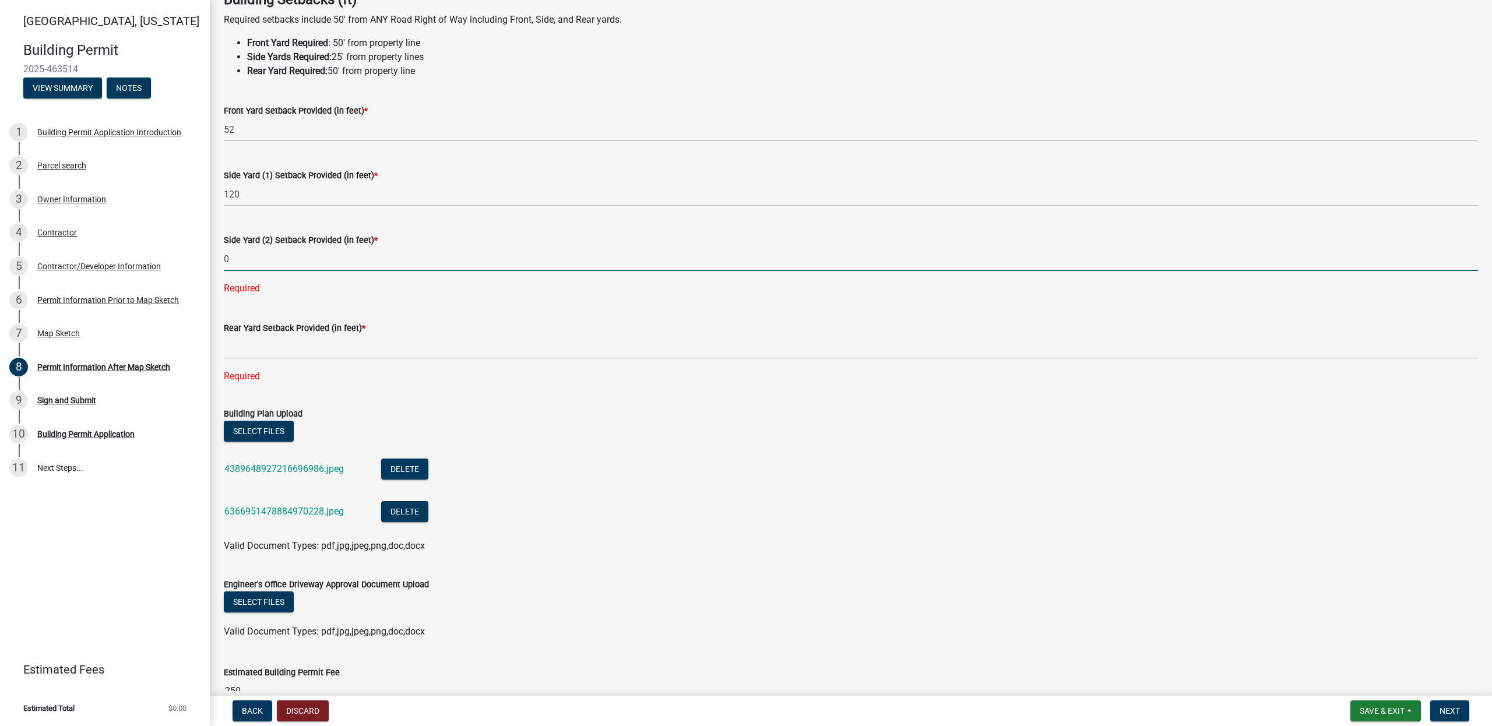
type input "0"
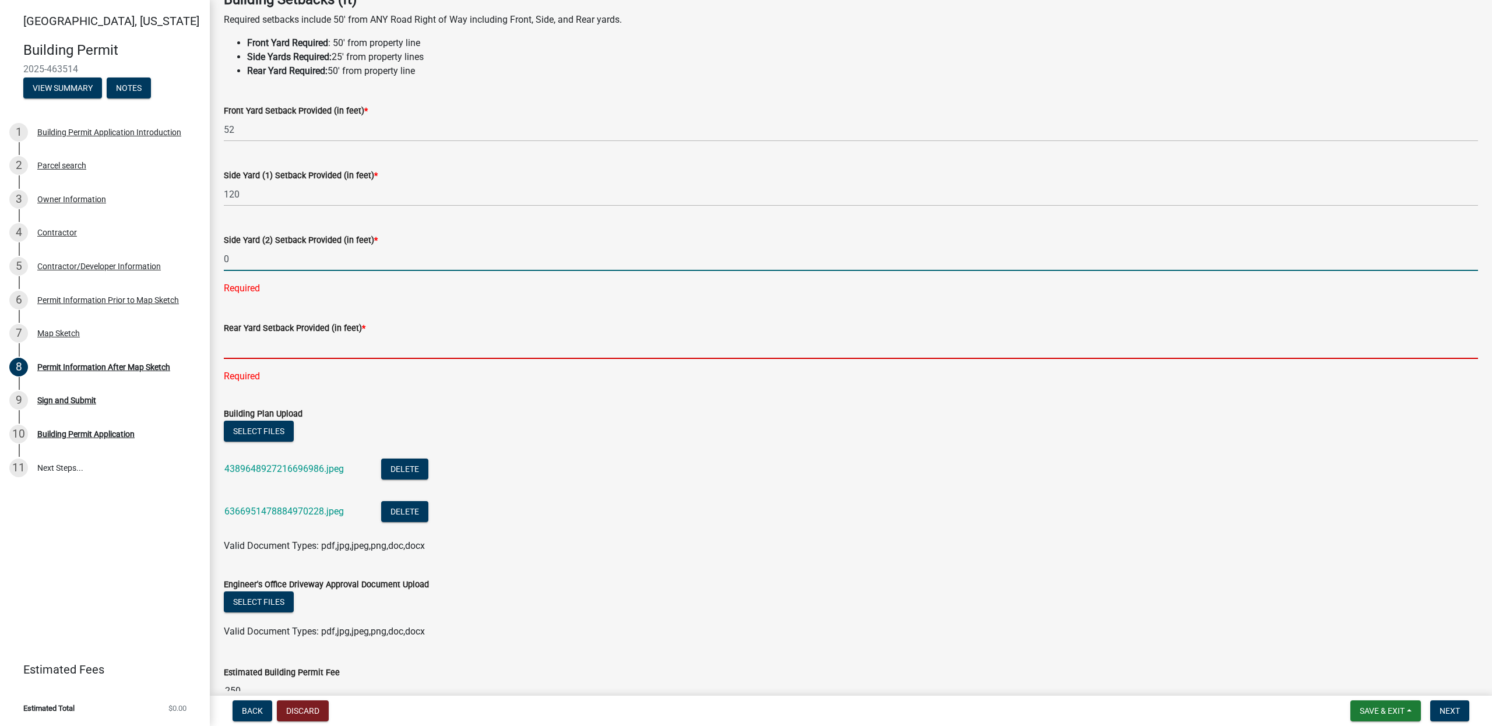
click at [256, 355] on input "text" at bounding box center [851, 347] width 1254 height 24
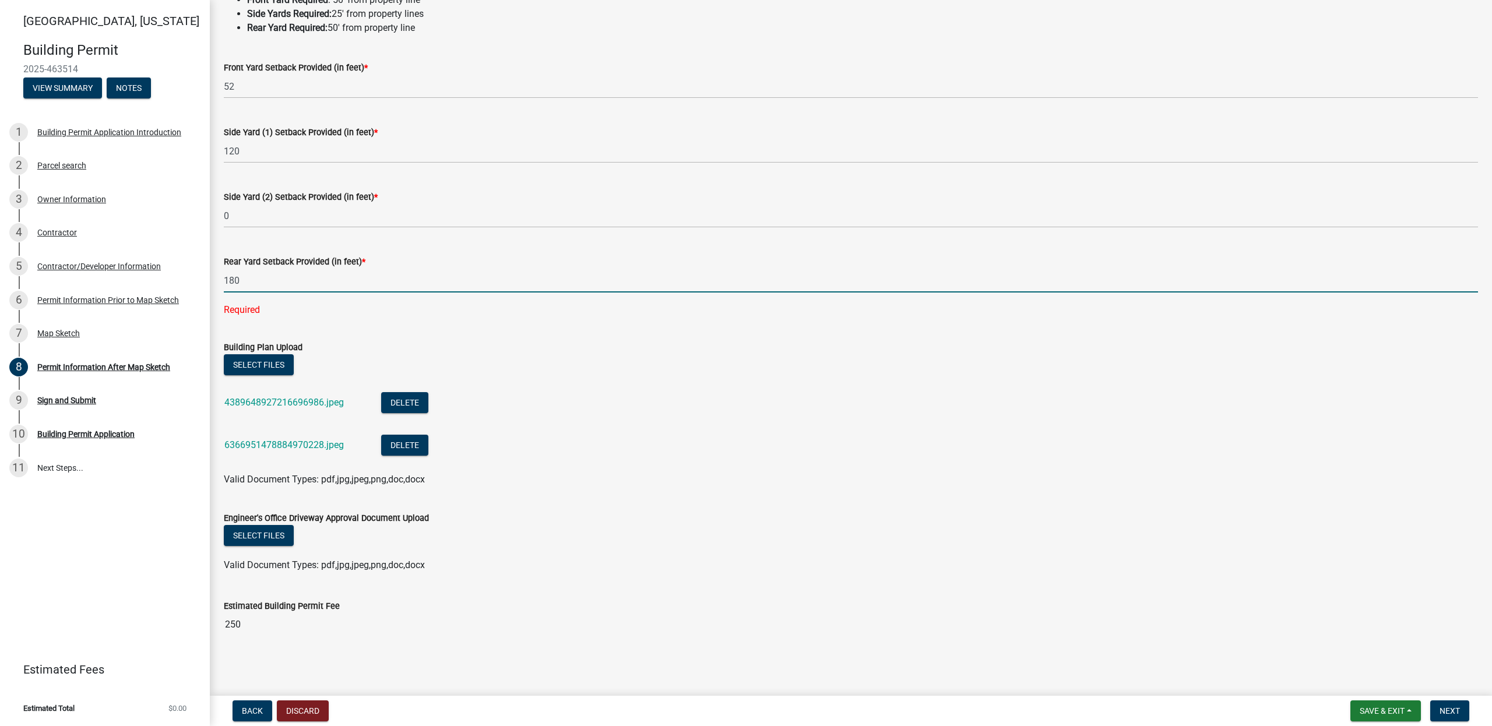
scroll to position [119, 0]
type input "180"
drag, startPoint x: 1372, startPoint y: 707, endPoint x: 1360, endPoint y: 703, distance: 11.8
click at [1372, 707] on span "Save & Exit" at bounding box center [1381, 710] width 45 height 9
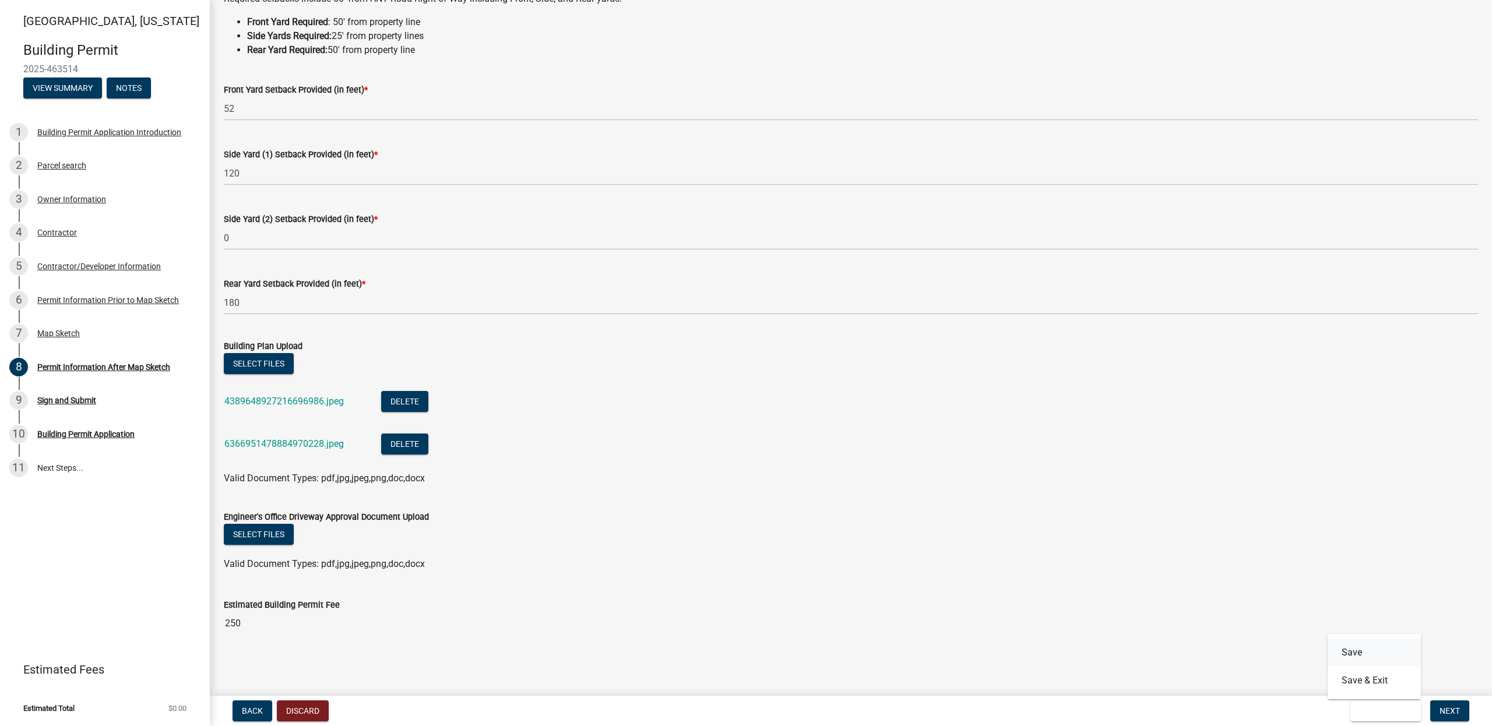
click at [1349, 650] on button "Save" at bounding box center [1373, 653] width 93 height 28
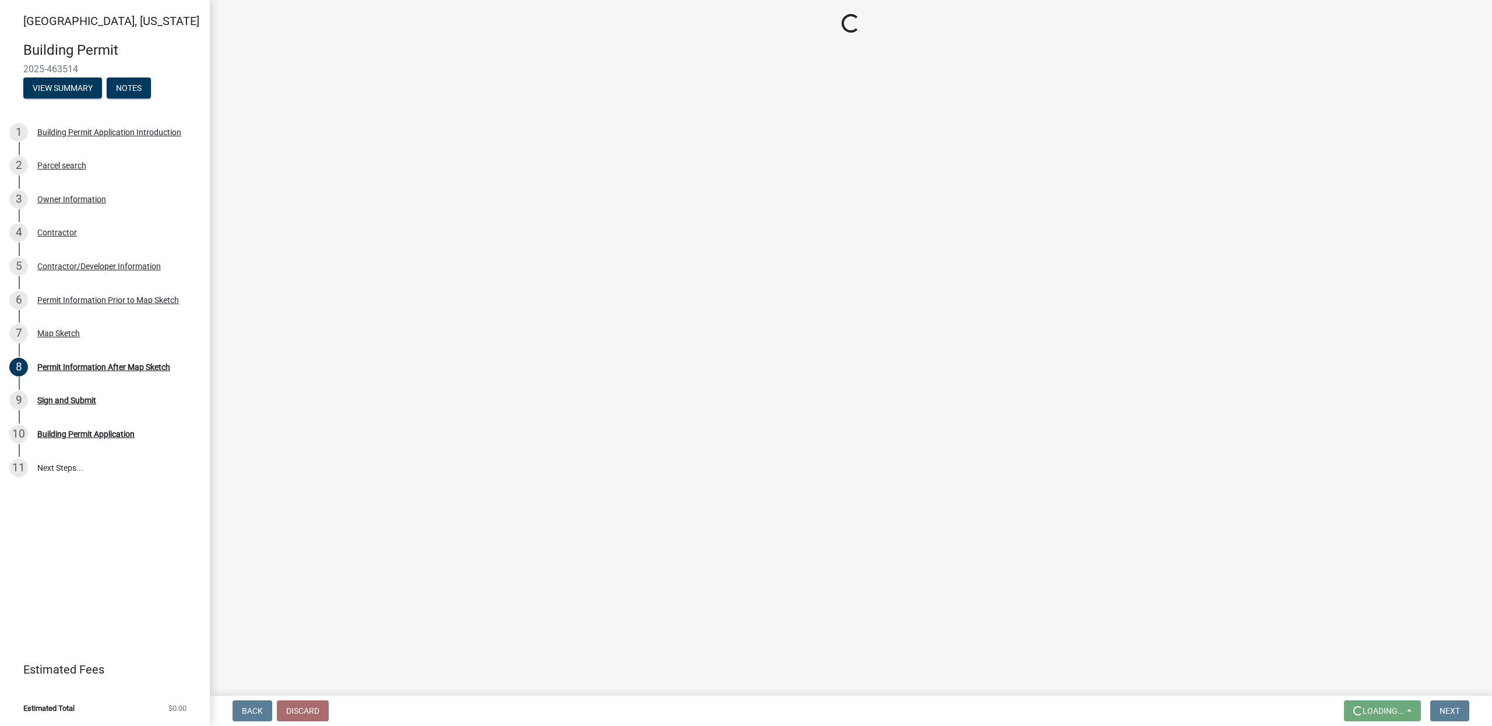
scroll to position [0, 0]
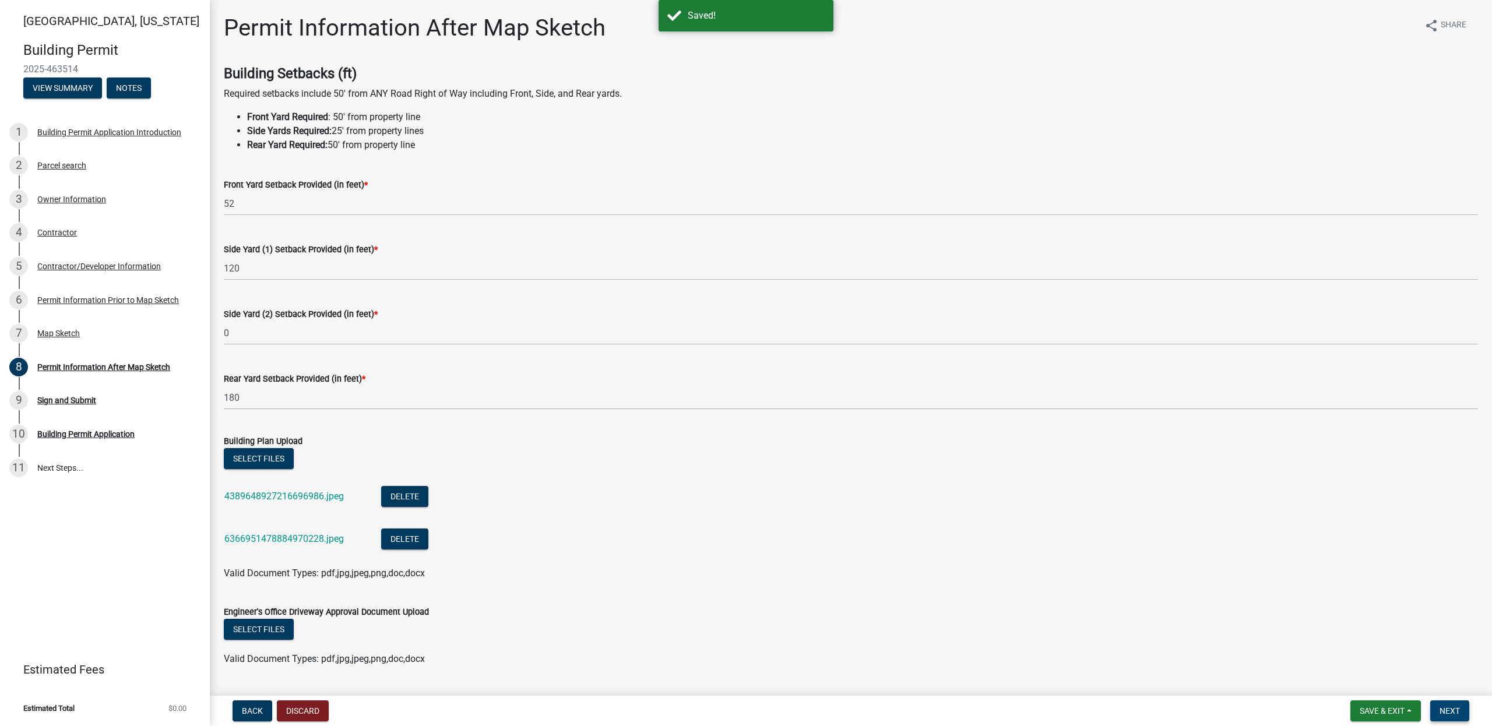
click at [1445, 714] on span "Next" at bounding box center [1449, 710] width 20 height 9
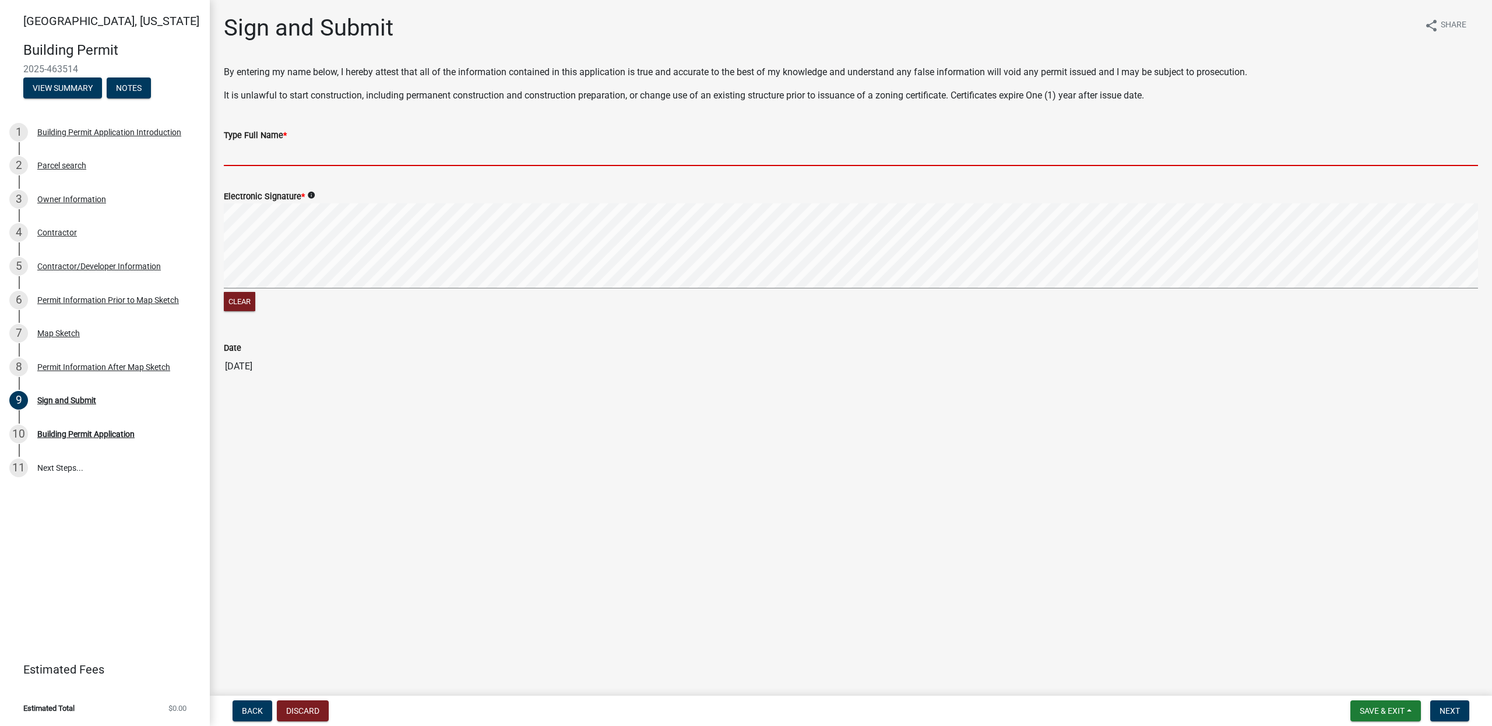
click at [251, 157] on input "Type Full Name *" at bounding box center [851, 154] width 1254 height 24
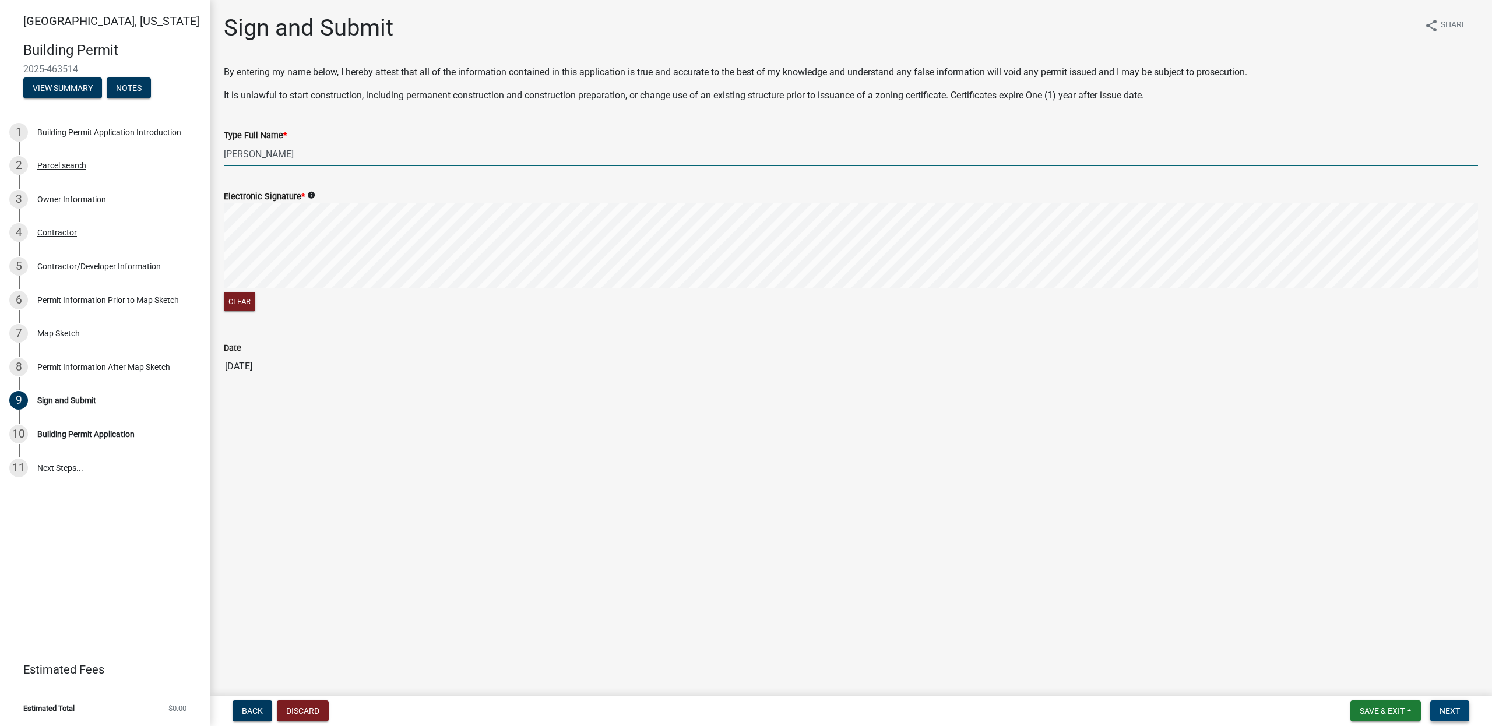
type input "[PERSON_NAME]"
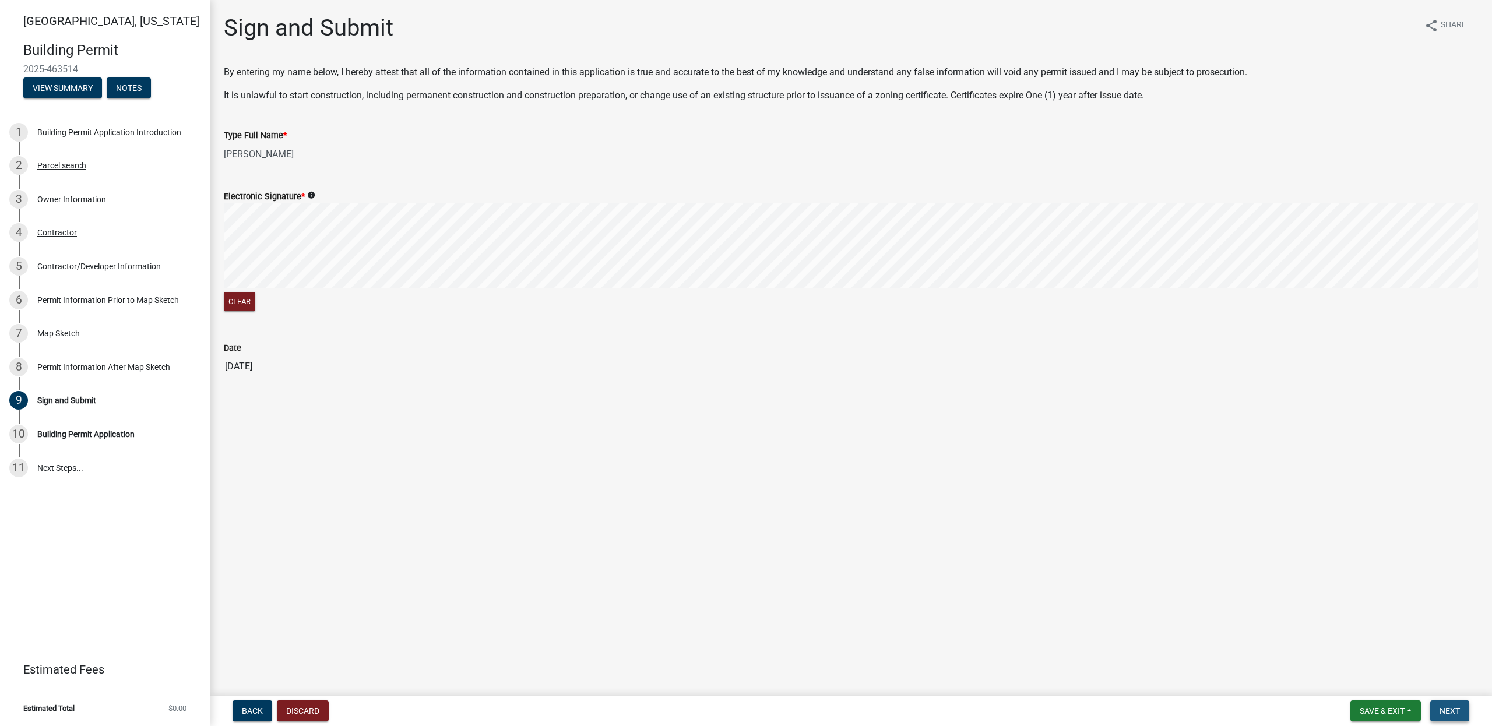
click at [1447, 710] on span "Next" at bounding box center [1449, 710] width 20 height 9
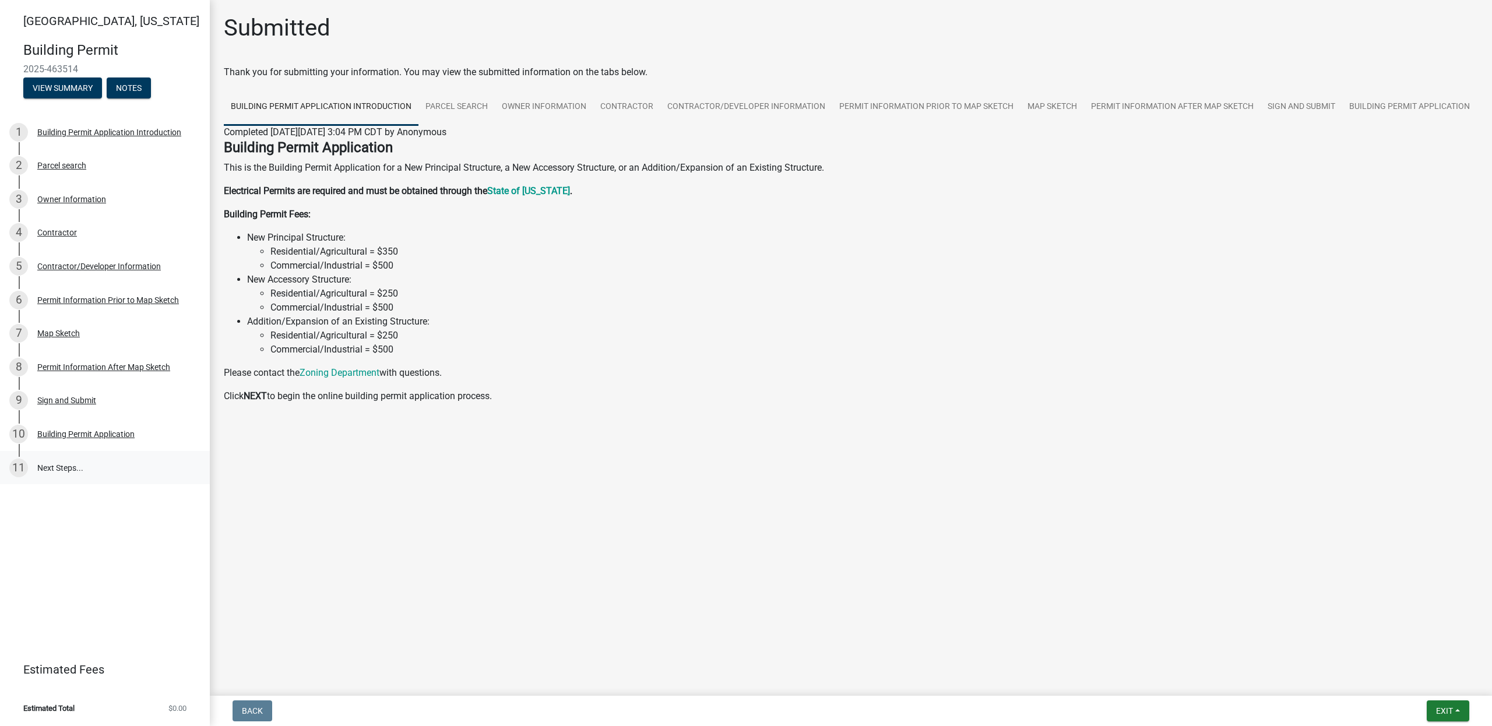
click at [58, 469] on link "11 Next Steps..." at bounding box center [105, 468] width 210 height 34
click at [1454, 708] on button "Exit" at bounding box center [1447, 710] width 43 height 21
click at [1405, 679] on button "Save & Exit" at bounding box center [1422, 681] width 93 height 28
